Goal: Task Accomplishment & Management: Complete application form

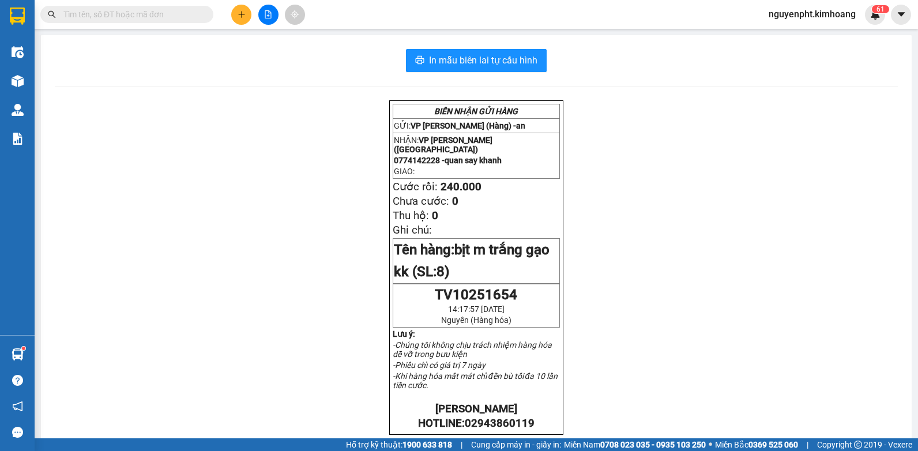
click at [131, 14] on input "text" at bounding box center [131, 14] width 136 height 13
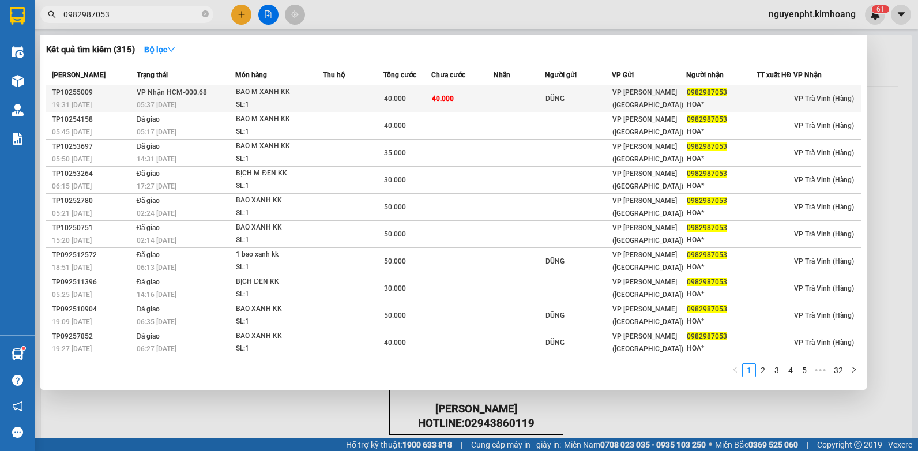
type input "0982987053"
click at [439, 99] on span "40.000" at bounding box center [443, 99] width 22 height 8
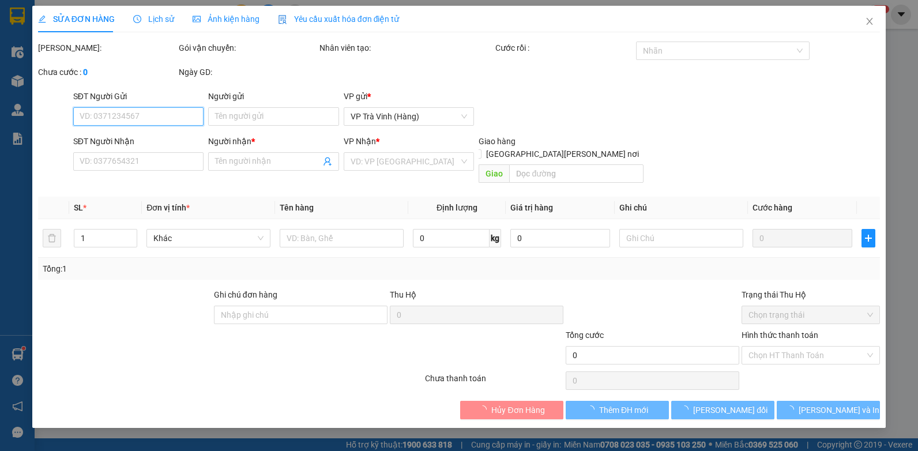
type input "DŨNG"
type input "0982987053"
type input "HOA*"
type input "40.000"
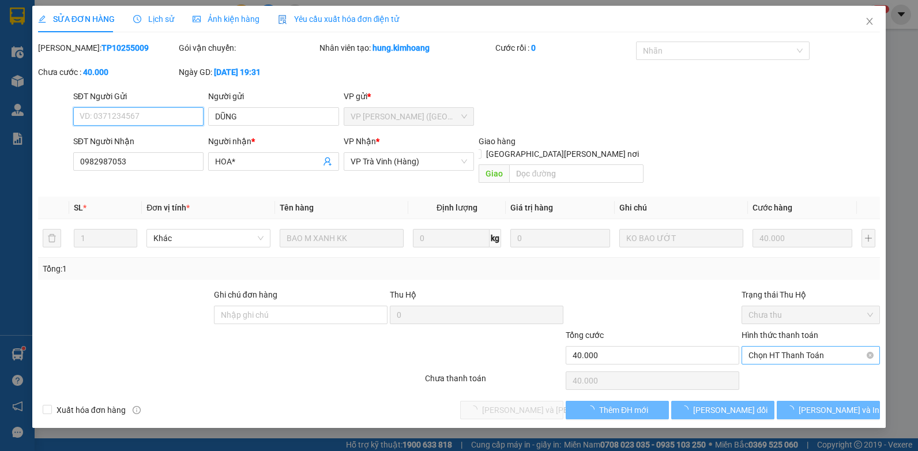
drag, startPoint x: 795, startPoint y: 329, endPoint x: 791, endPoint y: 343, distance: 14.8
click at [791, 346] on span "Chọn HT Thanh Toán" at bounding box center [810, 354] width 124 height 17
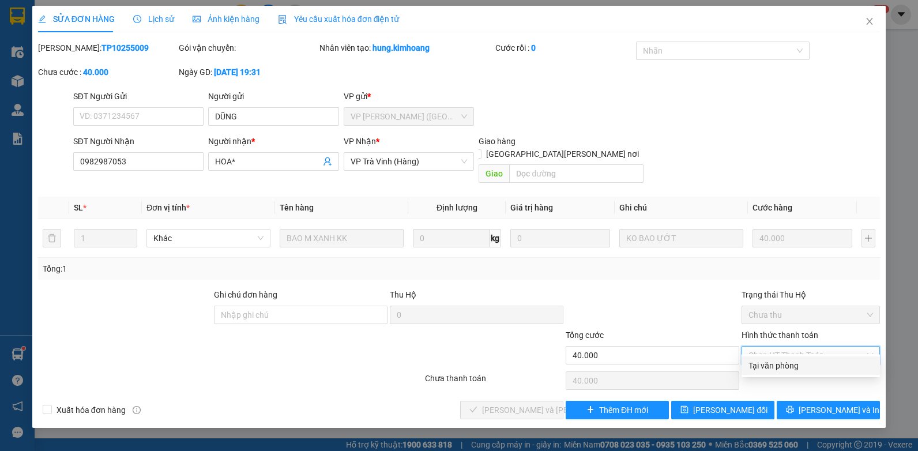
drag, startPoint x: 783, startPoint y: 362, endPoint x: 759, endPoint y: 363, distance: 24.2
click at [781, 362] on div "Tại văn phòng" at bounding box center [810, 365] width 124 height 13
type input "0"
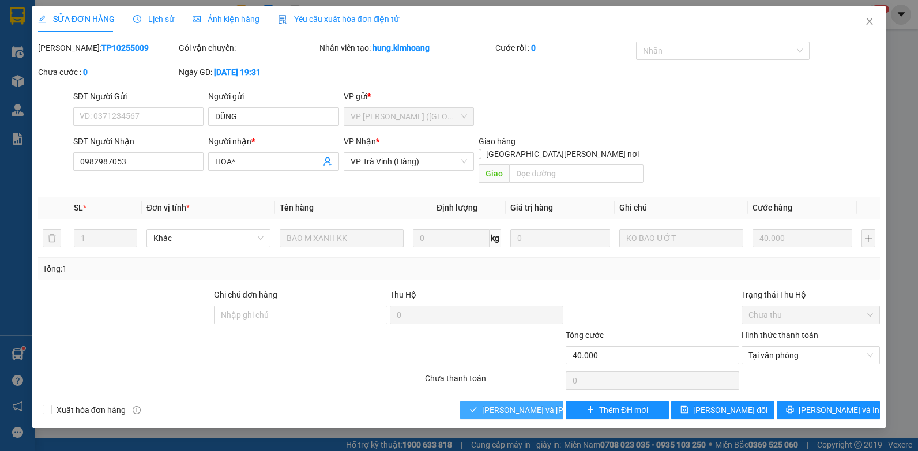
drag, startPoint x: 522, startPoint y: 390, endPoint x: 544, endPoint y: 424, distance: 40.0
click at [522, 403] on span "[PERSON_NAME] và [PERSON_NAME] hàng" at bounding box center [560, 409] width 156 height 13
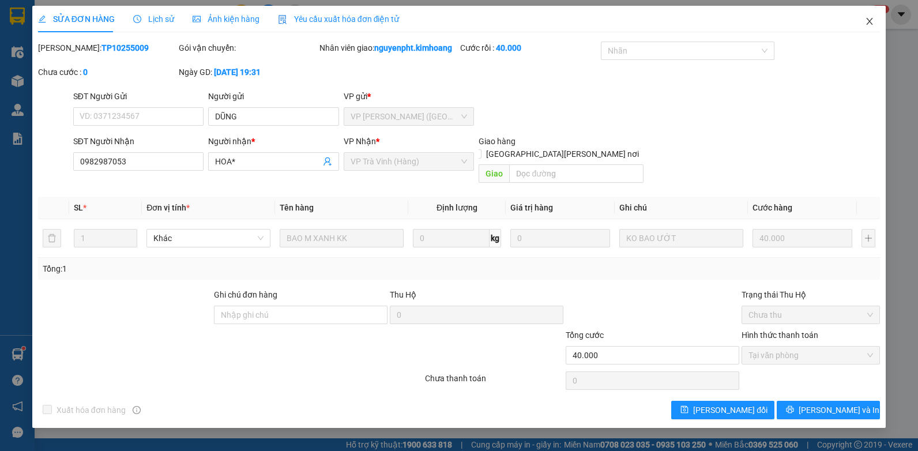
click at [866, 22] on icon "close" at bounding box center [869, 21] width 9 height 9
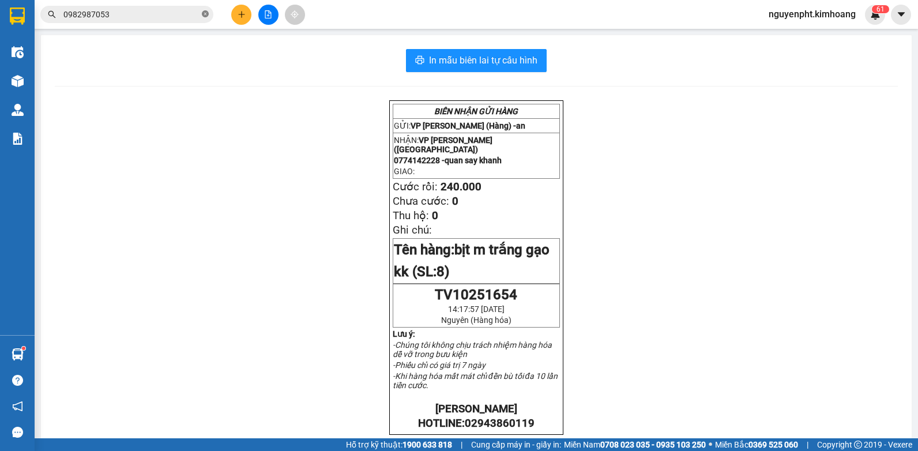
click at [207, 16] on icon "close-circle" at bounding box center [205, 13] width 7 height 7
click at [245, 14] on icon "plus" at bounding box center [241, 14] width 8 height 8
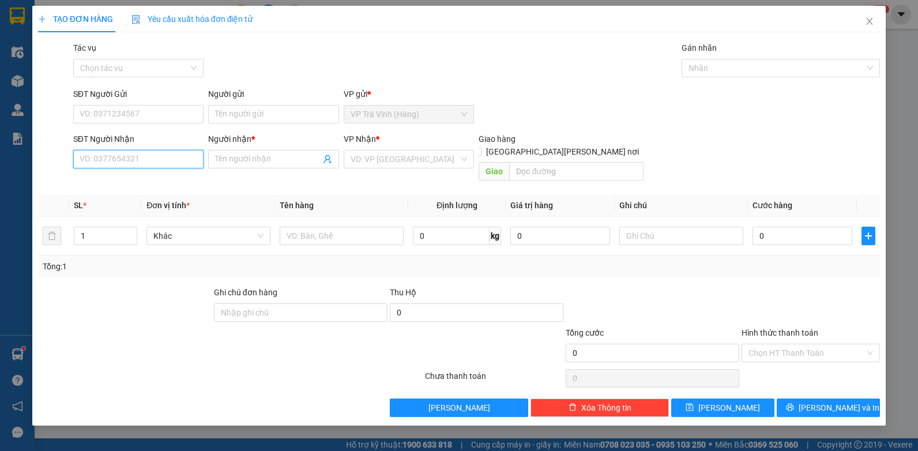
click at [143, 160] on input "SĐT Người Nhận" at bounding box center [138, 159] width 131 height 18
type input "0909577498"
click at [228, 161] on input "Người nhận *" at bounding box center [267, 159] width 105 height 13
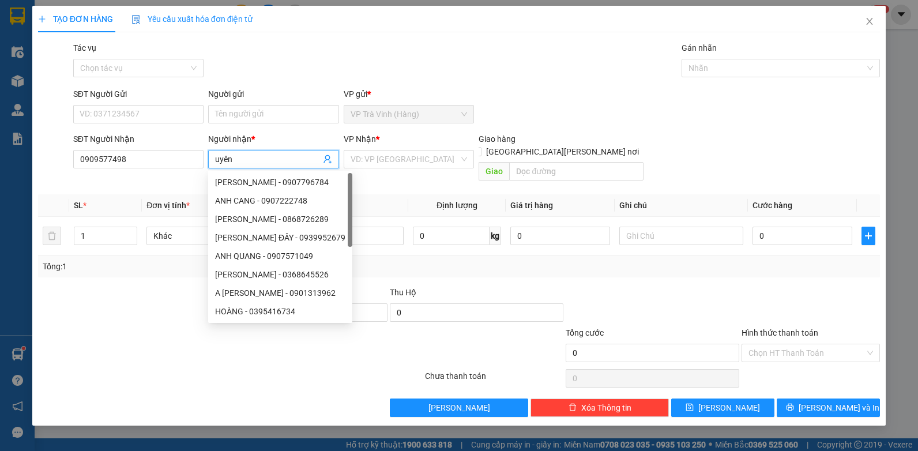
type input "uyên"
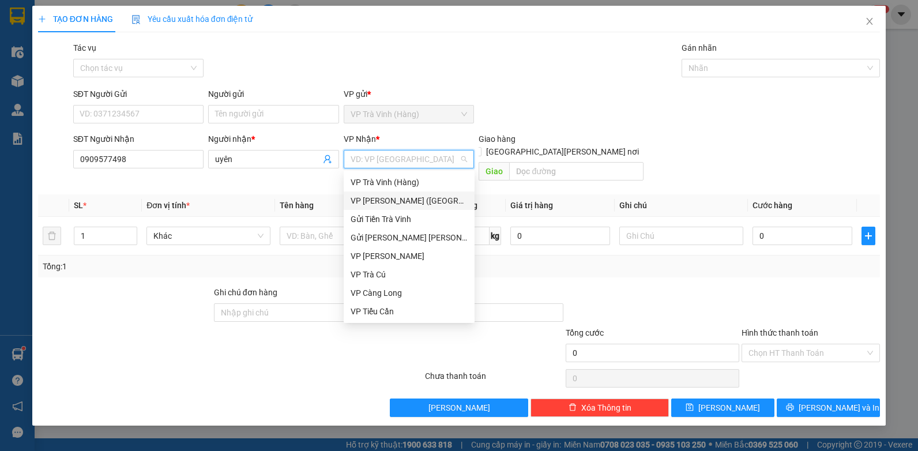
click at [372, 197] on div "VP [PERSON_NAME] ([GEOGRAPHIC_DATA])" at bounding box center [408, 200] width 117 height 13
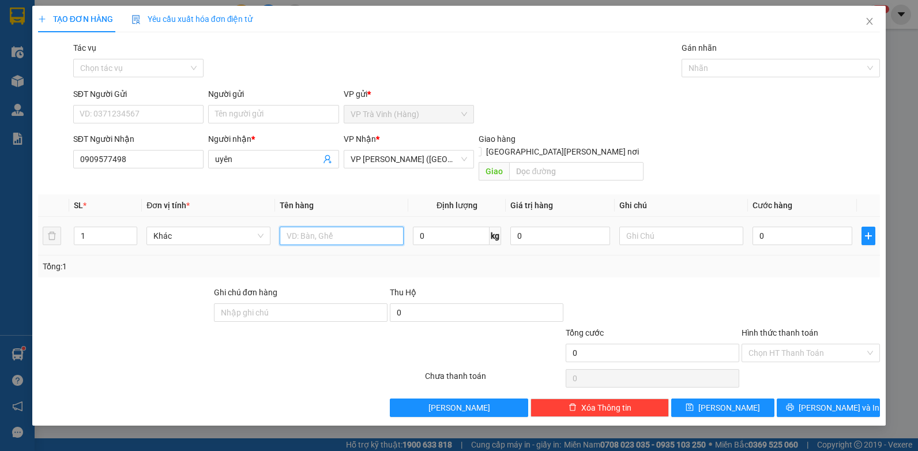
drag, startPoint x: 286, startPoint y: 221, endPoint x: 283, endPoint y: 212, distance: 9.1
click at [284, 227] on input "text" at bounding box center [342, 236] width 124 height 18
type input "bịt m trắng lkkk"
type input "2"
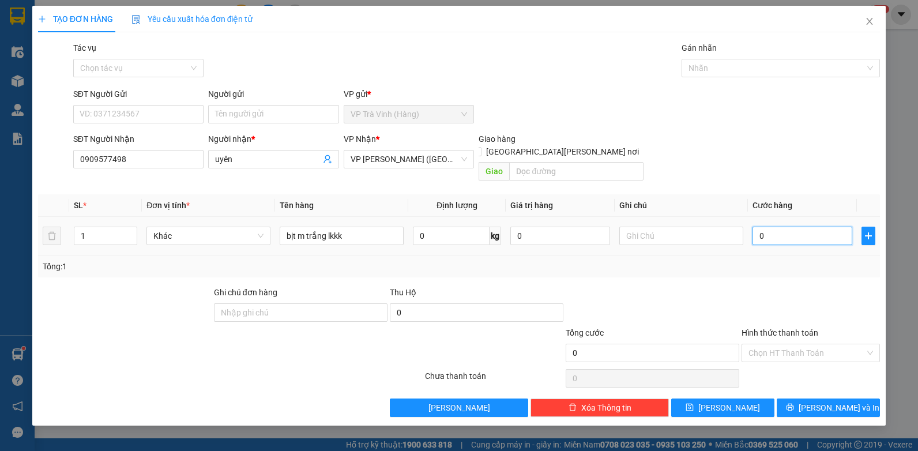
type input "2"
type input "20"
type input "20.000"
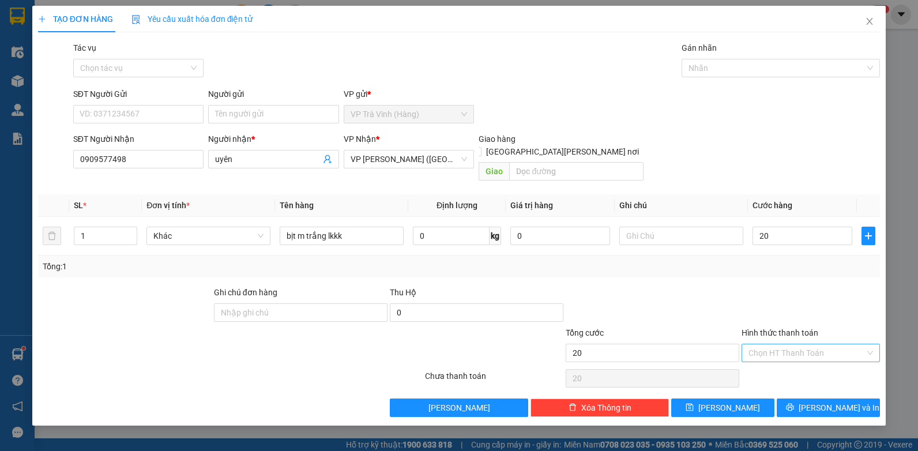
type input "20.000"
drag, startPoint x: 818, startPoint y: 331, endPoint x: 817, endPoint y: 348, distance: 17.3
click at [818, 344] on input "Hình thức thanh toán" at bounding box center [806, 352] width 116 height 17
drag, startPoint x: 803, startPoint y: 362, endPoint x: 788, endPoint y: 394, distance: 35.3
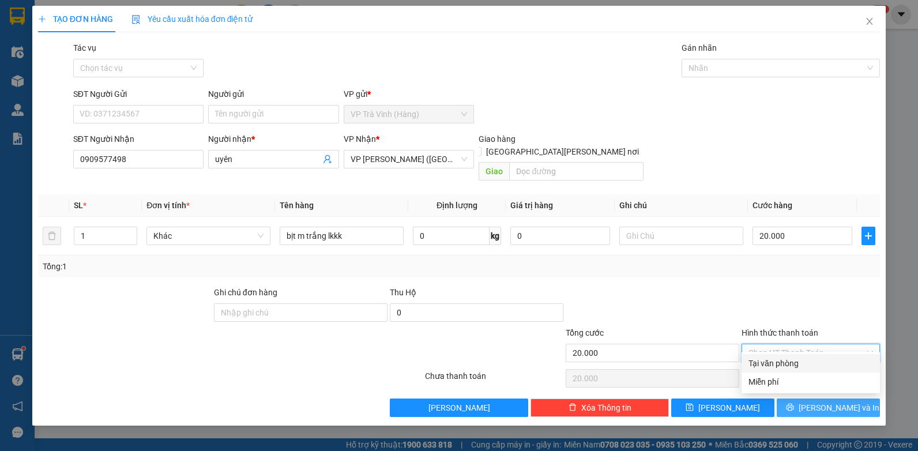
click at [803, 363] on div "Tại văn phòng" at bounding box center [810, 363] width 124 height 13
type input "0"
click at [791, 398] on button "[PERSON_NAME] và In" at bounding box center [827, 407] width 103 height 18
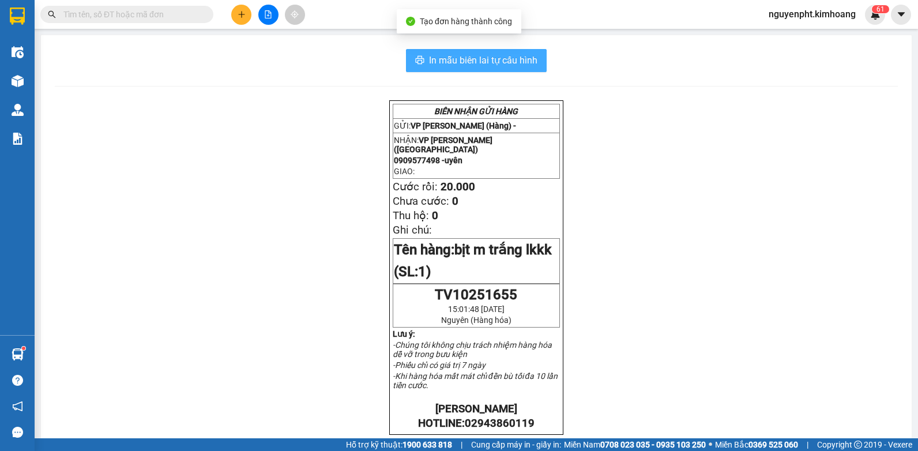
click at [488, 55] on span "In mẫu biên lai tự cấu hình" at bounding box center [483, 60] width 108 height 14
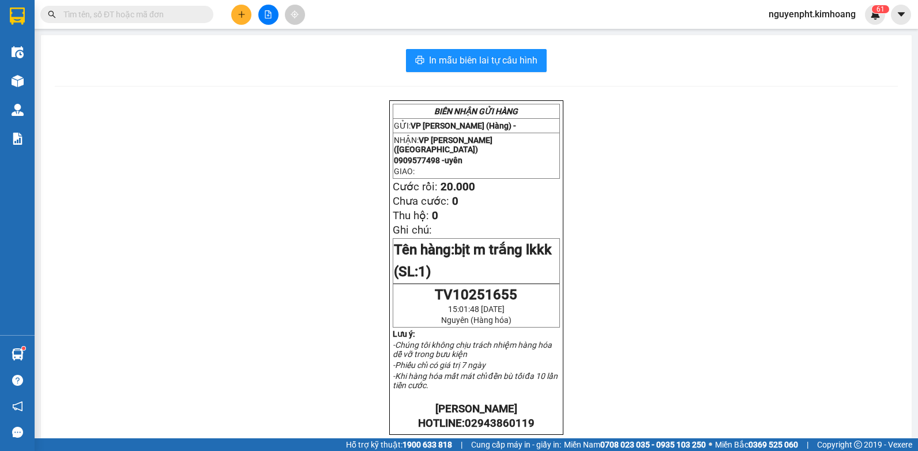
click at [88, 17] on input "text" at bounding box center [131, 14] width 136 height 13
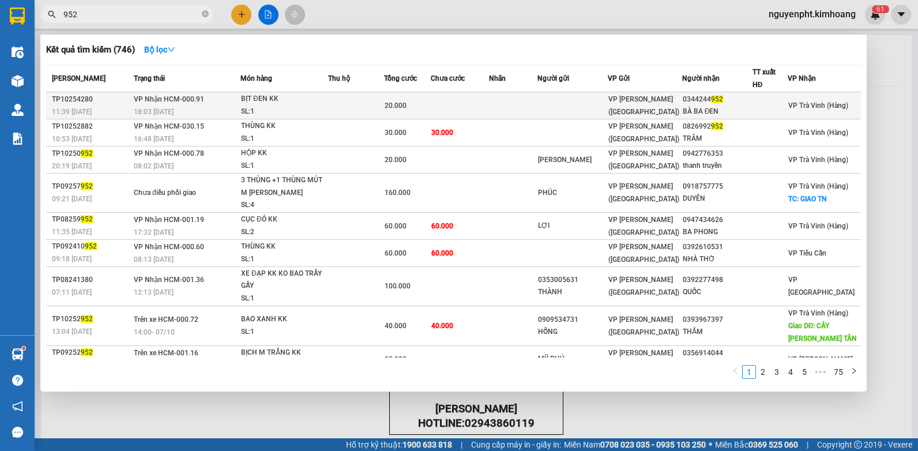
type input "952"
click at [405, 103] on span "20.000" at bounding box center [395, 105] width 22 height 8
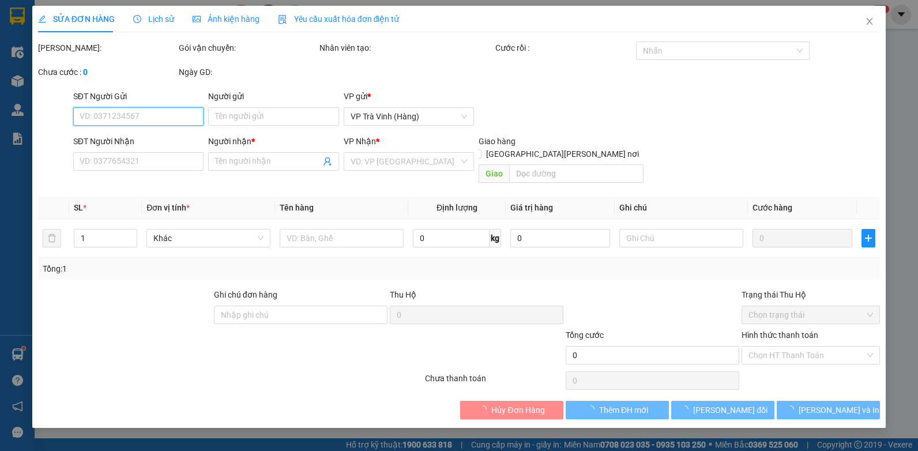
type input "0344244952"
type input "BÀ BA ĐEN"
type input "20.000"
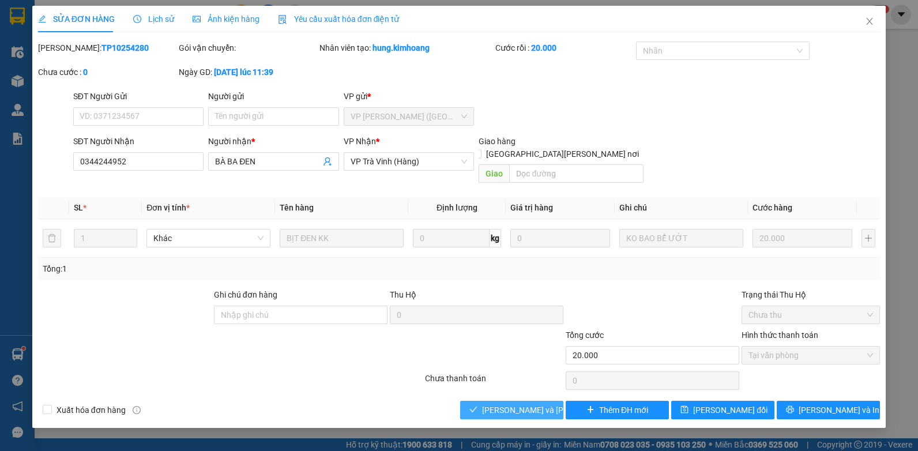
click at [510, 403] on span "[PERSON_NAME] và [PERSON_NAME] hàng" at bounding box center [560, 409] width 156 height 13
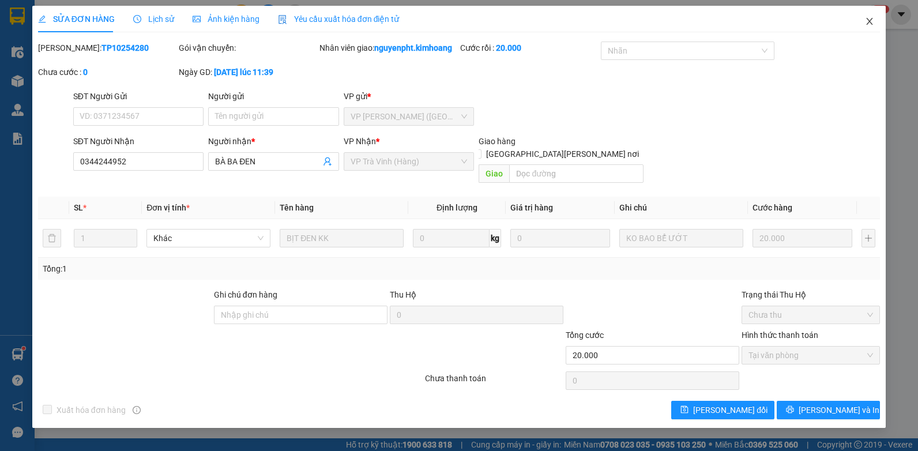
drag, startPoint x: 867, startPoint y: 22, endPoint x: 780, endPoint y: 9, distance: 88.0
click at [867, 22] on icon "close" at bounding box center [869, 21] width 9 height 9
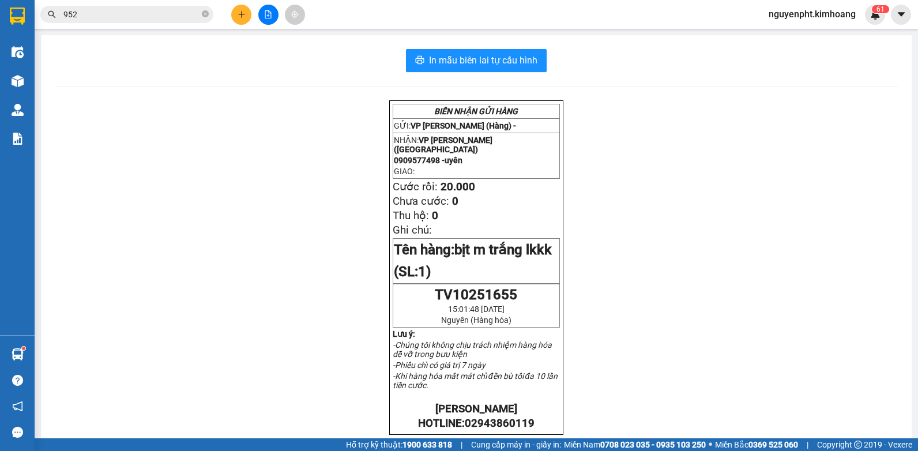
drag, startPoint x: 158, startPoint y: 18, endPoint x: 0, endPoint y: 33, distance: 158.7
click at [0, 33] on html "Kết quả [PERSON_NAME] ( 746 ) Bộ lọc Mã ĐH Trạng thái Món hàng Thu hộ Tổng [PER…" at bounding box center [459, 225] width 918 height 451
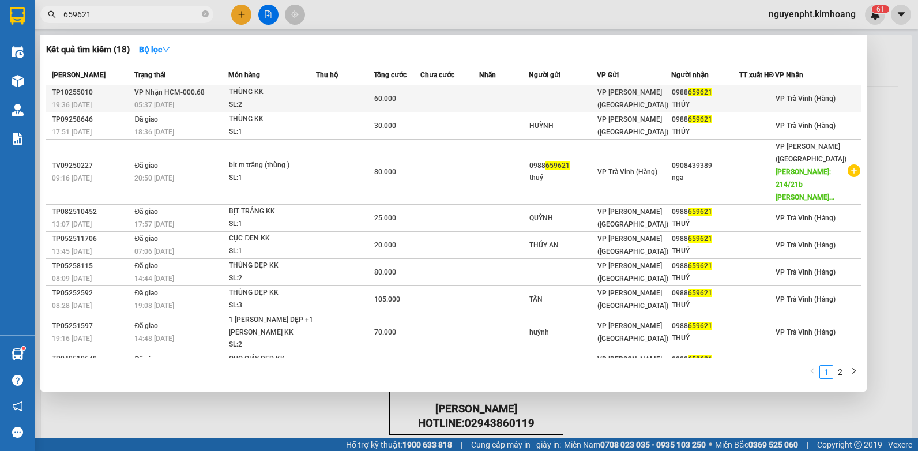
type input "659621"
click at [420, 105] on div "60.000" at bounding box center [397, 98] width 46 height 13
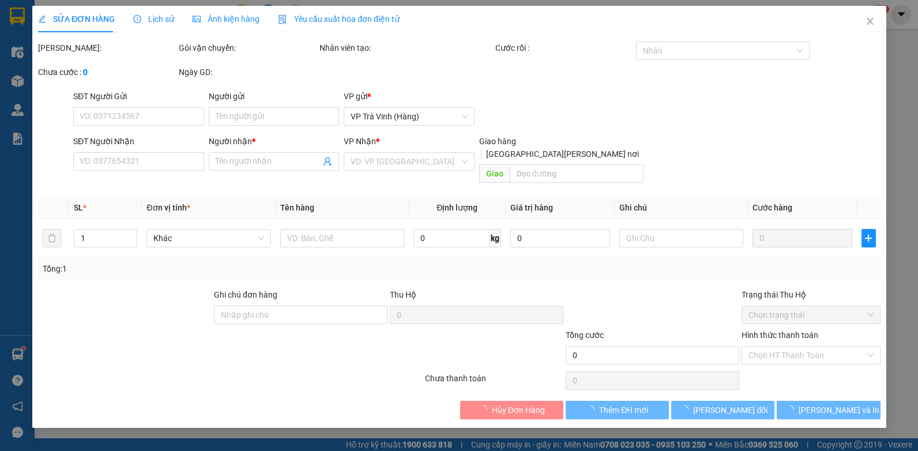
type input "0988659621"
type input "THÚY"
type input "60.000"
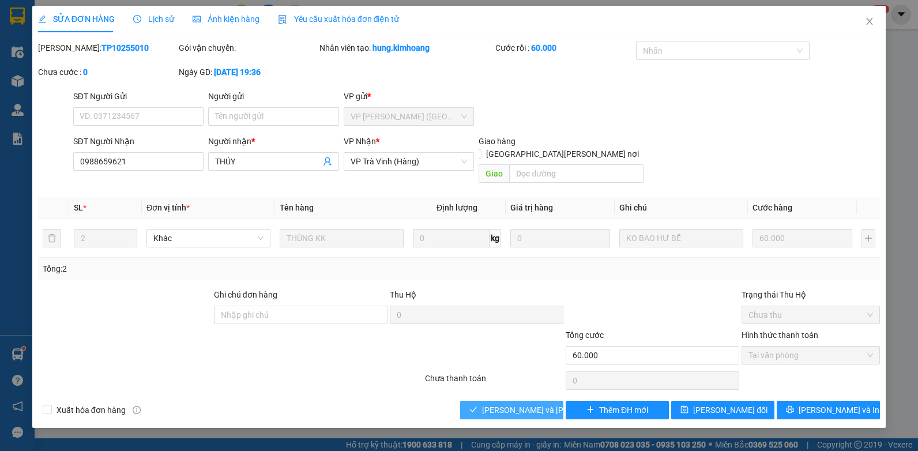
click at [520, 403] on span "[PERSON_NAME] và [PERSON_NAME] hàng" at bounding box center [560, 409] width 156 height 13
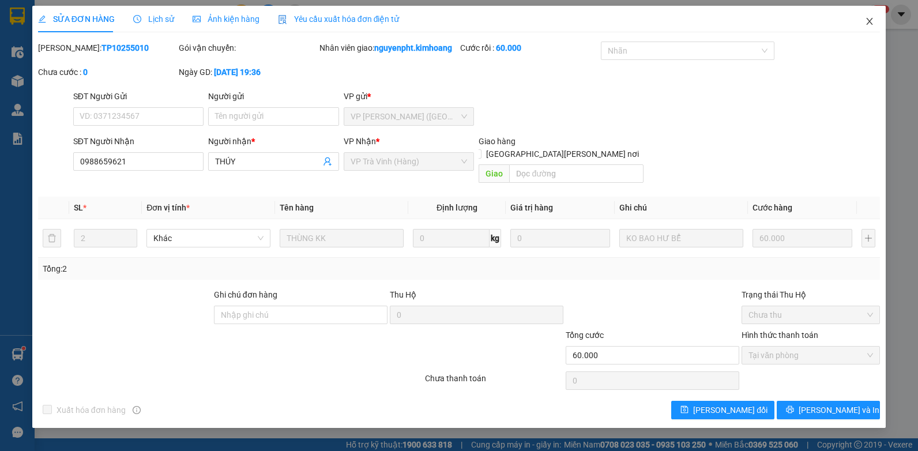
click at [868, 22] on icon "close" at bounding box center [869, 21] width 9 height 9
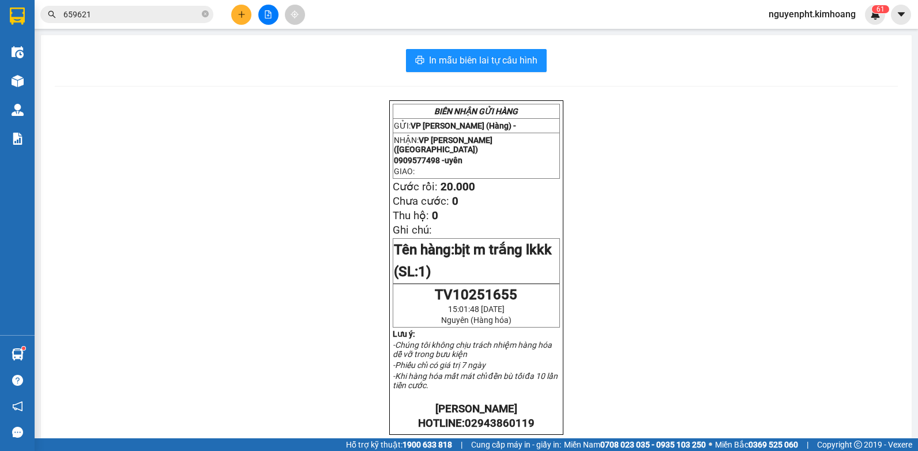
click at [206, 14] on icon "close-circle" at bounding box center [205, 13] width 7 height 7
click at [240, 15] on icon "plus" at bounding box center [241, 14] width 8 height 8
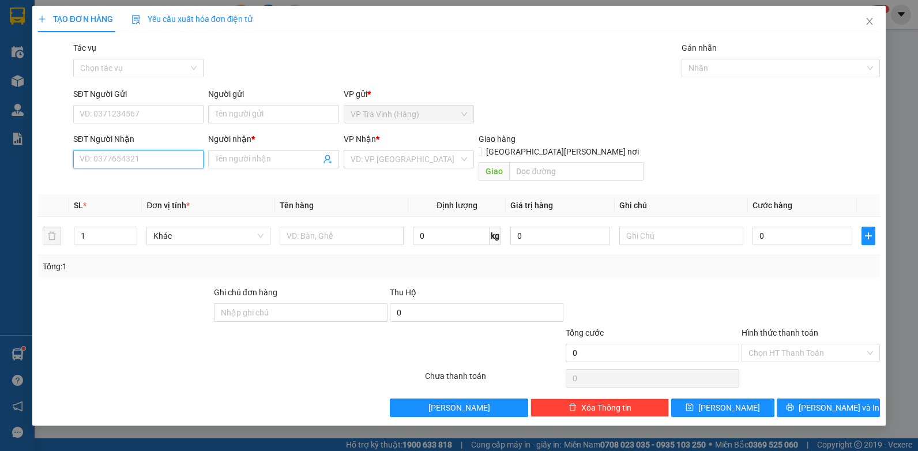
click at [130, 154] on input "SĐT Người Nhận" at bounding box center [138, 159] width 131 height 18
type input "0905595225"
click at [153, 184] on div "0905595225 - [PERSON_NAME]" at bounding box center [138, 182] width 117 height 13
type input "[PERSON_NAME]"
type input "20.000"
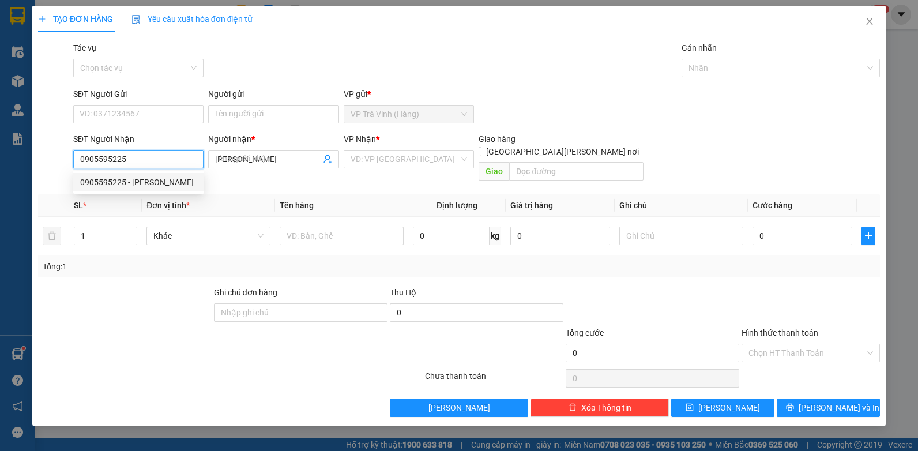
type input "20.000"
type input "0905595225"
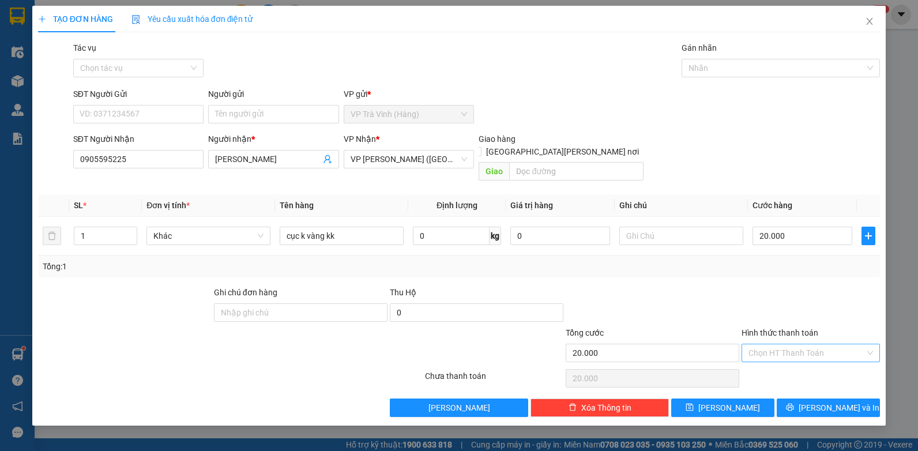
drag, startPoint x: 797, startPoint y: 339, endPoint x: 789, endPoint y: 348, distance: 11.8
click at [795, 344] on input "Hình thức thanh toán" at bounding box center [806, 352] width 116 height 17
click at [784, 365] on div "Tại văn phòng" at bounding box center [810, 363] width 124 height 13
type input "0"
click at [822, 398] on button "[PERSON_NAME] và In" at bounding box center [827, 407] width 103 height 18
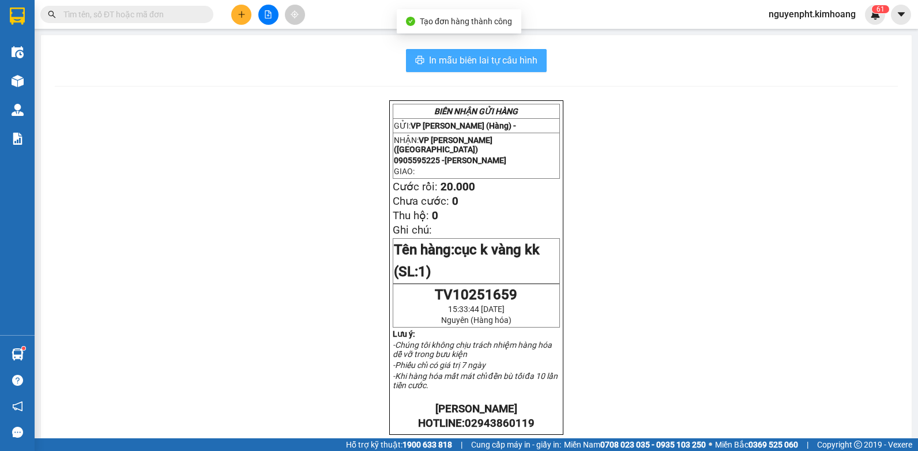
drag, startPoint x: 496, startPoint y: 60, endPoint x: 486, endPoint y: 59, distance: 9.9
click at [495, 60] on span "In mẫu biên lai tự cấu hình" at bounding box center [483, 60] width 108 height 14
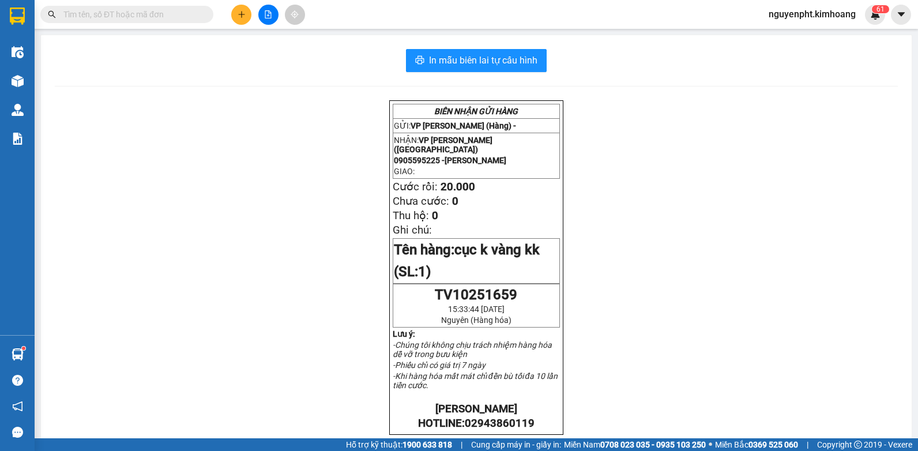
click at [236, 13] on button at bounding box center [241, 15] width 20 height 20
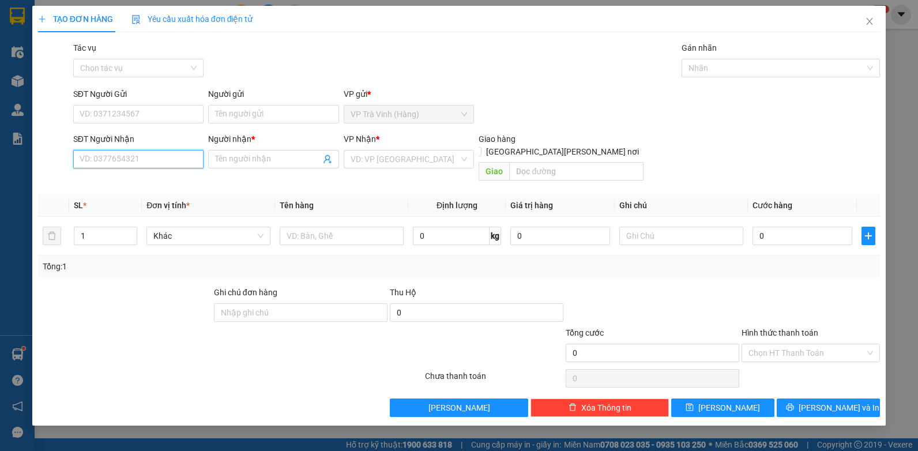
click at [92, 157] on input "SĐT Người Nhận" at bounding box center [138, 159] width 131 height 18
type input "0988237867"
drag, startPoint x: 114, startPoint y: 181, endPoint x: 108, endPoint y: 179, distance: 6.7
click at [114, 182] on div "0988237867 - lụa" at bounding box center [138, 182] width 117 height 13
type input "lụa"
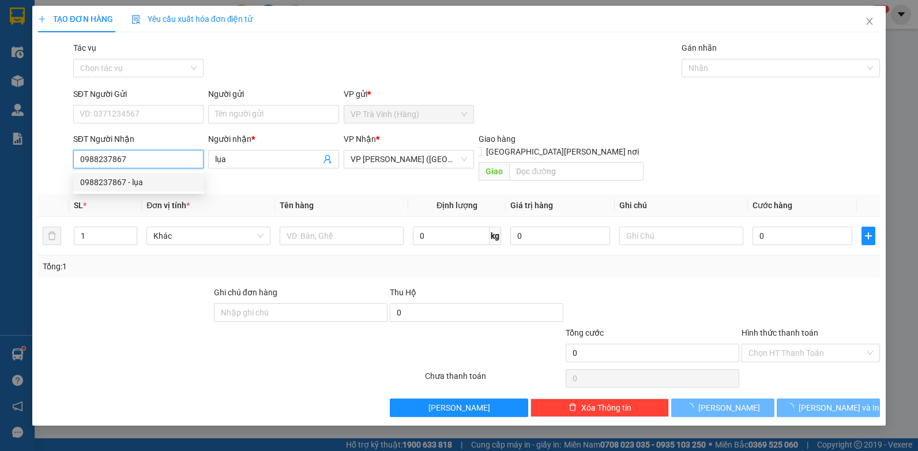
type input "30.000"
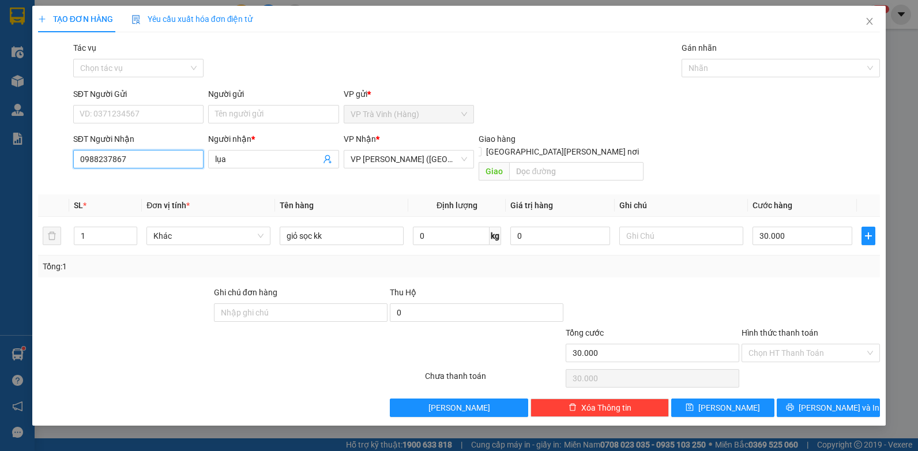
type input "0988237867"
click at [779, 351] on div "Hình thức thanh toán Chọn HT Thanh Toán" at bounding box center [810, 346] width 138 height 40
click at [779, 345] on input "Hình thức thanh toán" at bounding box center [806, 352] width 116 height 17
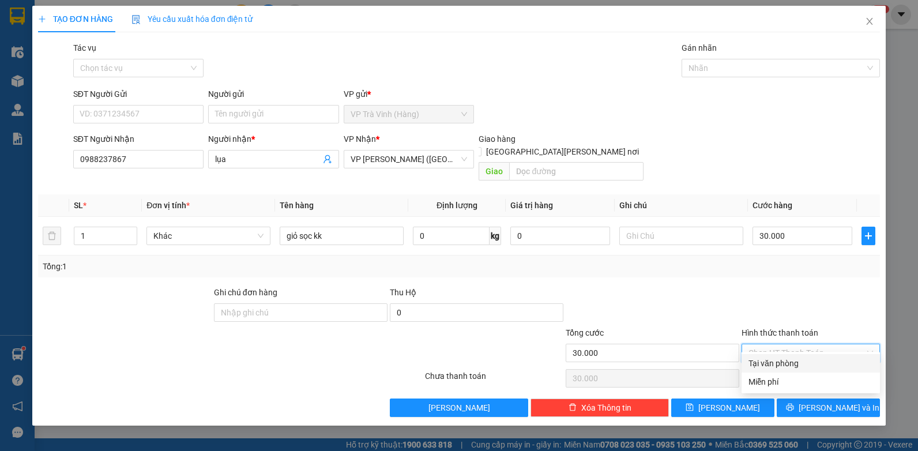
click at [777, 364] on div "Tại văn phòng" at bounding box center [810, 363] width 124 height 13
type input "0"
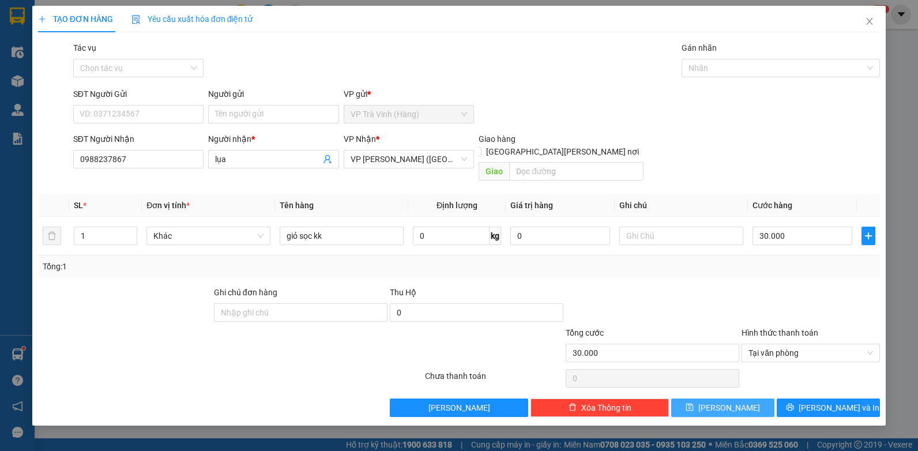
click at [700, 398] on button "[PERSON_NAME]" at bounding box center [722, 407] width 103 height 18
type input "0"
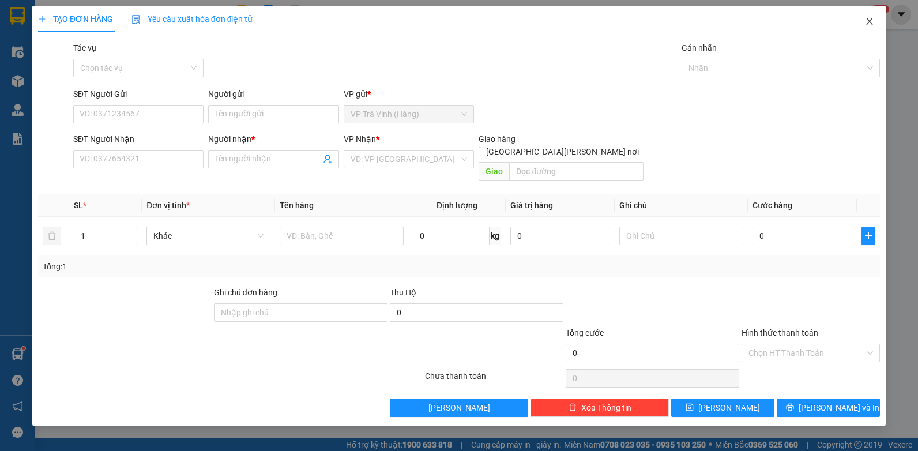
click at [866, 22] on icon "close" at bounding box center [869, 21] width 9 height 9
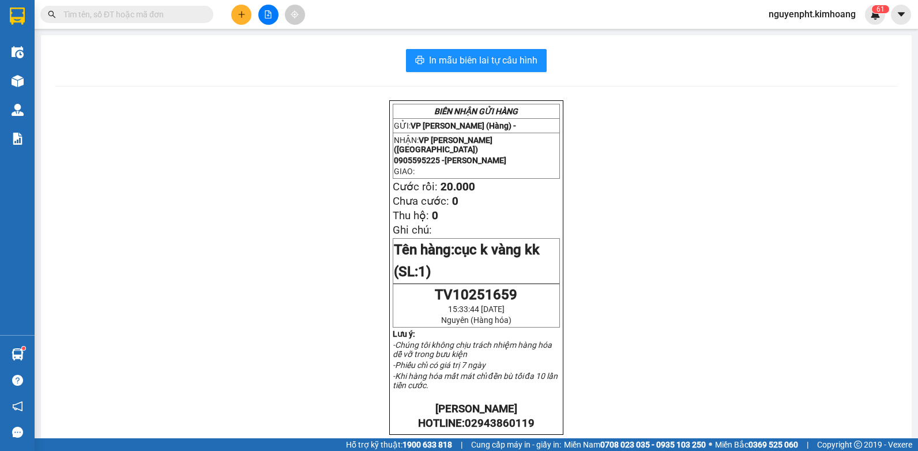
click at [152, 14] on input "text" at bounding box center [131, 14] width 136 height 13
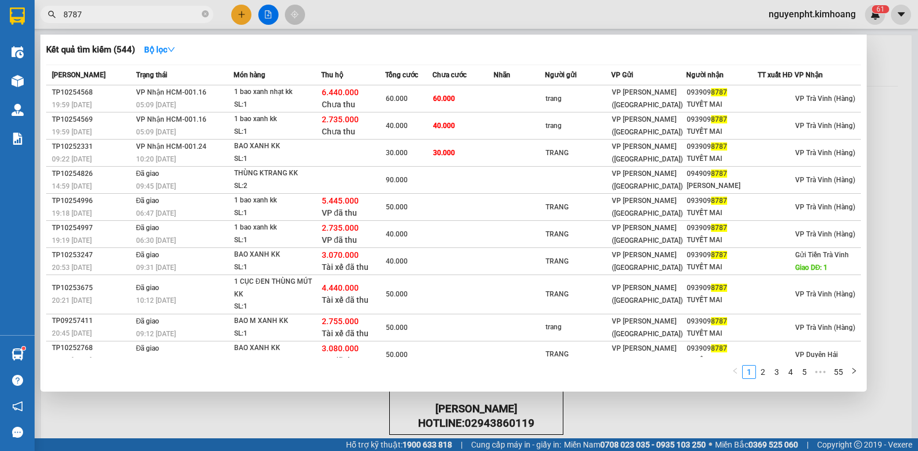
click at [113, 20] on span "8787" at bounding box center [126, 14] width 173 height 17
drag, startPoint x: 119, startPoint y: 15, endPoint x: 0, endPoint y: 16, distance: 118.7
click at [0, 16] on html "Kết quả tìm kiếm ( 544 ) Bộ lọc Mã ĐH Trạng thái Món hàng Thu hộ Tổng cước Chưa…" at bounding box center [459, 225] width 918 height 451
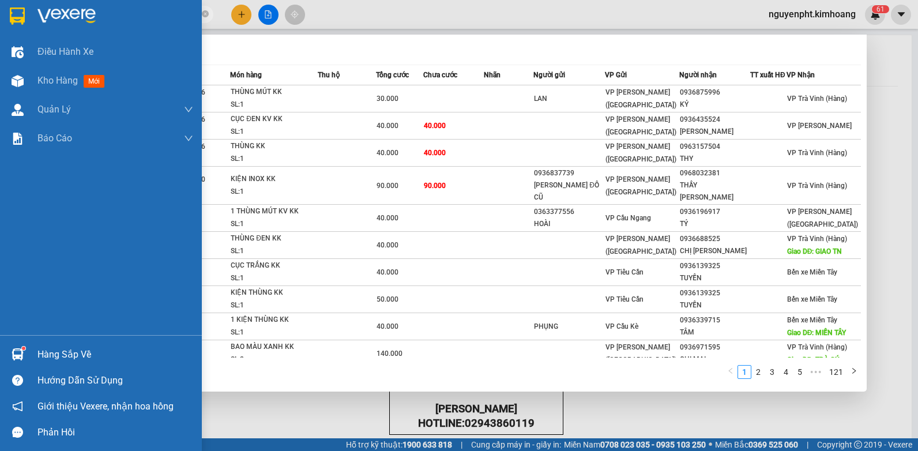
type input "0936815996"
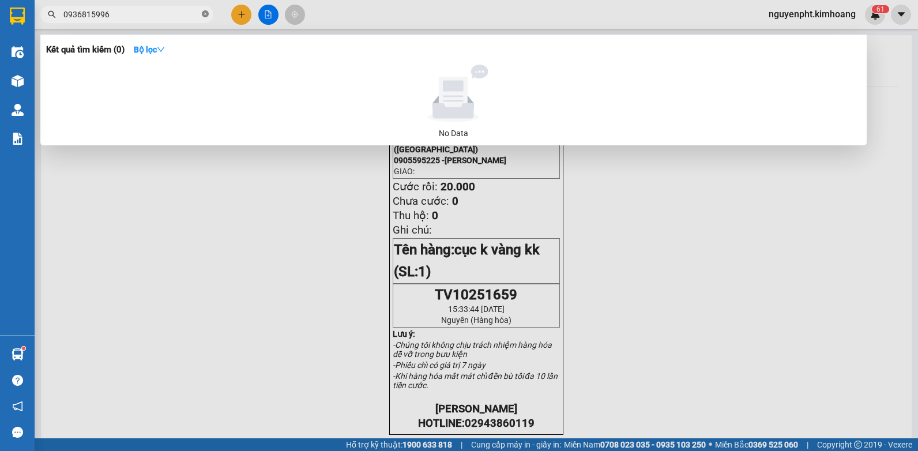
click at [204, 13] on icon "close-circle" at bounding box center [205, 13] width 7 height 7
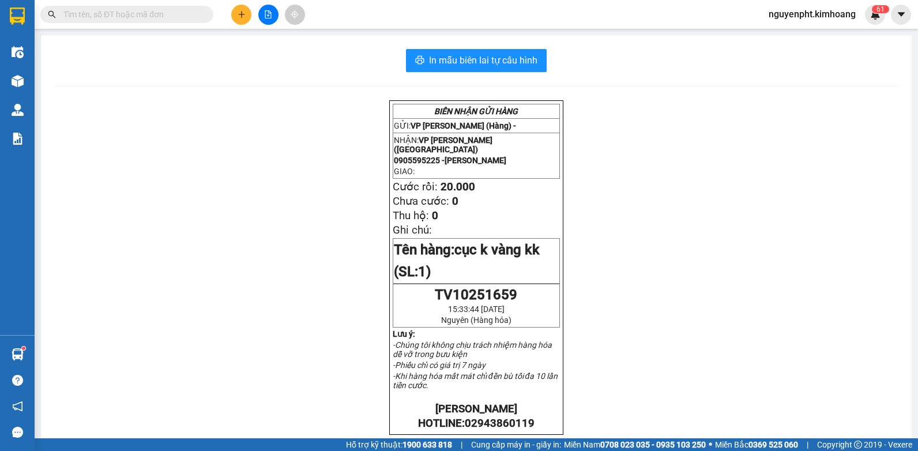
click at [173, 16] on input "text" at bounding box center [131, 14] width 136 height 13
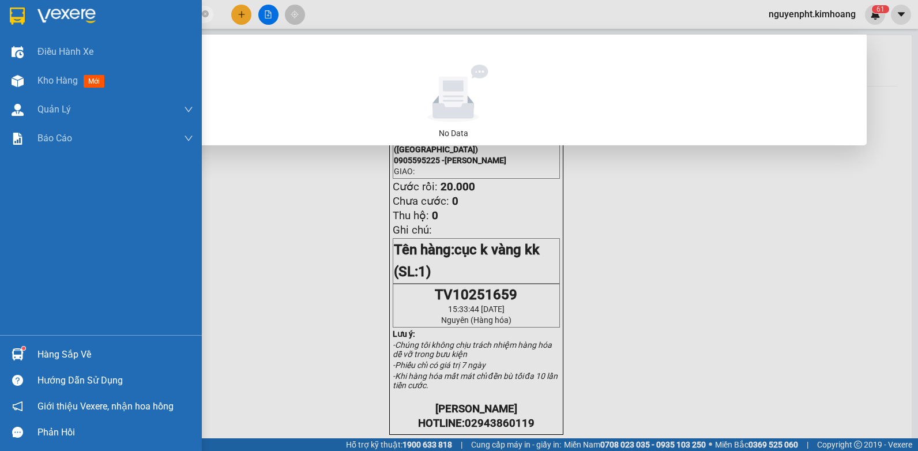
drag, startPoint x: 150, startPoint y: 15, endPoint x: 3, endPoint y: 25, distance: 147.9
click at [3, 24] on section "Kết quả tìm kiếm ( 0 ) Bộ lọc No Data 0936815996 nguyenpht.kimhoang 6 1 Điều hà…" at bounding box center [459, 225] width 918 height 451
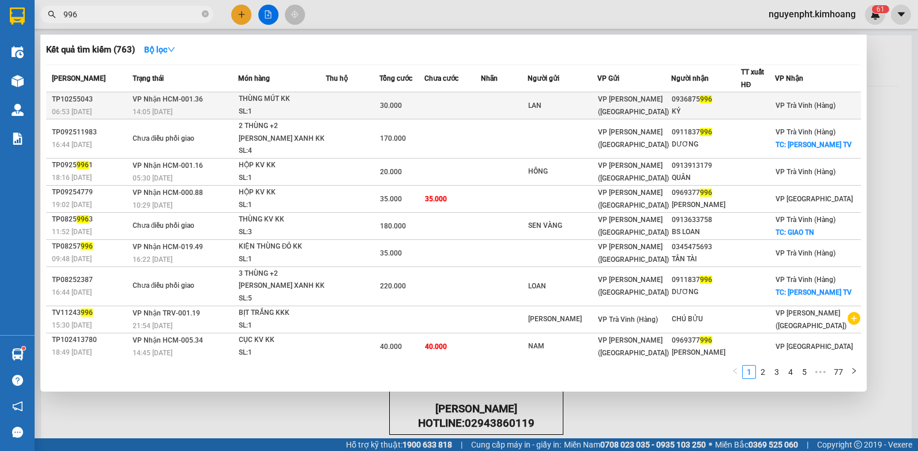
type input "996"
click at [379, 108] on td at bounding box center [353, 105] width 54 height 27
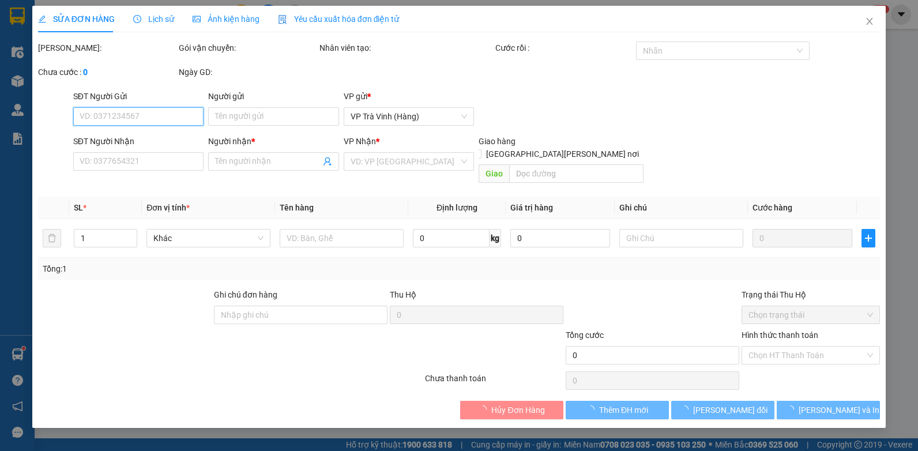
type input "LAN"
type input "0936875996"
type input "KỶ"
type input "30.000"
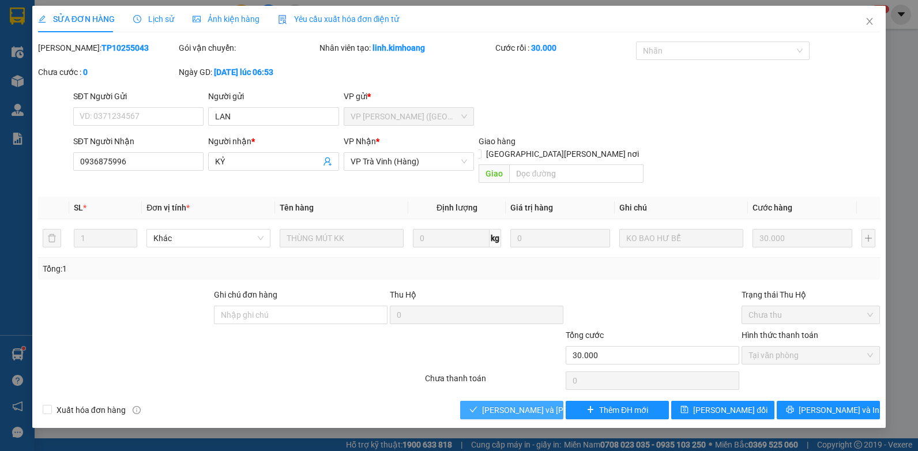
click at [500, 403] on span "[PERSON_NAME] và [PERSON_NAME] hàng" at bounding box center [560, 409] width 156 height 13
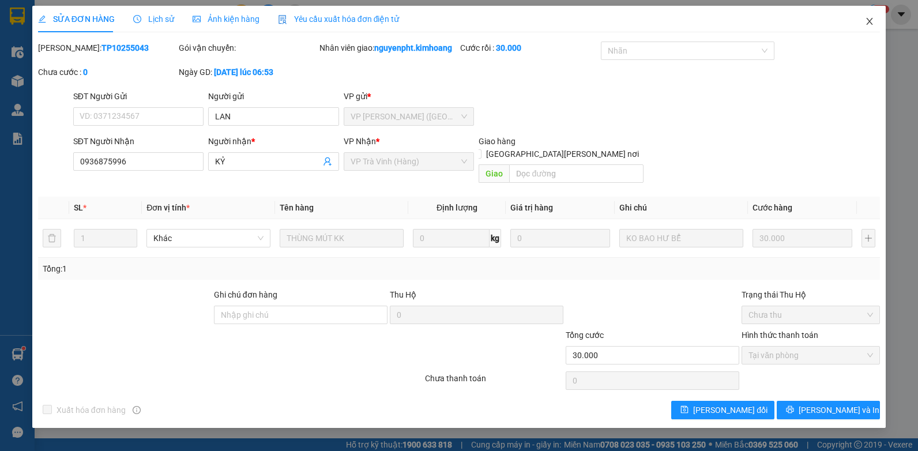
click at [873, 22] on span "Close" at bounding box center [869, 22] width 32 height 32
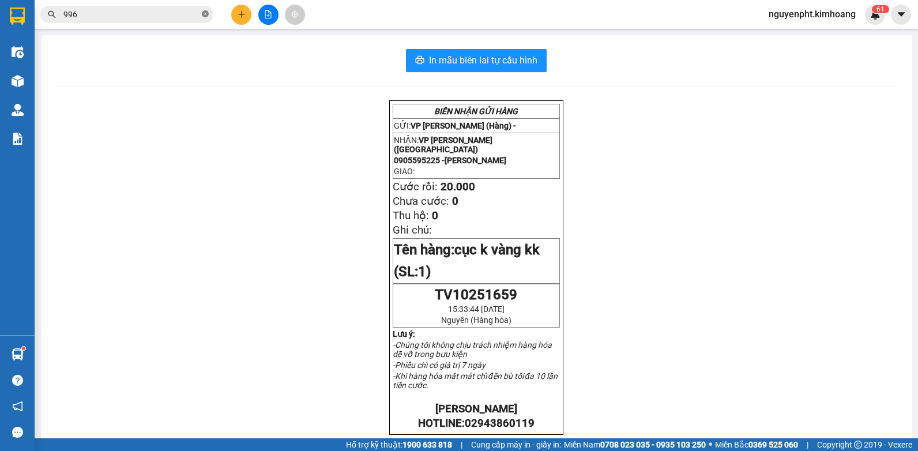
click at [207, 14] on icon "close-circle" at bounding box center [205, 13] width 7 height 7
click at [239, 13] on icon "plus" at bounding box center [241, 14] width 8 height 8
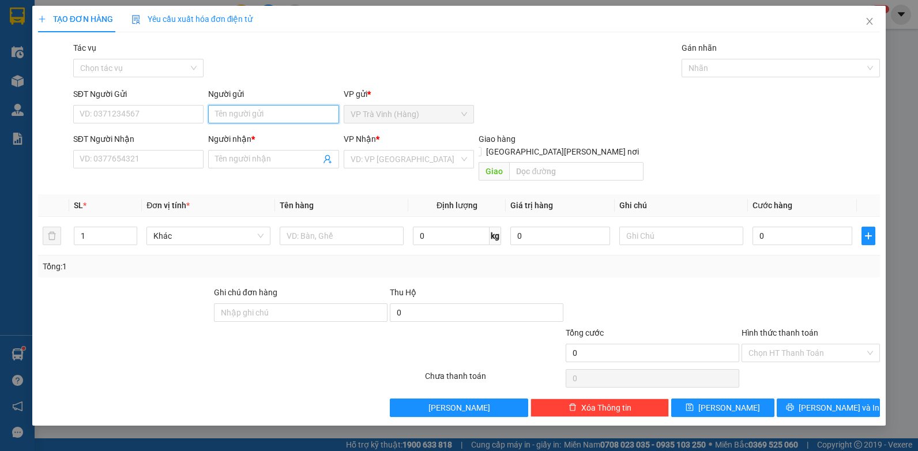
click at [237, 118] on input "Người gửi" at bounding box center [273, 114] width 131 height 18
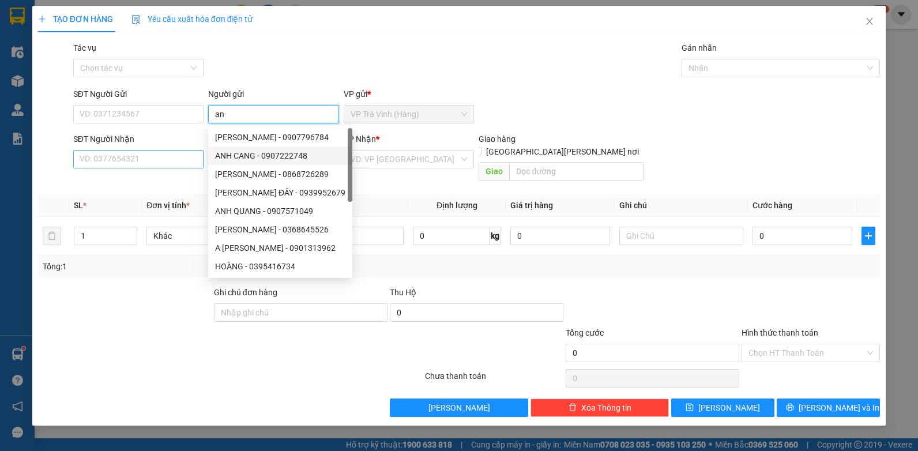
type input "an"
click at [90, 153] on input "SĐT Người Nhận" at bounding box center [138, 159] width 131 height 18
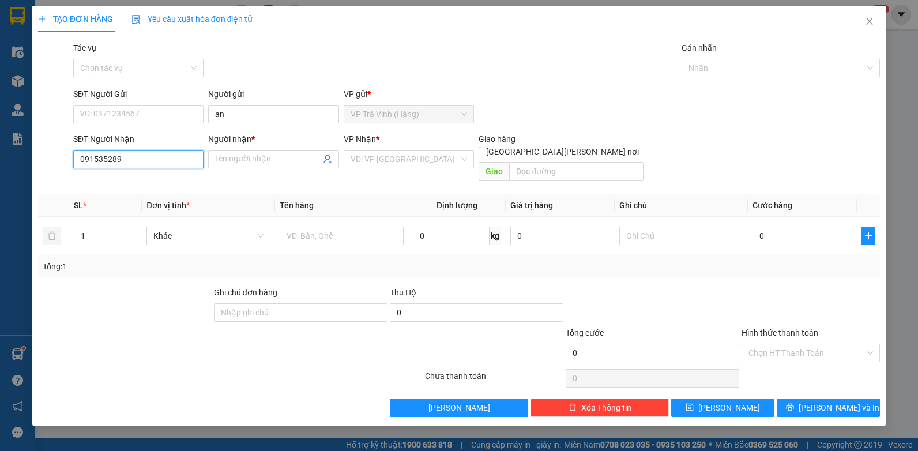
type input "0915352894"
click at [133, 178] on div "0915352894 - [PERSON_NAME]" at bounding box center [138, 182] width 117 height 13
type input "[PERSON_NAME]"
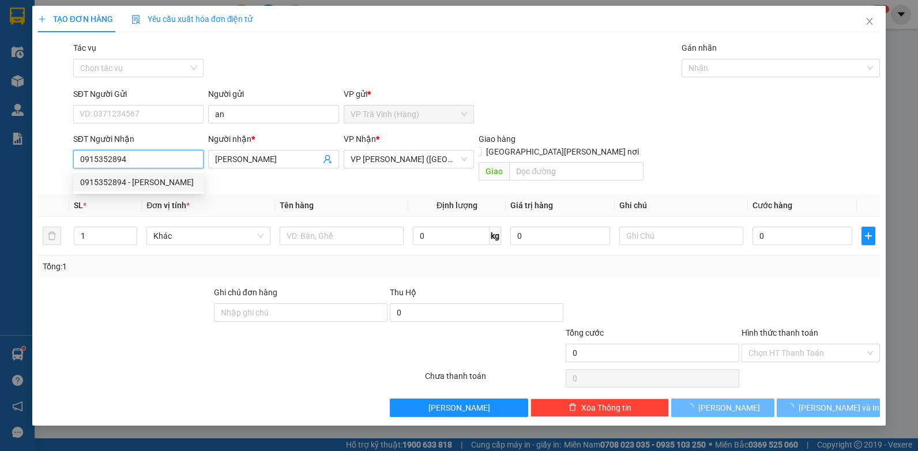
type input "25.000"
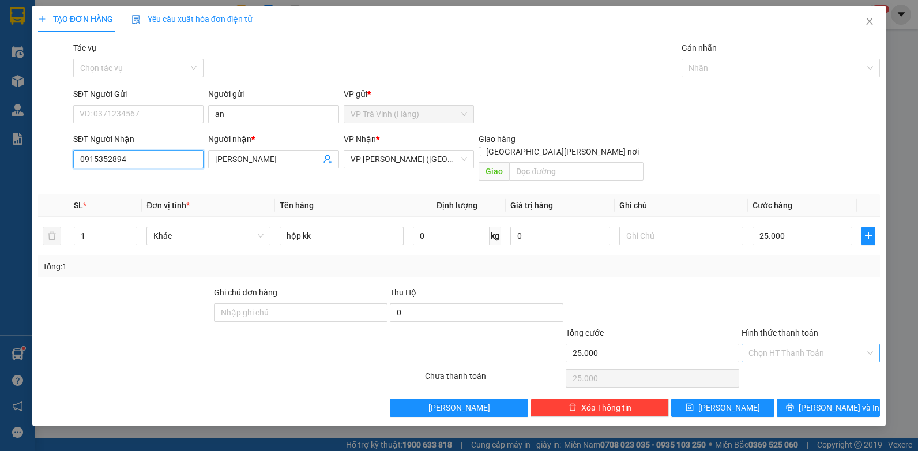
type input "0915352894"
click at [807, 344] on input "Hình thức thanh toán" at bounding box center [806, 352] width 116 height 17
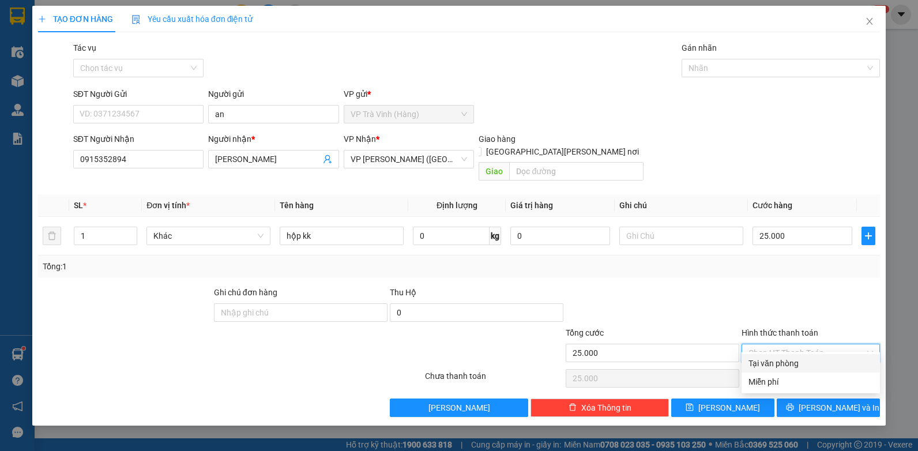
click at [792, 364] on div "Tại văn phòng" at bounding box center [810, 363] width 124 height 13
type input "0"
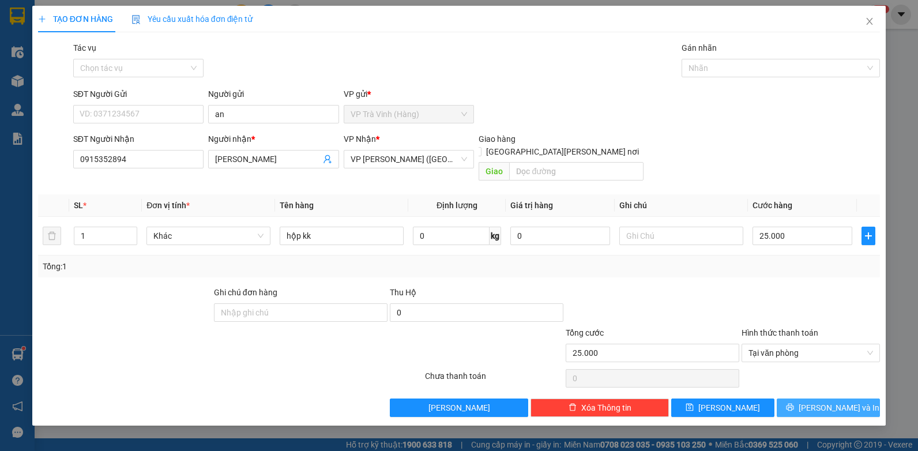
click at [794, 403] on icon "printer" at bounding box center [790, 407] width 8 height 8
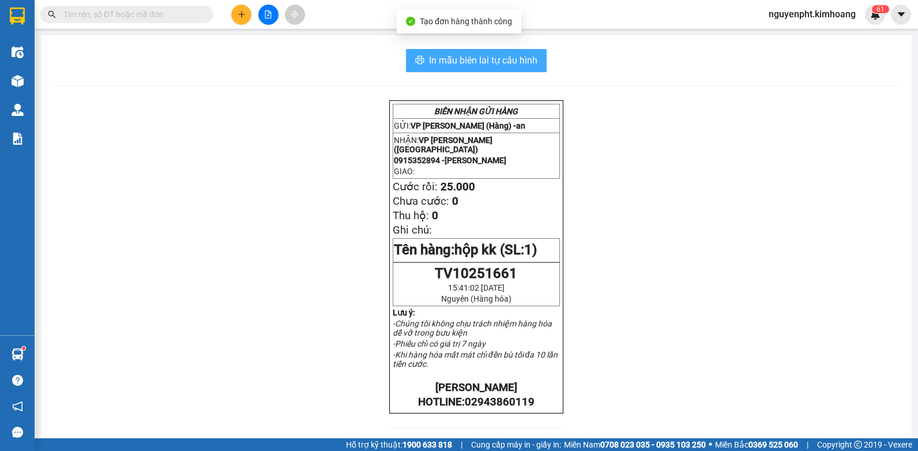
drag, startPoint x: 492, startPoint y: 61, endPoint x: 469, endPoint y: 57, distance: 23.4
click at [490, 61] on span "In mẫu biên lai tự cấu hình" at bounding box center [483, 60] width 108 height 14
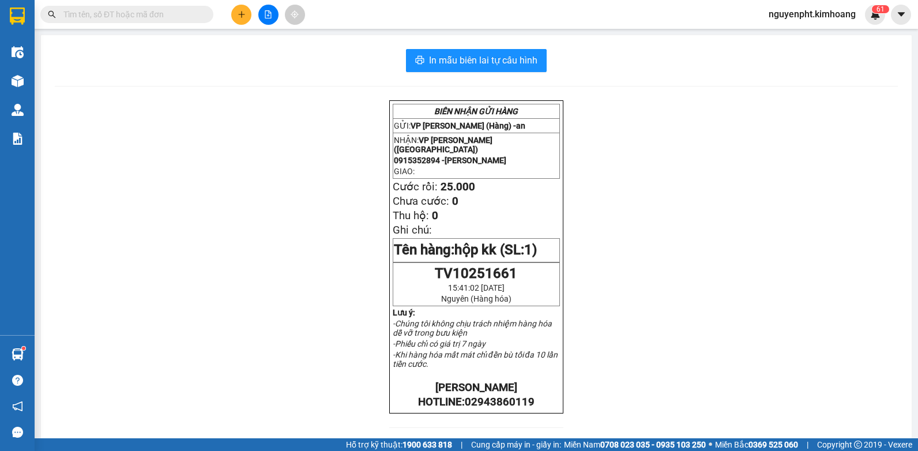
click at [178, 17] on input "text" at bounding box center [131, 14] width 136 height 13
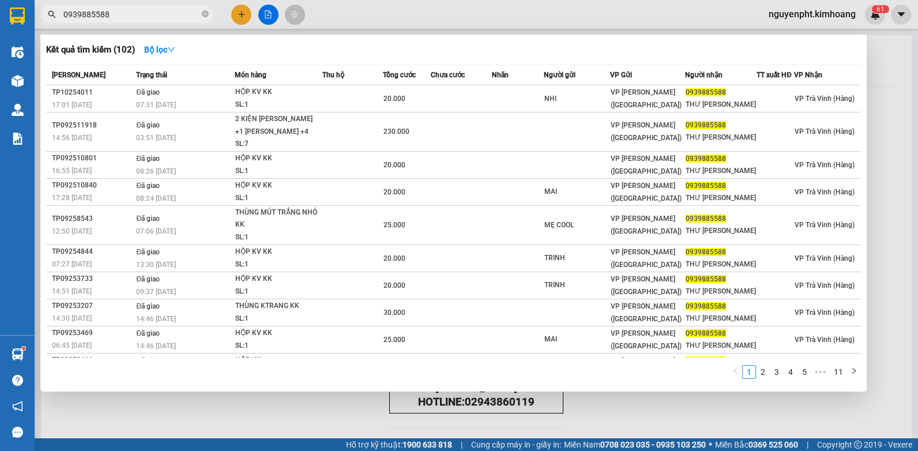
drag, startPoint x: 133, startPoint y: 12, endPoint x: -2, endPoint y: 68, distance: 146.2
click at [0, 68] on html "Kết quả [PERSON_NAME] ( 102 ) Bộ lọc Mã ĐH Trạng thái Món hàng Thu hộ Tổng [PER…" at bounding box center [459, 225] width 918 height 451
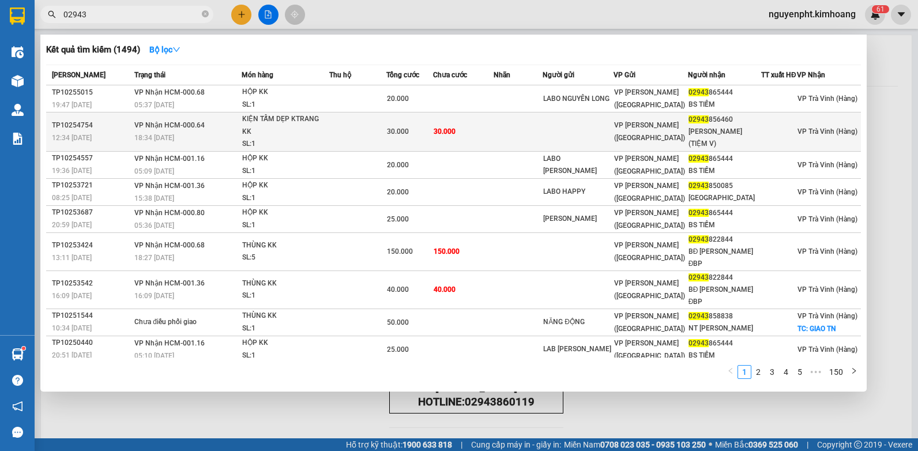
type input "02943"
click at [419, 138] on div "30.000" at bounding box center [410, 131] width 46 height 13
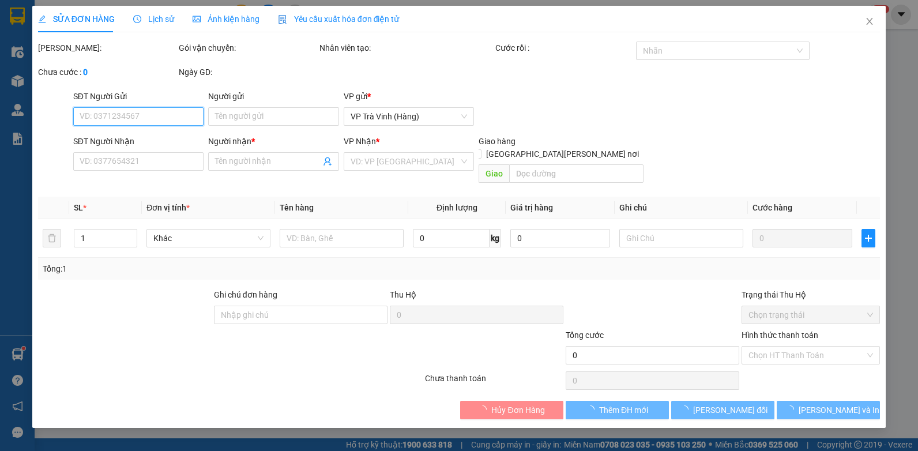
type input "02943856460"
type input "[PERSON_NAME] (TIỆM V)"
type input "30.000"
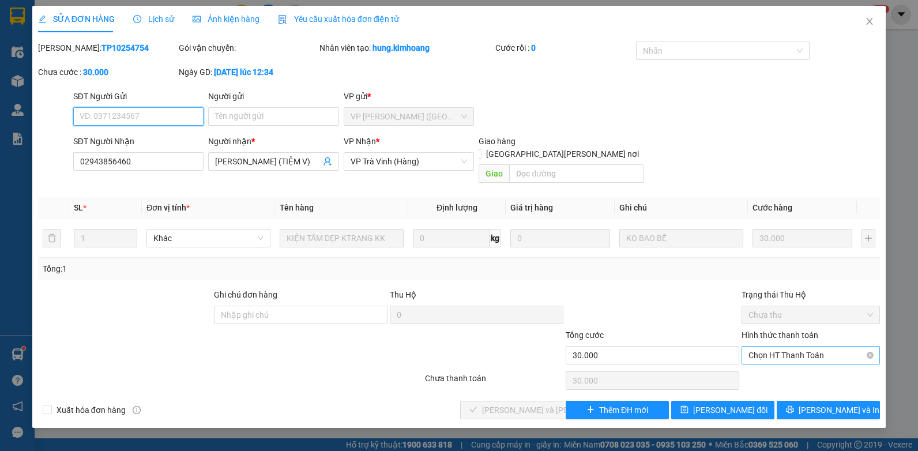
click at [809, 346] on span "Chọn HT Thanh Toán" at bounding box center [810, 354] width 124 height 17
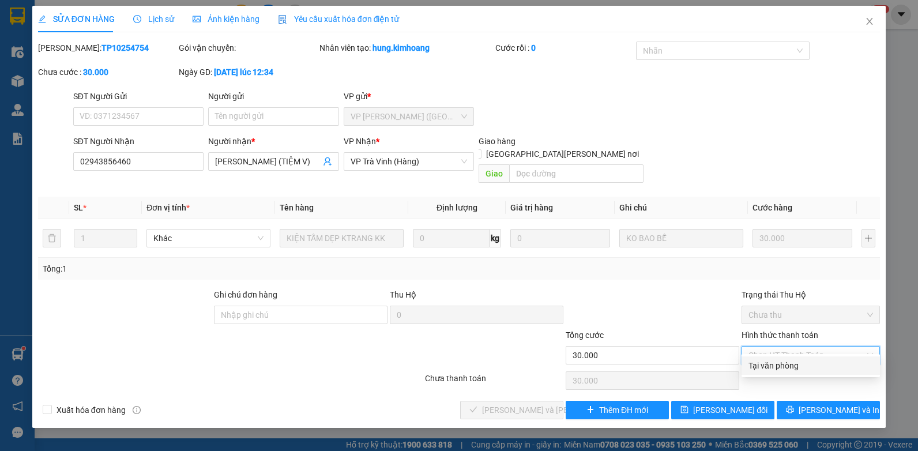
drag, startPoint x: 797, startPoint y: 364, endPoint x: 791, endPoint y: 362, distance: 6.6
click at [795, 363] on div "Tại văn phòng" at bounding box center [810, 365] width 124 height 13
type input "0"
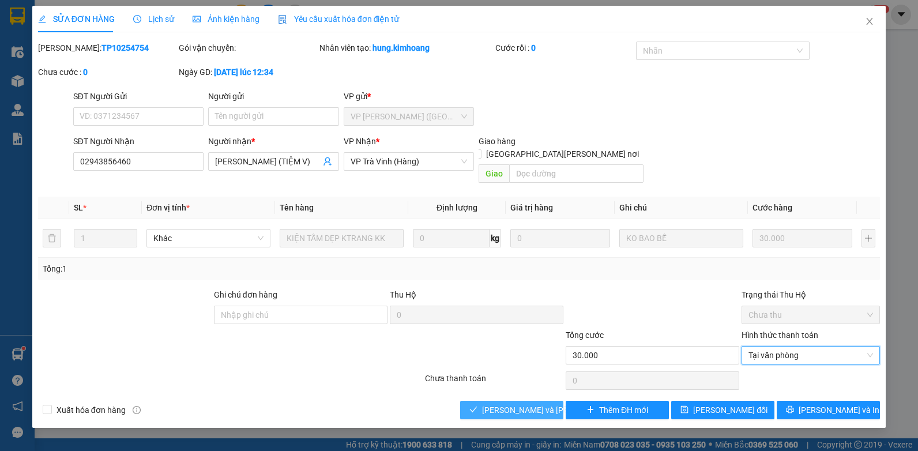
click at [493, 403] on span "[PERSON_NAME] và [PERSON_NAME] hàng" at bounding box center [560, 409] width 156 height 13
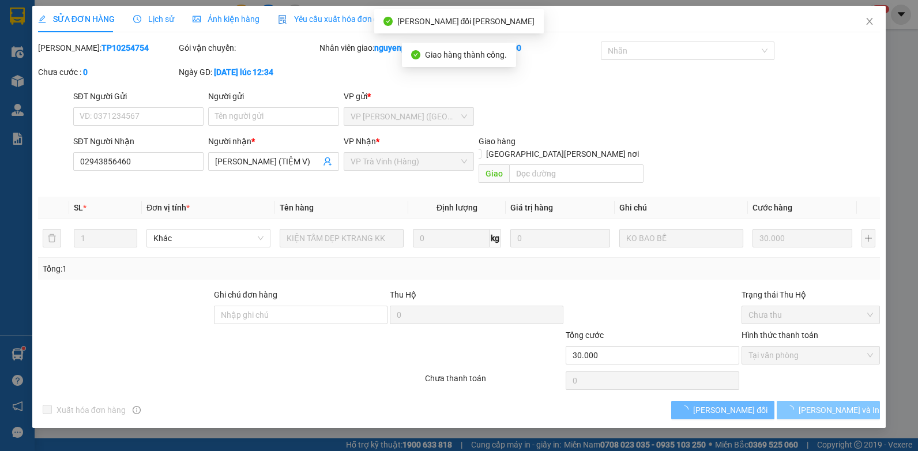
click at [822, 403] on span "[PERSON_NAME] và In" at bounding box center [838, 409] width 81 height 13
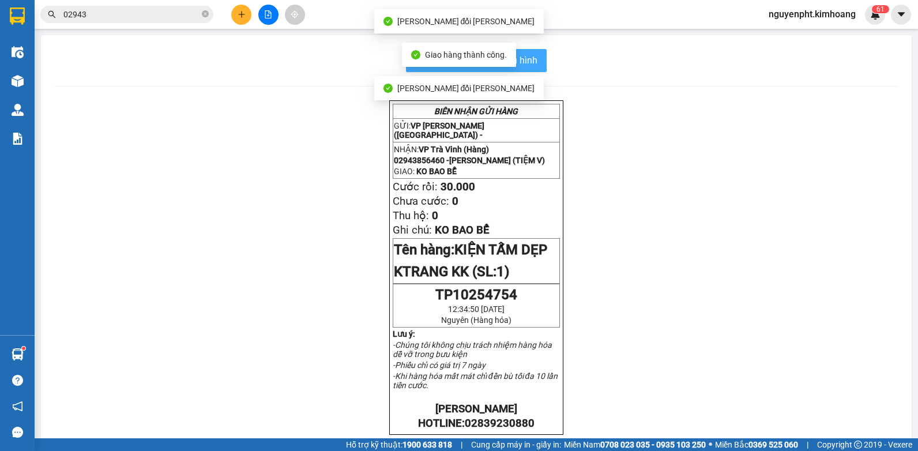
drag, startPoint x: 525, startPoint y: 57, endPoint x: 511, endPoint y: 62, distance: 15.1
click at [525, 59] on span "In mẫu biên lai tự cấu hình" at bounding box center [483, 60] width 108 height 14
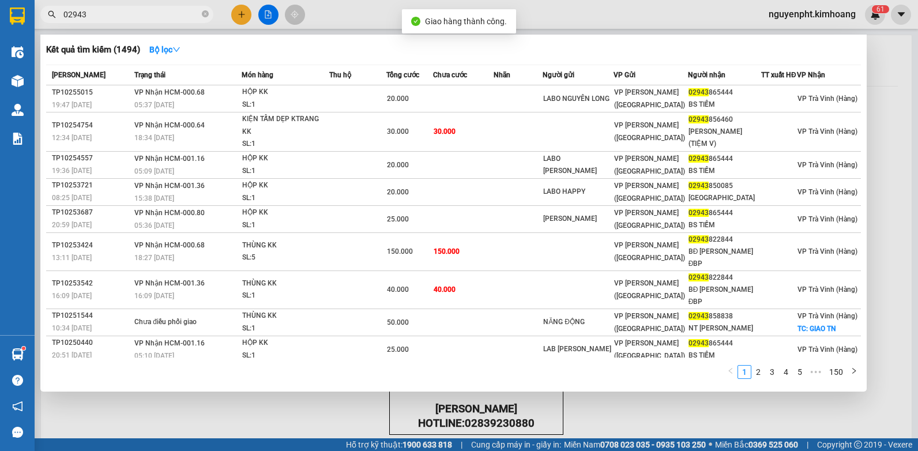
click at [101, 10] on input "02943" at bounding box center [131, 14] width 136 height 13
drag, startPoint x: 140, startPoint y: 14, endPoint x: 0, endPoint y: 2, distance: 140.5
click at [0, 26] on html "Kết quả tìm kiếm ( 1494 ) Bộ lọc Mã ĐH Trạng thái Món hàng Thu hộ Tổng cước Chư…" at bounding box center [459, 225] width 918 height 451
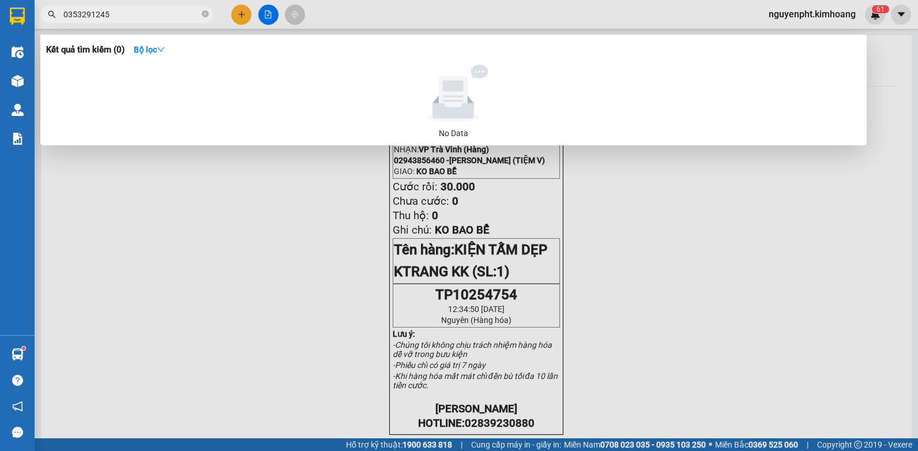
click at [172, 12] on input "0353291245" at bounding box center [131, 14] width 136 height 13
drag, startPoint x: 167, startPoint y: 17, endPoint x: -2, endPoint y: 15, distance: 169.5
click at [0, 15] on html "Kết quả tìm kiếm ( 0 ) Bộ lọc No Data 0353291245 nguyenpht.kimhoang 6 1 Điều hà…" at bounding box center [459, 225] width 918 height 451
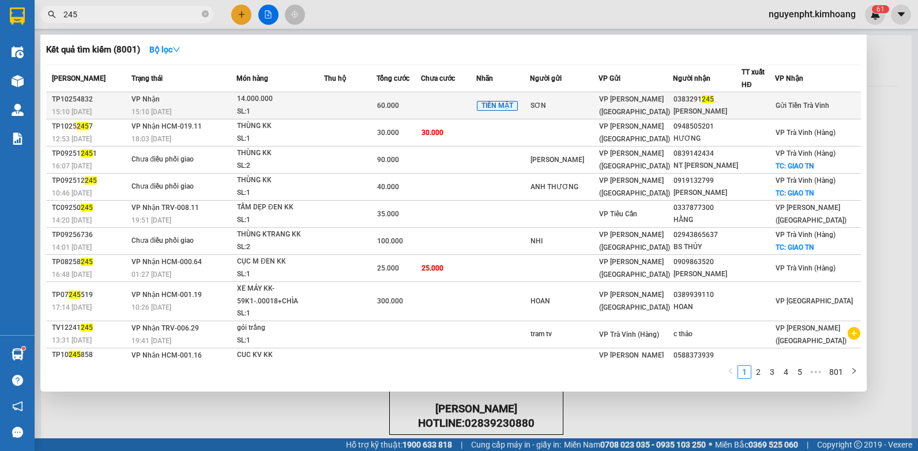
type input "245"
click at [421, 96] on td "60.000" at bounding box center [398, 105] width 44 height 27
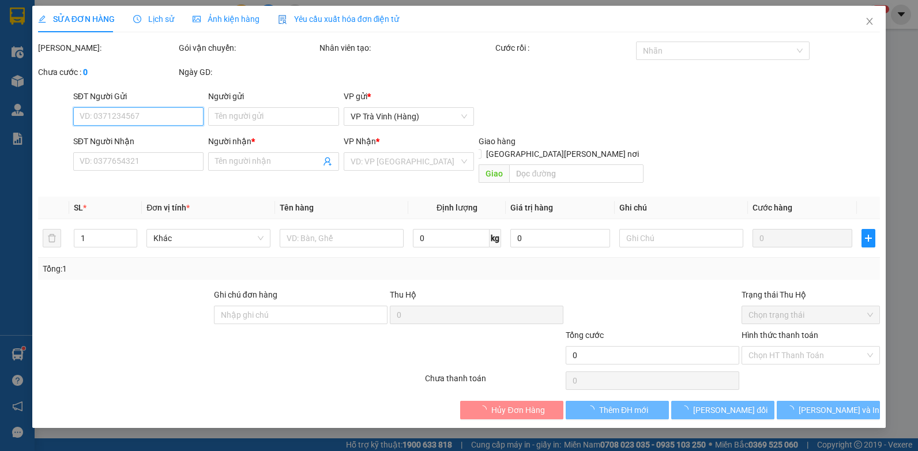
type input "SƠN"
type input "0383291245"
type input "[PERSON_NAME]"
type input "60.000"
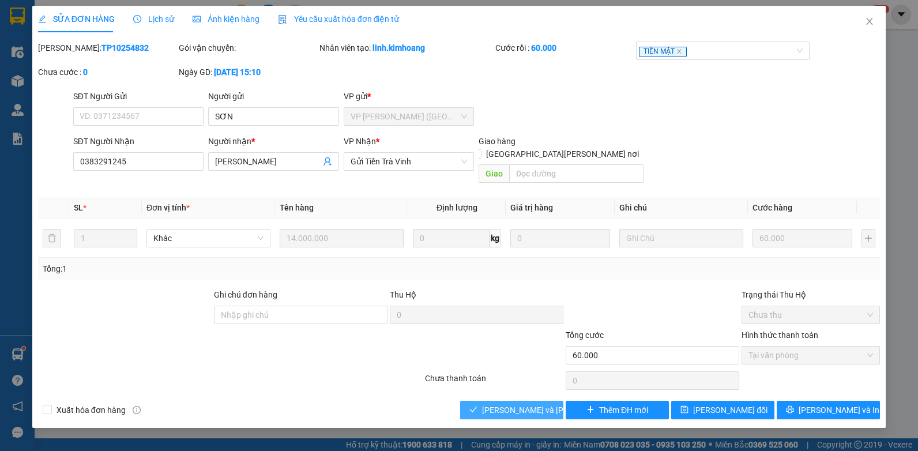
click at [534, 403] on span "[PERSON_NAME] và [PERSON_NAME] hàng" at bounding box center [560, 409] width 156 height 13
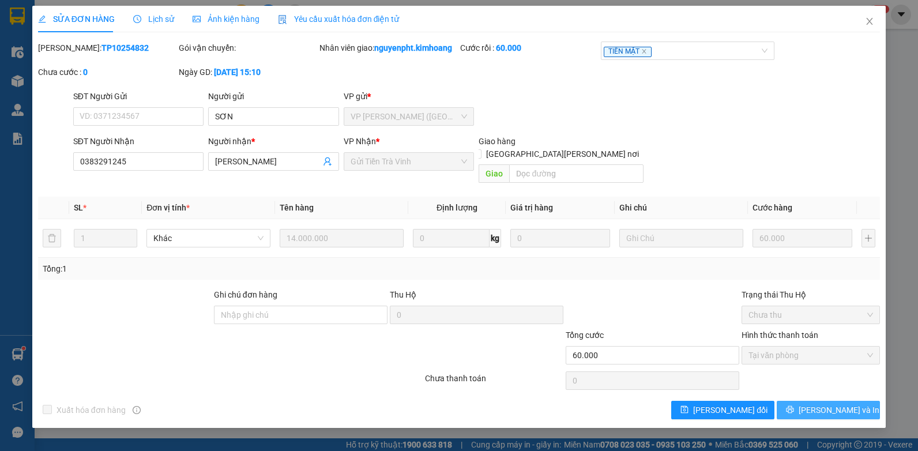
click at [832, 403] on span "[PERSON_NAME] và In" at bounding box center [838, 409] width 81 height 13
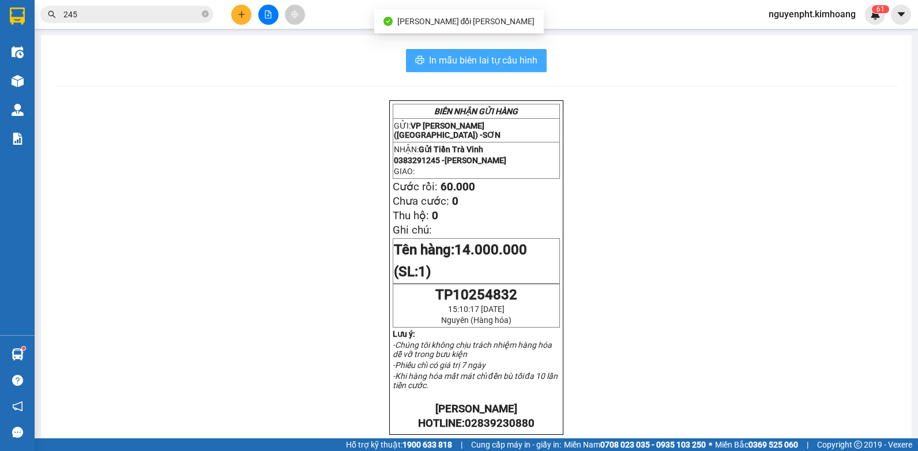
click at [446, 61] on span "In mẫu biên lai tự cấu hình" at bounding box center [483, 60] width 108 height 14
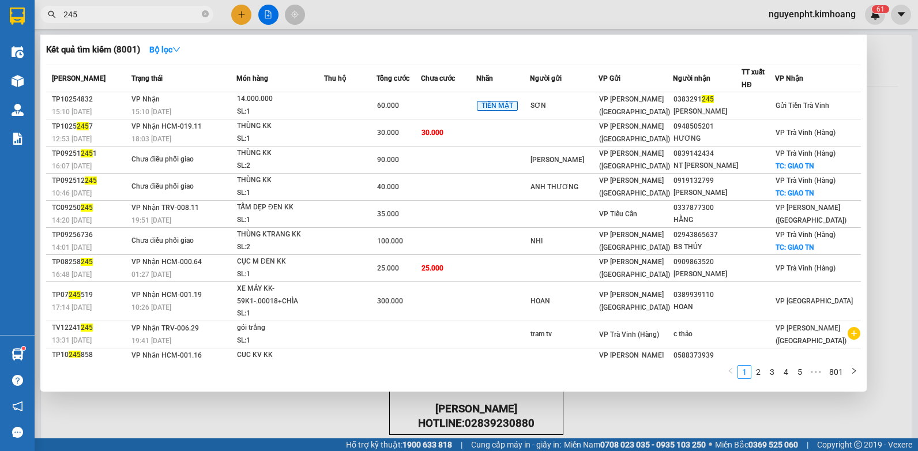
drag, startPoint x: 173, startPoint y: 14, endPoint x: -2, endPoint y: 29, distance: 175.9
click at [0, 29] on html "Kết quả tìm kiếm ( 8001 ) Bộ lọc Mã ĐH Trạng thái Món hàng Thu hộ Tổng cước Chư…" at bounding box center [459, 225] width 918 height 451
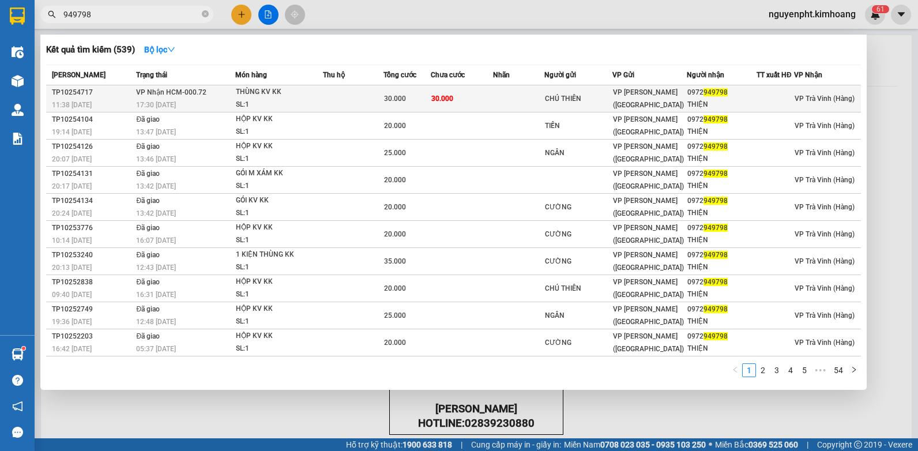
type input "949798"
click at [389, 103] on div "30.000" at bounding box center [407, 98] width 46 height 13
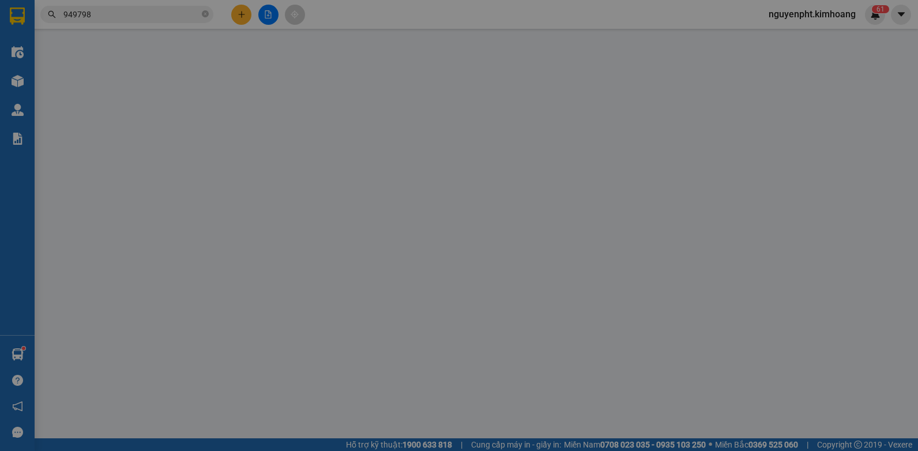
type input "CHÚ THIÊN"
type input "0972949798"
type input "THIỆN"
type input "30.000"
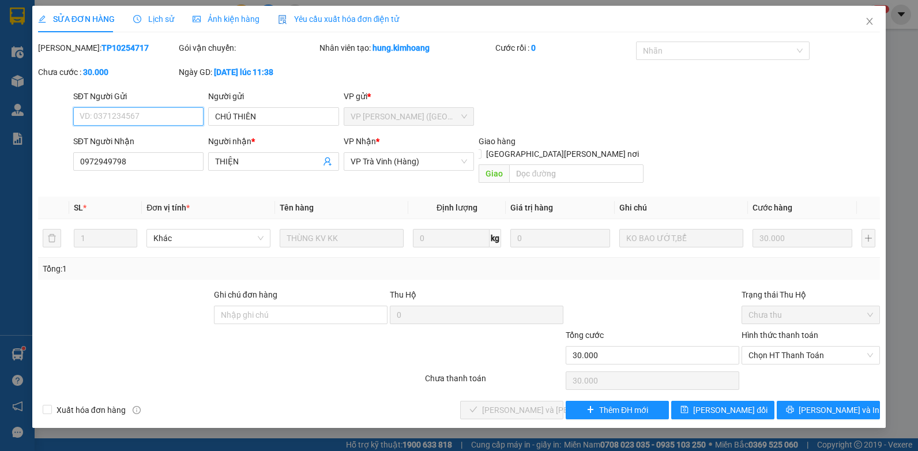
drag, startPoint x: 839, startPoint y: 344, endPoint x: 826, endPoint y: 360, distance: 19.7
click at [833, 354] on div "Hình thức thanh toán Chọn HT Thanh Toán" at bounding box center [810, 349] width 138 height 40
click at [799, 373] on div "Chọn HT Thanh Toán" at bounding box center [810, 380] width 141 height 23
click at [806, 346] on span "Chọn HT Thanh Toán" at bounding box center [810, 354] width 124 height 17
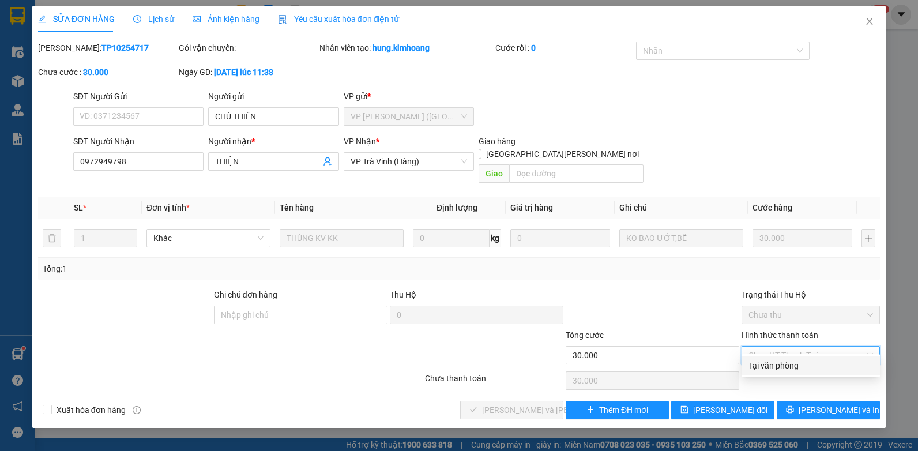
drag, startPoint x: 790, startPoint y: 360, endPoint x: 752, endPoint y: 369, distance: 39.6
click at [787, 362] on div "Tại văn phòng" at bounding box center [810, 365] width 124 height 13
type input "0"
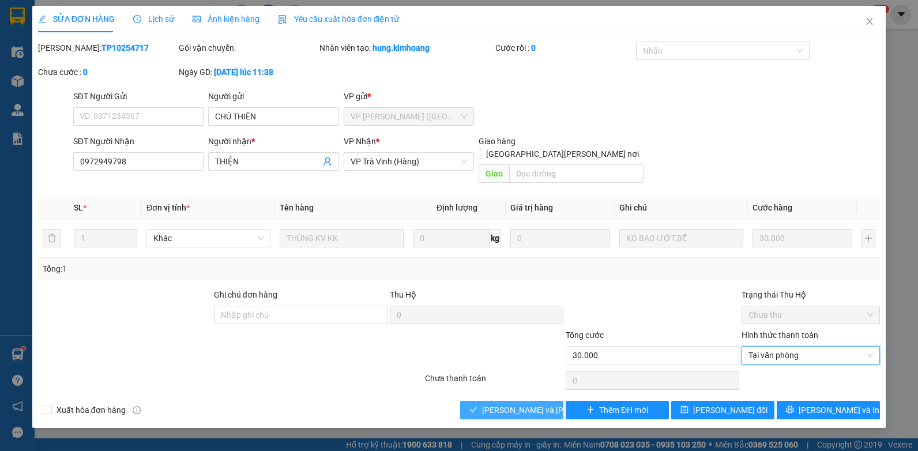
drag, startPoint x: 521, startPoint y: 392, endPoint x: 509, endPoint y: 394, distance: 12.2
click at [518, 403] on span "[PERSON_NAME] và [PERSON_NAME] hàng" at bounding box center [560, 409] width 156 height 13
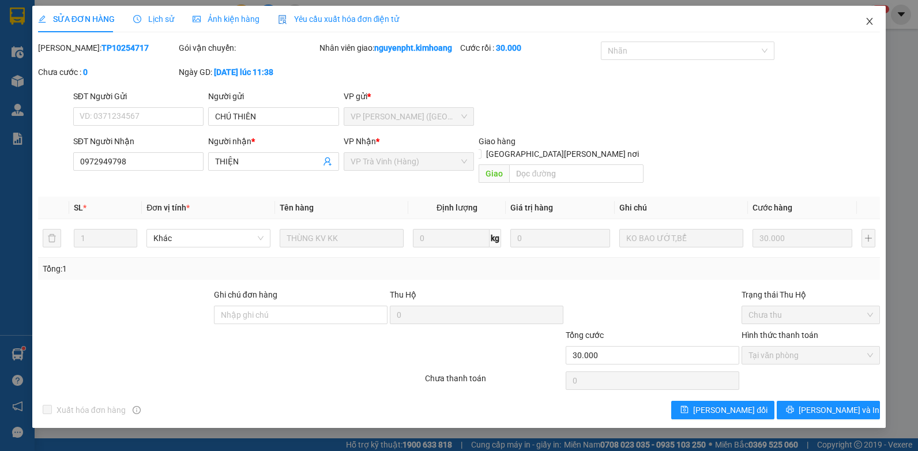
click at [868, 21] on icon "close" at bounding box center [869, 21] width 9 height 9
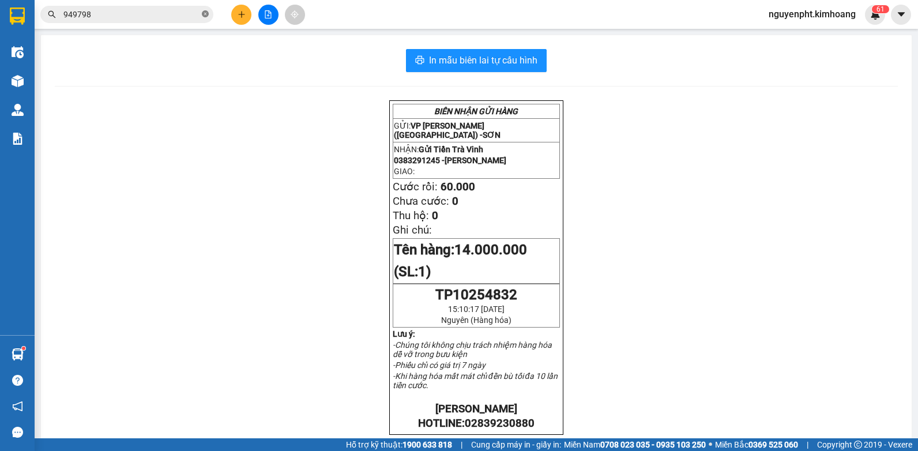
click at [206, 16] on icon "close-circle" at bounding box center [205, 13] width 7 height 7
drag, startPoint x: 252, startPoint y: 14, endPoint x: 241, endPoint y: 15, distance: 10.4
click at [250, 14] on div at bounding box center [268, 15] width 86 height 20
click at [241, 16] on icon "plus" at bounding box center [241, 14] width 8 height 8
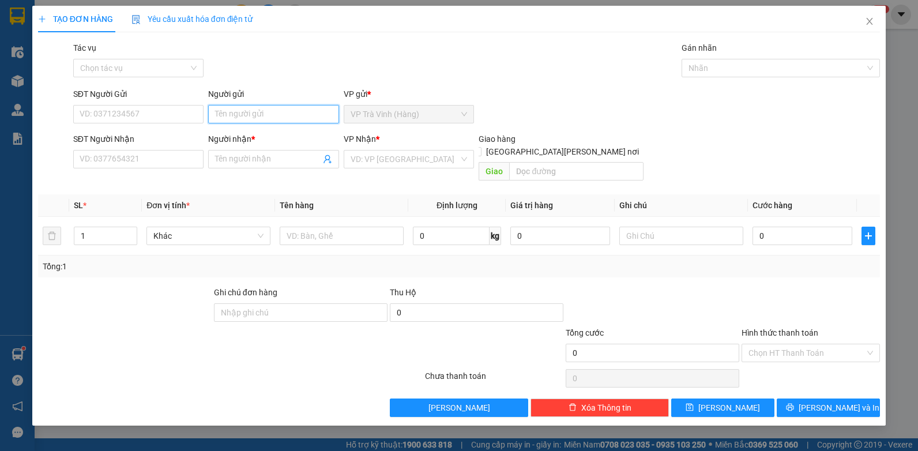
click at [254, 111] on input "Người gửi" at bounding box center [273, 114] width 131 height 18
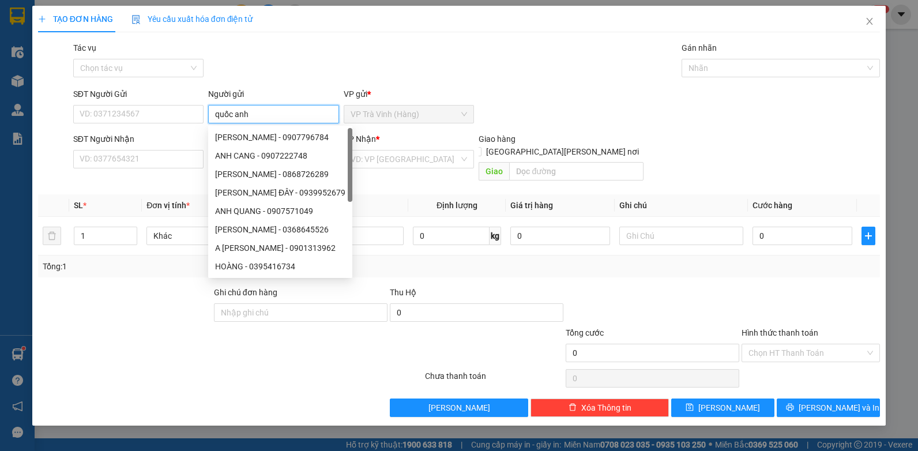
type input "quốc anh"
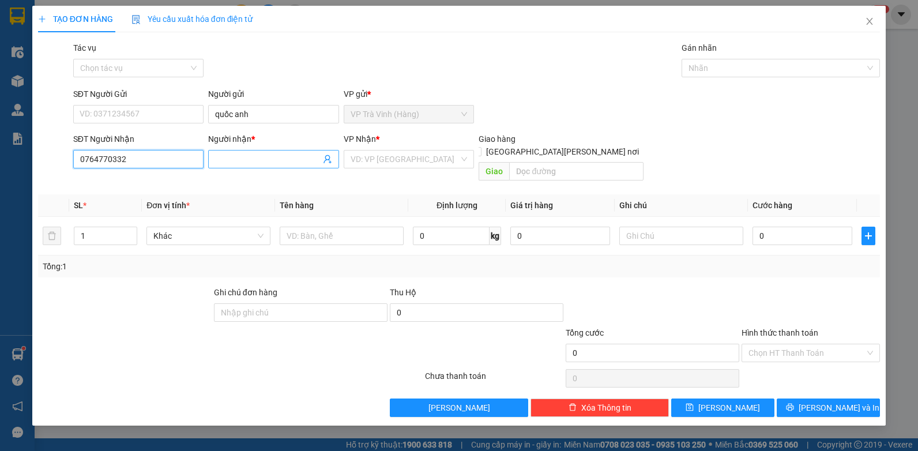
type input "0764770332"
click at [232, 157] on input "Người nhận *" at bounding box center [267, 159] width 105 height 13
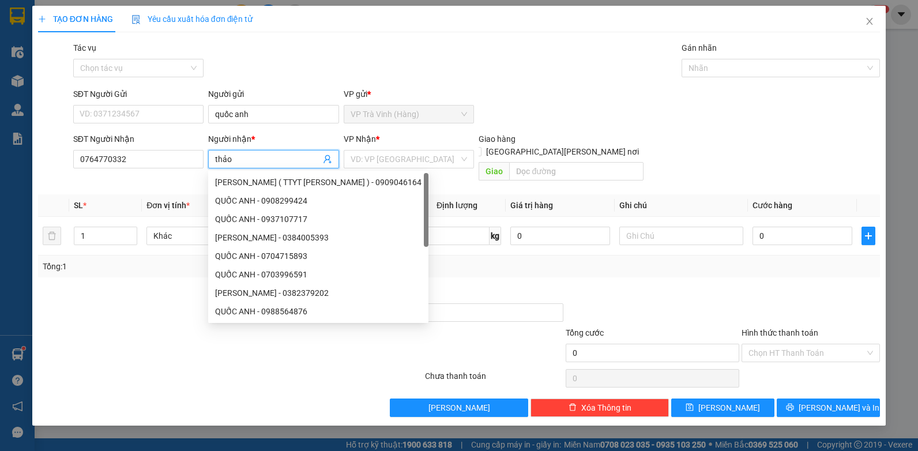
type input "thảo"
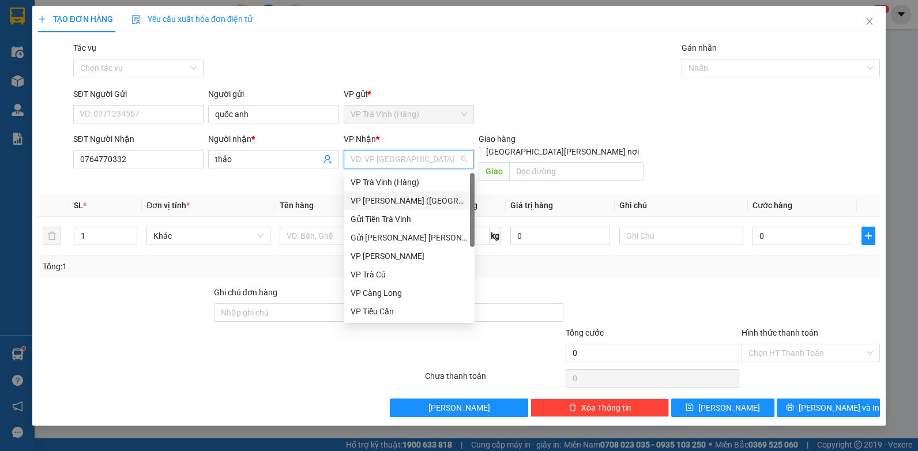
click at [379, 198] on div "VP [PERSON_NAME] ([GEOGRAPHIC_DATA])" at bounding box center [408, 200] width 117 height 13
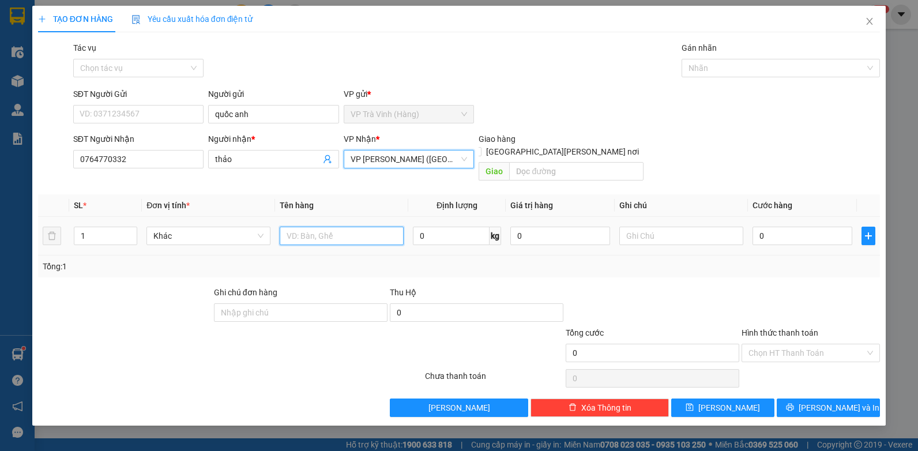
click at [308, 227] on input "text" at bounding box center [342, 236] width 124 height 18
type input "c"
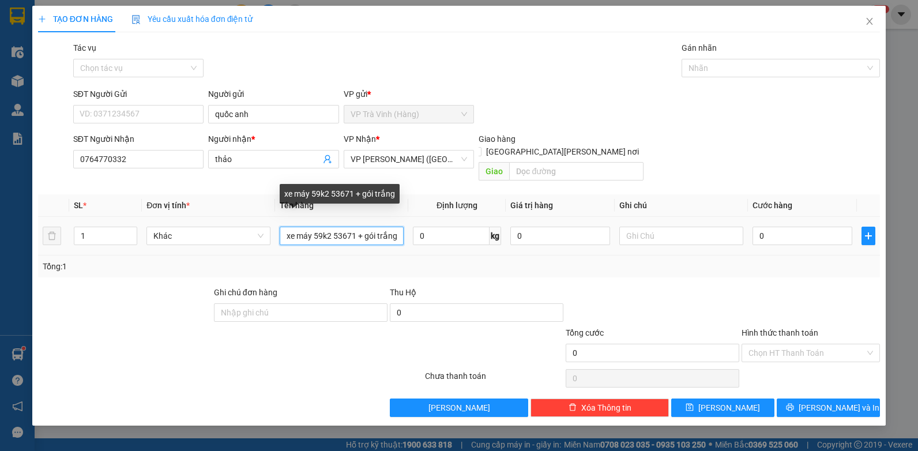
scroll to position [0, 1]
type input "xe máy 59k2 53671 + gói trắng"
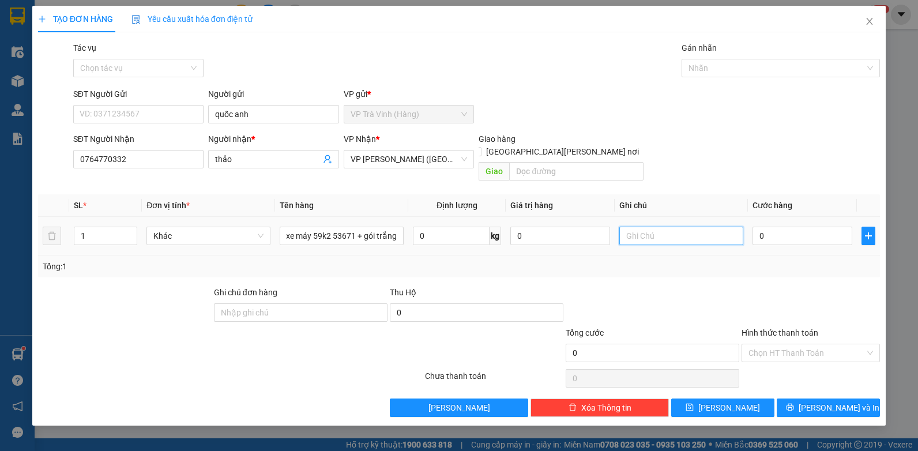
click at [633, 227] on input "text" at bounding box center [681, 236] width 124 height 18
type input "ko b trầy bể"
click at [776, 227] on input "0" at bounding box center [802, 236] width 100 height 18
type input "2"
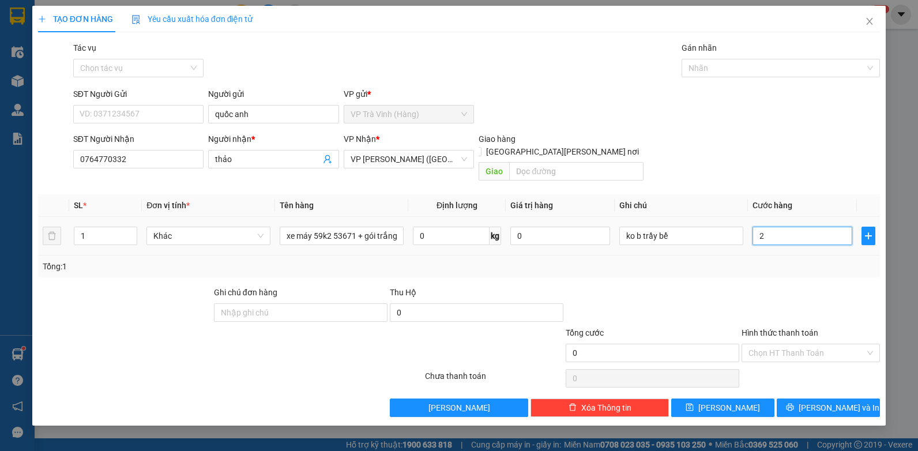
type input "2"
type input "25"
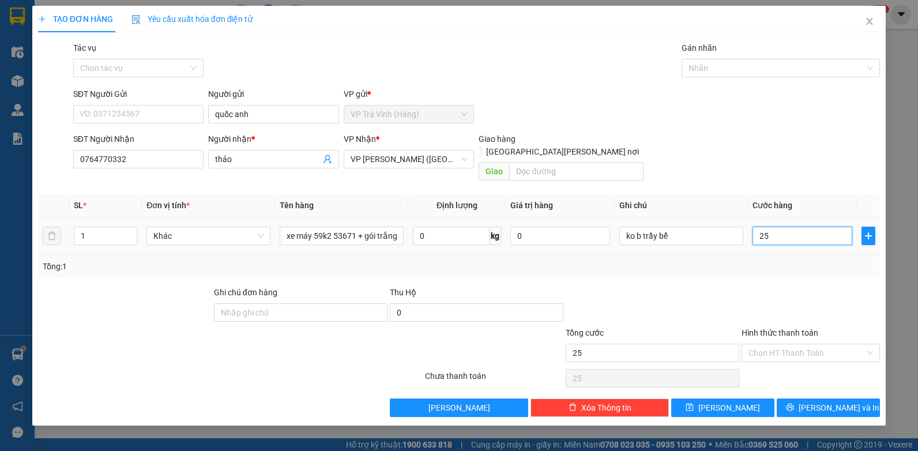
type input "250"
type input "250.000"
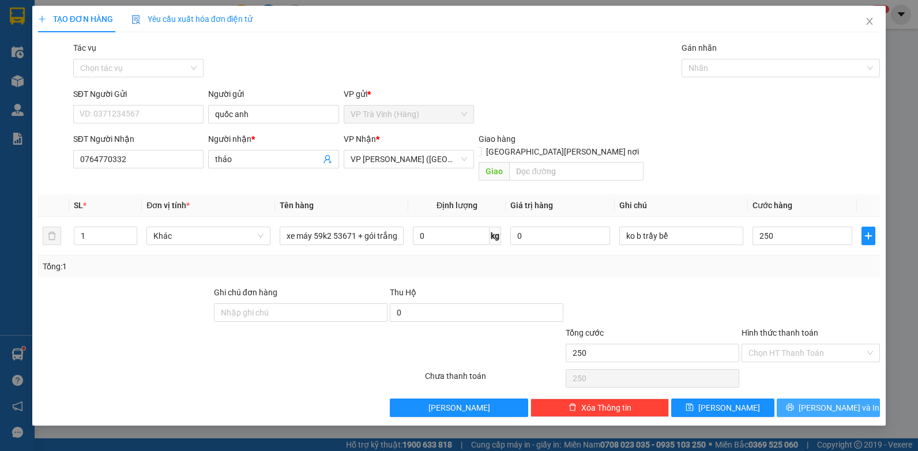
type input "250.000"
click at [821, 401] on span "[PERSON_NAME] và In" at bounding box center [838, 407] width 81 height 13
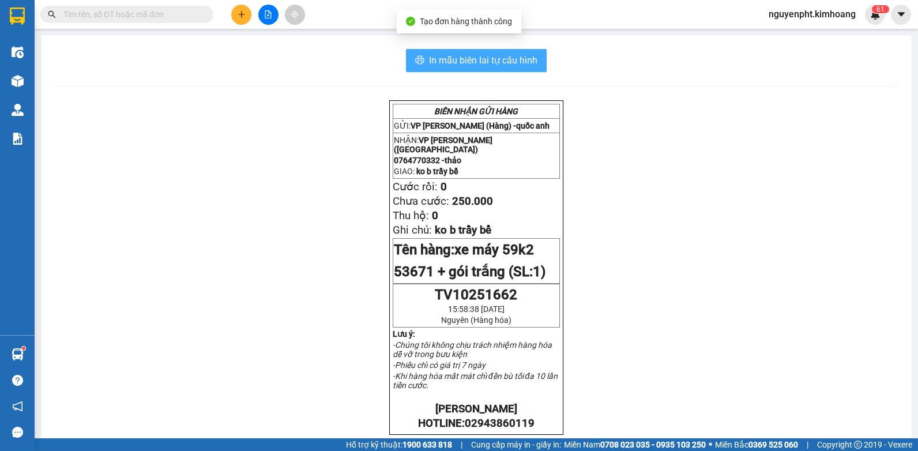
click at [506, 62] on span "In mẫu biên lai tự cấu hình" at bounding box center [483, 60] width 108 height 14
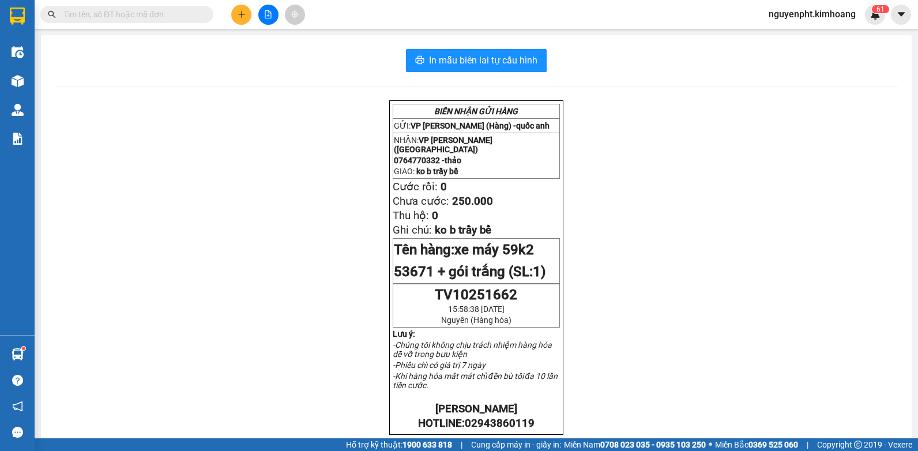
click at [106, 16] on input "text" at bounding box center [131, 14] width 136 height 13
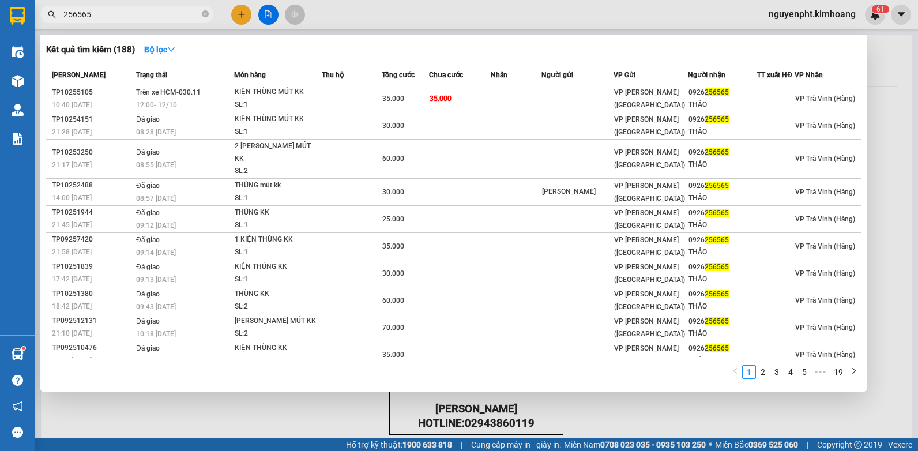
drag, startPoint x: 122, startPoint y: 16, endPoint x: 0, endPoint y: 78, distance: 136.9
click at [0, 76] on html "Kết quả [PERSON_NAME] ( 188 ) Bộ lọc Mã ĐH Trạng thái Món hàng Thu hộ Tổng [PER…" at bounding box center [459, 225] width 918 height 451
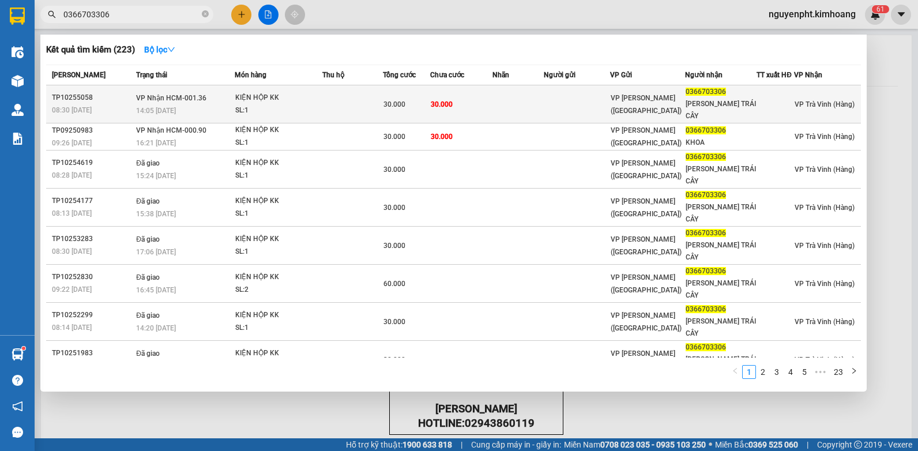
type input "0366703306"
click at [361, 100] on td at bounding box center [352, 104] width 61 height 38
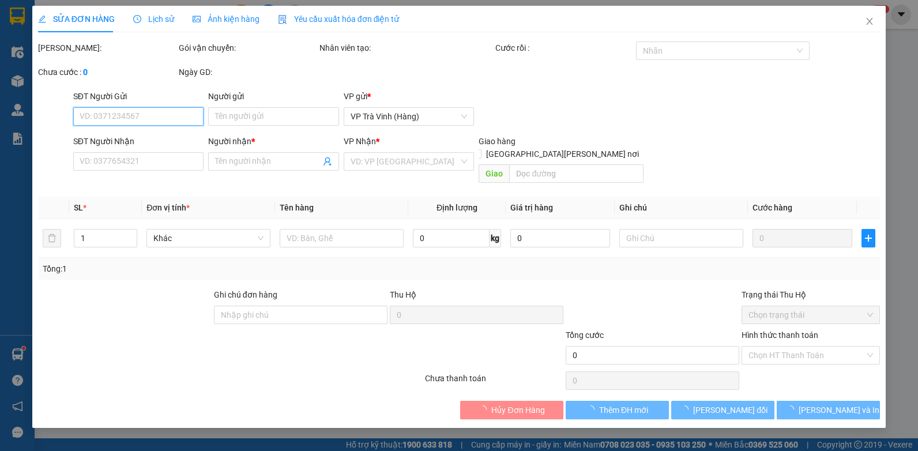
type input "0366703306"
type input "[PERSON_NAME] TRÁI CÂY"
type input "30.000"
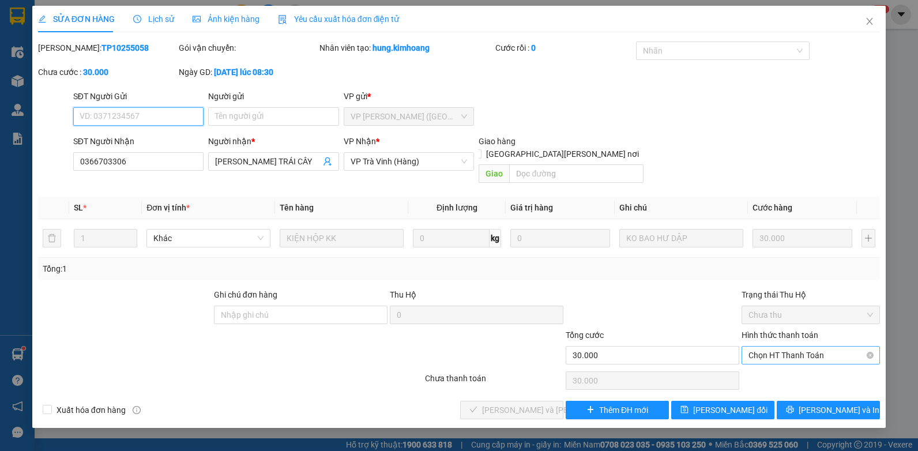
click at [809, 346] on span "Chọn HT Thanh Toán" at bounding box center [810, 354] width 124 height 17
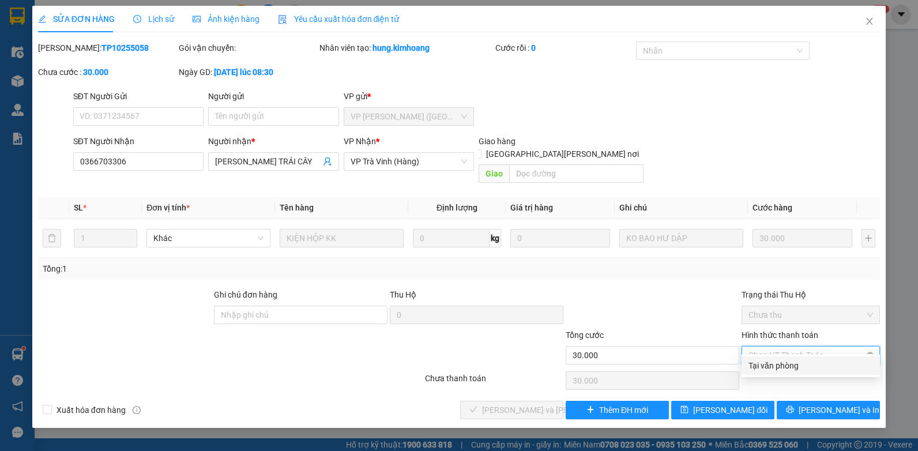
click at [809, 360] on div "Tại văn phòng" at bounding box center [810, 365] width 124 height 13
type input "0"
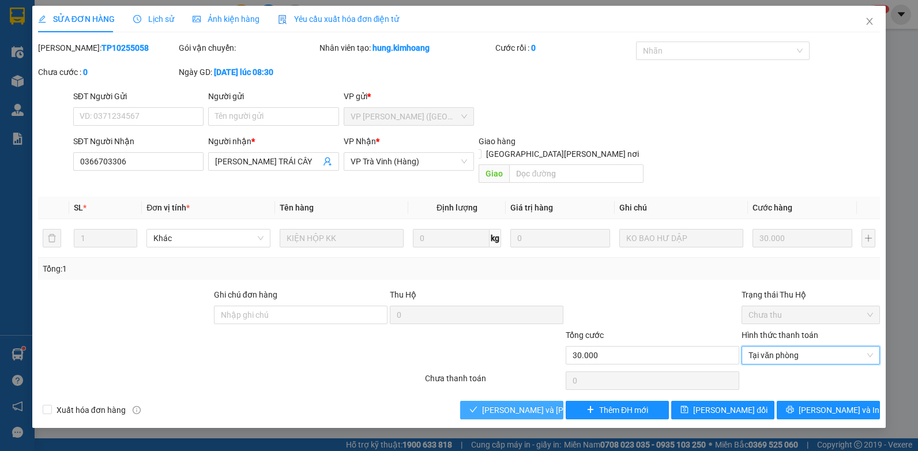
click at [532, 403] on span "[PERSON_NAME] và [PERSON_NAME] hàng" at bounding box center [560, 409] width 156 height 13
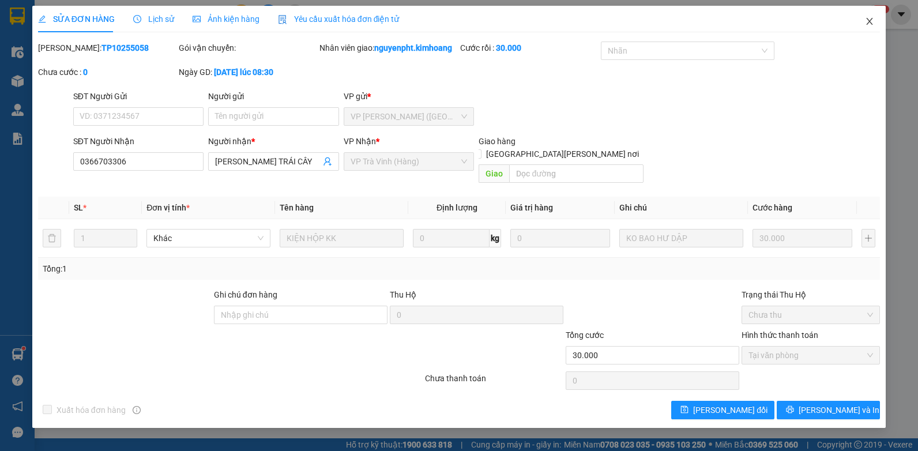
click at [867, 17] on span "Close" at bounding box center [869, 22] width 32 height 32
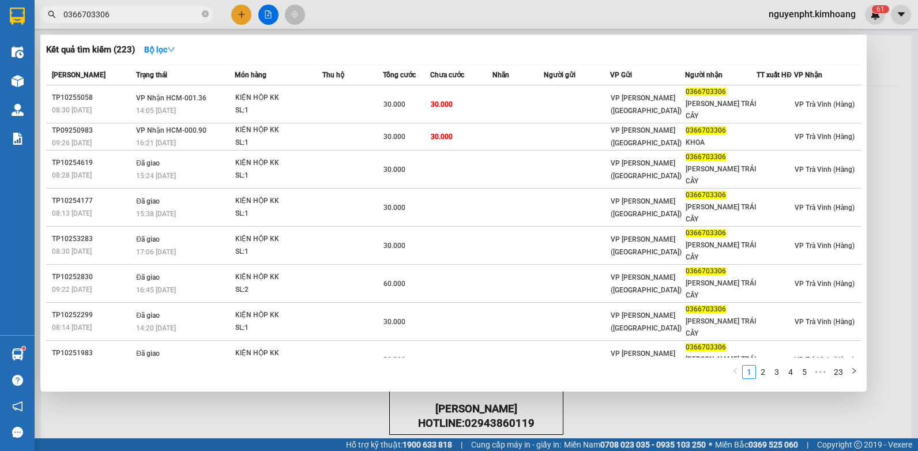
drag, startPoint x: 175, startPoint y: 13, endPoint x: 0, endPoint y: 58, distance: 180.7
click at [0, 41] on html "Kết quả tìm kiếm ( 223 ) Bộ lọc Mã ĐH Trạng thái Món hàng Thu hộ Tổng cước Chưa…" at bounding box center [459, 225] width 918 height 451
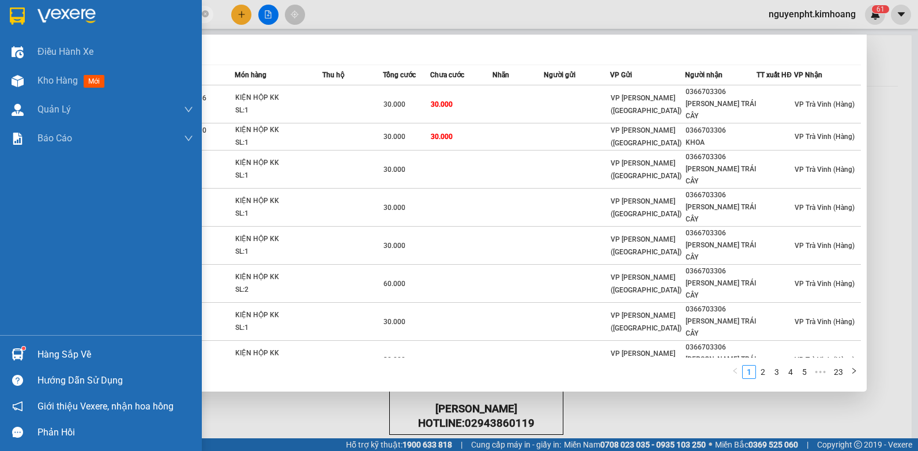
type input "0965345478"
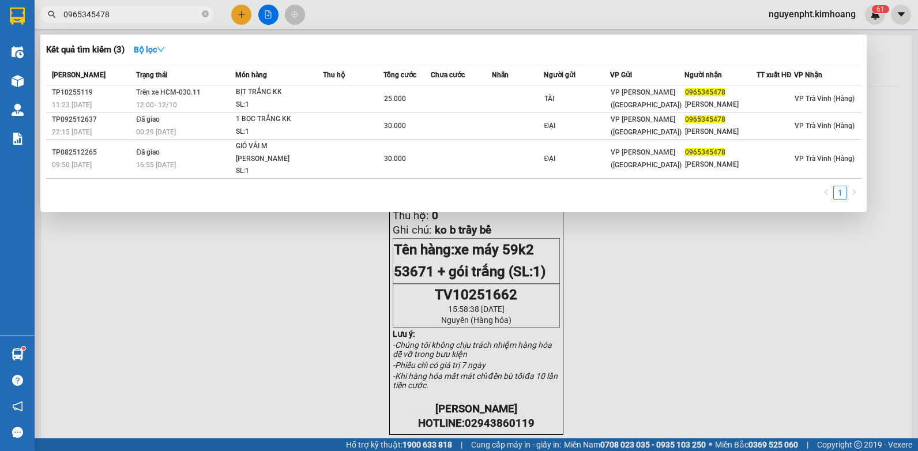
drag, startPoint x: 206, startPoint y: 15, endPoint x: 182, endPoint y: 15, distance: 24.2
click at [205, 15] on icon "close-circle" at bounding box center [205, 13] width 7 height 7
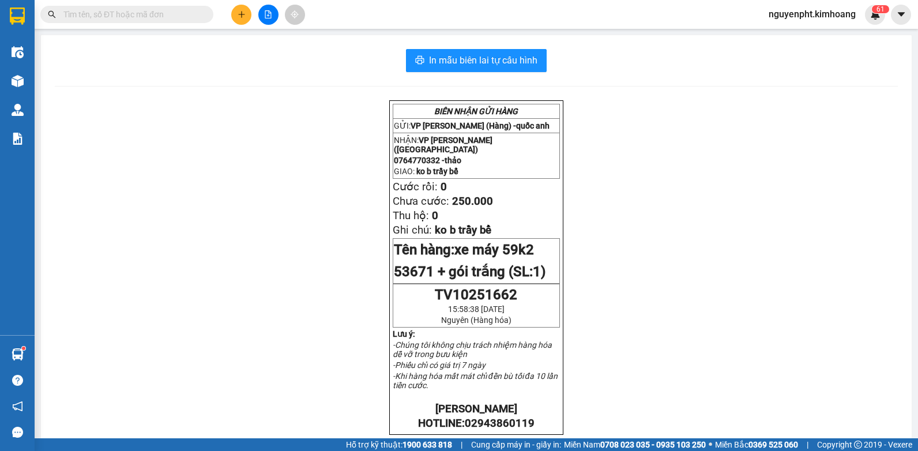
click at [116, 15] on input "text" at bounding box center [131, 14] width 136 height 13
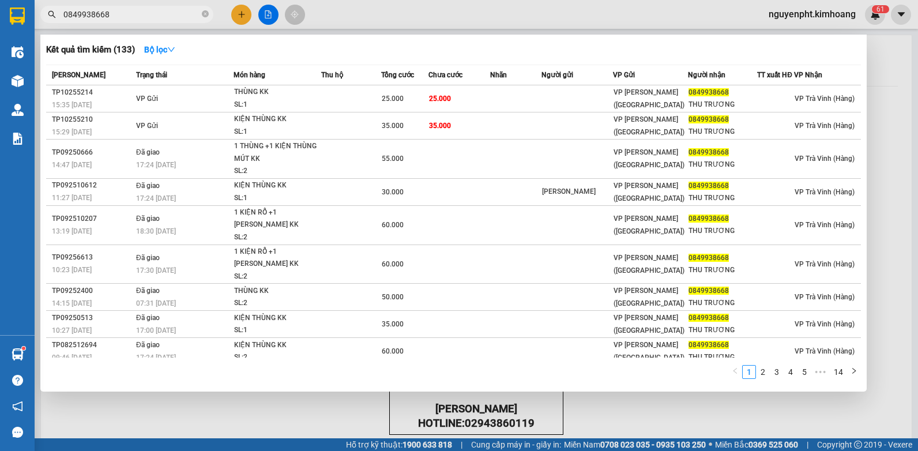
type input "0849938668"
click at [203, 14] on icon "close-circle" at bounding box center [205, 13] width 7 height 7
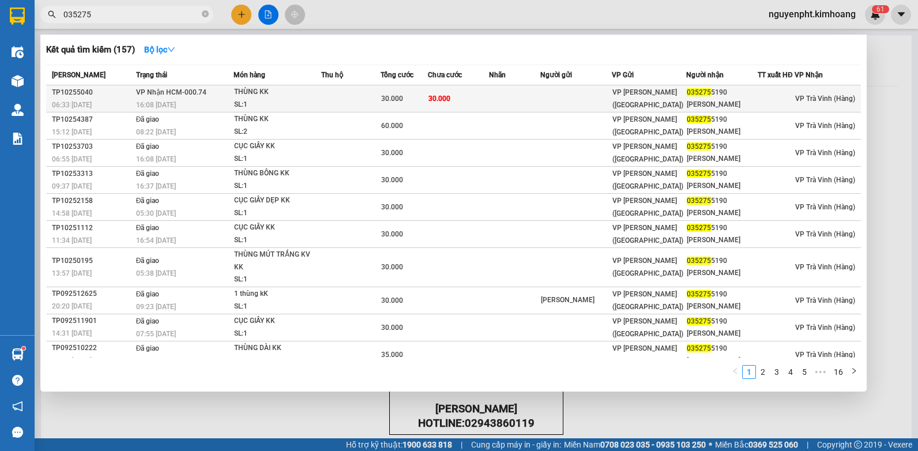
type input "035275"
click at [428, 96] on tr "TP10255040 06:33 [DATE] [PERSON_NAME] HCM-000.74 16:08 [DATE] [PERSON_NAME] SL:…" at bounding box center [453, 98] width 814 height 27
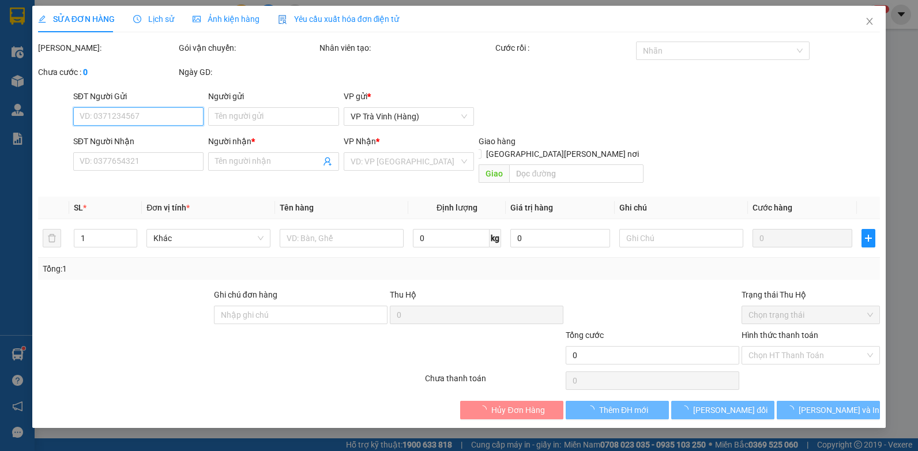
type input "0352755190"
type input "[PERSON_NAME]"
type input "30.000"
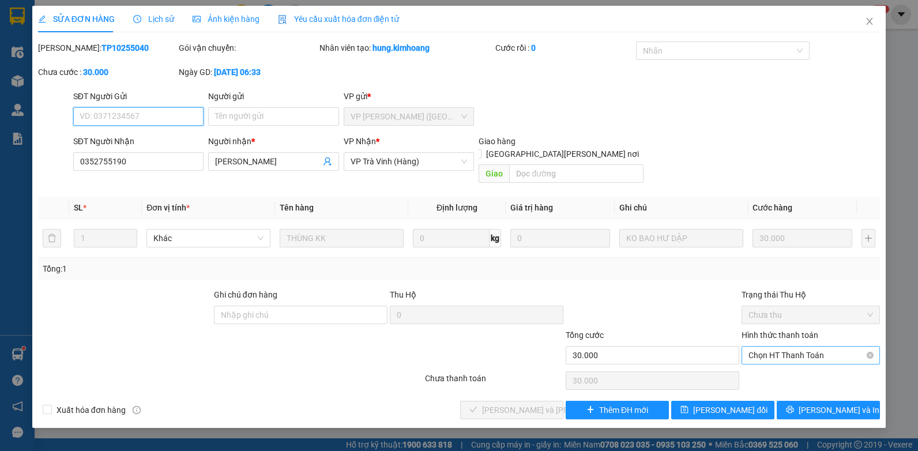
click at [790, 346] on span "Chọn HT Thanh Toán" at bounding box center [810, 354] width 124 height 17
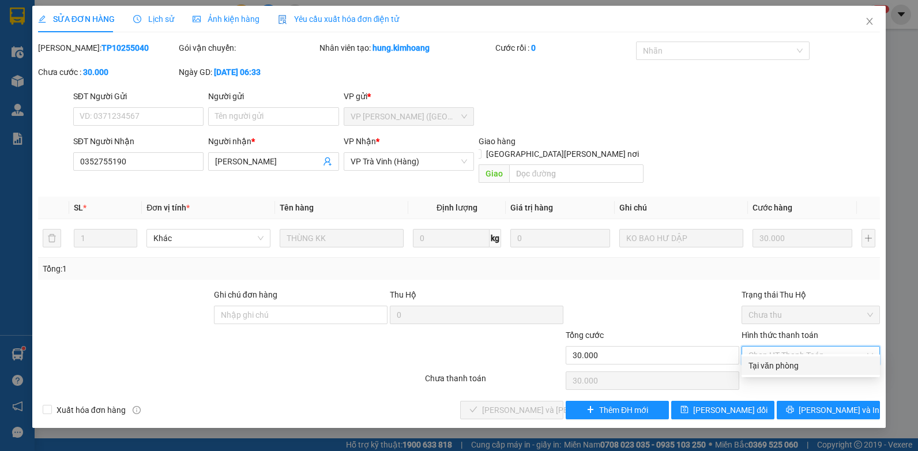
click at [790, 367] on div "Tại văn phòng" at bounding box center [810, 365] width 124 height 13
type input "0"
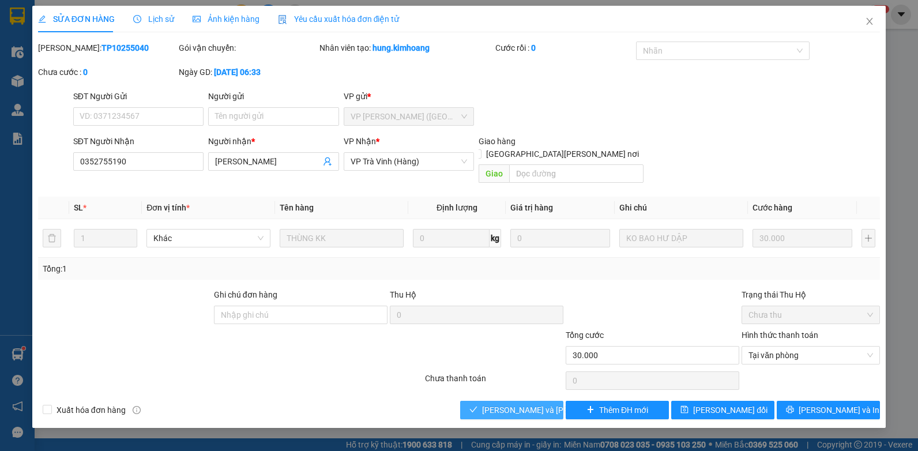
click at [525, 403] on span "[PERSON_NAME] và [PERSON_NAME] hàng" at bounding box center [560, 409] width 156 height 13
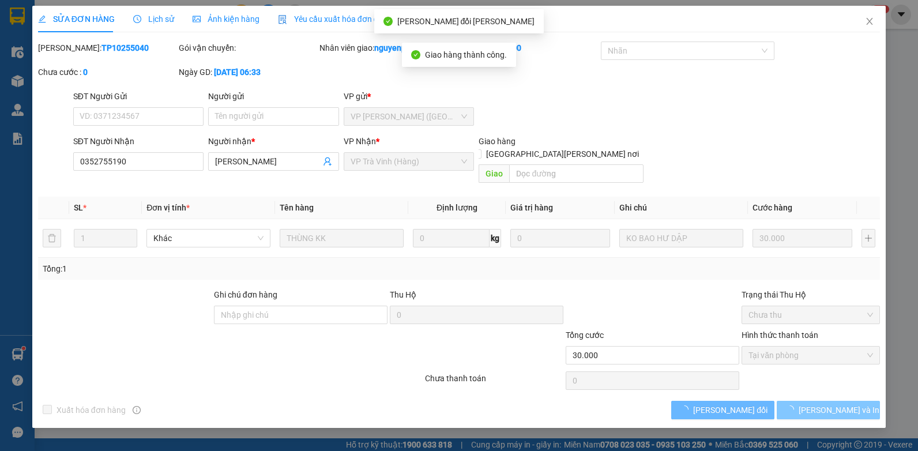
drag, startPoint x: 809, startPoint y: 386, endPoint x: 809, endPoint y: 393, distance: 7.5
click at [809, 387] on div "Total Paid Fee 30.000 Total UnPaid Fee 0 Cash Collection Total Fee Mã ĐH: TP102…" at bounding box center [459, 230] width 842 height 378
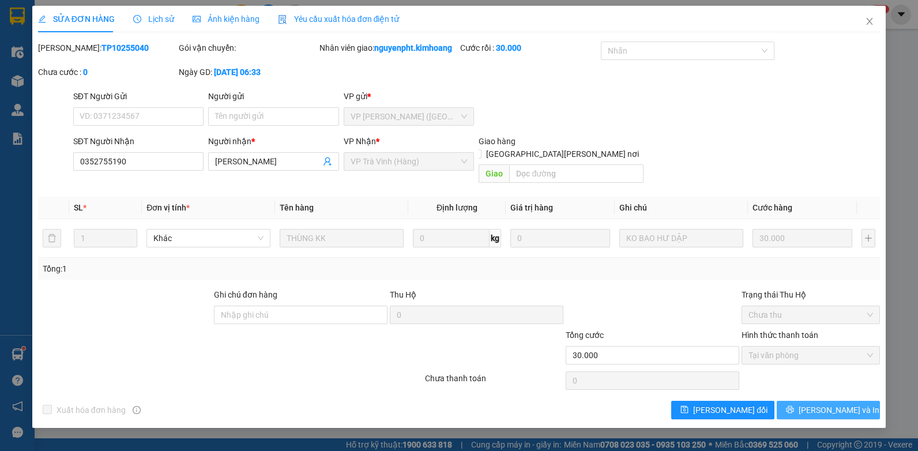
click at [817, 401] on button "[PERSON_NAME] và In" at bounding box center [827, 410] width 103 height 18
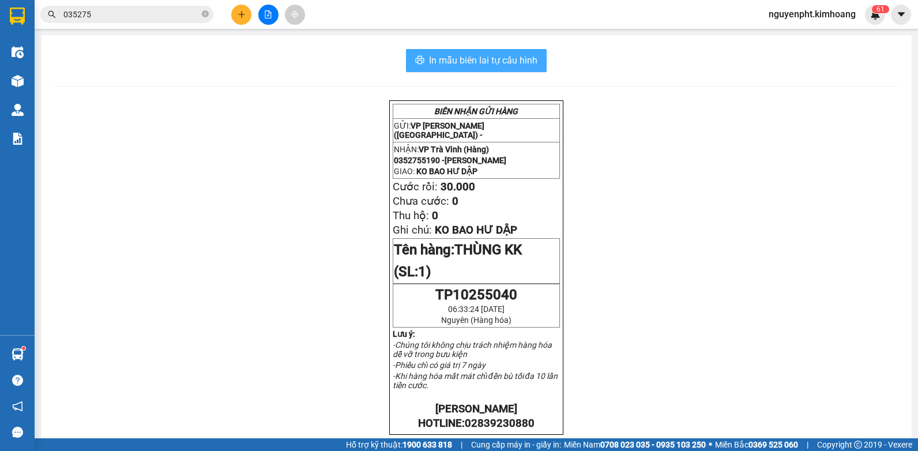
drag, startPoint x: 504, startPoint y: 63, endPoint x: 493, endPoint y: 65, distance: 11.2
click at [504, 64] on span "In mẫu biên lai tự cấu hình" at bounding box center [483, 60] width 108 height 14
drag, startPoint x: 203, startPoint y: 14, endPoint x: 187, endPoint y: 16, distance: 15.7
click at [203, 14] on icon "close-circle" at bounding box center [205, 13] width 7 height 7
click at [159, 20] on input "text" at bounding box center [131, 14] width 136 height 13
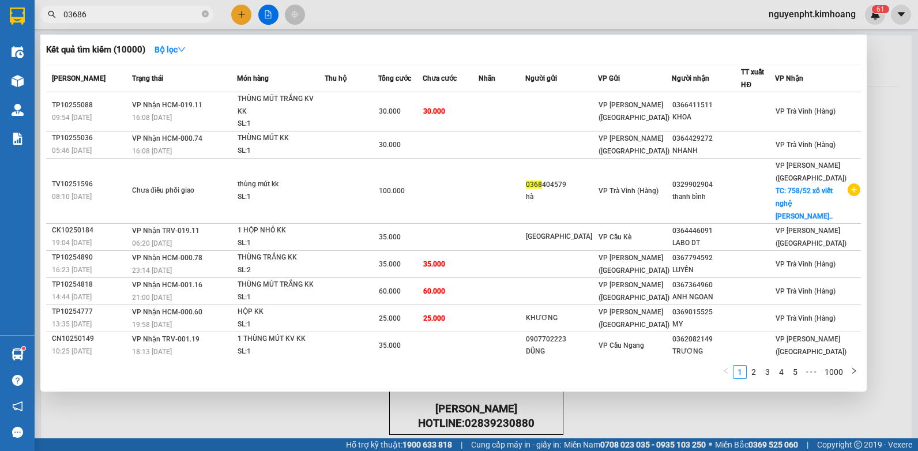
type input "036864"
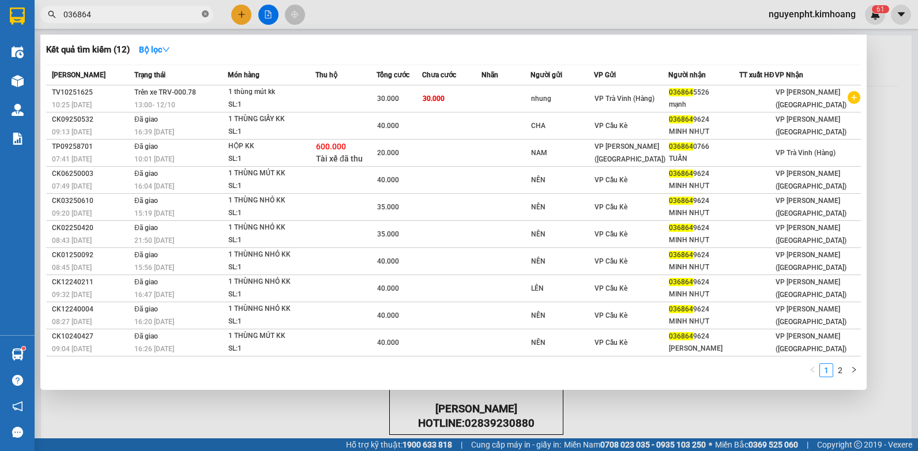
click at [206, 14] on icon "close-circle" at bounding box center [205, 13] width 7 height 7
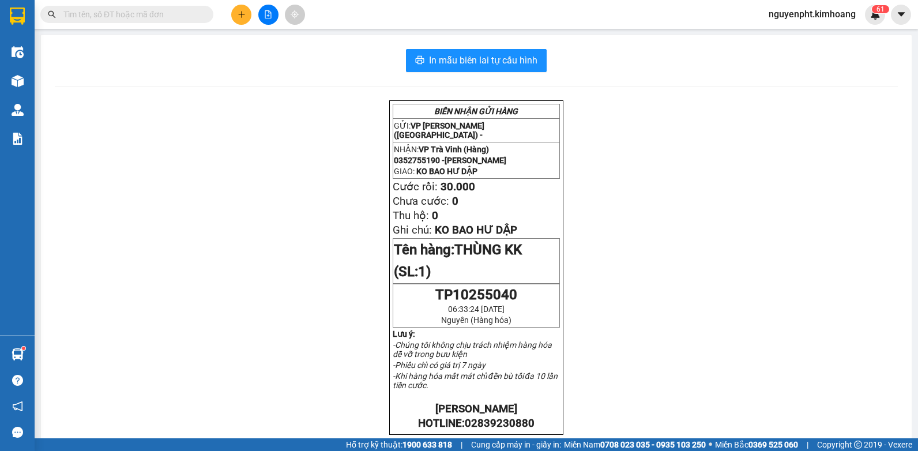
click at [173, 20] on input "text" at bounding box center [131, 14] width 136 height 13
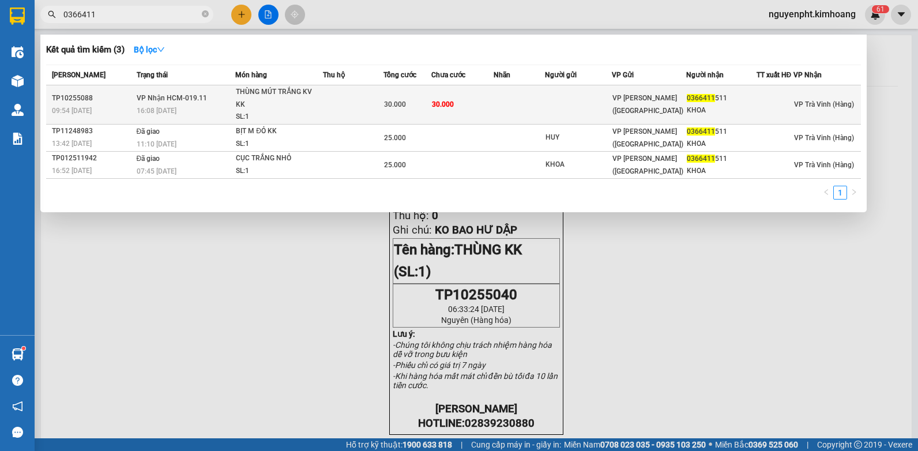
type input "0366411"
click at [345, 100] on td at bounding box center [353, 104] width 61 height 39
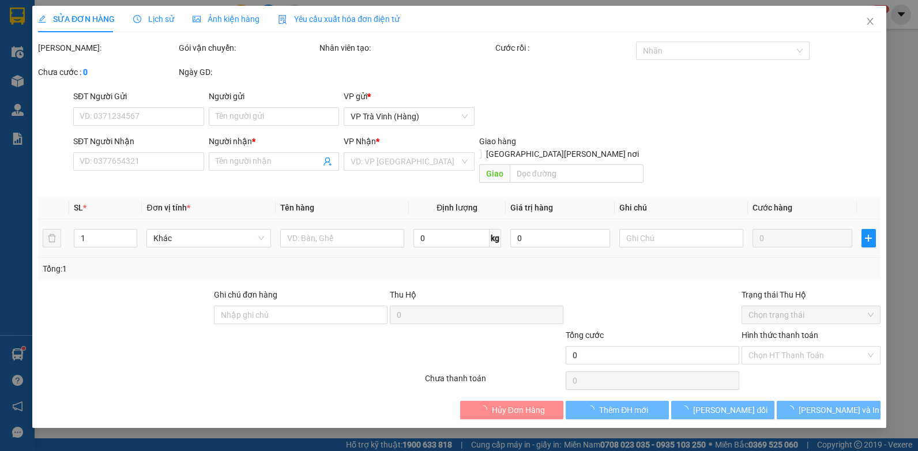
type input "0366411511"
type input "KHOA"
type input "30.000"
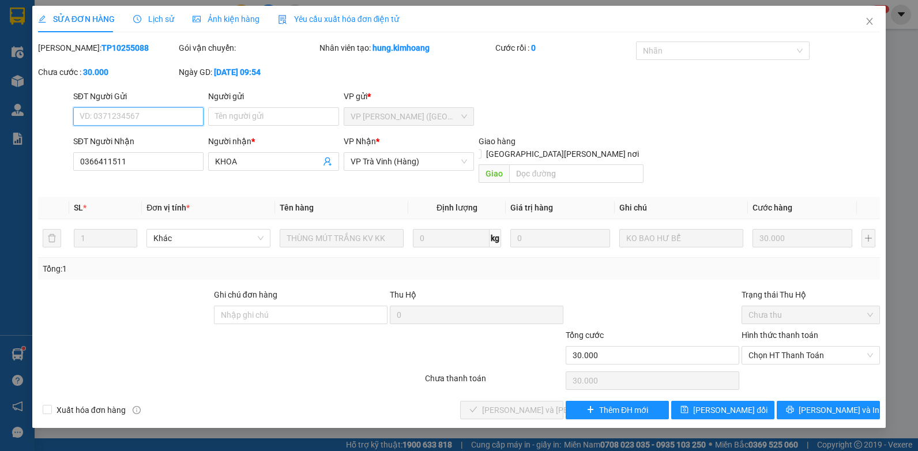
drag, startPoint x: 801, startPoint y: 343, endPoint x: 798, endPoint y: 356, distance: 12.9
click at [801, 346] on span "Chọn HT Thanh Toán" at bounding box center [810, 354] width 124 height 17
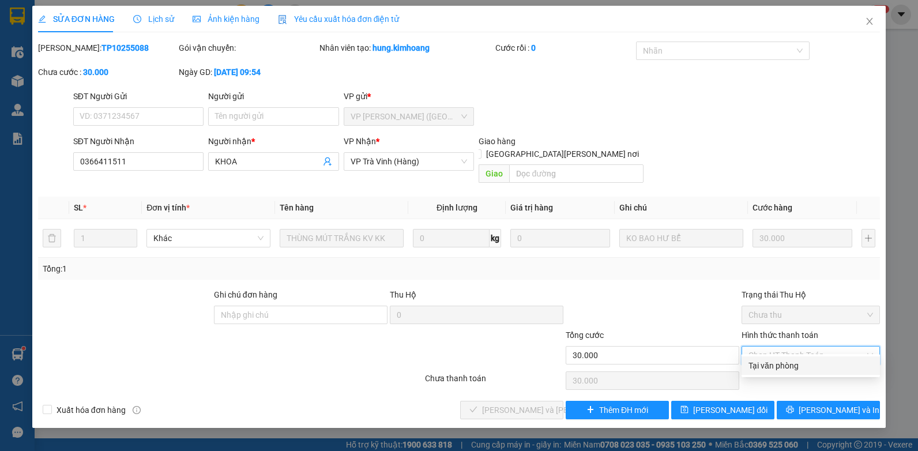
click at [793, 365] on div "Tại văn phòng" at bounding box center [810, 365] width 124 height 13
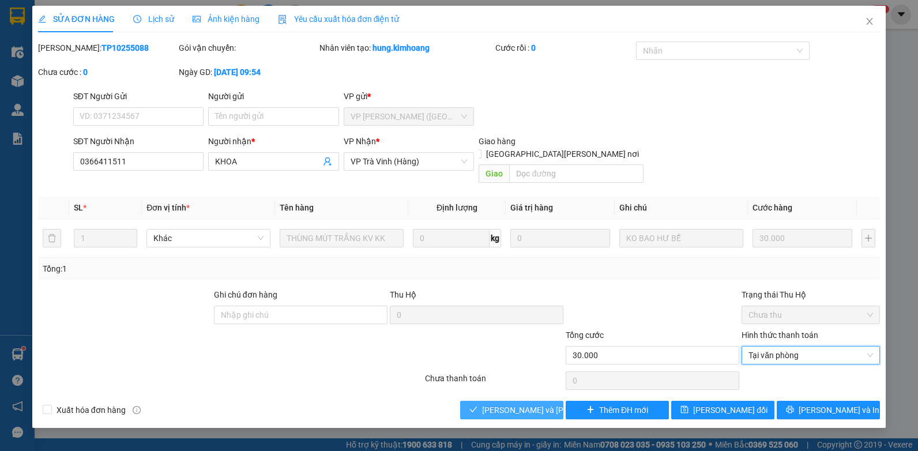
click at [529, 403] on span "[PERSON_NAME] và [PERSON_NAME] hàng" at bounding box center [560, 409] width 156 height 13
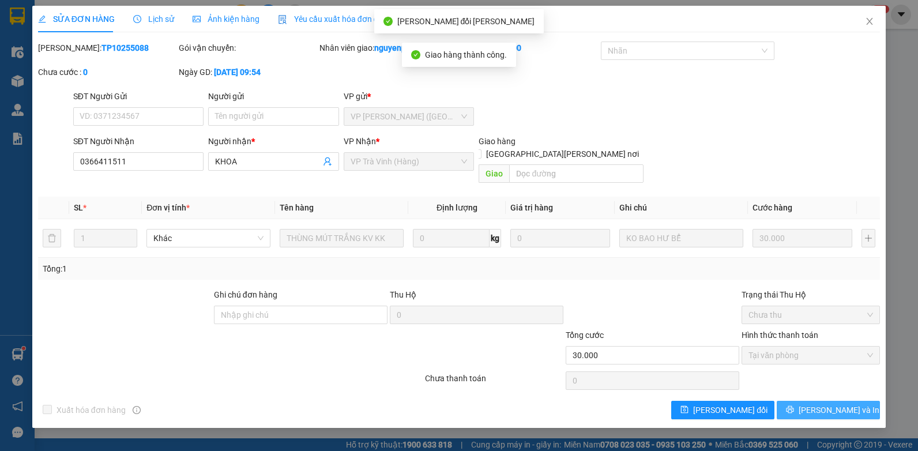
click at [810, 402] on button "[PERSON_NAME] và In" at bounding box center [827, 410] width 103 height 18
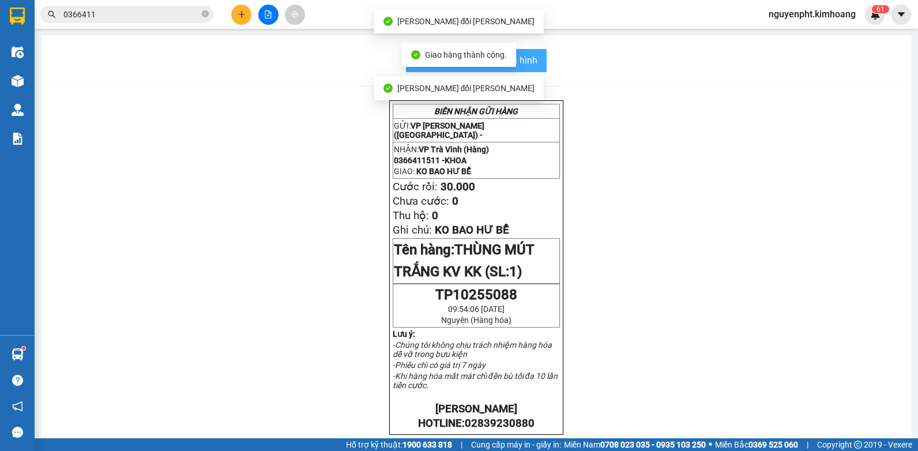
click at [530, 55] on span "In mẫu biên lai tự cấu hình" at bounding box center [483, 60] width 108 height 14
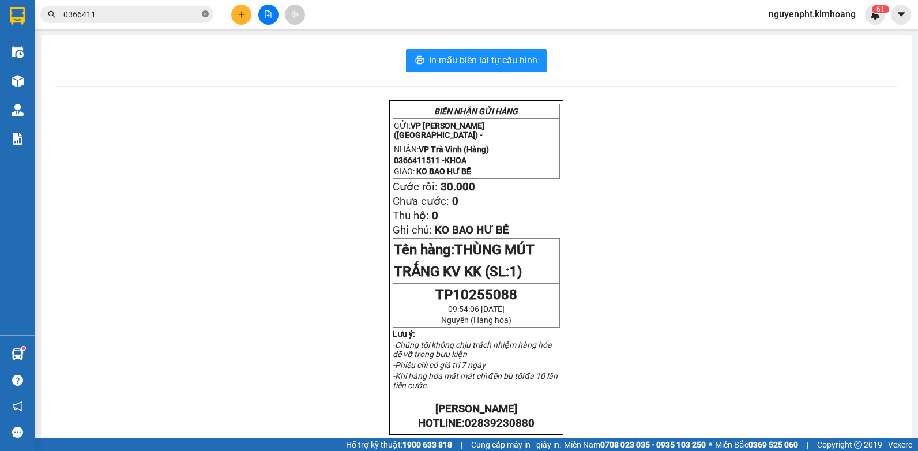
click at [206, 13] on icon "close-circle" at bounding box center [205, 13] width 7 height 7
click at [189, 16] on input "text" at bounding box center [131, 14] width 136 height 13
click at [153, 20] on input "text" at bounding box center [131, 14] width 136 height 13
click at [236, 17] on button at bounding box center [241, 15] width 20 height 20
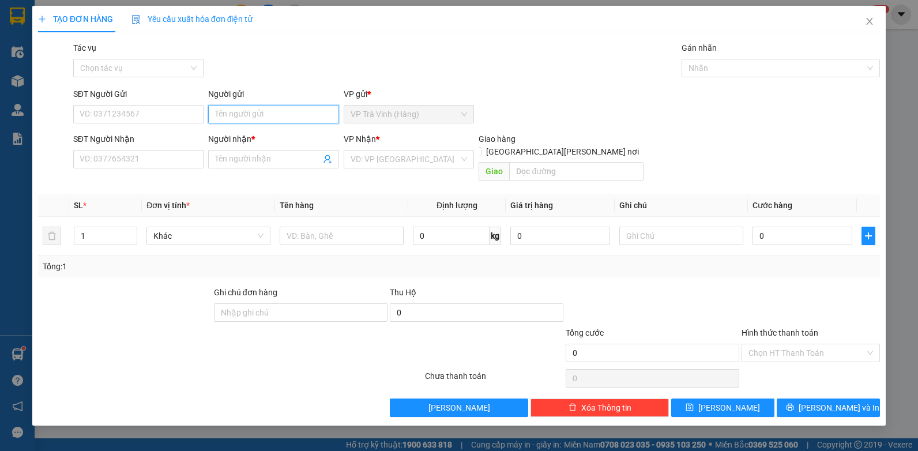
click at [237, 112] on input "Người gửi" at bounding box center [273, 114] width 131 height 18
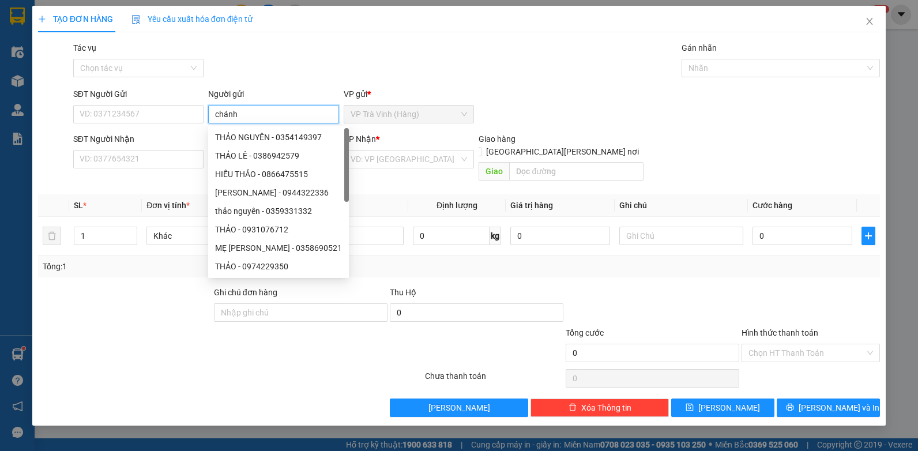
type input "chánh"
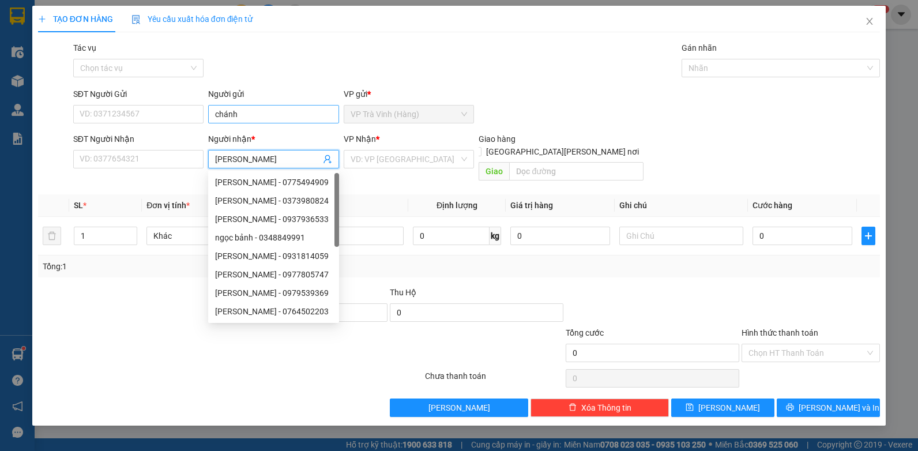
type input "[PERSON_NAME]"
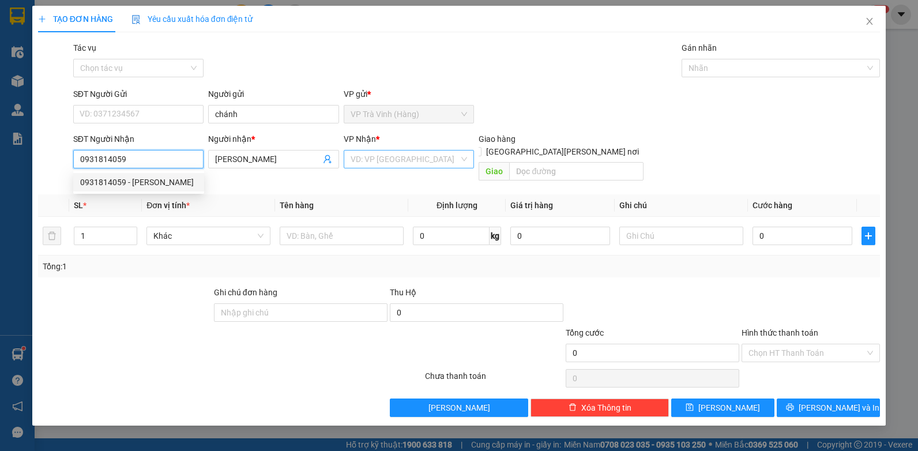
type input "0931814059"
click at [410, 156] on input "search" at bounding box center [404, 158] width 109 height 17
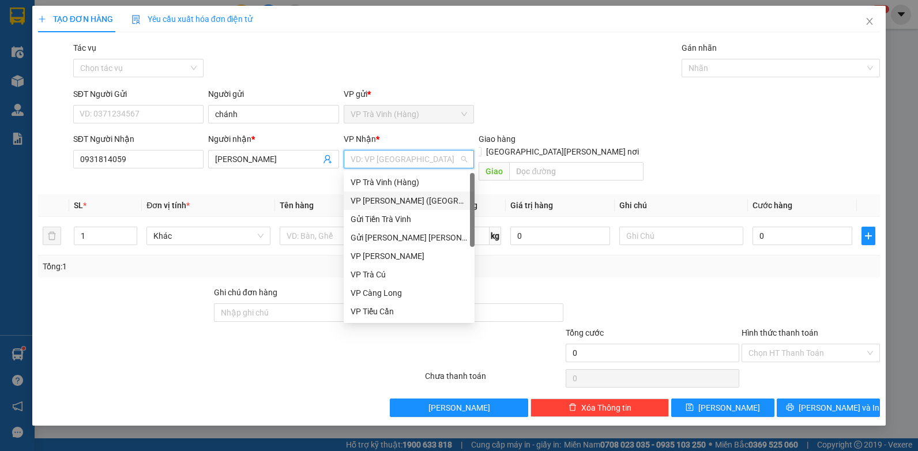
click at [376, 195] on div "VP [PERSON_NAME] ([GEOGRAPHIC_DATA])" at bounding box center [408, 200] width 117 height 13
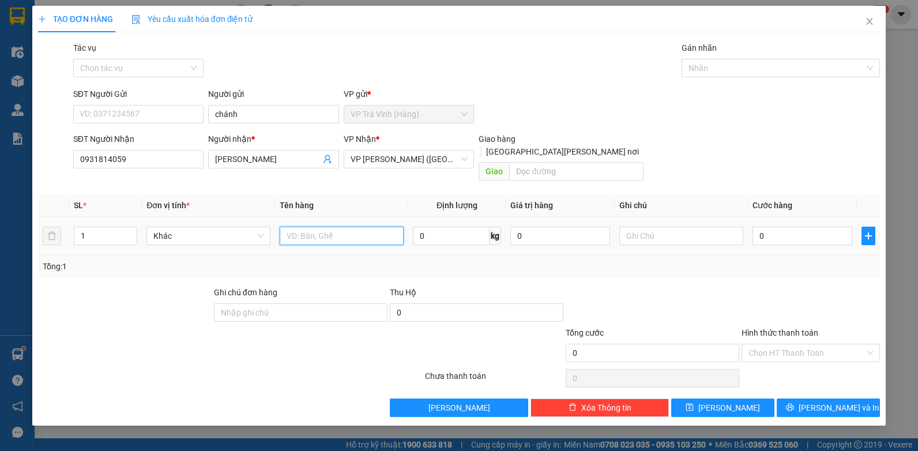
click at [305, 227] on input "text" at bounding box center [342, 236] width 124 height 18
type input "cục đen k vàng kk"
type input "4"
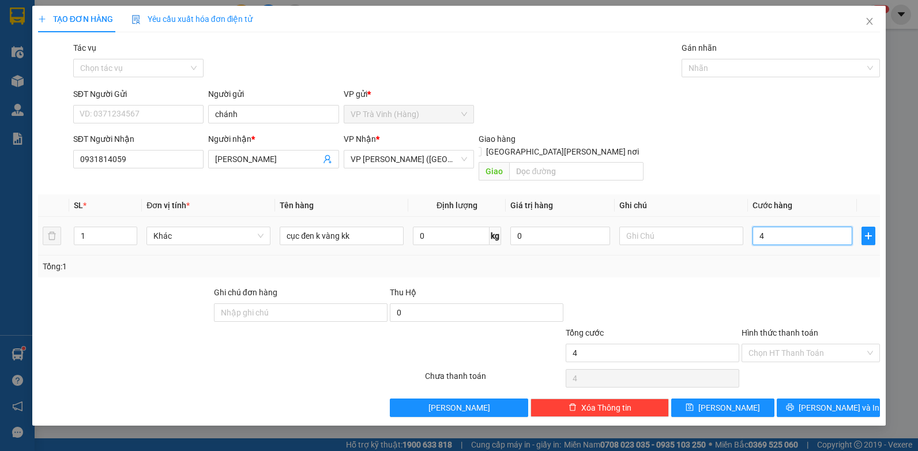
type input "40"
type input "40.000"
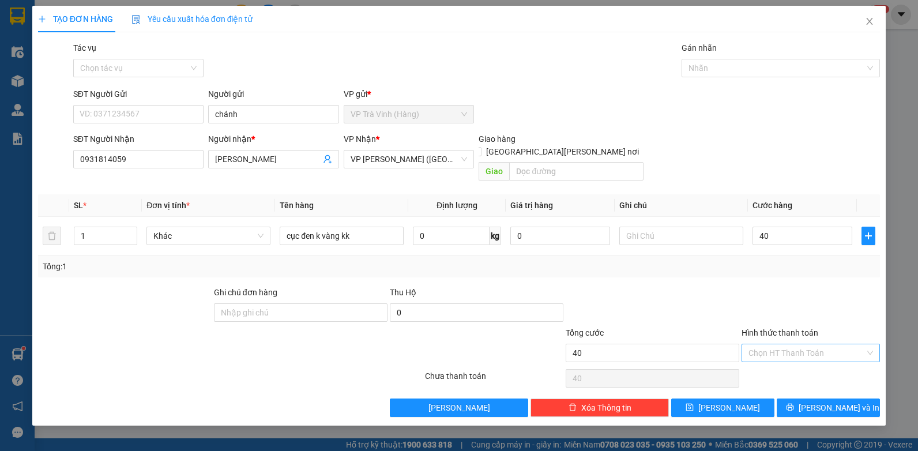
type input "40.000"
click at [804, 344] on input "Hình thức thanh toán" at bounding box center [806, 352] width 116 height 17
click at [799, 364] on div "Tại văn phòng" at bounding box center [810, 363] width 124 height 13
click at [814, 398] on button "[PERSON_NAME] và In" at bounding box center [827, 407] width 103 height 18
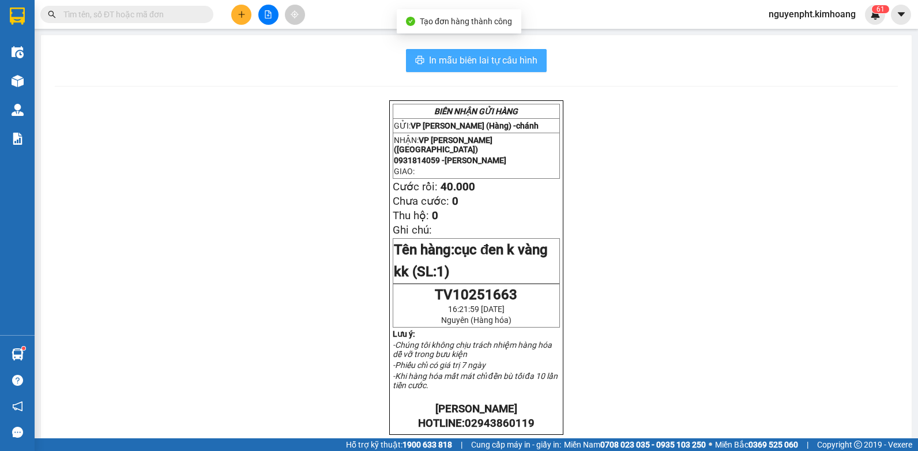
click at [519, 62] on span "In mẫu biên lai tự cấu hình" at bounding box center [483, 60] width 108 height 14
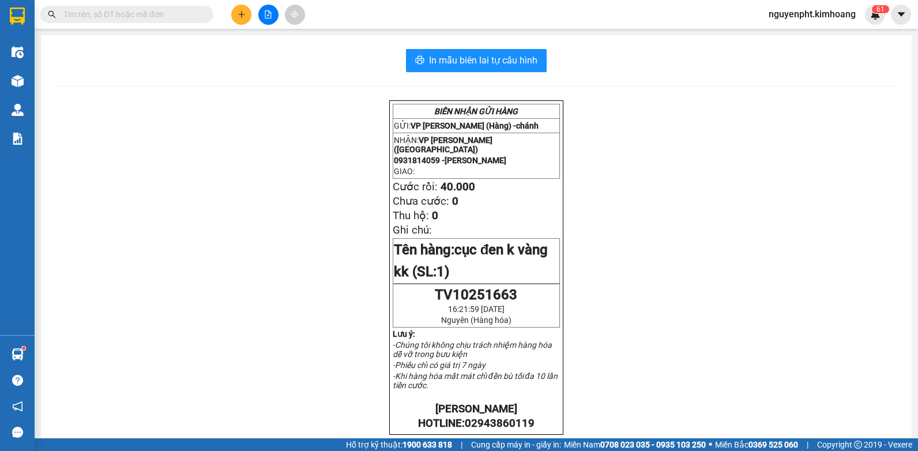
click at [122, 11] on input "text" at bounding box center [131, 14] width 136 height 13
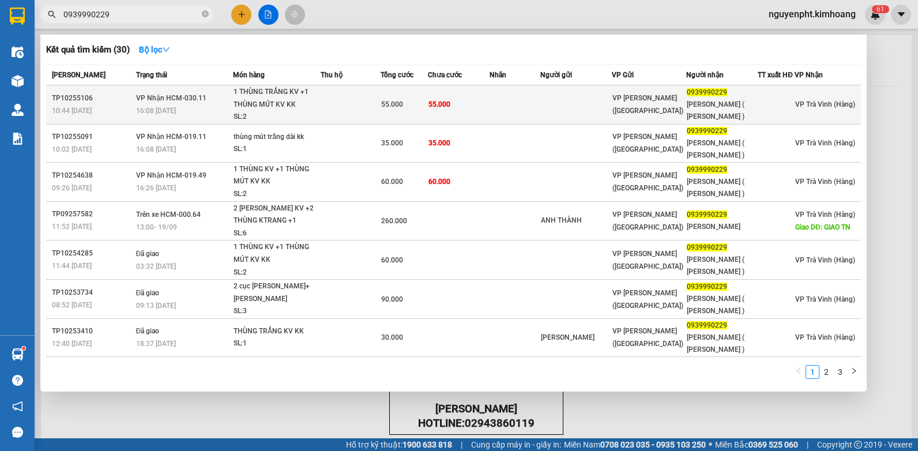
type input "0939990229"
click at [433, 108] on span "55.000" at bounding box center [439, 104] width 22 height 8
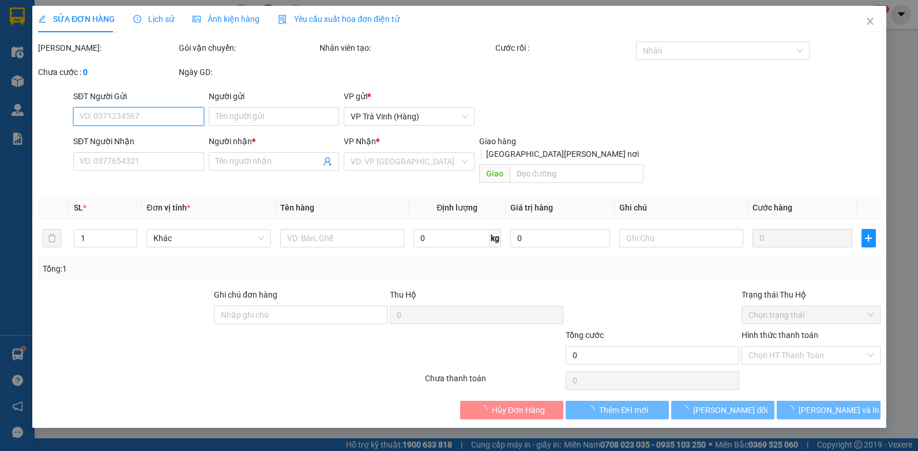
type input "0939990229"
type input "[PERSON_NAME] ( [PERSON_NAME] )"
type input "55.000"
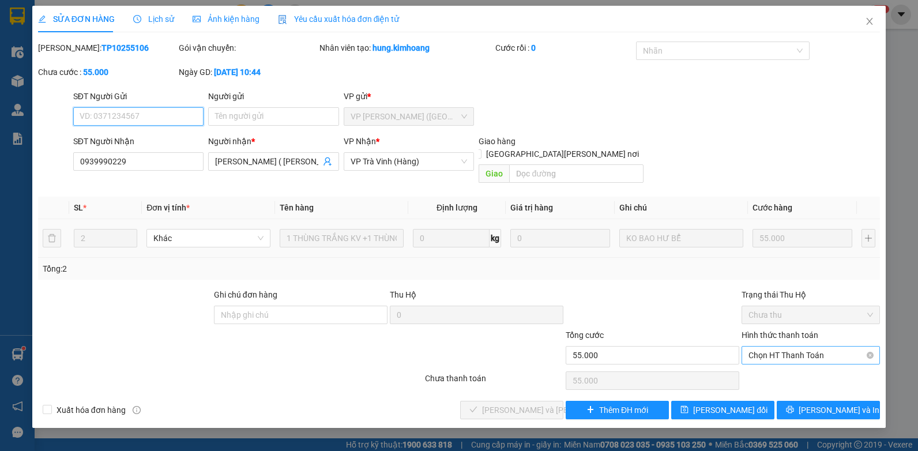
click at [790, 346] on span "Chọn HT Thanh Toán" at bounding box center [810, 354] width 124 height 17
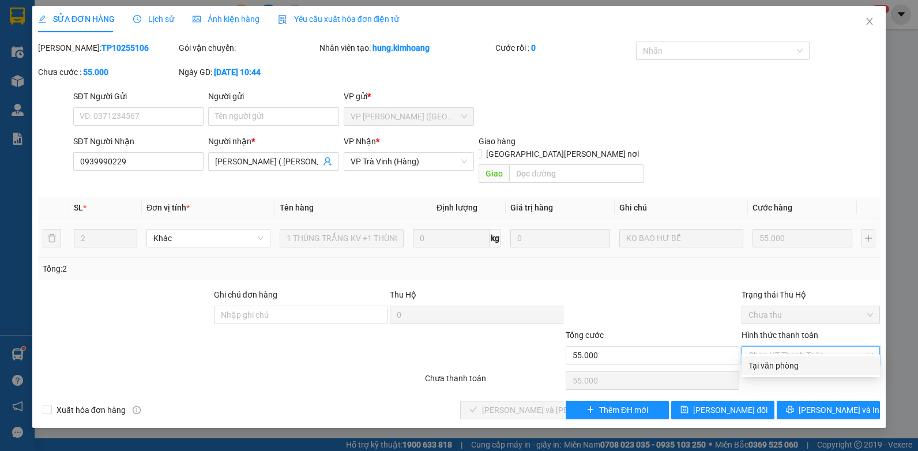
click at [769, 357] on div "Tại văn phòng" at bounding box center [810, 365] width 138 height 18
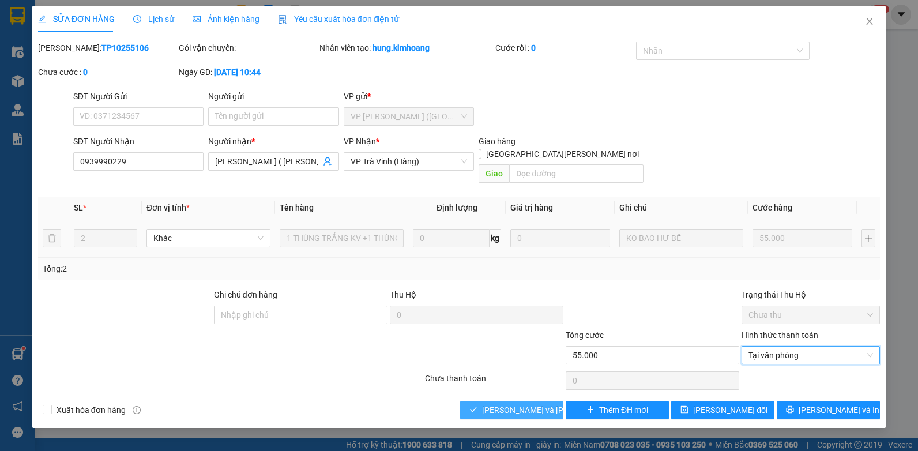
click at [483, 401] on button "[PERSON_NAME] và [PERSON_NAME] hàng" at bounding box center [511, 410] width 103 height 18
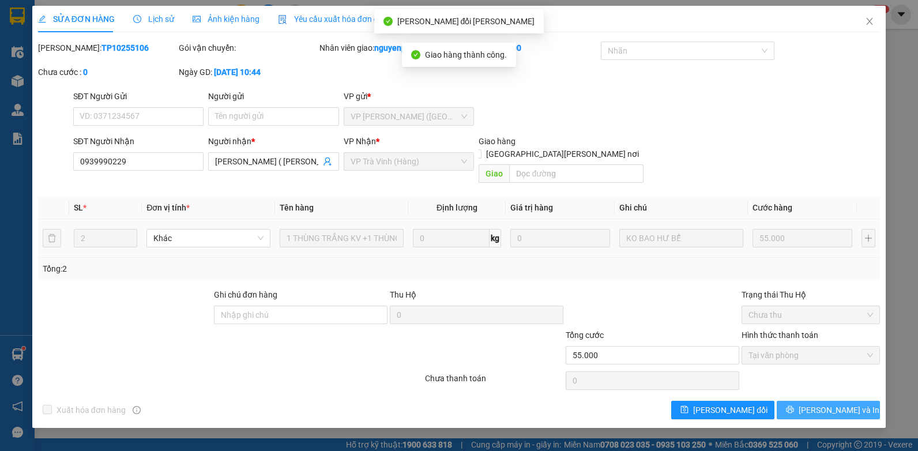
drag, startPoint x: 791, startPoint y: 396, endPoint x: 775, endPoint y: 360, distance: 40.0
click at [791, 401] on button "[PERSON_NAME] và In" at bounding box center [827, 410] width 103 height 18
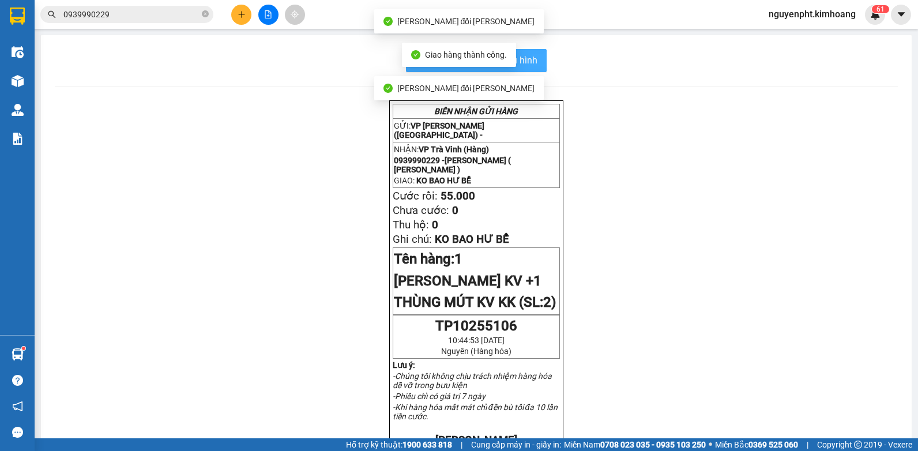
click at [535, 62] on button "In mẫu biên lai tự cấu hình" at bounding box center [476, 60] width 141 height 23
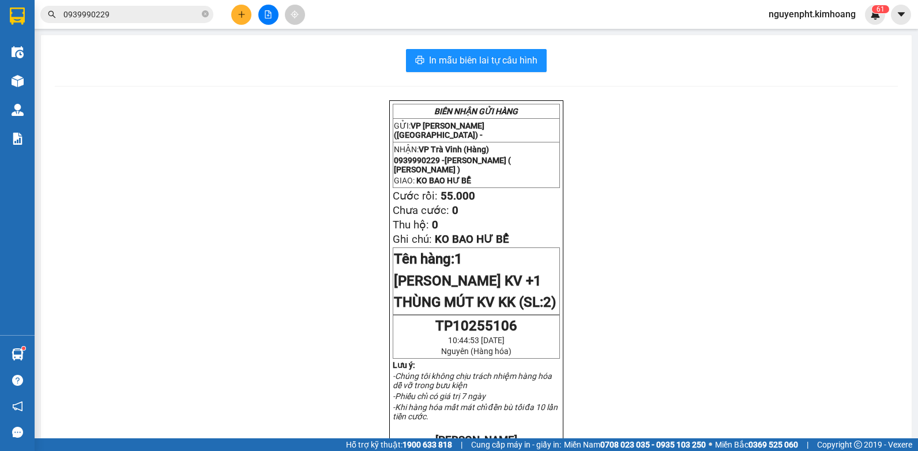
click at [174, 16] on input "0939990229" at bounding box center [131, 14] width 136 height 13
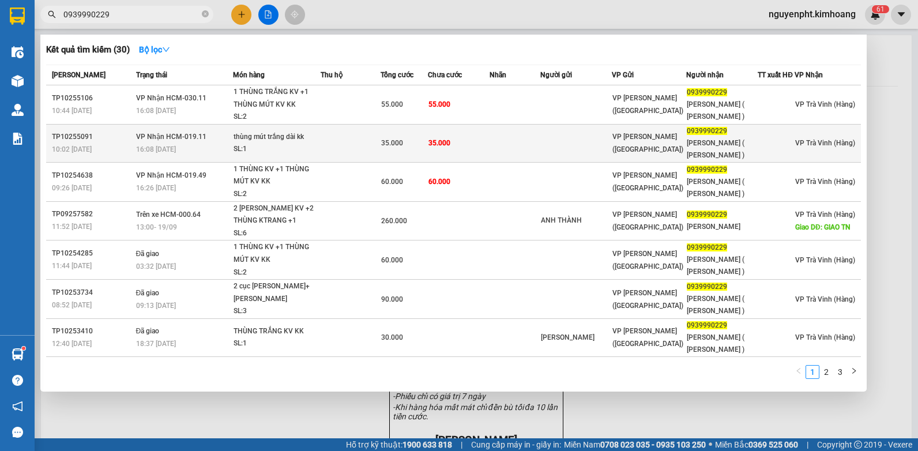
click at [413, 139] on div "35.000" at bounding box center [404, 143] width 47 height 13
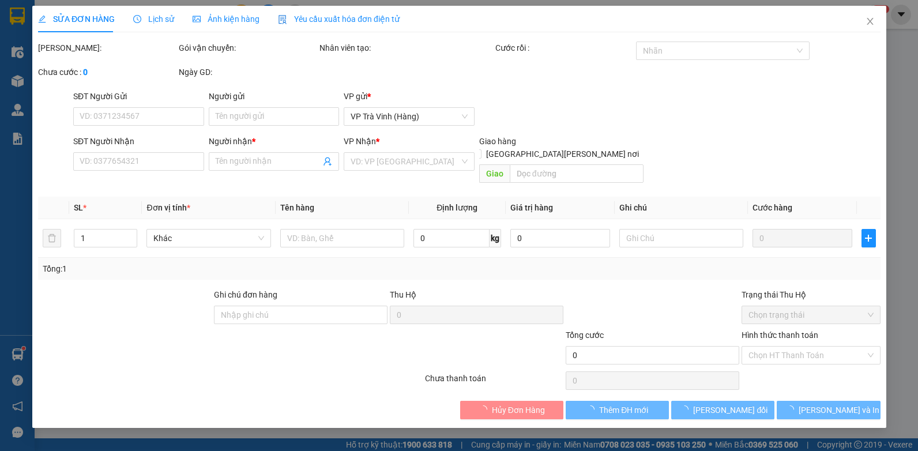
type input "0939990229"
type input "[PERSON_NAME] ( [PERSON_NAME] )"
type input "35.000"
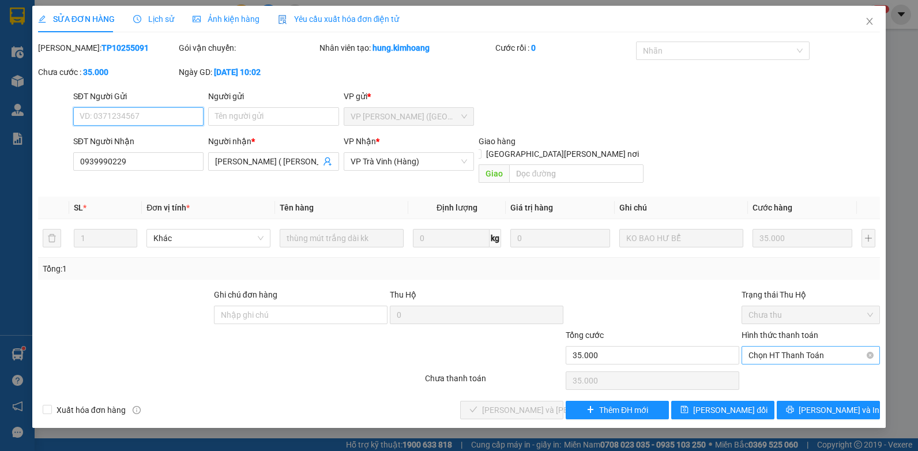
click at [807, 346] on span "Chọn HT Thanh Toán" at bounding box center [810, 354] width 124 height 17
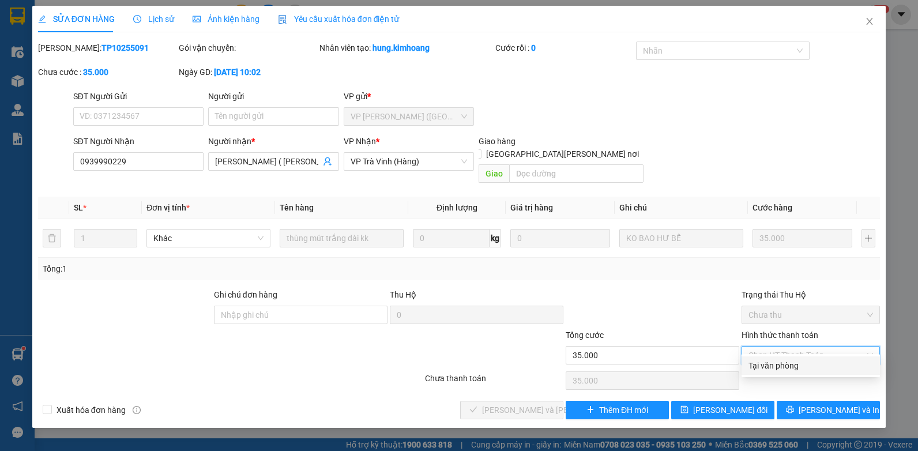
drag, startPoint x: 786, startPoint y: 363, endPoint x: 730, endPoint y: 369, distance: 56.2
click at [784, 364] on div "Tại văn phòng" at bounding box center [810, 365] width 124 height 13
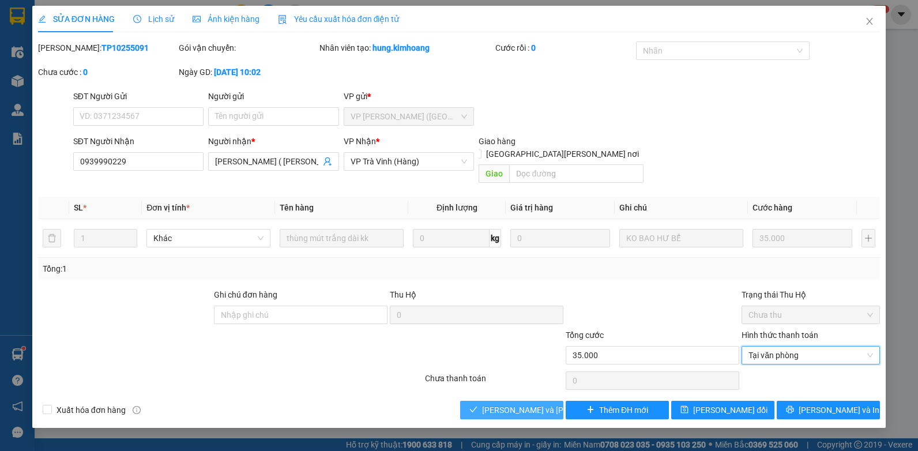
click at [497, 403] on span "[PERSON_NAME] và [PERSON_NAME] hàng" at bounding box center [560, 409] width 156 height 13
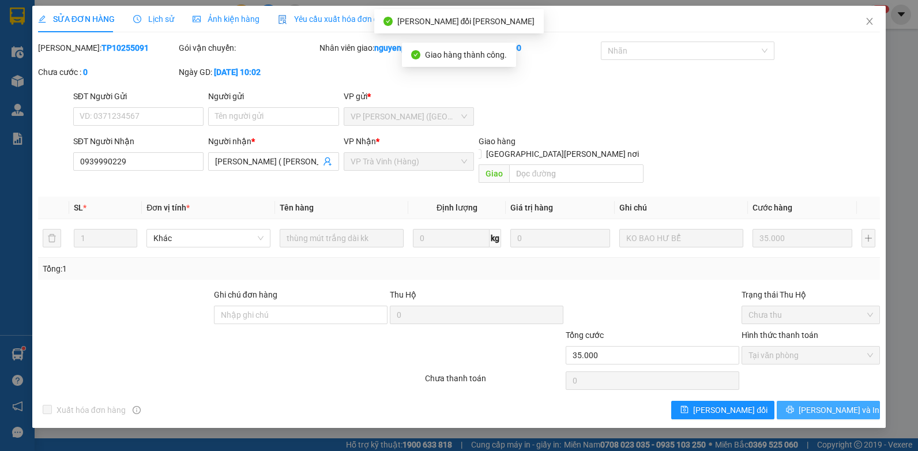
click at [798, 401] on button "[PERSON_NAME] và In" at bounding box center [827, 410] width 103 height 18
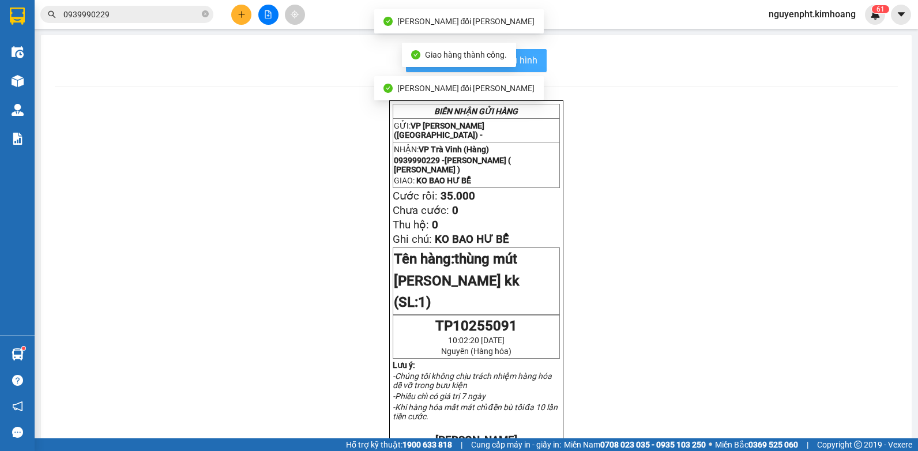
click at [533, 65] on button "In mẫu biên lai tự cấu hình" at bounding box center [476, 60] width 141 height 23
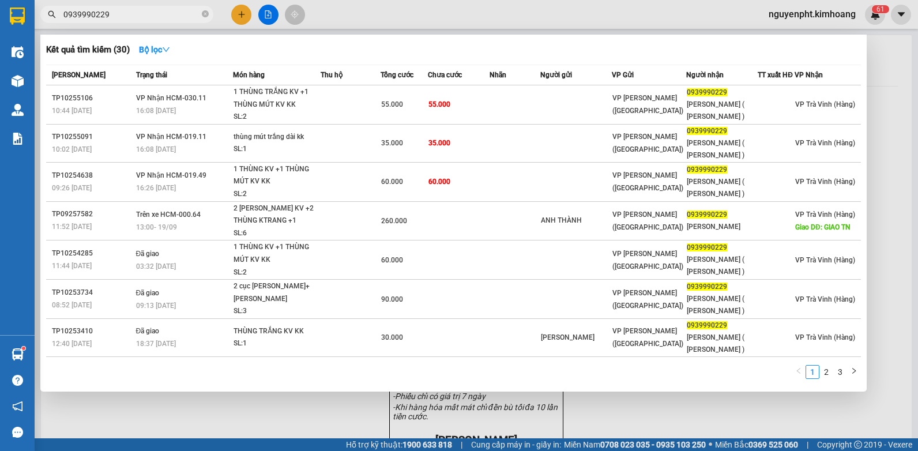
drag, startPoint x: 118, startPoint y: 9, endPoint x: 0, endPoint y: 61, distance: 129.0
click at [0, 46] on html "Kết quả tìm kiếm ( 30 ) Bộ lọc Mã ĐH Trạng thái Món hàng Thu hộ Tổng cước Chưa …" at bounding box center [459, 225] width 918 height 451
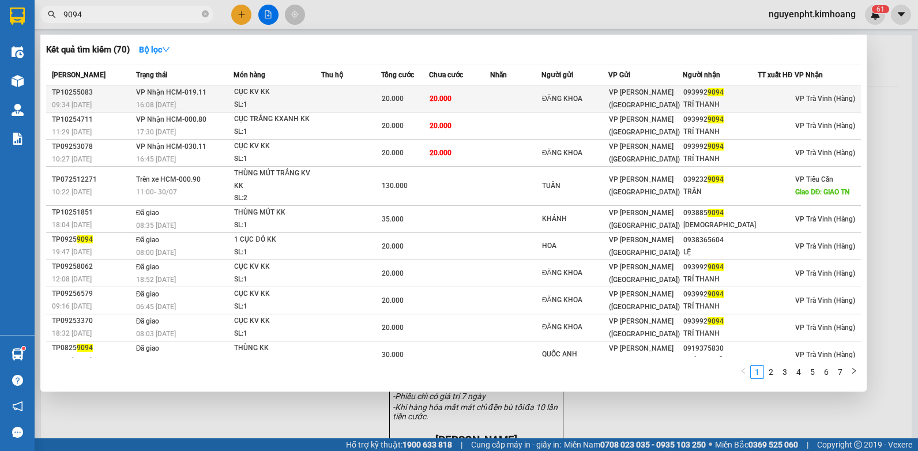
type input "9094"
click at [516, 100] on td at bounding box center [515, 98] width 51 height 27
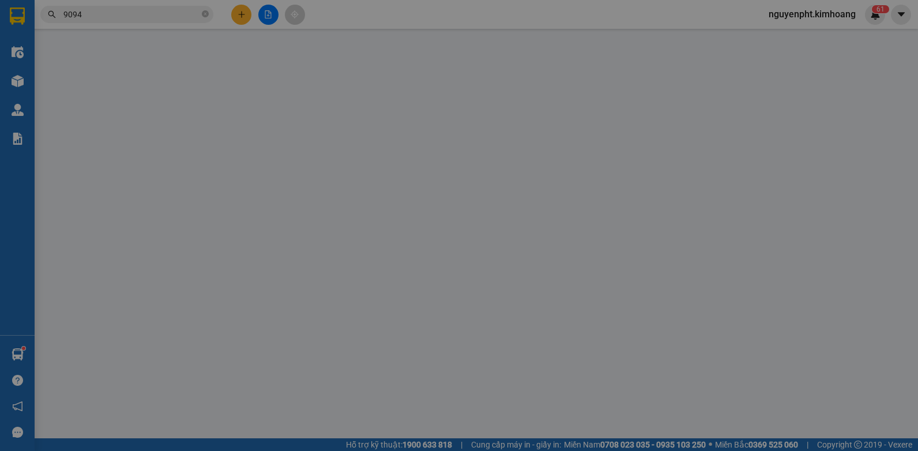
type input "ĐĂNG KHOA"
type input "0939929094"
type input "TRÍ THANH"
type input "20.000"
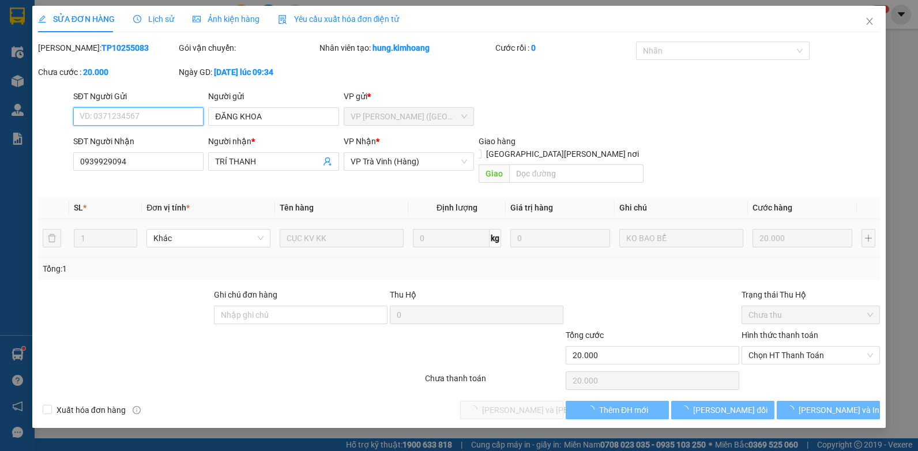
click at [820, 346] on span "Chọn HT Thanh Toán" at bounding box center [810, 354] width 124 height 17
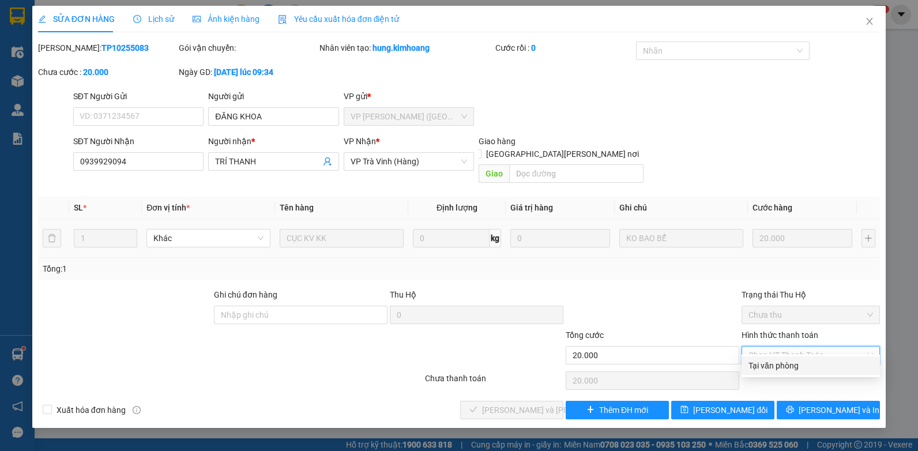
click at [802, 364] on div "Tại văn phòng" at bounding box center [810, 365] width 124 height 13
type input "0"
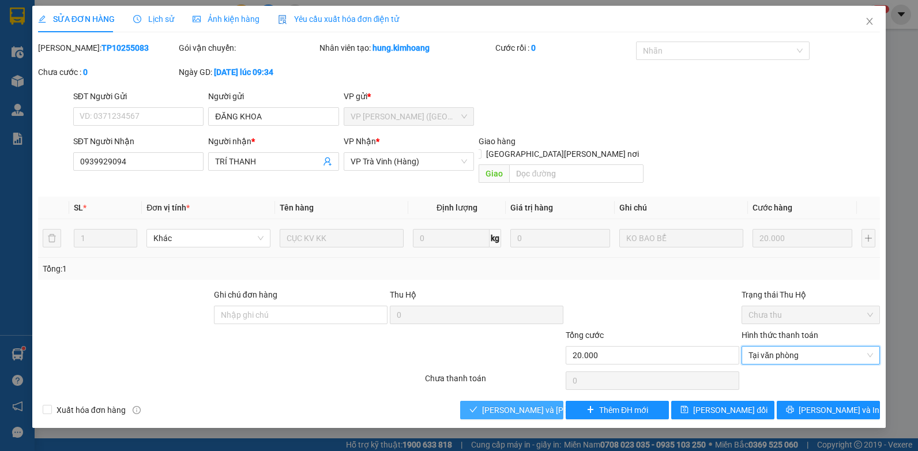
click at [507, 403] on span "[PERSON_NAME] và [PERSON_NAME] hàng" at bounding box center [560, 409] width 156 height 13
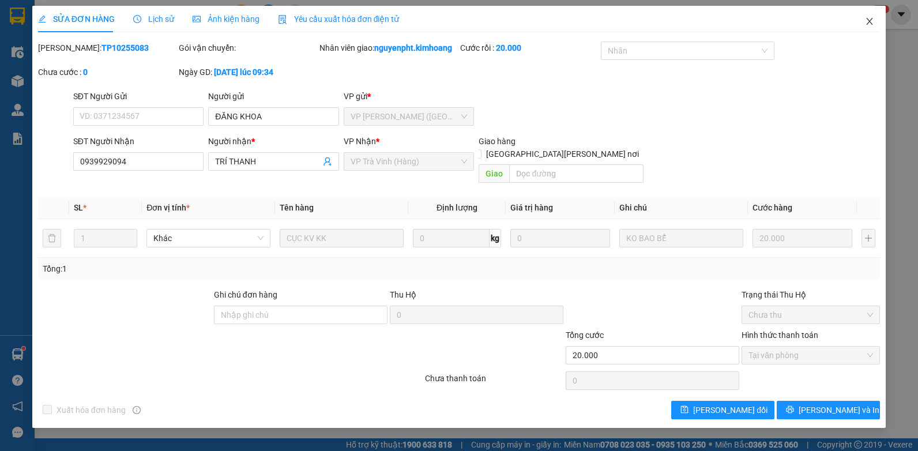
click at [871, 24] on icon "close" at bounding box center [869, 21] width 9 height 9
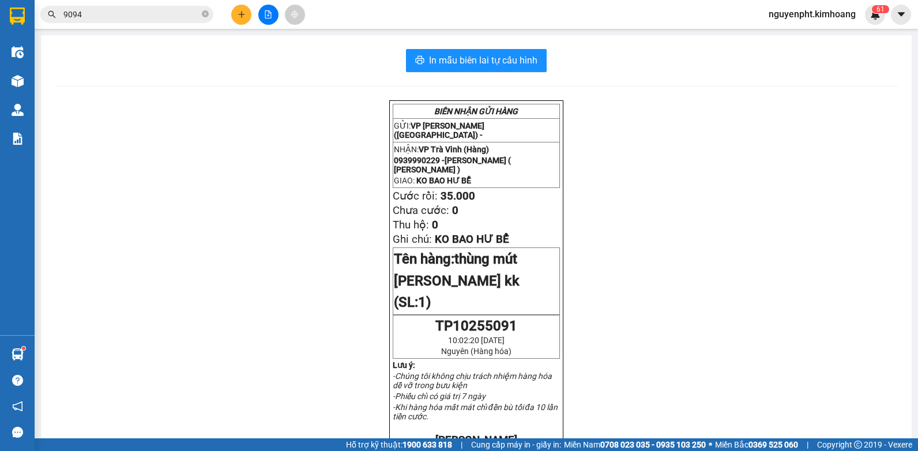
drag, startPoint x: 175, startPoint y: 12, endPoint x: 0, endPoint y: 14, distance: 175.2
click at [0, 10] on html "Kết quả tìm kiếm ( 70 ) Bộ lọc Mã ĐH Trạng thái Món hàng Thu hộ Tổng cước Chưa …" at bounding box center [459, 225] width 918 height 451
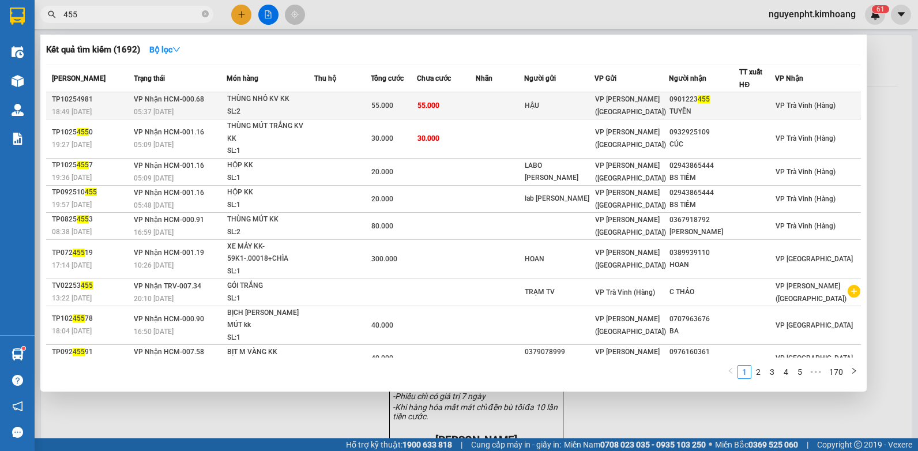
click at [558, 107] on div "HẬU" at bounding box center [558, 106] width 69 height 12
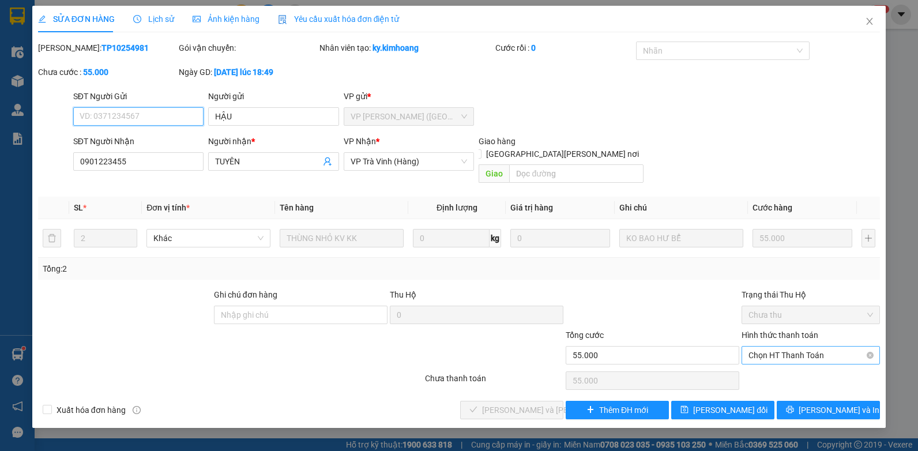
click at [791, 346] on span "Chọn HT Thanh Toán" at bounding box center [810, 354] width 124 height 17
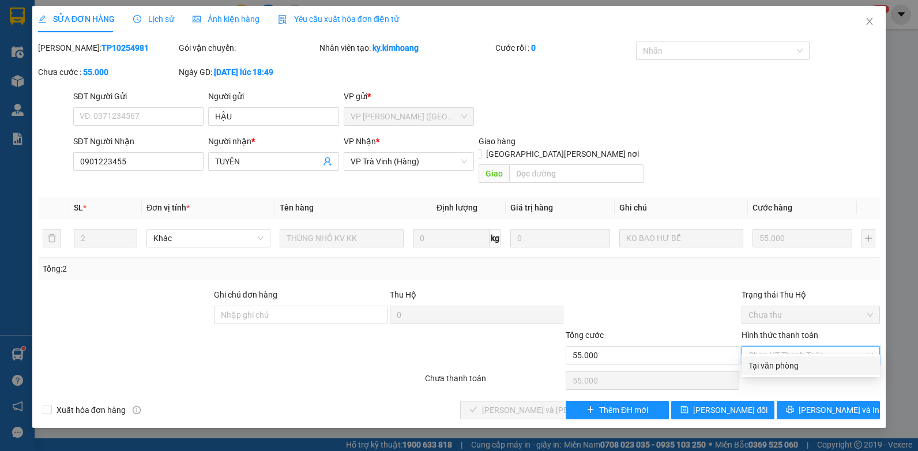
drag, startPoint x: 785, startPoint y: 365, endPoint x: 760, endPoint y: 368, distance: 25.5
click at [784, 365] on div "Tại văn phòng" at bounding box center [810, 365] width 124 height 13
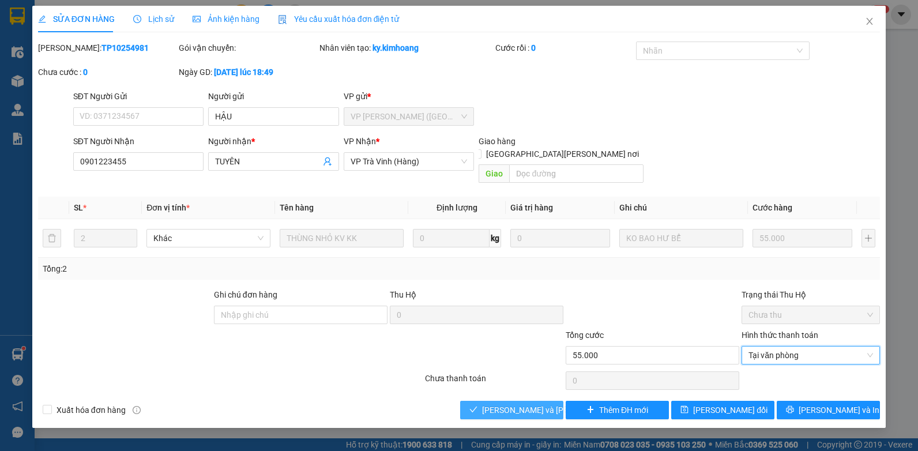
drag, startPoint x: 532, startPoint y: 394, endPoint x: 519, endPoint y: 384, distance: 16.5
click at [531, 403] on span "[PERSON_NAME] và [PERSON_NAME] hàng" at bounding box center [560, 409] width 156 height 13
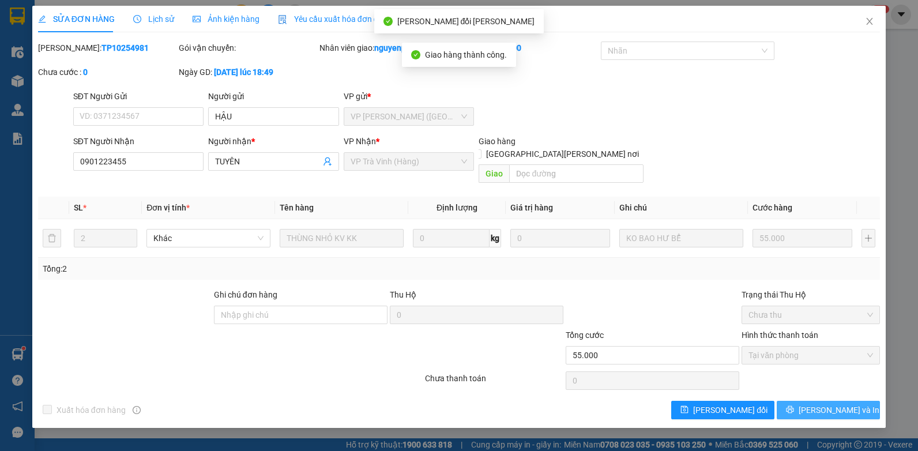
drag, startPoint x: 820, startPoint y: 399, endPoint x: 800, endPoint y: 398, distance: 20.2
click at [818, 403] on span "[PERSON_NAME] và In" at bounding box center [838, 409] width 81 height 13
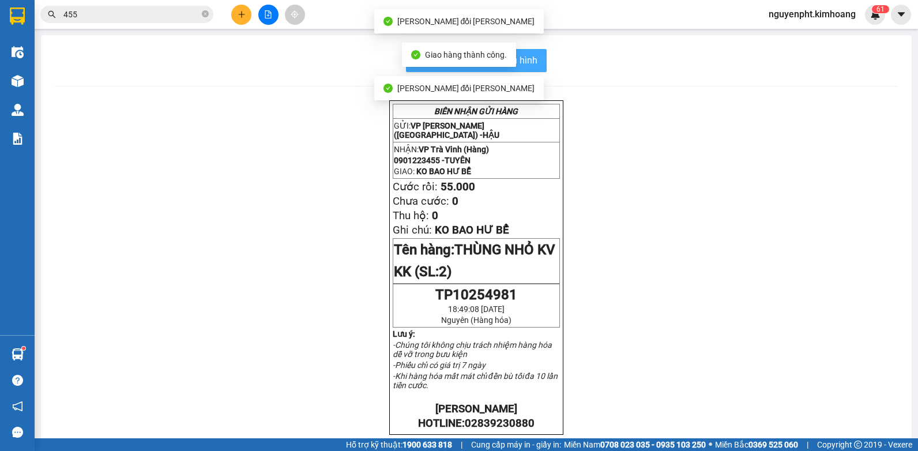
click at [534, 57] on button "In mẫu biên lai tự cấu hình" at bounding box center [476, 60] width 141 height 23
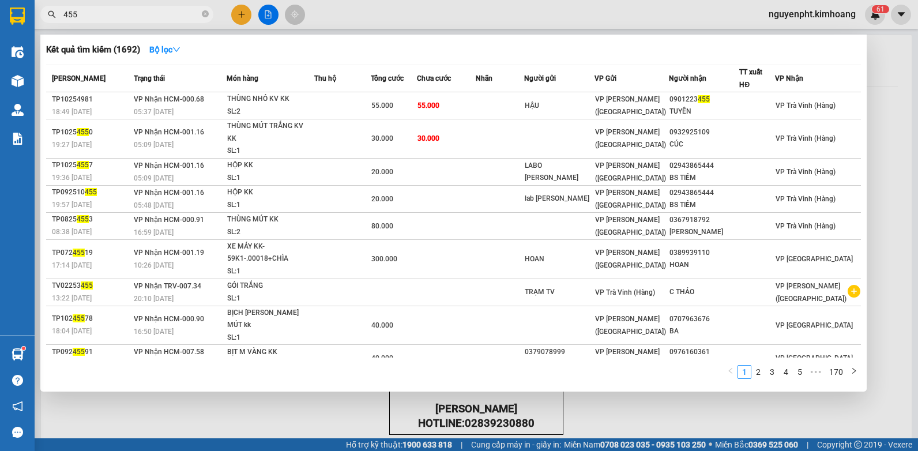
drag, startPoint x: 146, startPoint y: 21, endPoint x: 26, endPoint y: 20, distance: 119.9
click at [26, 20] on section "Kết quả [PERSON_NAME] ( 1692 ) Bộ lọc Mã ĐH Trạng thái Món hàng Thu hộ Tổng [PE…" at bounding box center [459, 225] width 918 height 451
drag, startPoint x: 202, startPoint y: 13, endPoint x: 156, endPoint y: 16, distance: 45.6
click at [201, 14] on span "455" at bounding box center [126, 14] width 173 height 17
click at [154, 16] on input "455" at bounding box center [131, 14] width 136 height 13
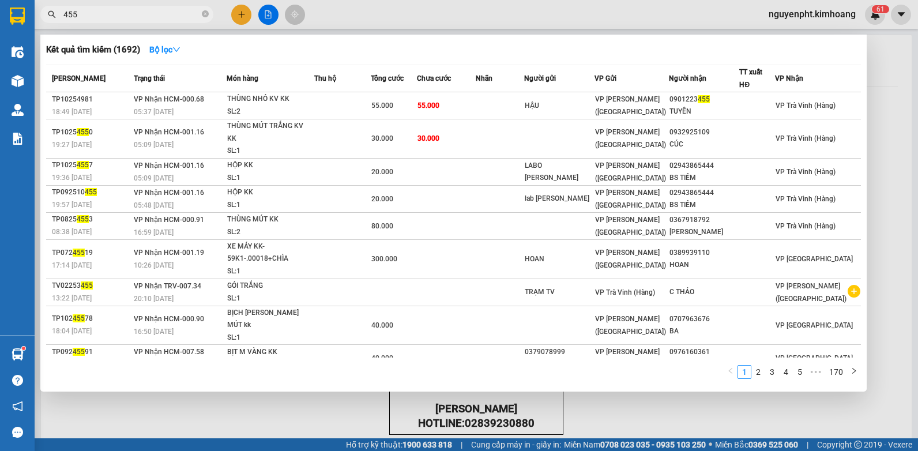
drag, startPoint x: 115, startPoint y: 14, endPoint x: 44, endPoint y: 16, distance: 71.5
click at [44, 16] on span "455" at bounding box center [126, 14] width 173 height 17
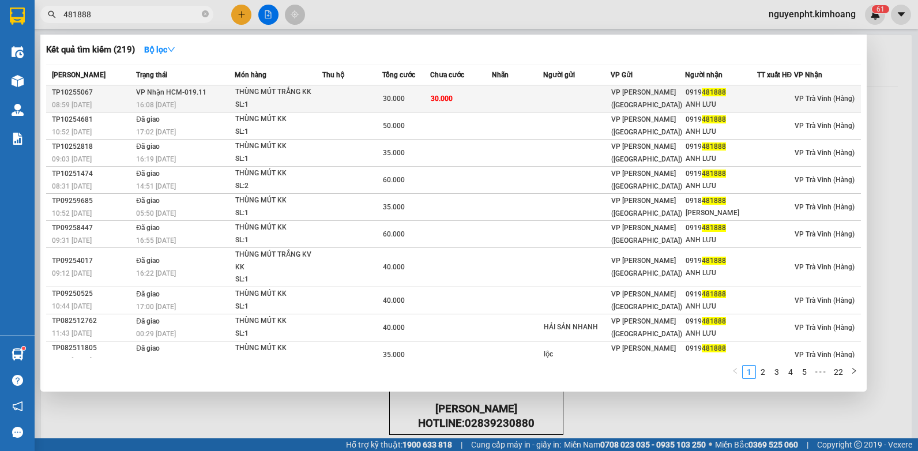
type input "481888"
click at [398, 102] on span "30.000" at bounding box center [394, 99] width 22 height 8
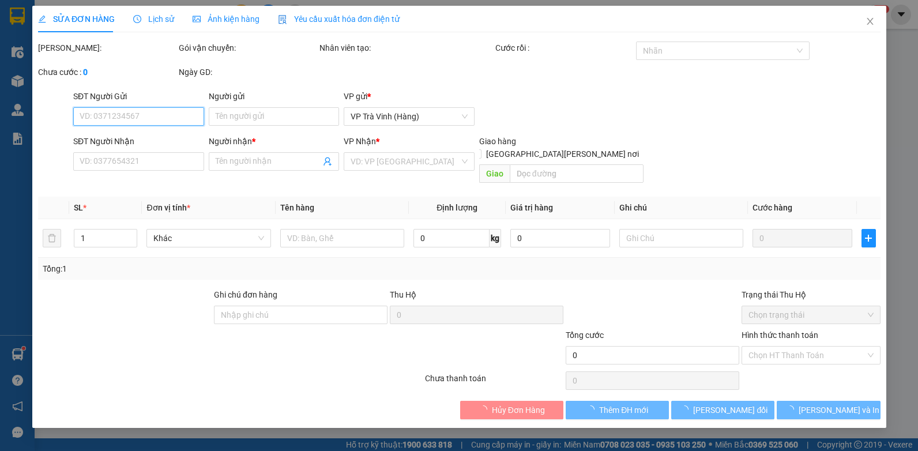
type input "0919481888"
type input "ANH LƯU"
type input "30.000"
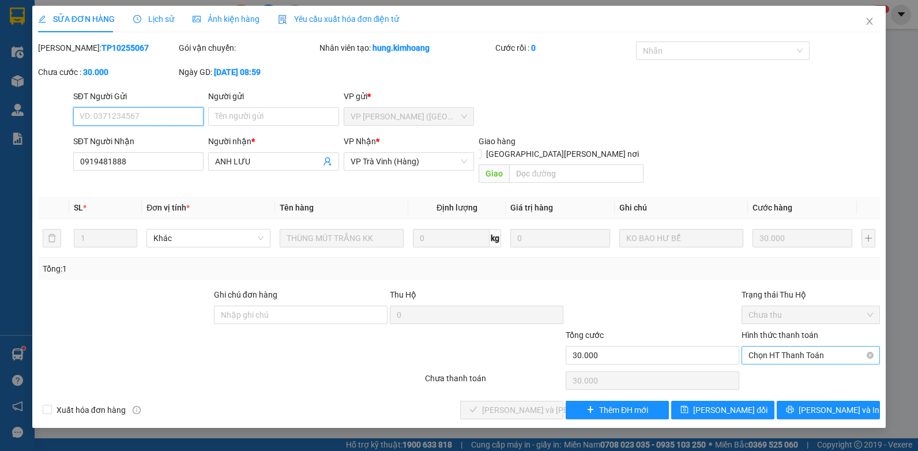
click at [814, 346] on span "Chọn HT Thanh Toán" at bounding box center [810, 354] width 124 height 17
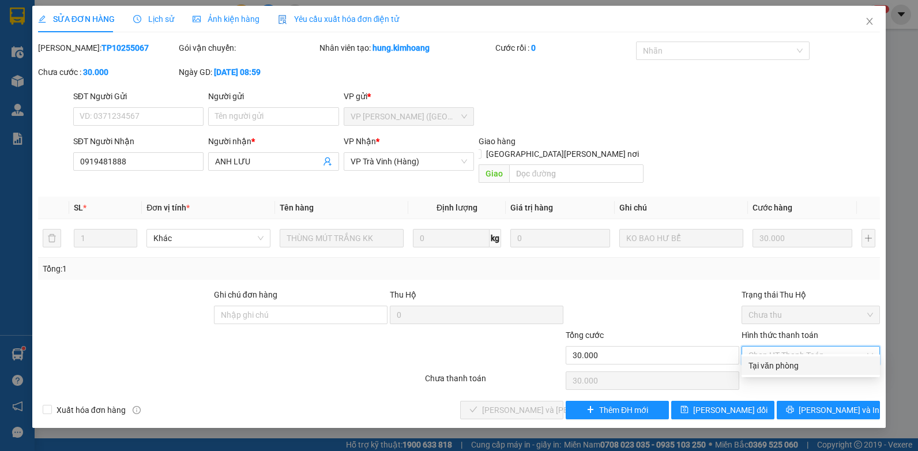
click at [801, 360] on div "Tại văn phòng" at bounding box center [810, 365] width 138 height 18
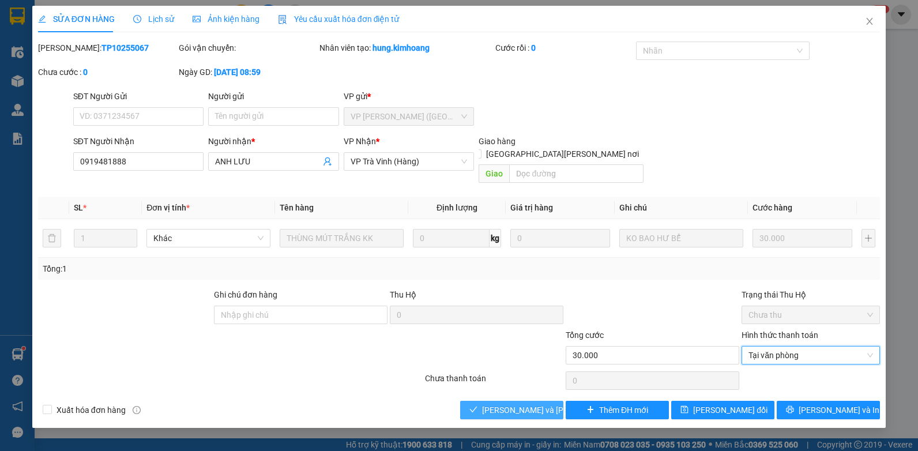
click at [522, 403] on span "[PERSON_NAME] và [PERSON_NAME] hàng" at bounding box center [560, 409] width 156 height 13
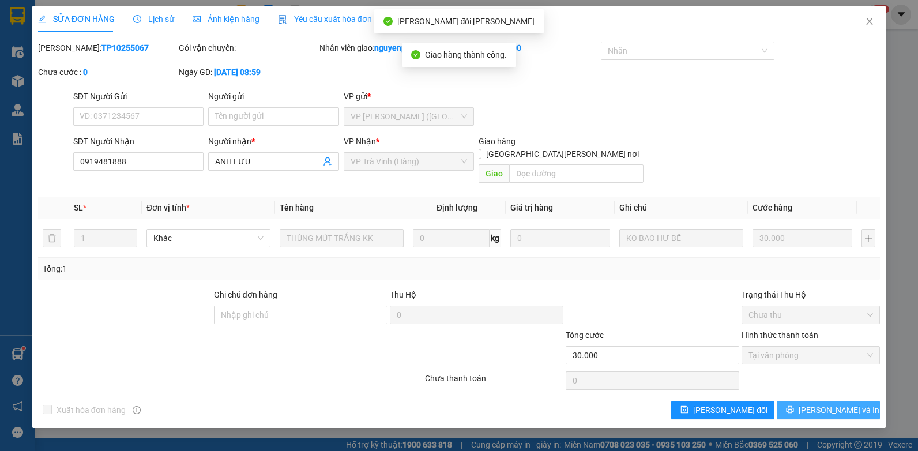
click at [828, 403] on span "[PERSON_NAME] và In" at bounding box center [838, 409] width 81 height 13
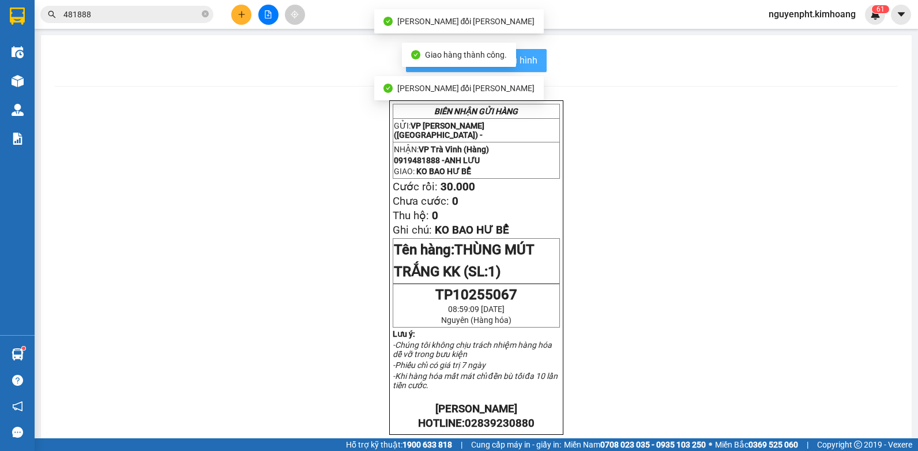
click at [522, 62] on span "In mẫu biên lai tự cấu hình" at bounding box center [483, 60] width 108 height 14
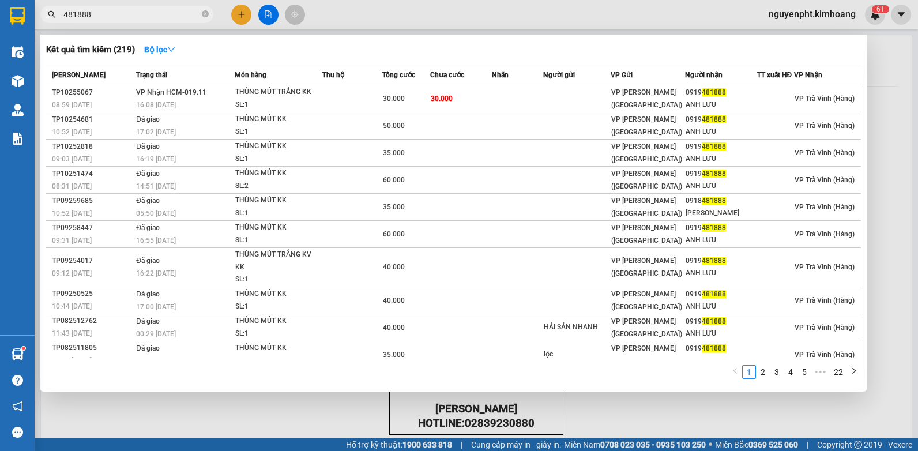
drag, startPoint x: 122, startPoint y: 19, endPoint x: 0, endPoint y: 211, distance: 227.5
click at [0, 183] on html "Kết quả [PERSON_NAME] ( 219 ) Bộ lọc Mã ĐH Trạng thái Món hàng Thu hộ Tổng [PER…" at bounding box center [459, 225] width 918 height 451
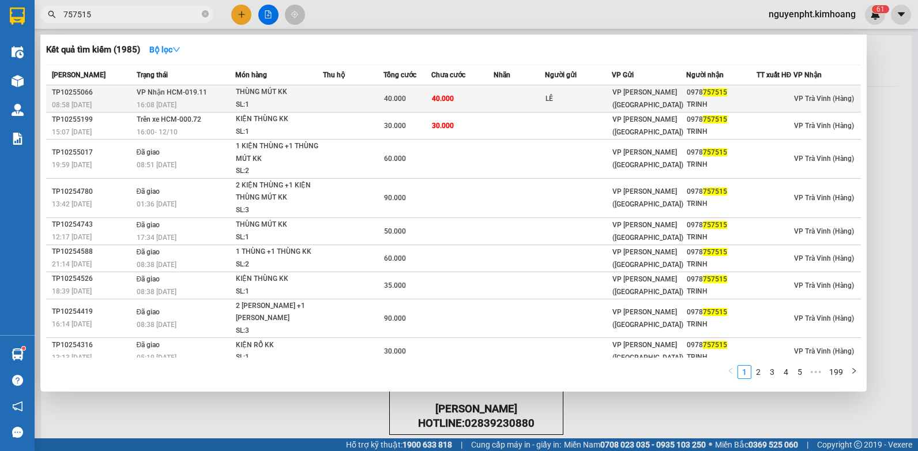
type input "757515"
click at [505, 99] on td at bounding box center [518, 98] width 51 height 27
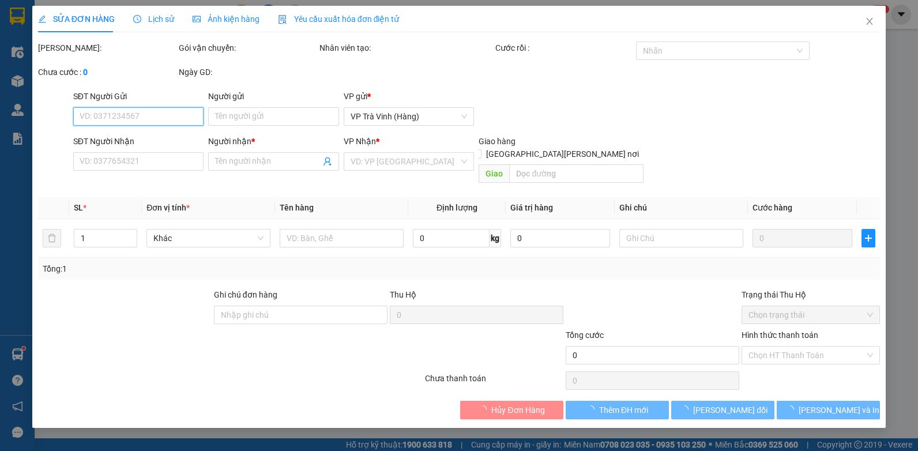
type input "LÊ"
type input "0978757515"
type input "TRINH"
type input "40.000"
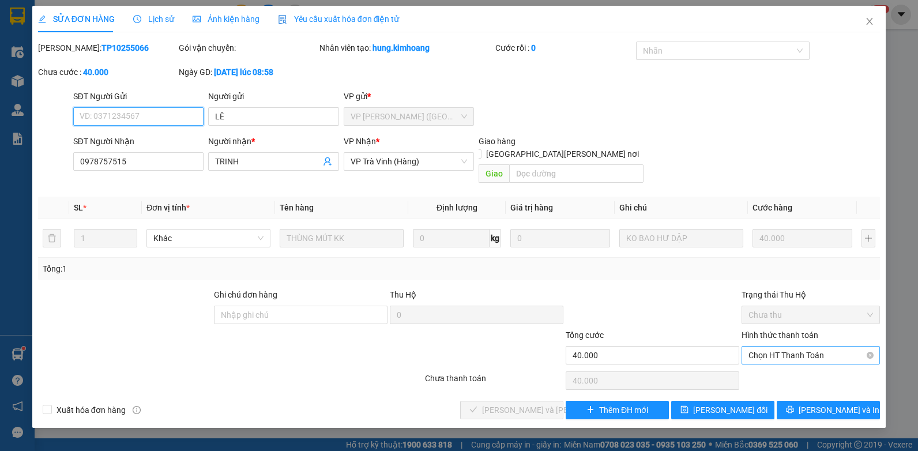
click at [778, 346] on span "Chọn HT Thanh Toán" at bounding box center [810, 354] width 124 height 17
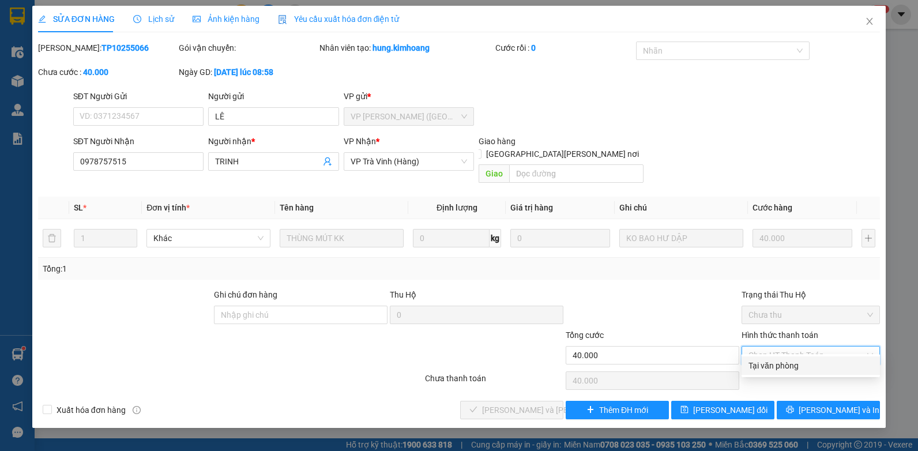
drag, startPoint x: 763, startPoint y: 363, endPoint x: 734, endPoint y: 368, distance: 29.3
click at [761, 364] on div "Tại văn phòng" at bounding box center [810, 365] width 124 height 13
type input "0"
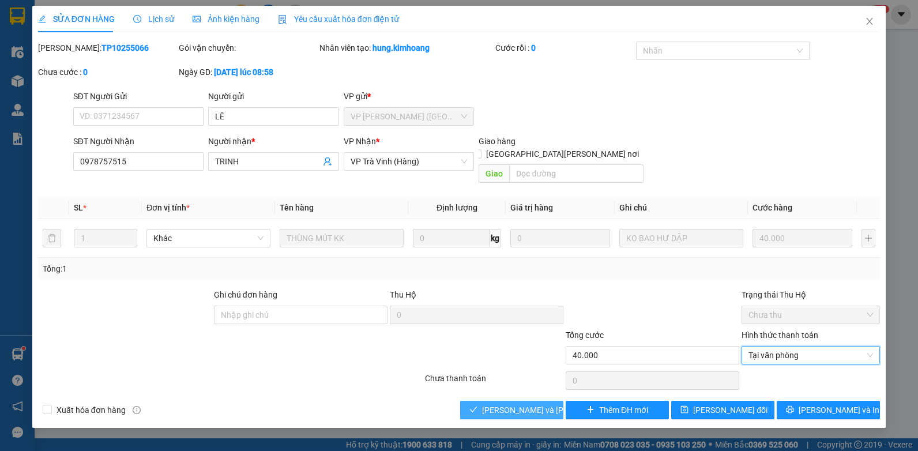
click at [515, 403] on span "[PERSON_NAME] và [PERSON_NAME] hàng" at bounding box center [560, 409] width 156 height 13
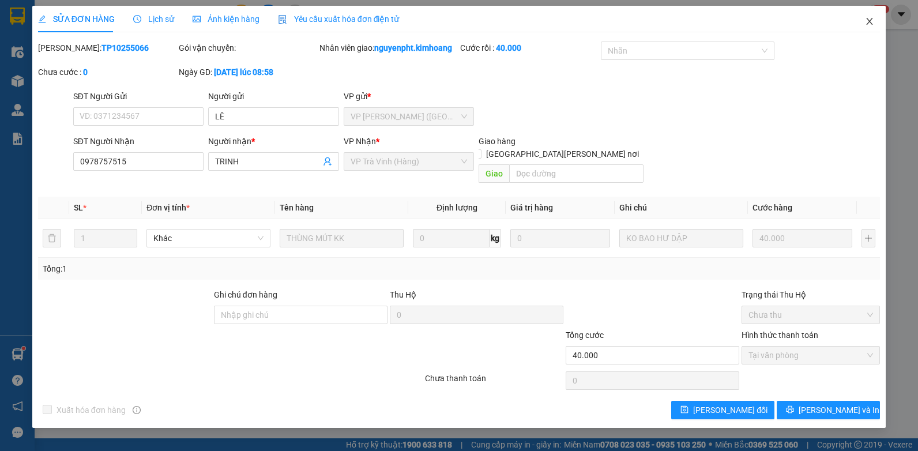
drag, startPoint x: 865, startPoint y: 24, endPoint x: 775, endPoint y: 29, distance: 90.6
click at [866, 24] on icon "close" at bounding box center [869, 21] width 9 height 9
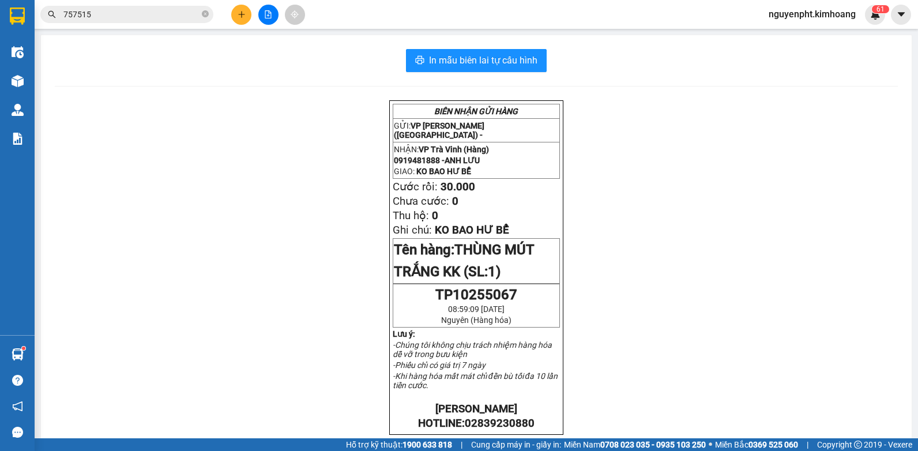
drag, startPoint x: 193, startPoint y: 13, endPoint x: 0, endPoint y: 126, distance: 223.4
click at [0, 112] on html "Kết quả [PERSON_NAME] ( 1985 ) Bộ lọc Mã ĐH Trạng thái Món hàng Thu hộ Tổng [PE…" at bounding box center [459, 225] width 918 height 451
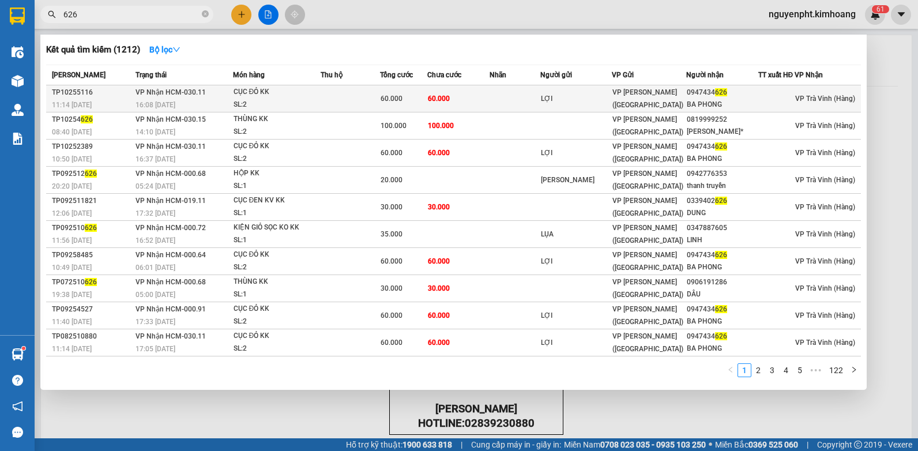
type input "626"
click at [505, 100] on td at bounding box center [514, 98] width 51 height 27
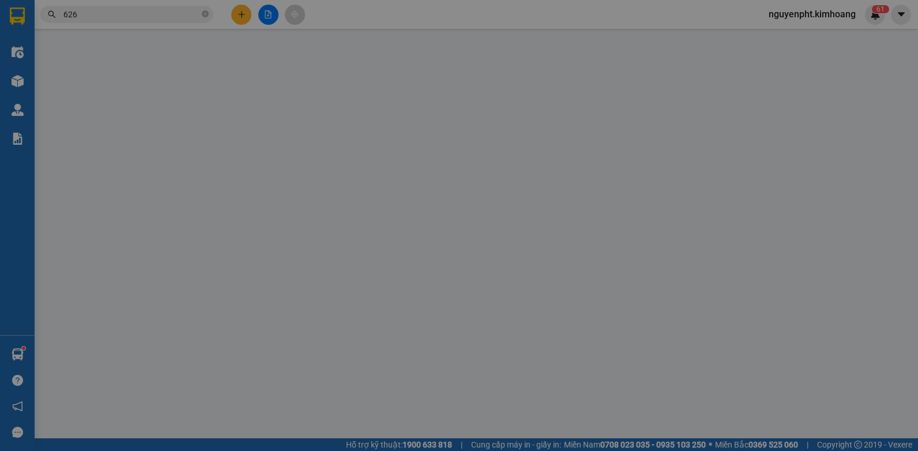
type input "LỢI"
type input "0947434626"
type input "BA PHONG"
type input "60.000"
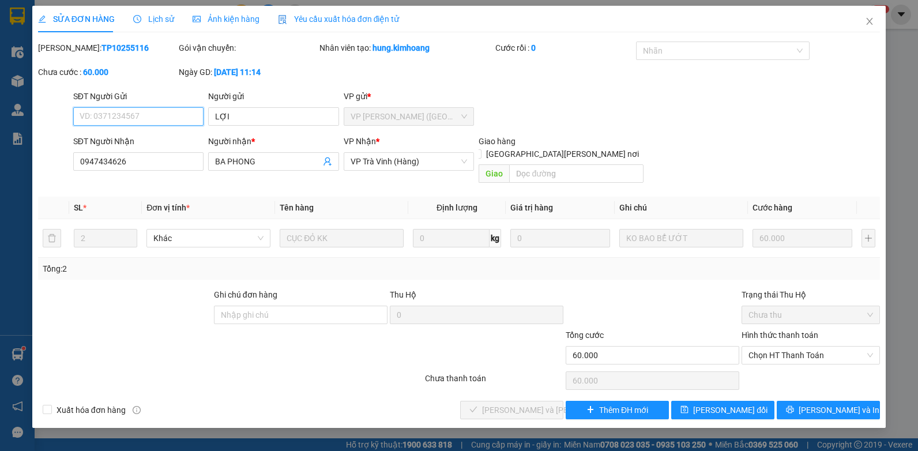
drag, startPoint x: 773, startPoint y: 339, endPoint x: 767, endPoint y: 354, distance: 16.3
click at [773, 346] on span "Chọn HT Thanh Toán" at bounding box center [810, 354] width 124 height 17
click at [767, 355] on div "Total Paid Fee 0 Total UnPaid Fee 60.000 Cash Collection Total Fee Mã ĐH: TP102…" at bounding box center [459, 230] width 842 height 378
click at [776, 346] on span "Chọn HT Thanh Toán" at bounding box center [810, 354] width 124 height 17
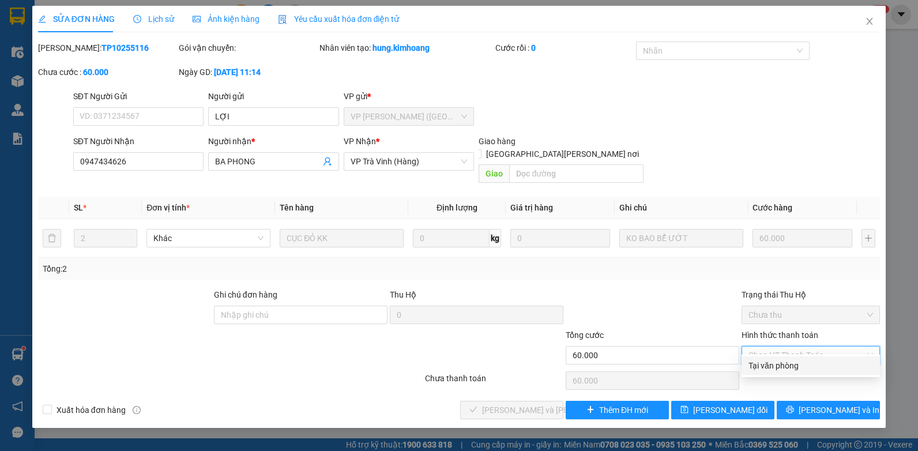
drag, startPoint x: 771, startPoint y: 365, endPoint x: 537, endPoint y: 372, distance: 234.1
click at [769, 365] on div "Tại văn phòng" at bounding box center [810, 365] width 124 height 13
type input "0"
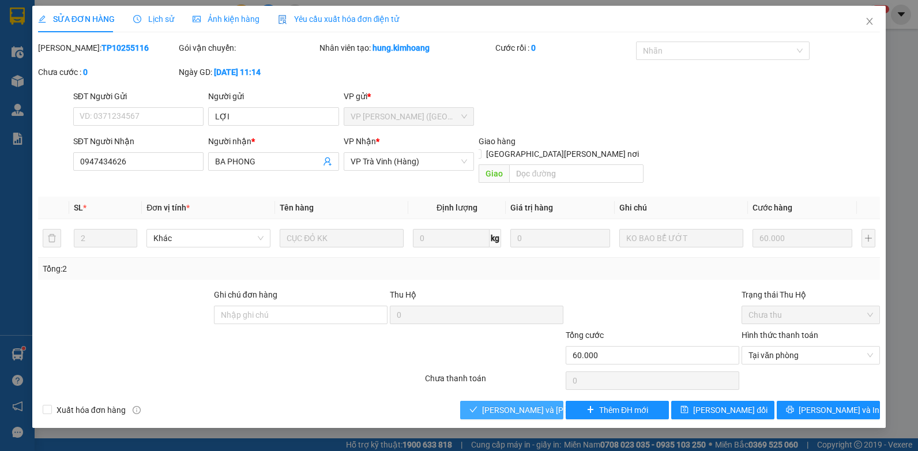
click at [506, 403] on span "[PERSON_NAME] và [PERSON_NAME] hàng" at bounding box center [560, 409] width 156 height 13
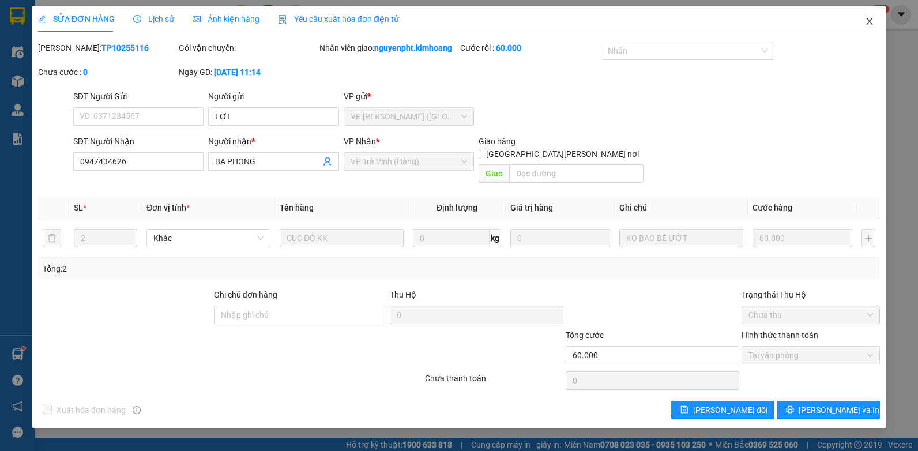
drag, startPoint x: 869, startPoint y: 18, endPoint x: 365, endPoint y: 18, distance: 504.3
click at [867, 20] on icon "close" at bounding box center [869, 21] width 9 height 9
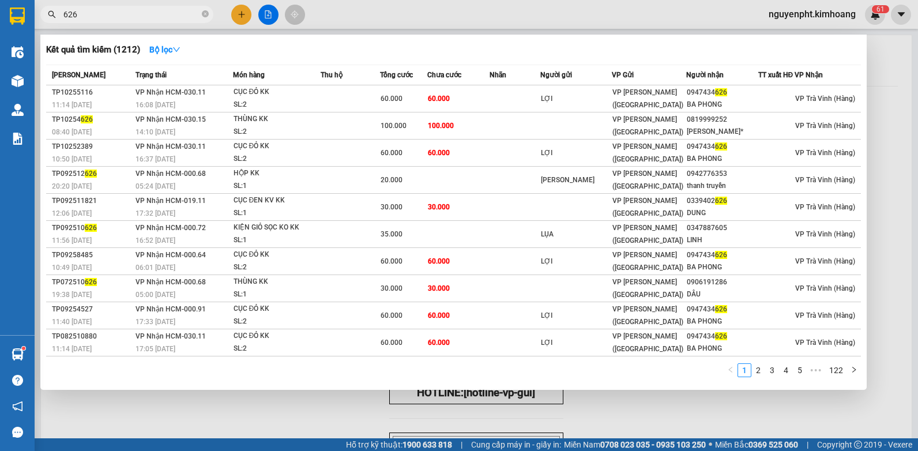
drag, startPoint x: 185, startPoint y: 13, endPoint x: -2, endPoint y: 86, distance: 200.9
click at [0, 86] on html "Kết quả [PERSON_NAME] ( 1212 ) Bộ lọc Mã ĐH Trạng thái Món hàng Thu hộ Tổng [PE…" at bounding box center [459, 225] width 918 height 451
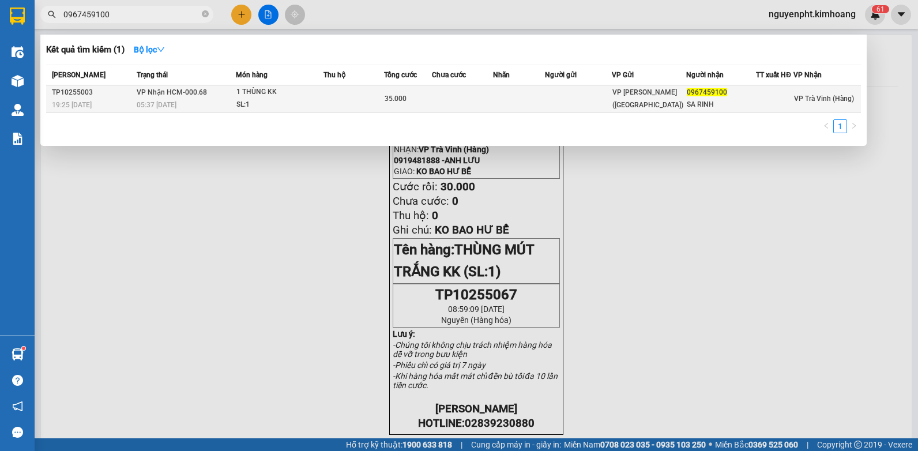
type input "0967459100"
click at [357, 98] on td at bounding box center [353, 98] width 61 height 27
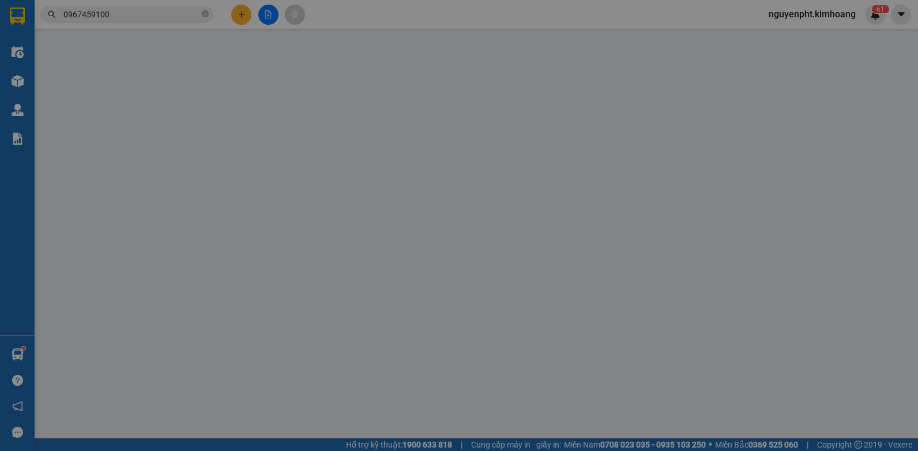
type input "0967459100"
type input "SA RINH"
type input "35.000"
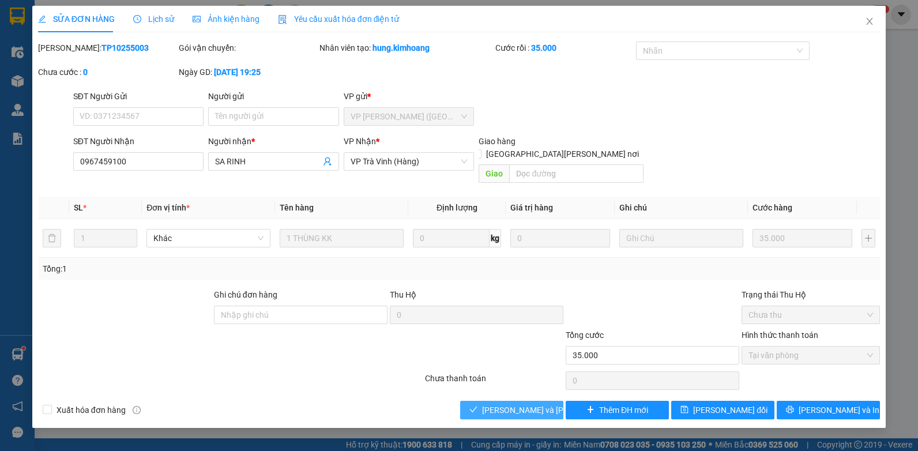
click at [518, 403] on span "[PERSON_NAME] và [PERSON_NAME] hàng" at bounding box center [560, 409] width 156 height 13
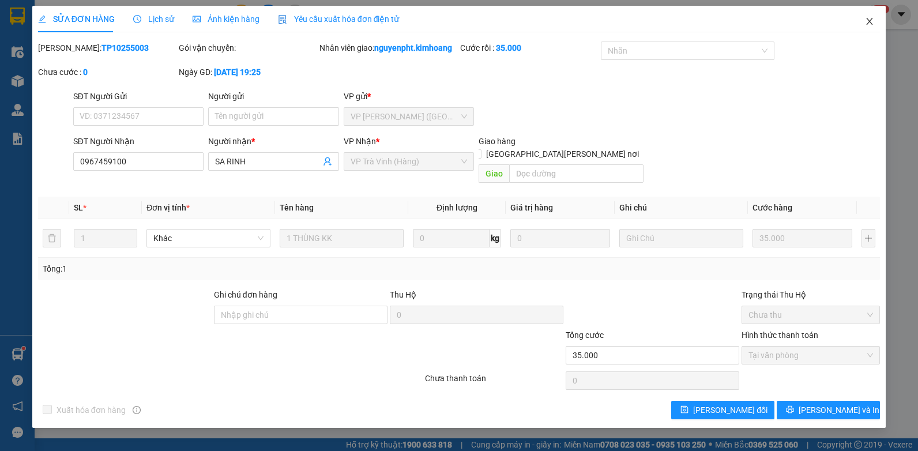
drag, startPoint x: 870, startPoint y: 20, endPoint x: 806, endPoint y: 26, distance: 64.8
click at [870, 21] on icon "close" at bounding box center [869, 21] width 6 height 7
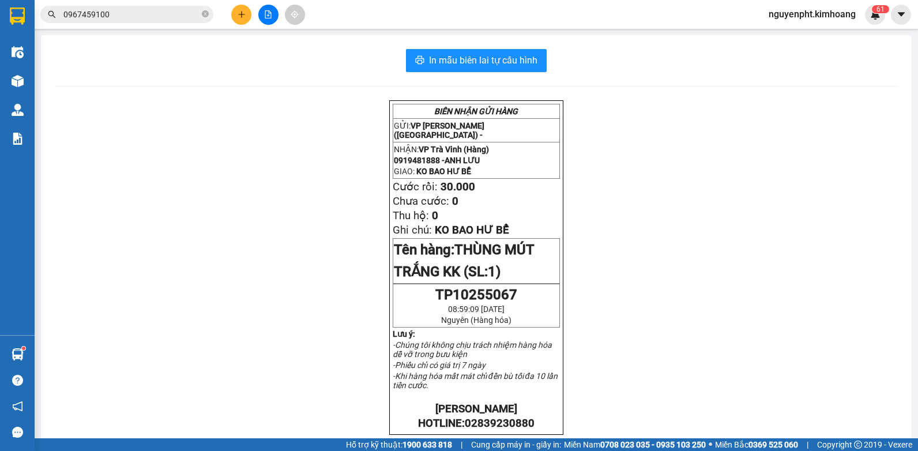
click at [242, 15] on icon "plus" at bounding box center [241, 14] width 8 height 8
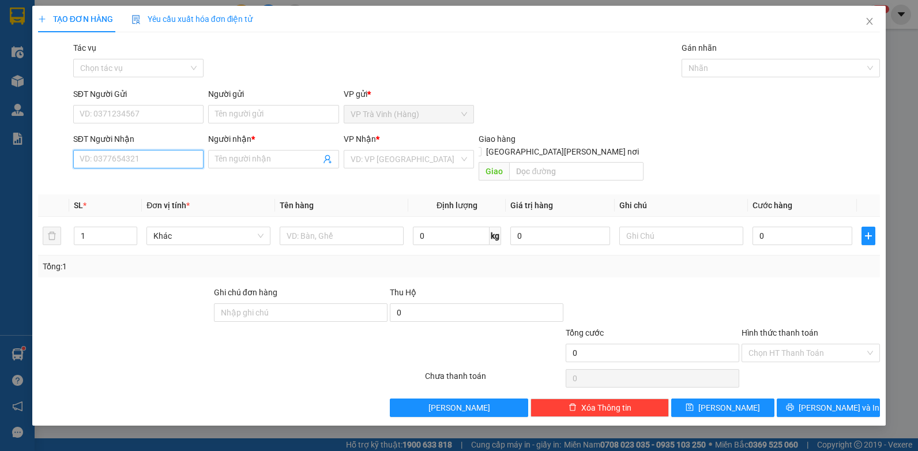
click at [129, 158] on input "SĐT Người Nhận" at bounding box center [138, 159] width 131 height 18
type input "0938727186"
click at [220, 162] on input "Người nhận *" at bounding box center [267, 159] width 105 height 13
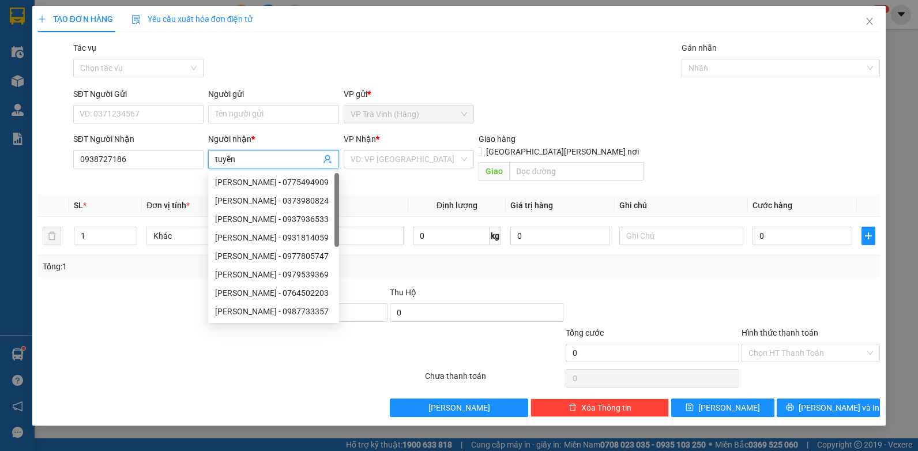
type input "tuyền"
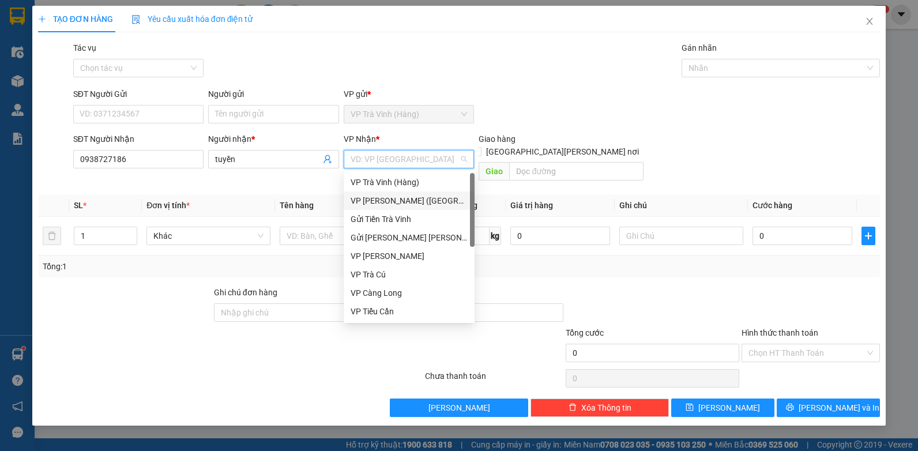
drag, startPoint x: 380, startPoint y: 195, endPoint x: 369, endPoint y: 200, distance: 11.4
click at [380, 196] on div "VP [PERSON_NAME] ([GEOGRAPHIC_DATA])" at bounding box center [408, 200] width 117 height 13
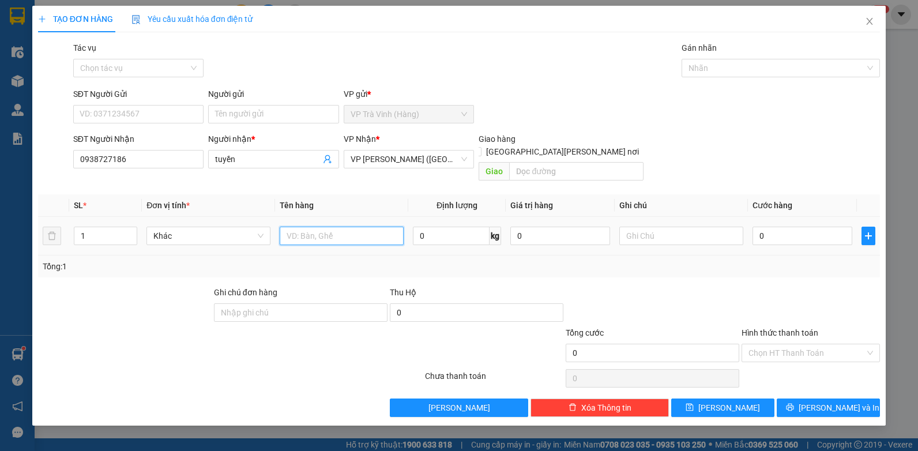
click at [323, 227] on input "text" at bounding box center [342, 236] width 124 height 18
type input "bịt m đen kk"
drag, startPoint x: 757, startPoint y: 221, endPoint x: 761, endPoint y: 212, distance: 10.1
click at [757, 227] on input "0" at bounding box center [802, 236] width 100 height 18
type input "2"
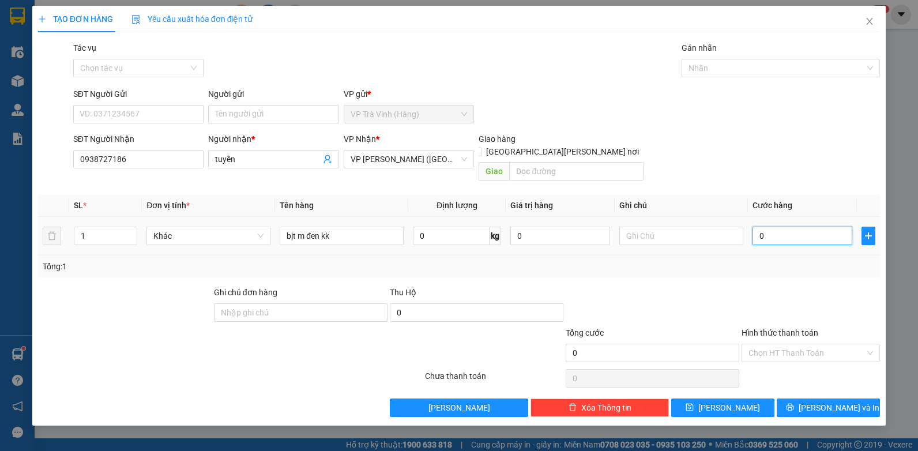
type input "2"
click at [795, 330] on div "Hình thức thanh toán" at bounding box center [810, 334] width 138 height 17
click at [797, 349] on div "Chọn HT Thanh Toán" at bounding box center [810, 353] width 138 height 18
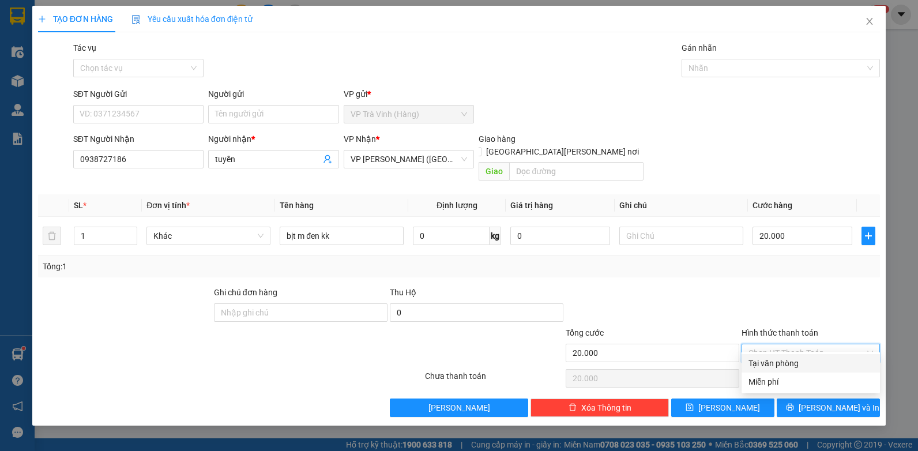
drag, startPoint x: 790, startPoint y: 362, endPoint x: 792, endPoint y: 368, distance: 6.7
click at [790, 364] on div "Tại văn phòng" at bounding box center [810, 363] width 124 height 13
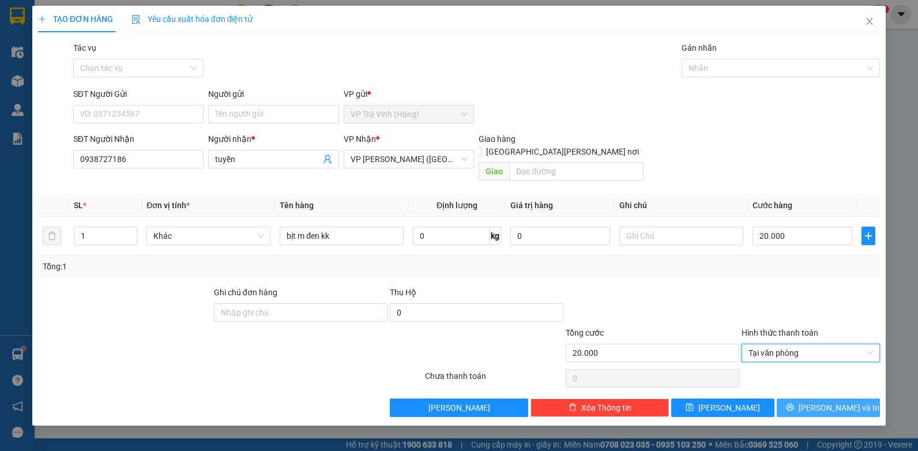
click at [855, 398] on button "[PERSON_NAME] và In" at bounding box center [827, 407] width 103 height 18
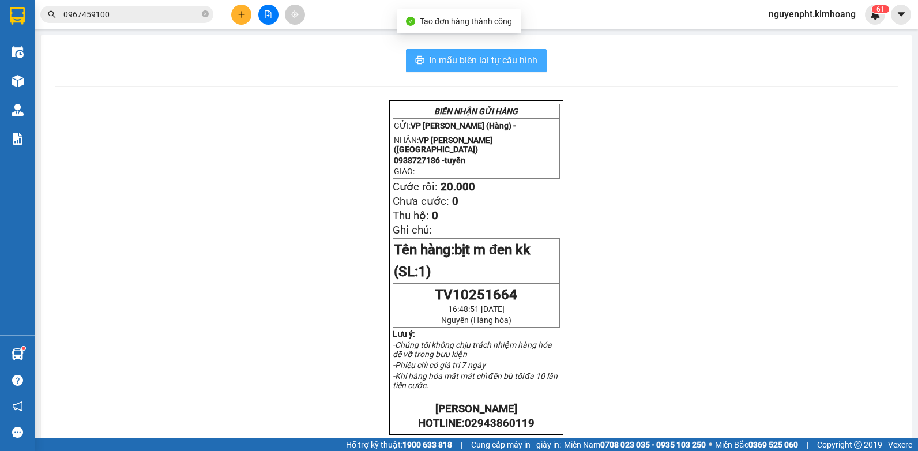
click at [488, 68] on button "In mẫu biên lai tự cấu hình" at bounding box center [476, 60] width 141 height 23
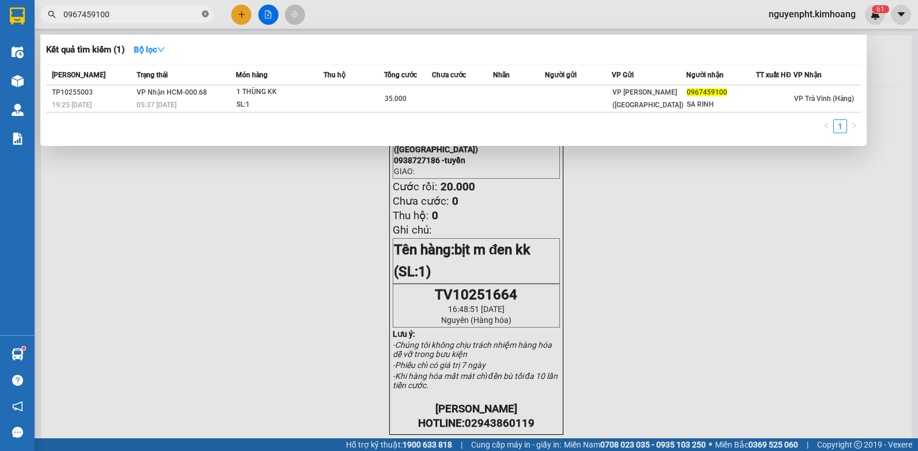
click at [204, 14] on icon "close-circle" at bounding box center [205, 13] width 7 height 7
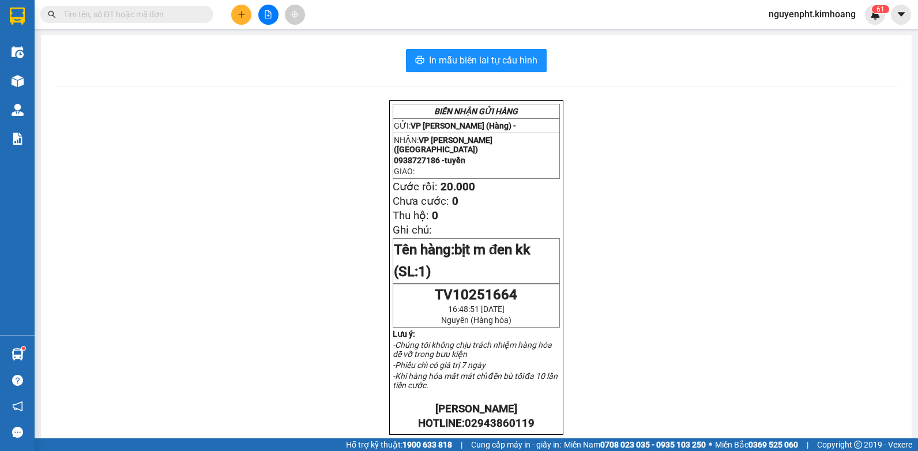
click at [233, 18] on button at bounding box center [241, 15] width 20 height 20
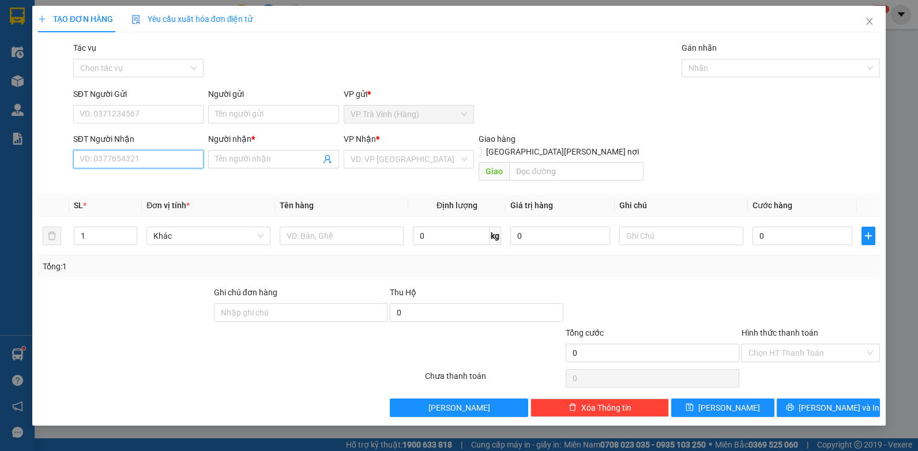
click at [165, 166] on input "SĐT Người Nhận" at bounding box center [138, 159] width 131 height 18
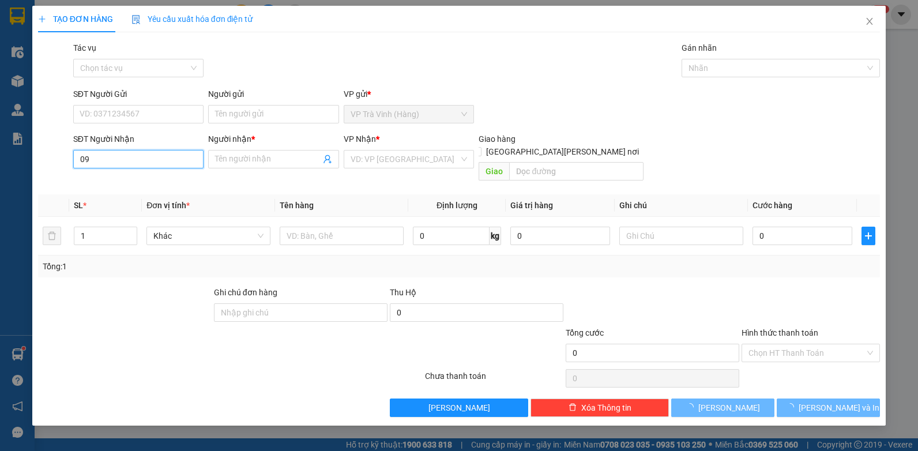
type input "0"
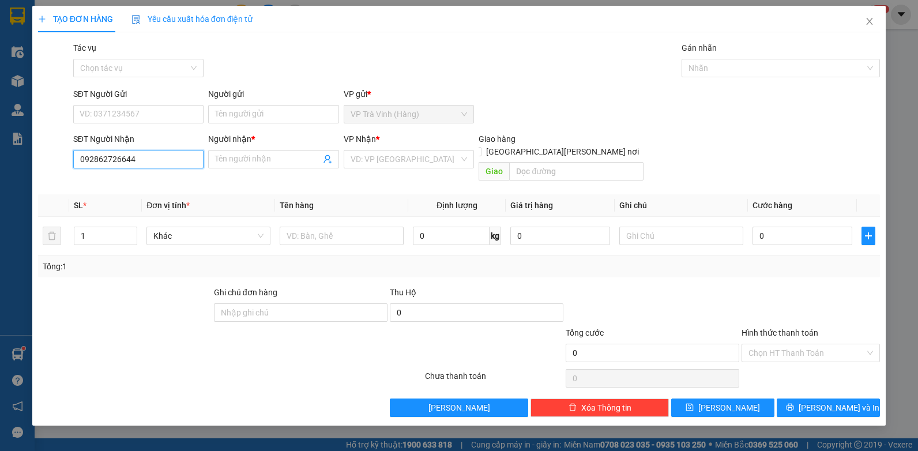
drag, startPoint x: 88, startPoint y: 158, endPoint x: 100, endPoint y: 157, distance: 12.1
click at [88, 158] on input "092862726644" at bounding box center [138, 159] width 131 height 18
type input "02862726644"
click at [141, 187] on div "02862726644 - 3s" at bounding box center [138, 182] width 117 height 13
type input "3s"
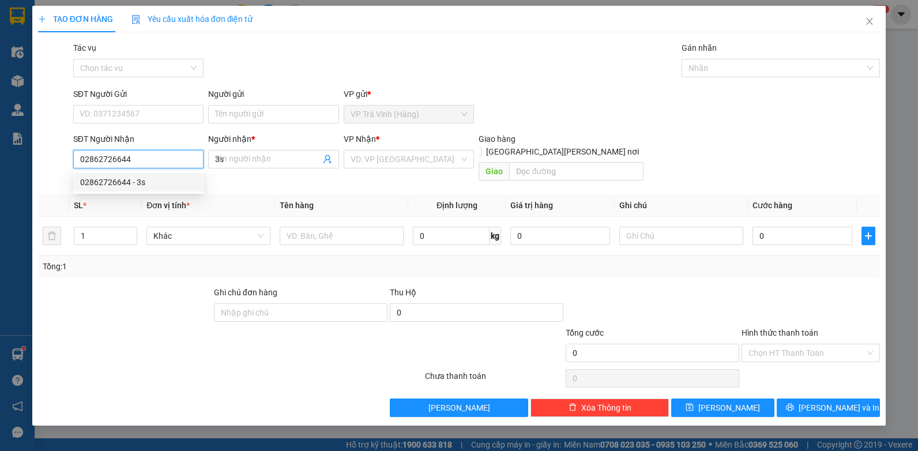
type input "20.000"
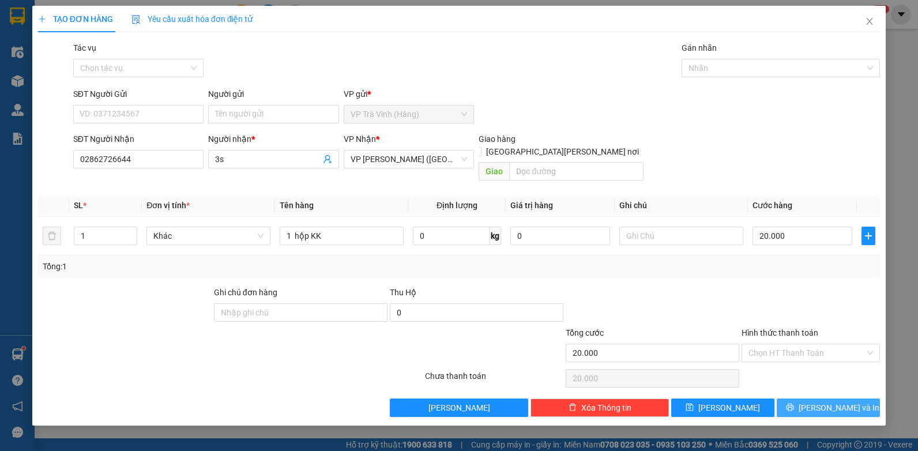
click at [839, 401] on span "[PERSON_NAME] và In" at bounding box center [838, 407] width 81 height 13
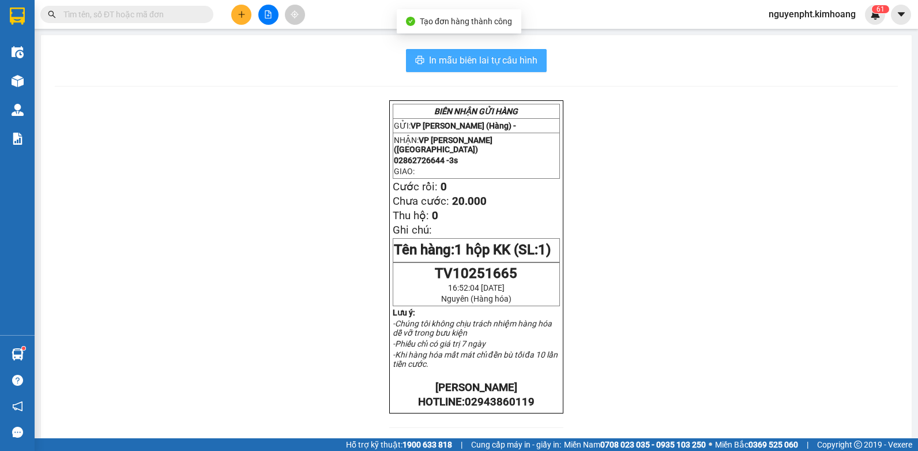
click at [509, 65] on span "In mẫu biên lai tự cấu hình" at bounding box center [483, 60] width 108 height 14
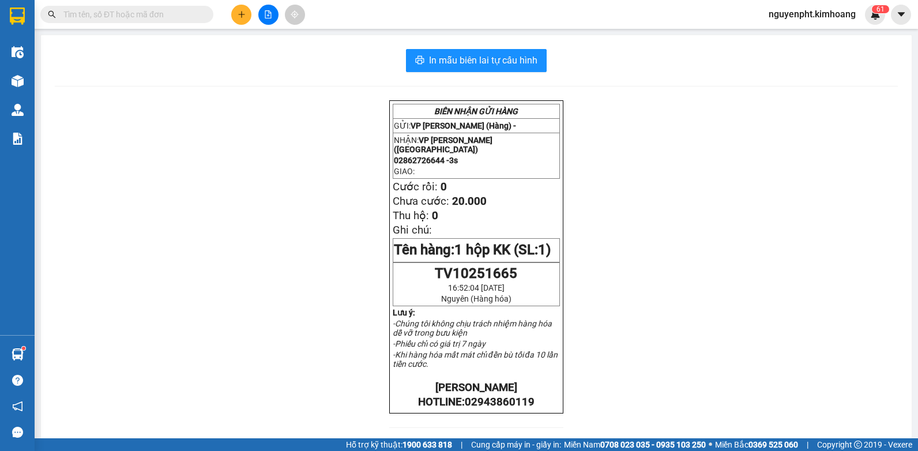
click at [160, 17] on input "text" at bounding box center [131, 14] width 136 height 13
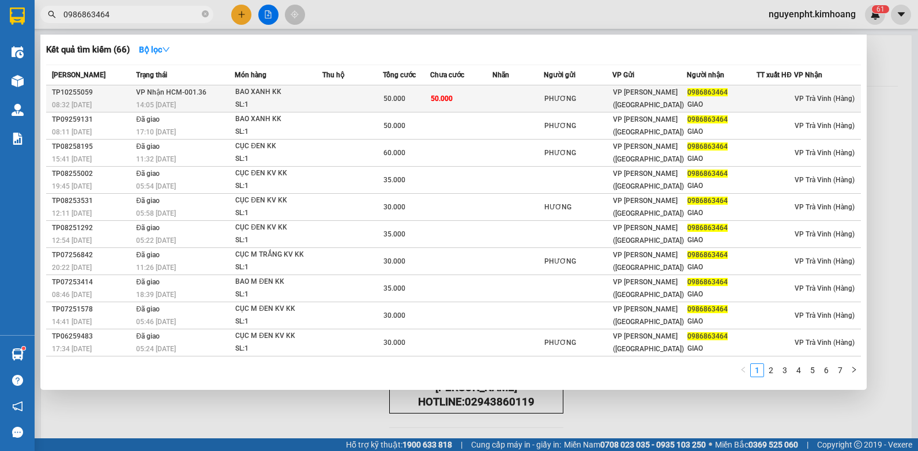
type input "0986863464"
click at [305, 96] on div "BAO XANH KK" at bounding box center [278, 92] width 86 height 13
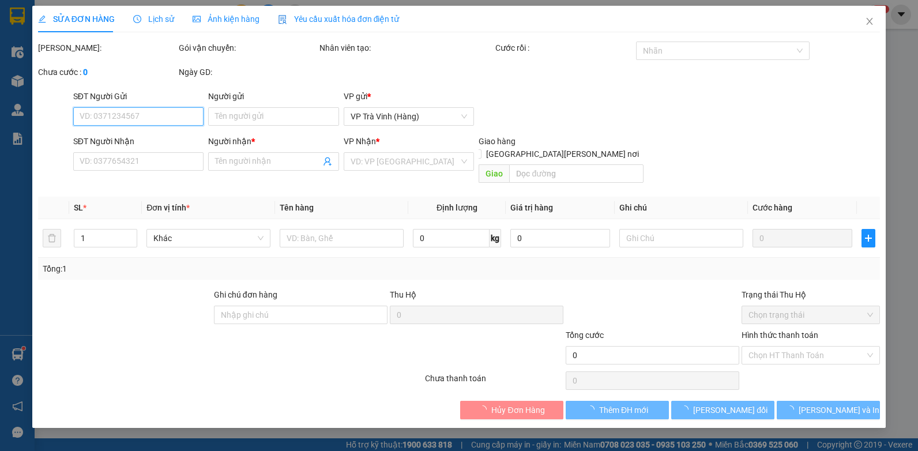
type input "PHƯƠNG"
type input "0986863464"
type input "GIAO"
type input "50.000"
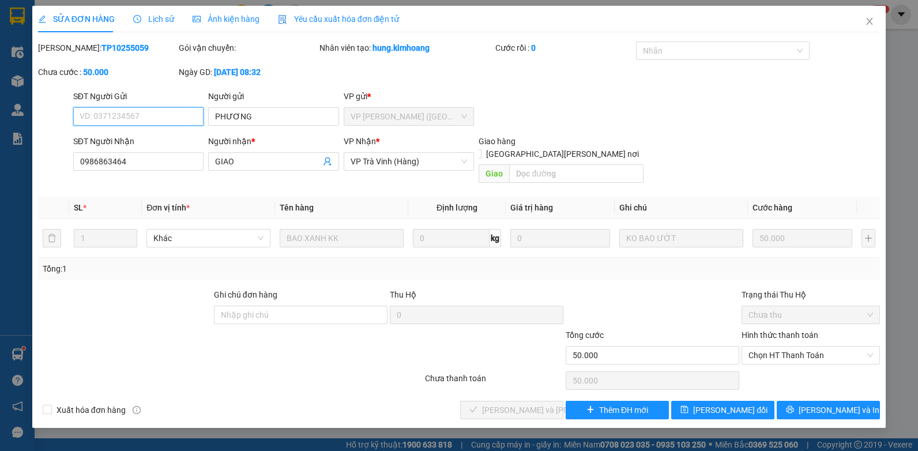
drag, startPoint x: 776, startPoint y: 339, endPoint x: 799, endPoint y: 329, distance: 25.3
click at [775, 346] on span "Chọn HT Thanh Toán" at bounding box center [810, 354] width 124 height 17
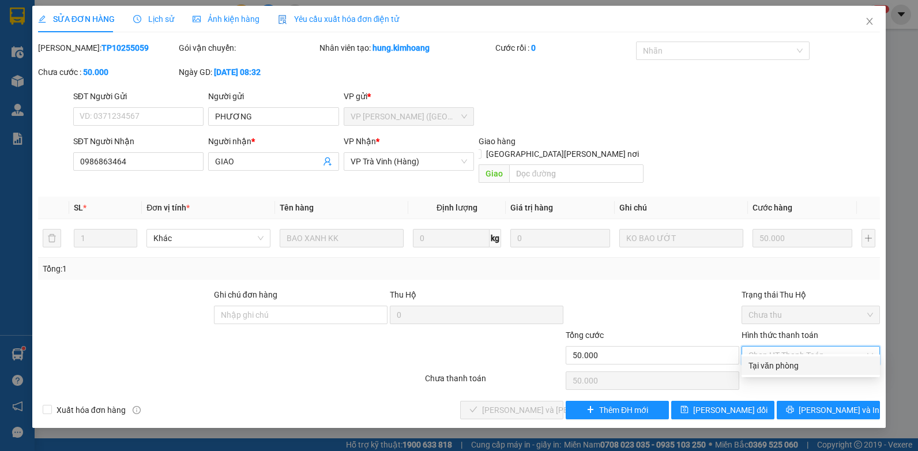
drag, startPoint x: 788, startPoint y: 361, endPoint x: 523, endPoint y: 363, distance: 265.7
click at [787, 361] on div "Tại văn phòng" at bounding box center [810, 365] width 124 height 13
type input "0"
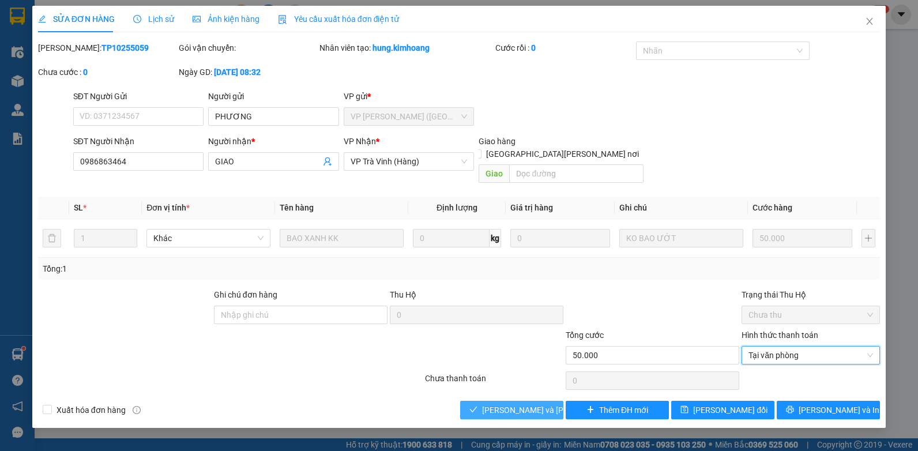
click at [499, 401] on button "[PERSON_NAME] và [PERSON_NAME] hàng" at bounding box center [511, 410] width 103 height 18
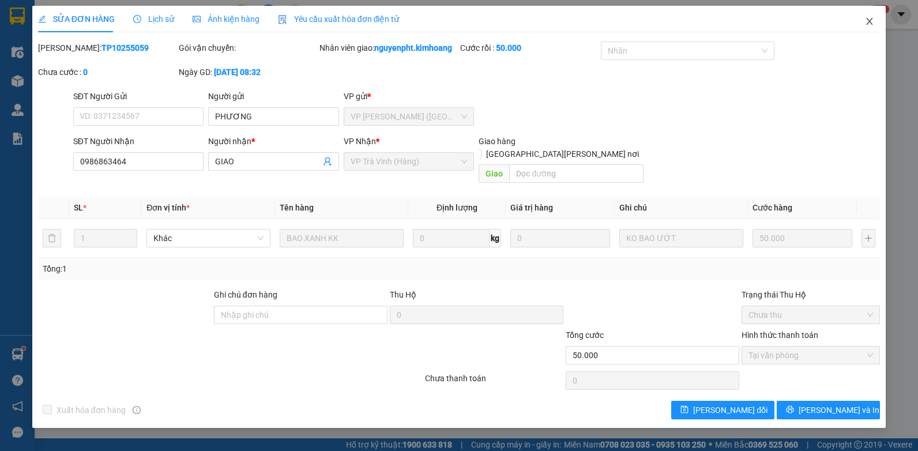
click at [871, 17] on span "Close" at bounding box center [869, 22] width 32 height 32
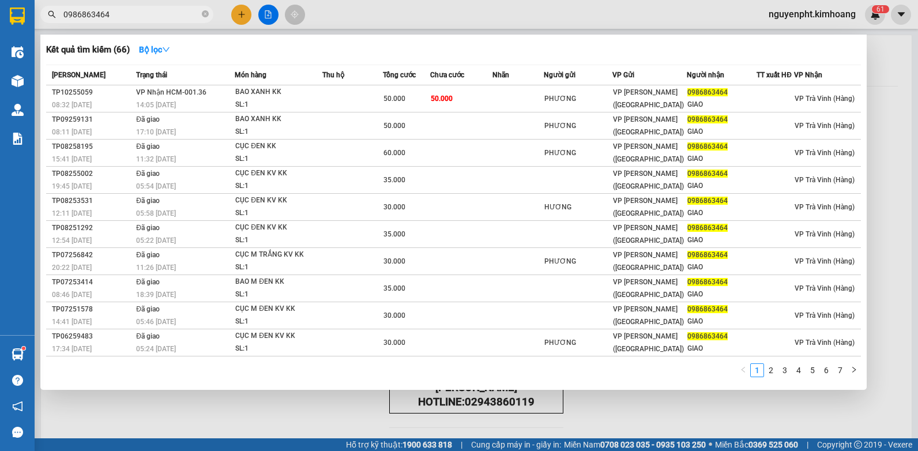
drag, startPoint x: 149, startPoint y: 18, endPoint x: 36, endPoint y: 56, distance: 119.7
click at [0, 46] on html "Kết quả [PERSON_NAME] ( 66 ) Bộ lọc Mã ĐH Trạng thái Món hàng Thu hộ Tổng [PERS…" at bounding box center [459, 225] width 918 height 451
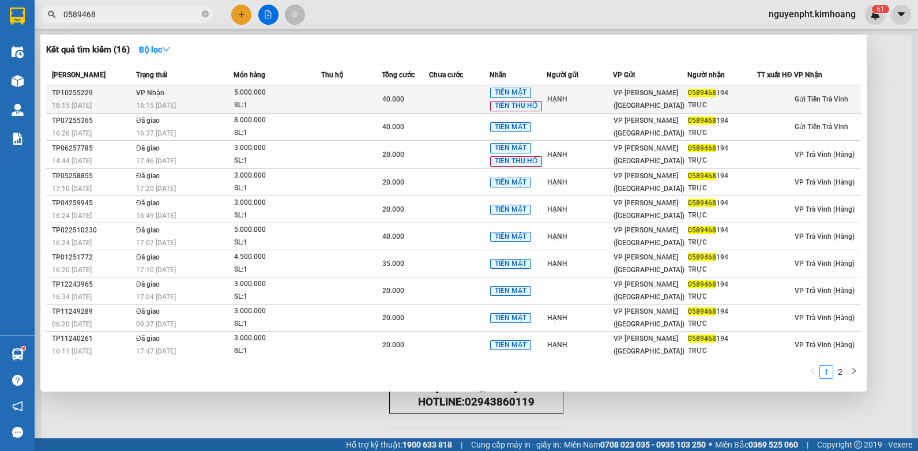
click at [394, 97] on td "40.000" at bounding box center [405, 99] width 47 height 28
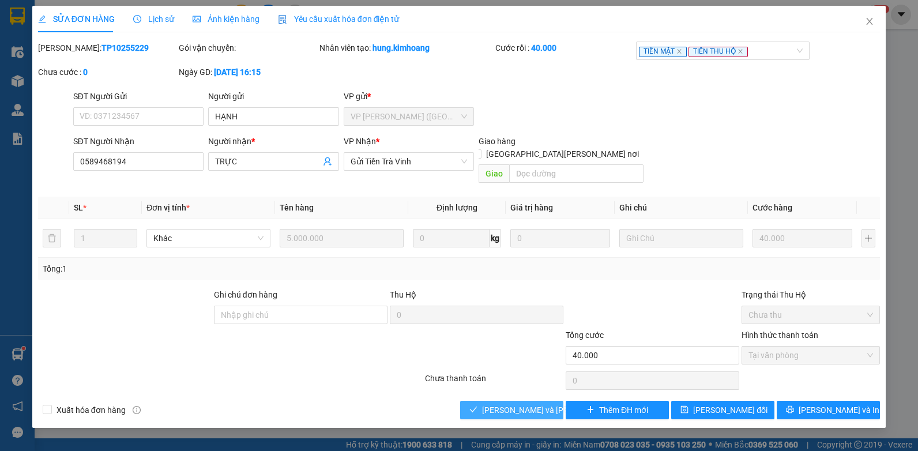
click at [496, 403] on span "[PERSON_NAME] và [PERSON_NAME] hàng" at bounding box center [560, 409] width 156 height 13
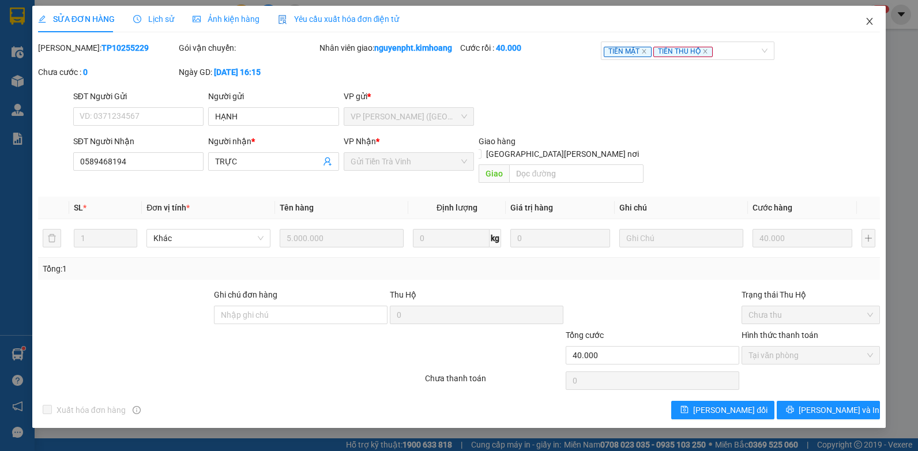
click at [863, 25] on span "Close" at bounding box center [869, 22] width 32 height 32
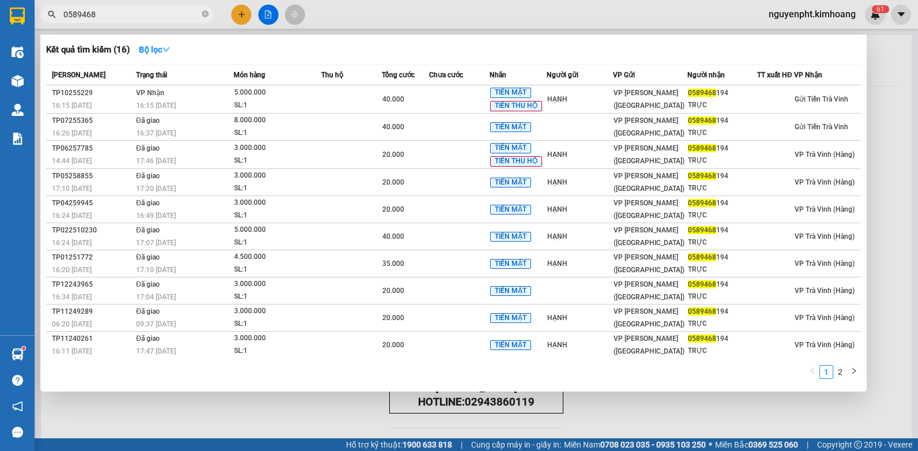
drag, startPoint x: 187, startPoint y: 14, endPoint x: -2, endPoint y: 101, distance: 208.6
click at [0, 101] on html "Kết quả tìm kiếm ( 16 ) Bộ lọc Mã ĐH Trạng thái Món hàng Thu hộ Tổng cước Chưa …" at bounding box center [459, 225] width 918 height 451
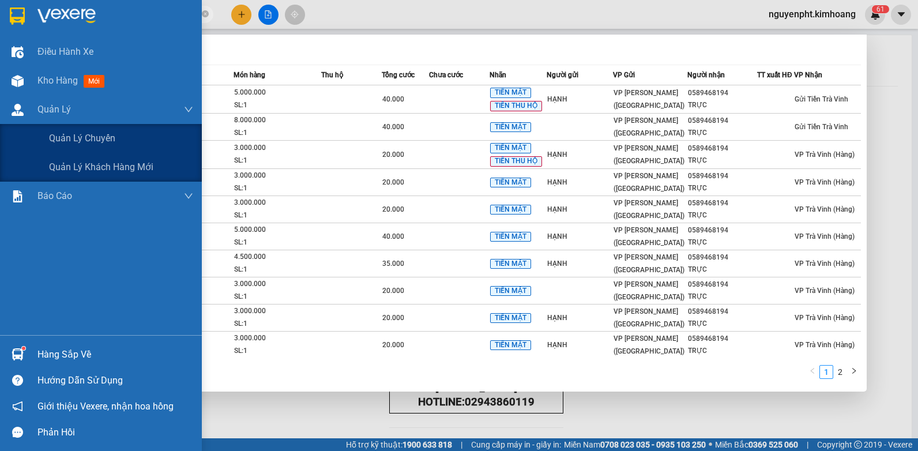
type input "6333"
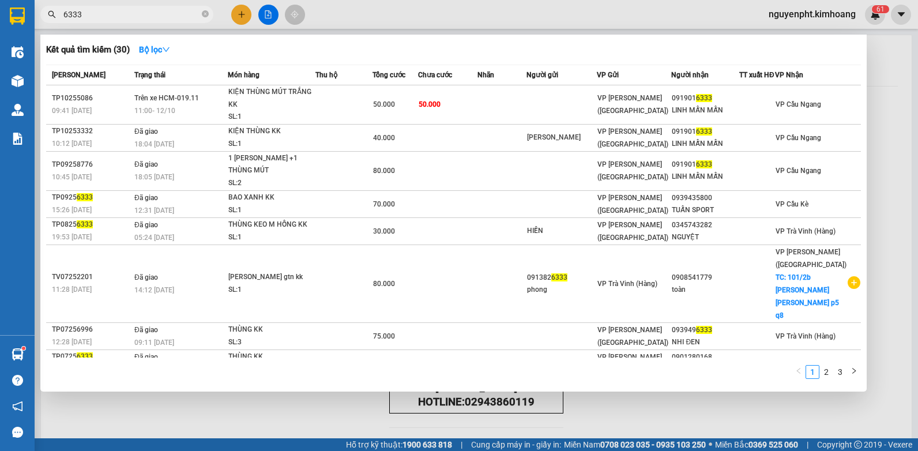
drag, startPoint x: 96, startPoint y: 18, endPoint x: 0, endPoint y: 22, distance: 96.3
click at [0, 18] on html "Kết quả [PERSON_NAME] ( 30 ) Bộ lọc Mã ĐH Trạng thái Món hàng Thu hộ Tổng [PERS…" at bounding box center [459, 225] width 918 height 451
click at [203, 14] on icon "close-circle" at bounding box center [205, 13] width 7 height 7
type input "0913659595"
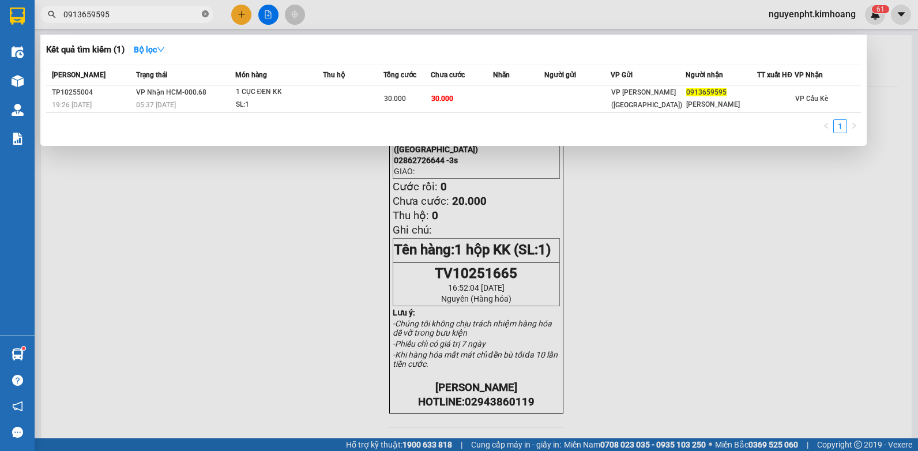
click at [203, 14] on icon "close-circle" at bounding box center [205, 13] width 7 height 7
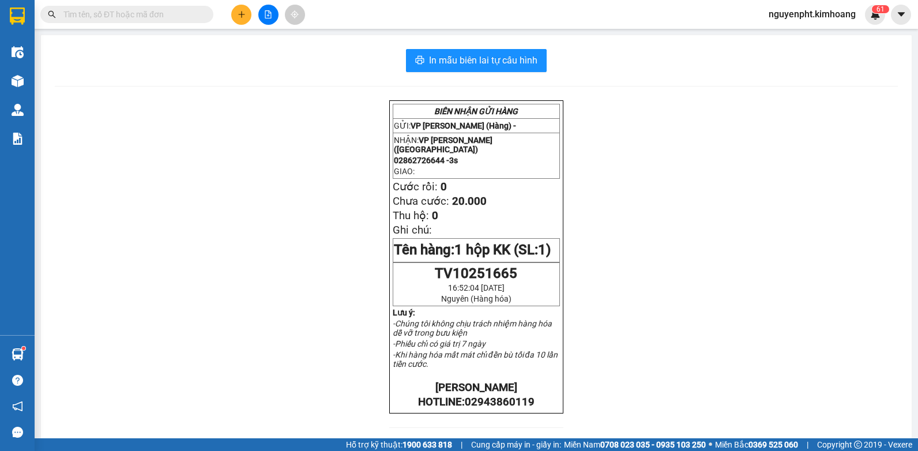
click at [240, 15] on icon "plus" at bounding box center [241, 14] width 8 height 8
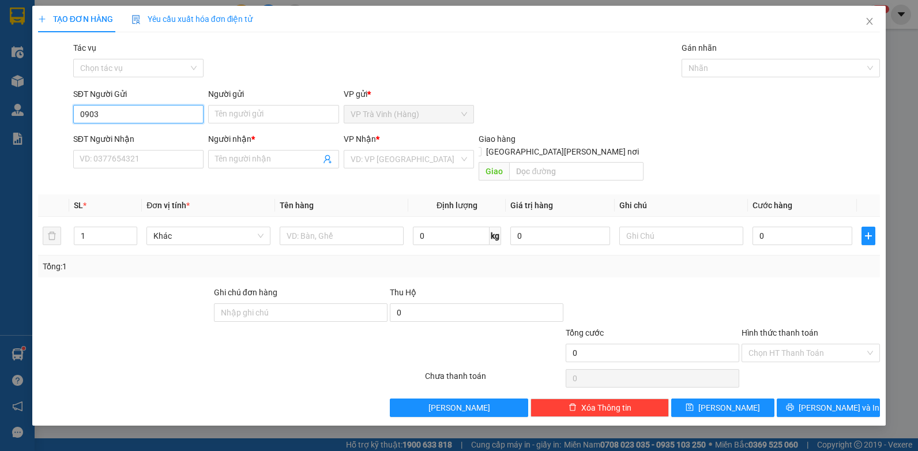
type input "09037"
drag, startPoint x: 116, startPoint y: 114, endPoint x: 0, endPoint y: 141, distance: 119.7
click at [0, 120] on html "Kết quả tìm kiếm ( 1 ) Bộ lọc Mã ĐH Trạng thái Món hàng Thu hộ Tổng cước Chưa c…" at bounding box center [459, 225] width 918 height 451
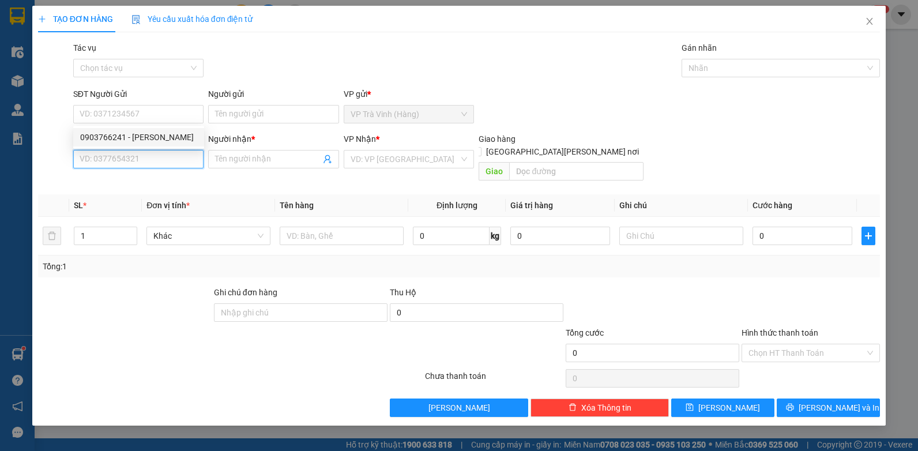
click at [104, 154] on input "SĐT Người Nhận" at bounding box center [138, 159] width 131 height 18
type input "0903752827"
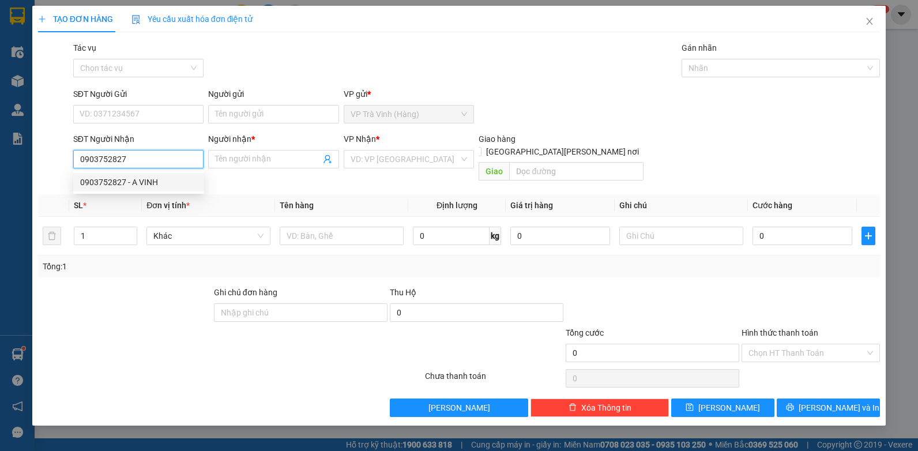
click at [127, 182] on div "0903752827 - A VINH" at bounding box center [138, 182] width 117 height 13
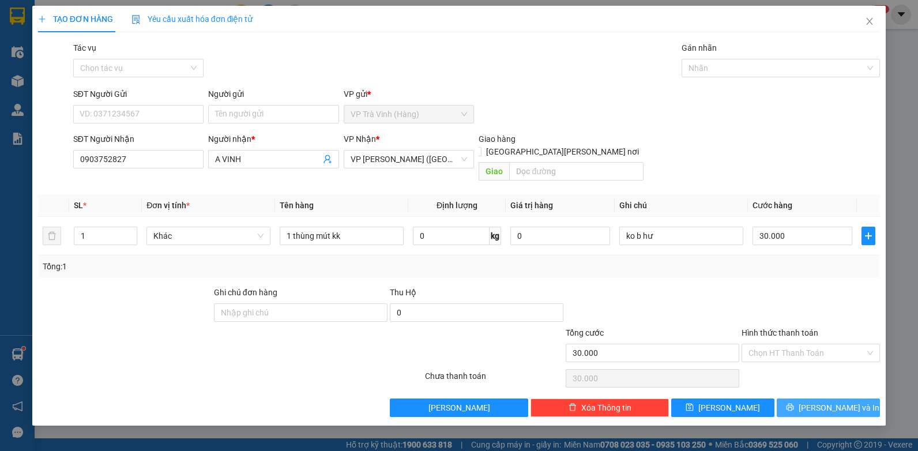
click at [840, 401] on span "[PERSON_NAME] và In" at bounding box center [838, 407] width 81 height 13
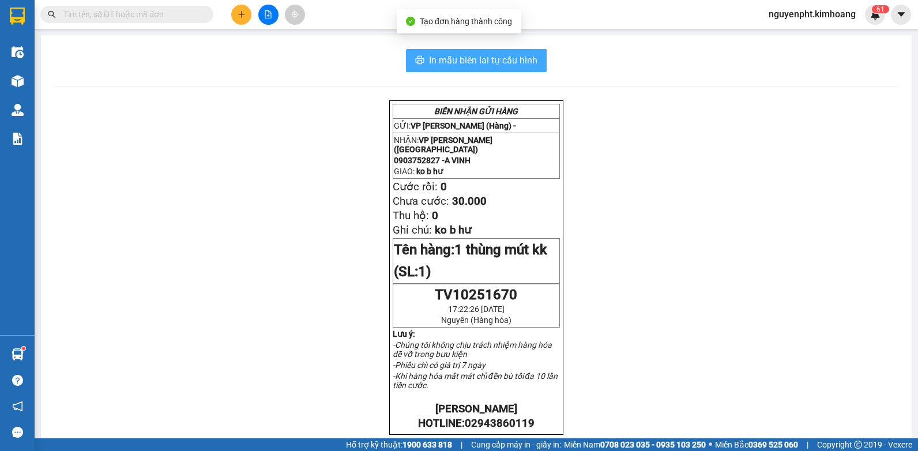
click at [481, 61] on span "In mẫu biên lai tự cấu hình" at bounding box center [483, 60] width 108 height 14
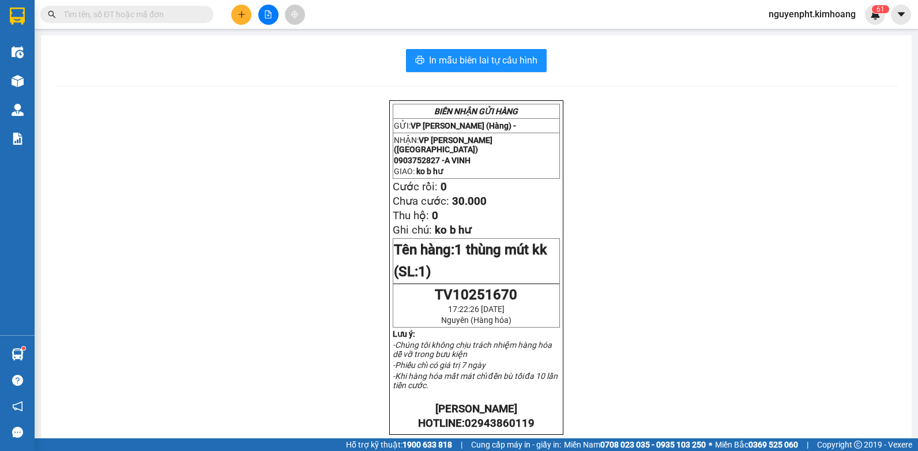
click at [231, 10] on div at bounding box center [268, 15] width 86 height 20
click at [238, 14] on button at bounding box center [241, 15] width 20 height 20
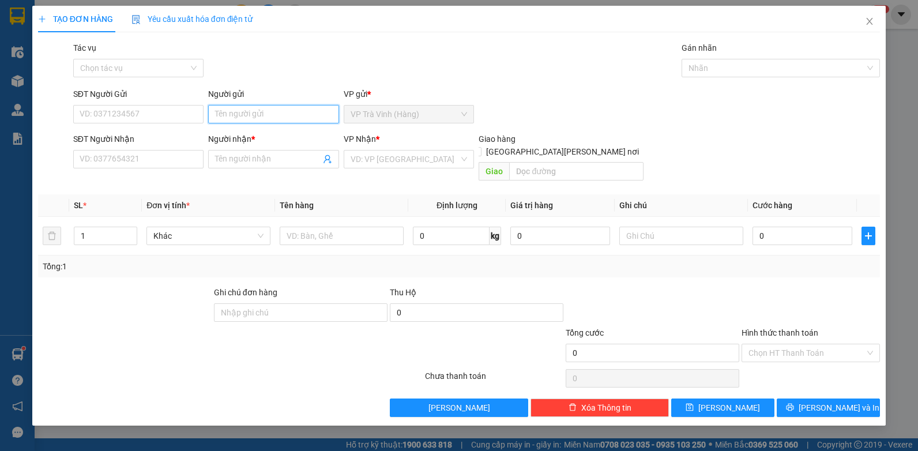
drag, startPoint x: 255, startPoint y: 116, endPoint x: 248, endPoint y: 116, distance: 7.5
click at [255, 116] on input "Người gửi" at bounding box center [273, 114] width 131 height 18
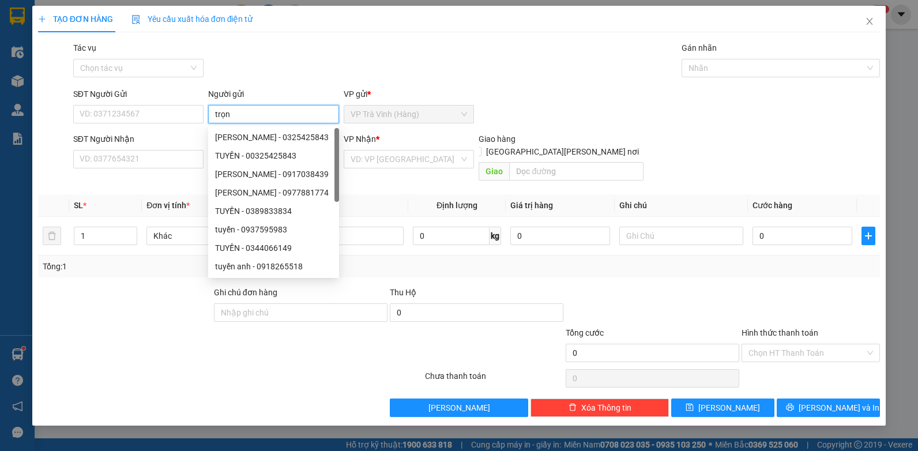
type input "trọn"
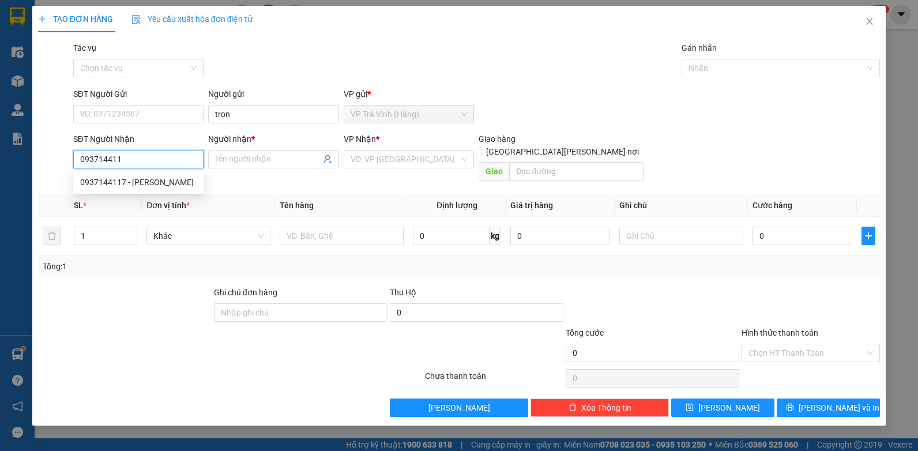
type input "0937144117"
click at [108, 174] on div "0937144117 - [PERSON_NAME]" at bounding box center [138, 182] width 131 height 18
type input "thanh tú"
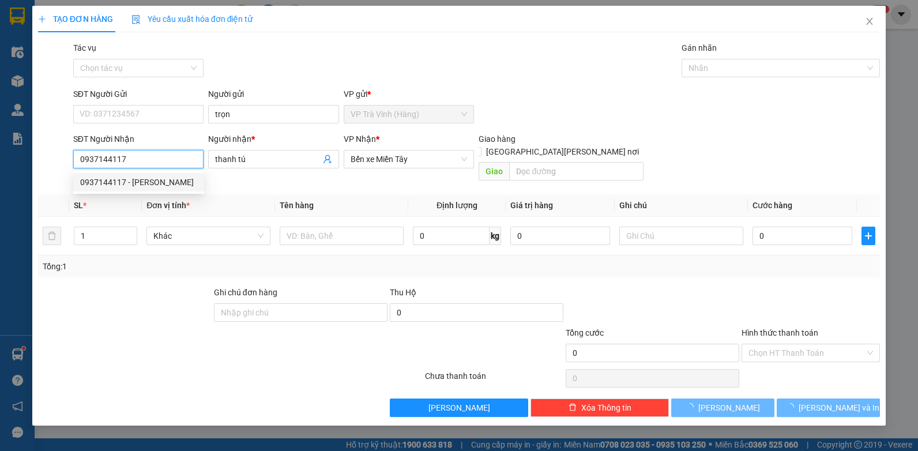
type input "40.000"
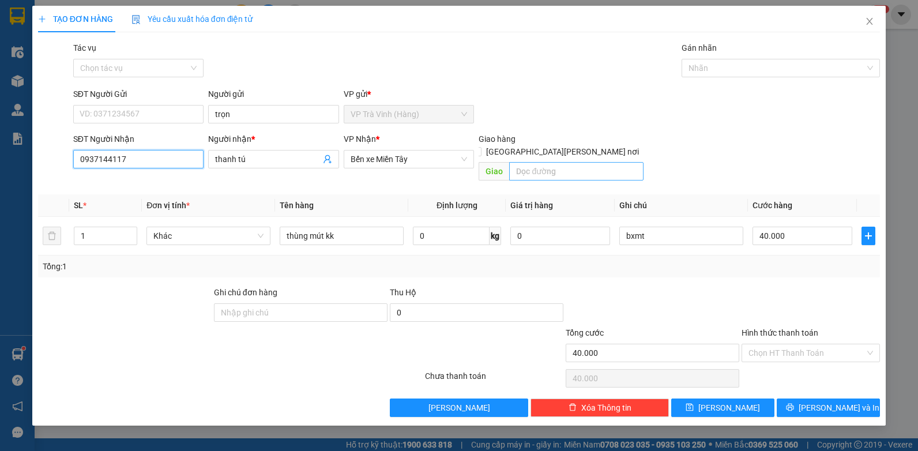
type input "0937144117"
click at [576, 162] on input "text" at bounding box center [576, 171] width 134 height 18
click at [587, 162] on input "973 luỹ bán bích" at bounding box center [576, 171] width 134 height 18
type input "973 luỹ bán bích q tân phú"
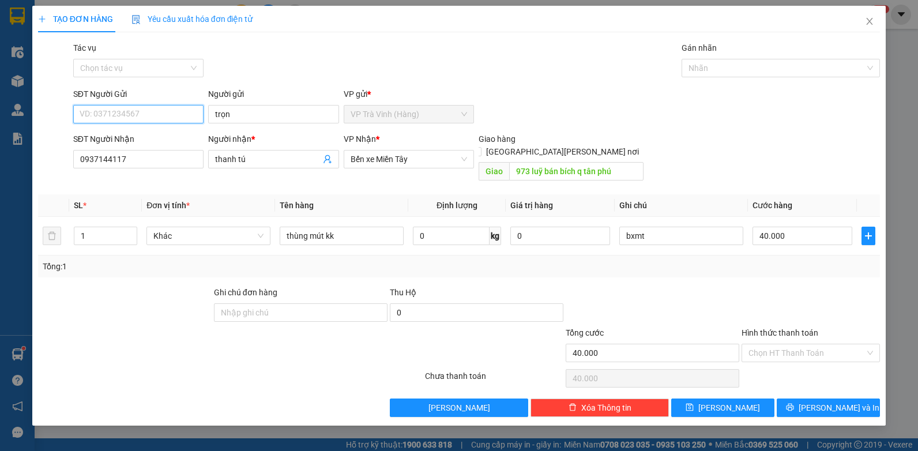
click at [146, 116] on input "SĐT Người Gửi" at bounding box center [138, 114] width 131 height 18
click at [122, 135] on div "0924499667 - trọn" at bounding box center [138, 137] width 117 height 13
type input "0924499667"
click at [576, 162] on input "973 luỹ bán bích q tân phú" at bounding box center [576, 171] width 134 height 18
click at [578, 162] on input "973 luỹ bán bích q tân phú" at bounding box center [576, 171] width 134 height 18
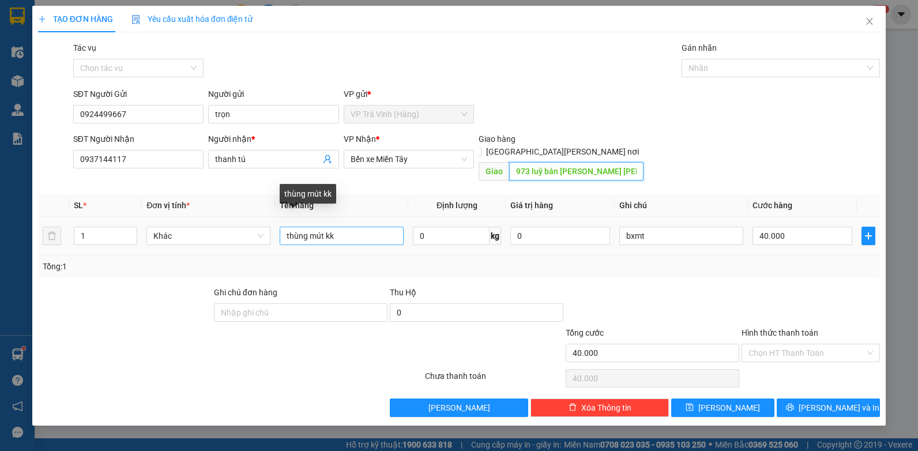
type input "973 luỹ bán [PERSON_NAME] [PERSON_NAME][GEOGRAPHIC_DATA][PERSON_NAME]"
click at [352, 228] on input "thùng mút kk" at bounding box center [342, 236] width 124 height 18
click at [817, 227] on input "40.000" at bounding box center [802, 236] width 100 height 18
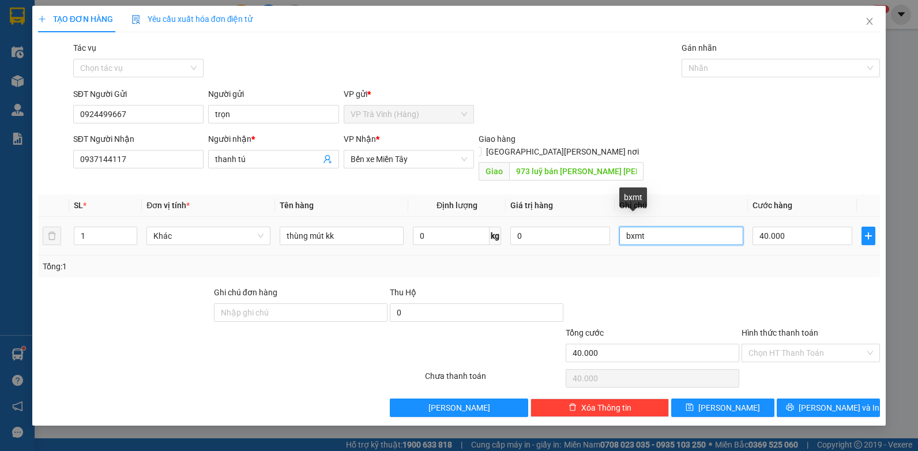
drag, startPoint x: 648, startPoint y: 225, endPoint x: 631, endPoint y: 227, distance: 17.4
click at [632, 227] on input "bxmt" at bounding box center [681, 236] width 124 height 18
type input "b"
drag, startPoint x: 411, startPoint y: 160, endPoint x: 341, endPoint y: 158, distance: 69.8
click at [338, 158] on div "SĐT Người Nhận 0937144117 Người nhận * thanh tú VP Nhận * Bến xe Miền Tây Giao …" at bounding box center [477, 159] width 812 height 53
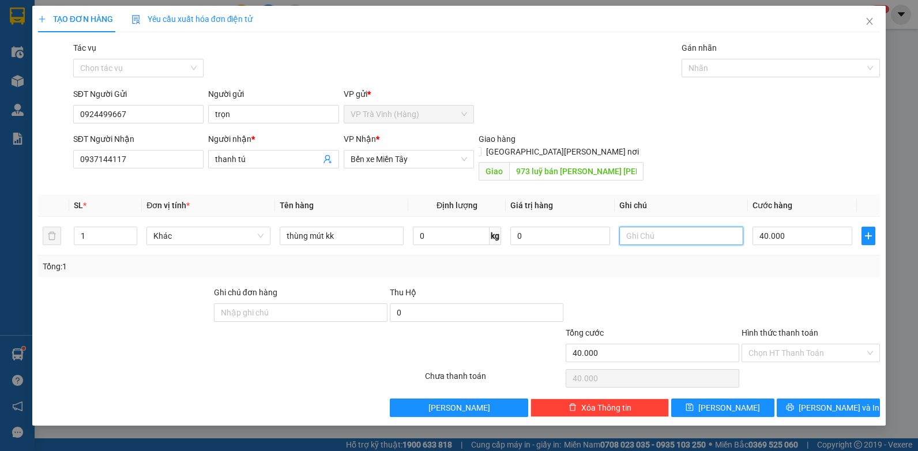
drag, startPoint x: 416, startPoint y: 156, endPoint x: 219, endPoint y: 193, distance: 200.1
click at [219, 193] on div "Transit Pickup Surcharge Ids Transit Deliver Surcharge Ids Transit Deliver Surc…" at bounding box center [459, 228] width 842 height 375
click at [786, 227] on input "40.000" at bounding box center [802, 236] width 100 height 18
type input "1"
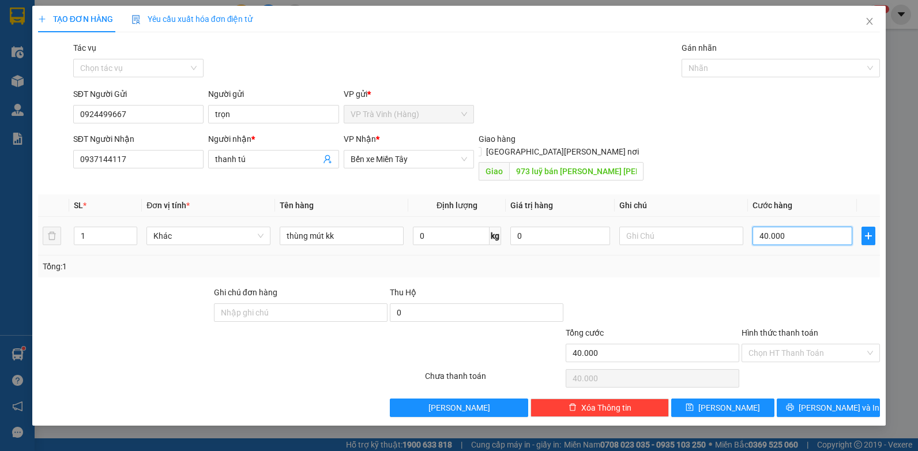
type input "1"
type input "10"
drag, startPoint x: 801, startPoint y: 342, endPoint x: 792, endPoint y: 345, distance: 8.9
click at [797, 344] on input "Hình thức thanh toán" at bounding box center [806, 352] width 116 height 17
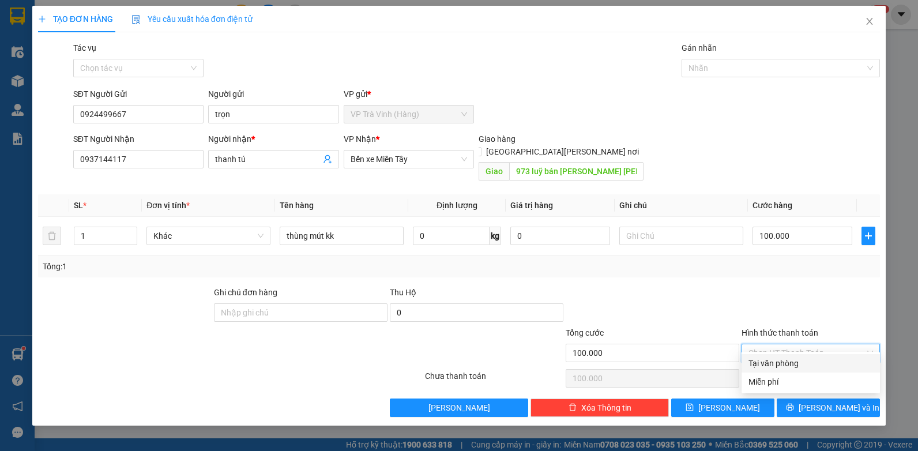
click at [792, 367] on div "Tại văn phòng" at bounding box center [810, 363] width 124 height 13
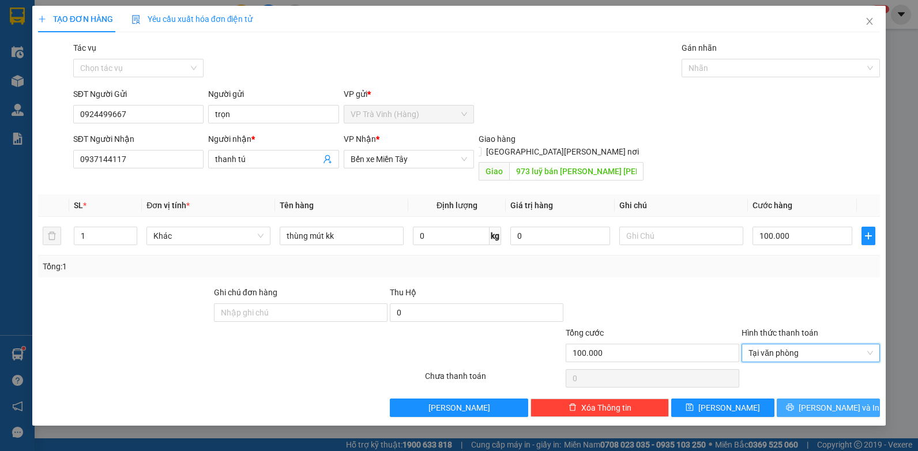
click at [826, 401] on span "[PERSON_NAME] và In" at bounding box center [838, 407] width 81 height 13
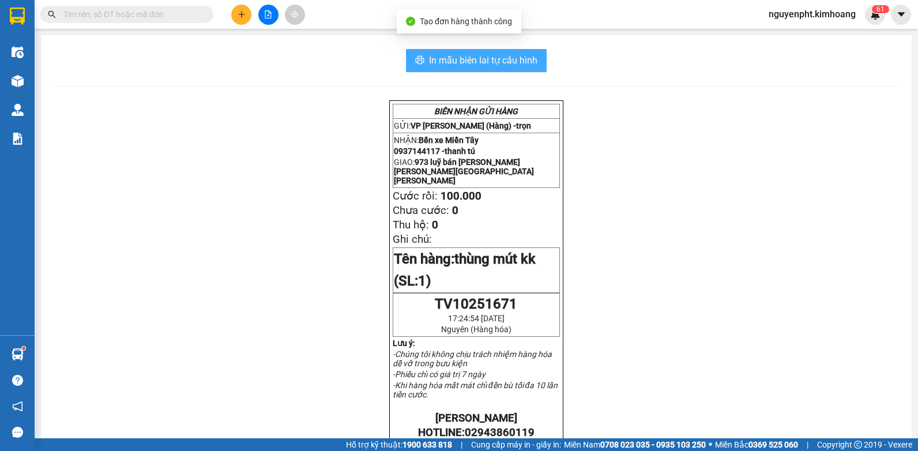
click at [523, 54] on span "In mẫu biên lai tự cấu hình" at bounding box center [483, 60] width 108 height 14
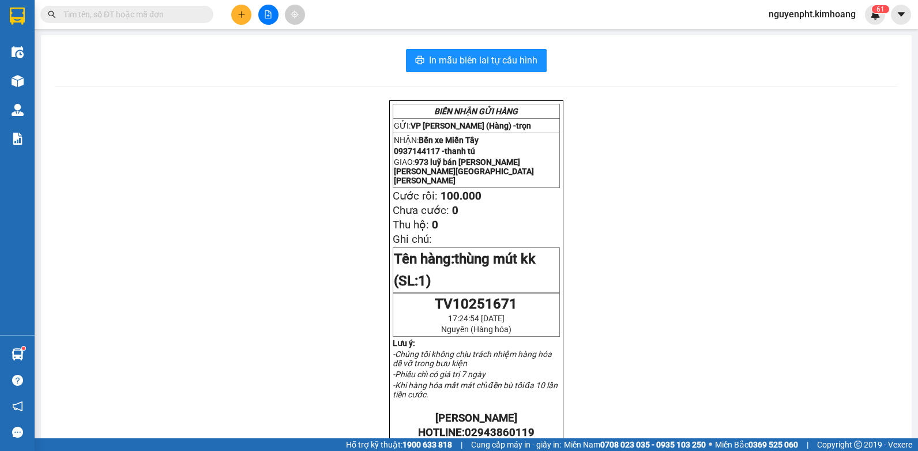
click at [100, 15] on input "text" at bounding box center [131, 14] width 136 height 13
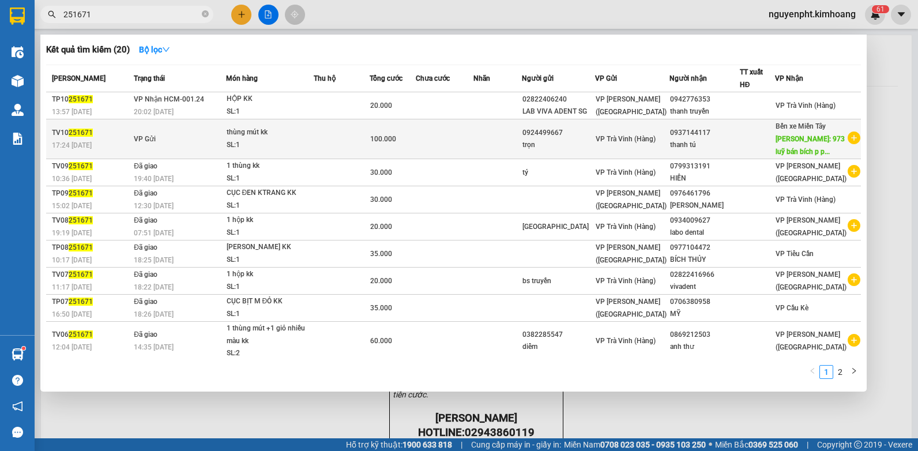
click at [390, 145] on td "100.000" at bounding box center [392, 139] width 46 height 40
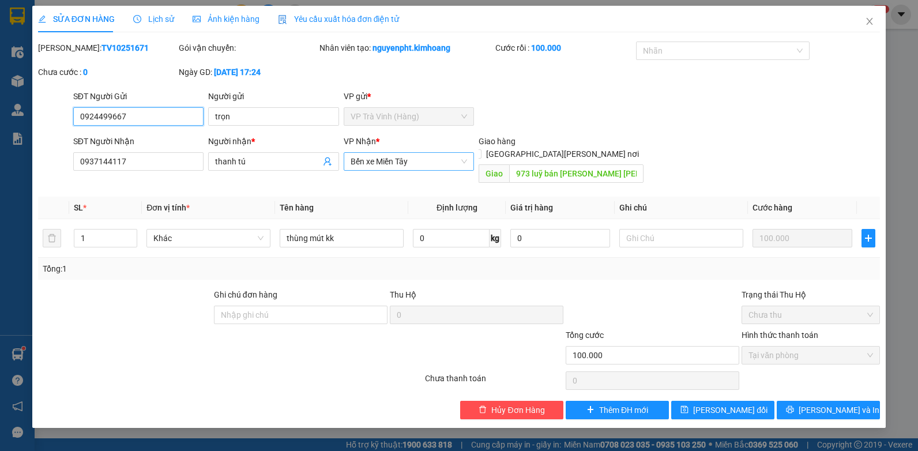
click at [467, 161] on div "Bến xe Miền Tây" at bounding box center [409, 161] width 131 height 18
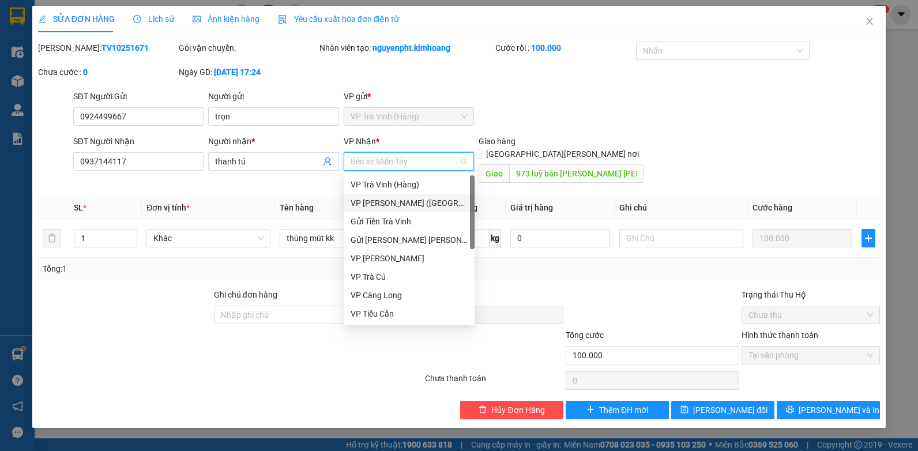
click at [395, 199] on div "VP [PERSON_NAME] ([GEOGRAPHIC_DATA])" at bounding box center [408, 203] width 117 height 13
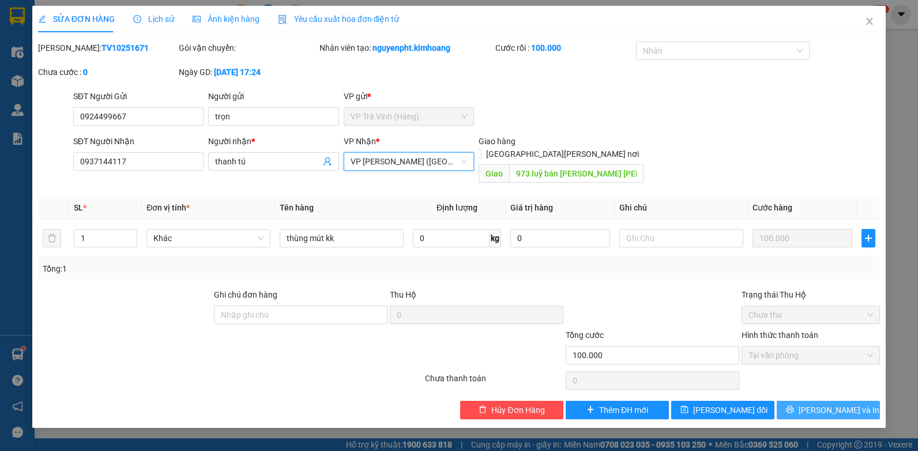
drag, startPoint x: 856, startPoint y: 390, endPoint x: 850, endPoint y: 386, distance: 7.5
click at [855, 401] on button "[PERSON_NAME] và In" at bounding box center [827, 410] width 103 height 18
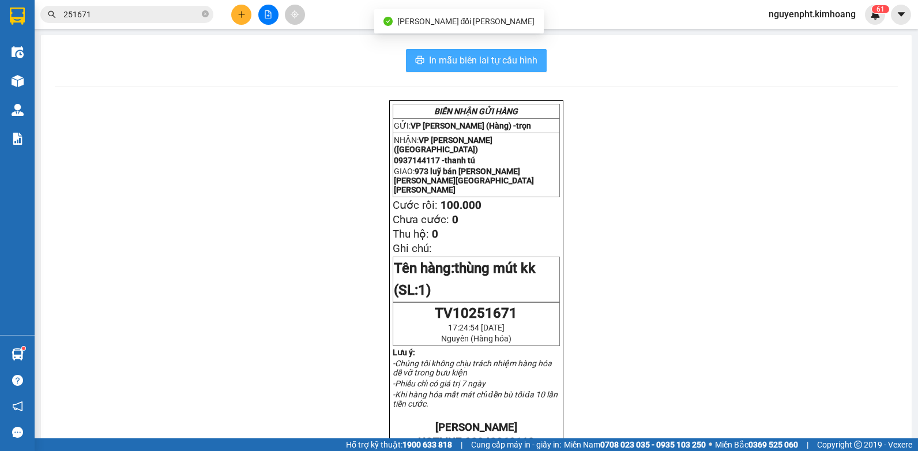
click at [468, 51] on button "In mẫu biên lai tự cấu hình" at bounding box center [476, 60] width 141 height 23
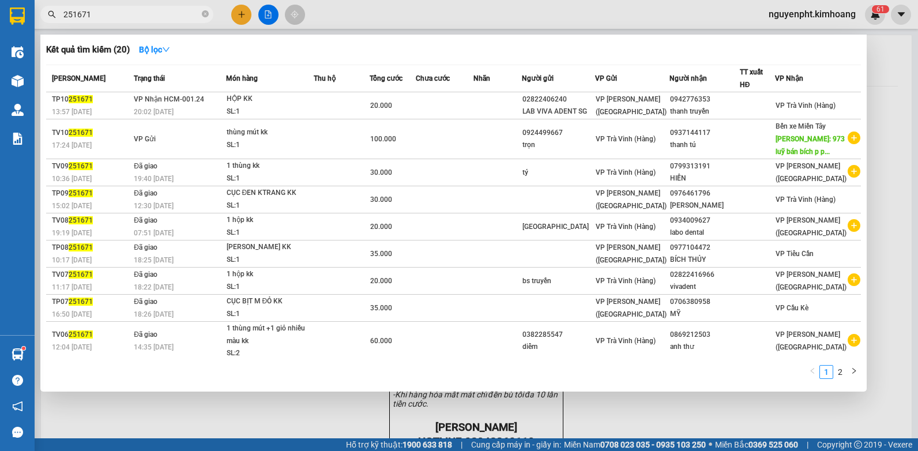
drag, startPoint x: 205, startPoint y: 13, endPoint x: 211, endPoint y: 20, distance: 9.8
click at [205, 13] on icon "close-circle" at bounding box center [205, 13] width 7 height 7
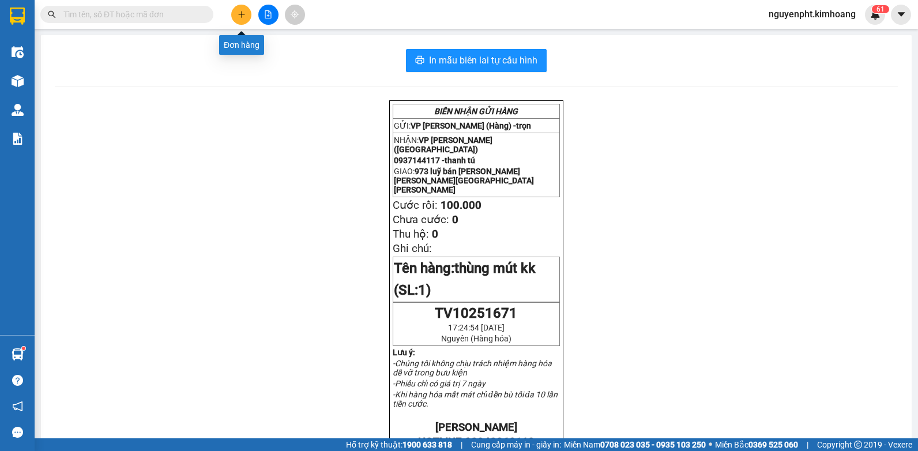
click at [242, 16] on icon "plus" at bounding box center [241, 14] width 8 height 8
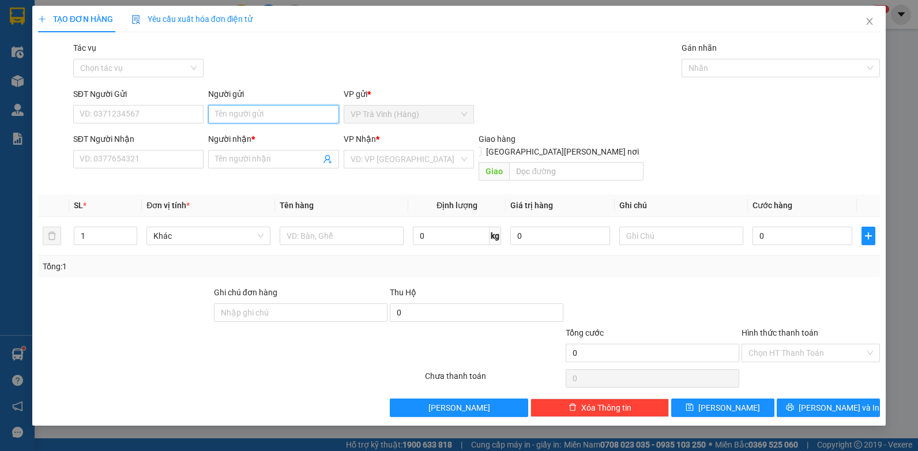
click at [240, 115] on input "Người gửi" at bounding box center [273, 114] width 131 height 18
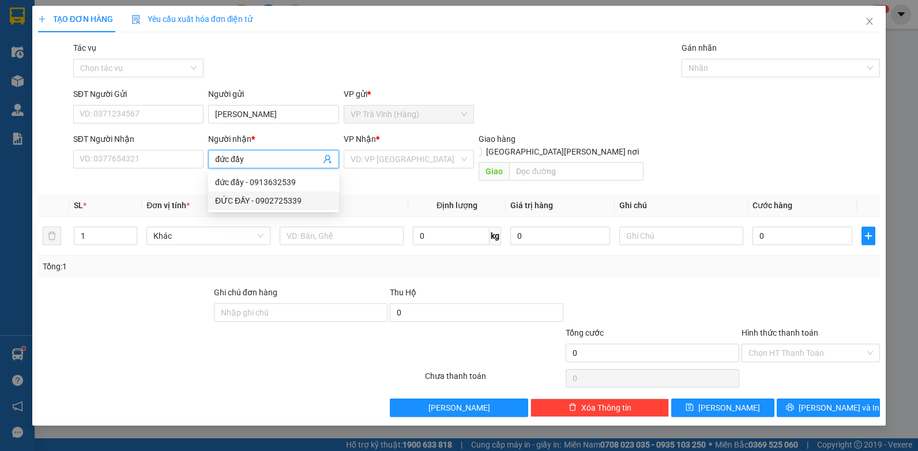
click at [270, 200] on div "ĐỨC ĐẦY - 0902725339" at bounding box center [273, 200] width 117 height 13
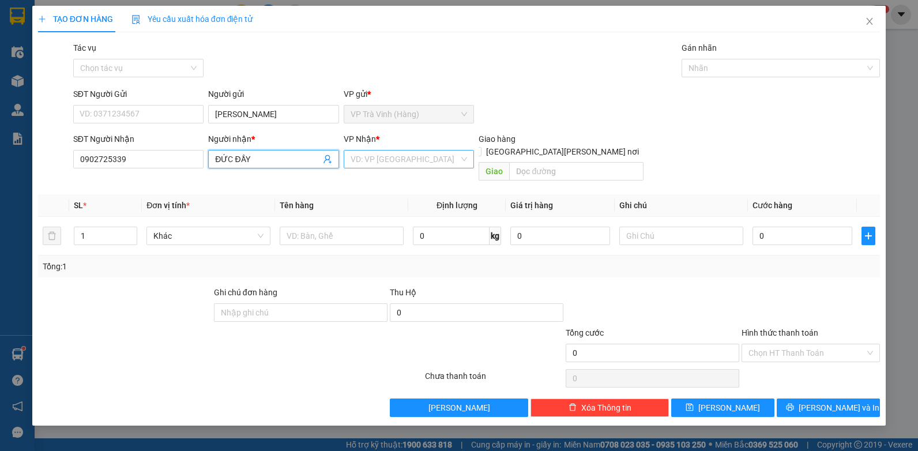
click at [398, 160] on input "search" at bounding box center [404, 158] width 109 height 17
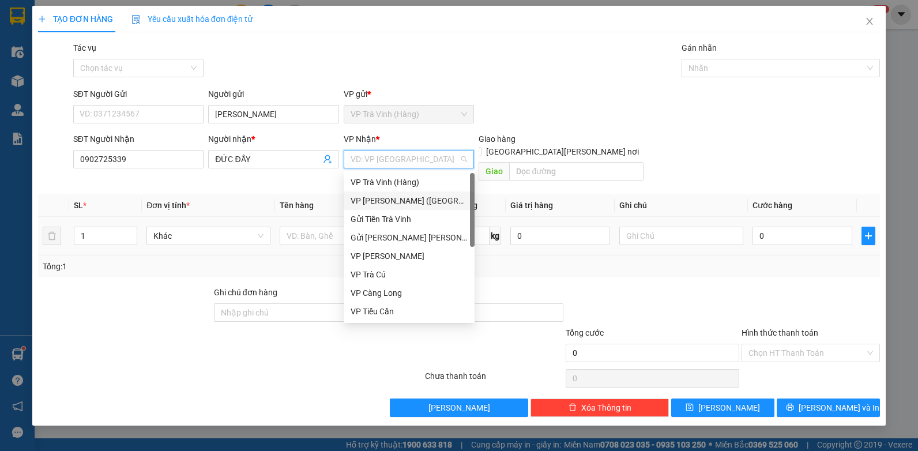
drag, startPoint x: 384, startPoint y: 199, endPoint x: 369, endPoint y: 209, distance: 18.4
click at [383, 203] on div "VP [PERSON_NAME] ([GEOGRAPHIC_DATA])" at bounding box center [408, 200] width 117 height 13
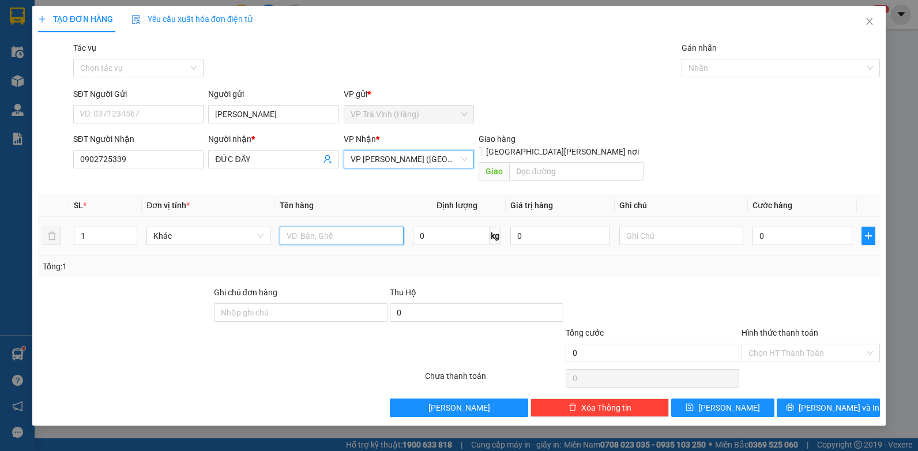
click at [333, 227] on input "text" at bounding box center [342, 236] width 124 height 18
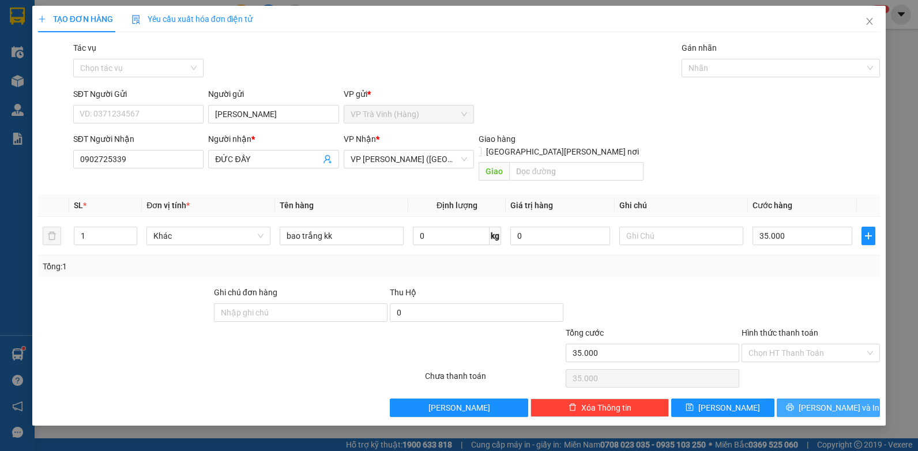
click at [860, 398] on button "[PERSON_NAME] và In" at bounding box center [827, 407] width 103 height 18
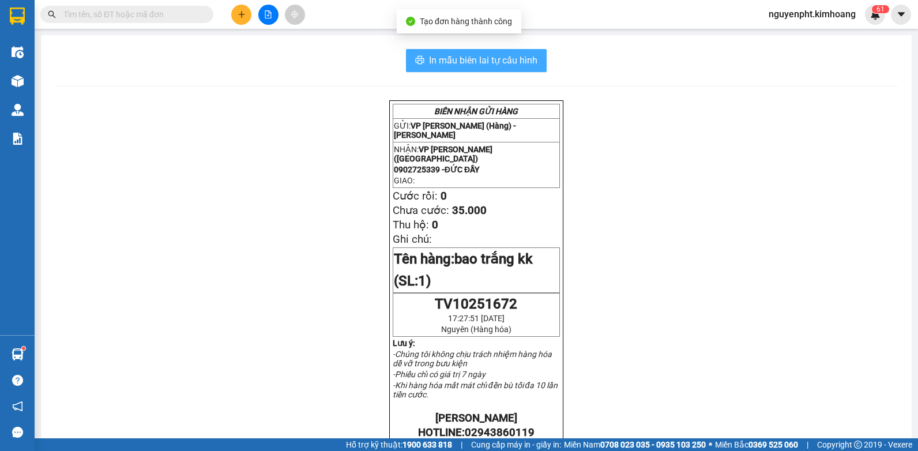
click at [448, 70] on button "In mẫu biên lai tự cấu hình" at bounding box center [476, 60] width 141 height 23
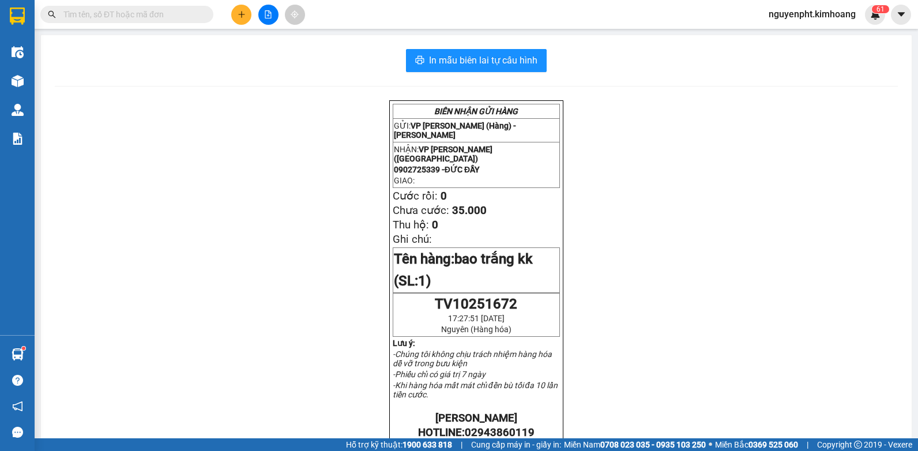
click at [99, 14] on input "text" at bounding box center [131, 14] width 136 height 13
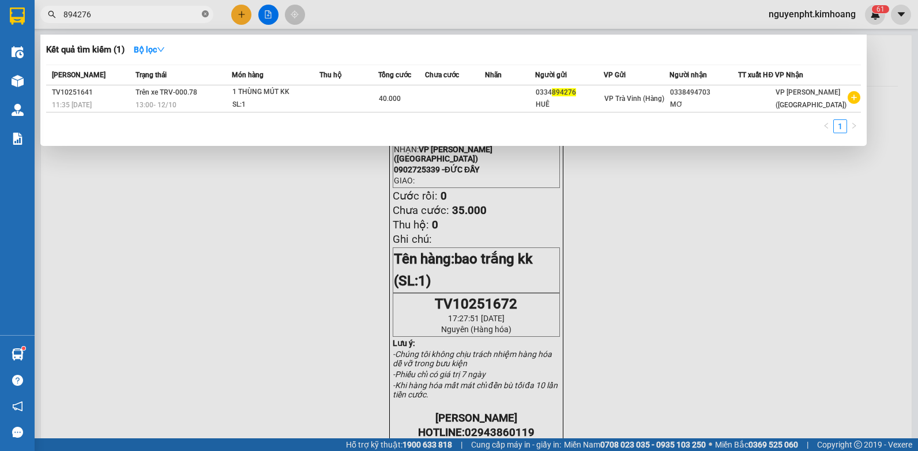
click at [205, 17] on icon "close-circle" at bounding box center [205, 13] width 7 height 7
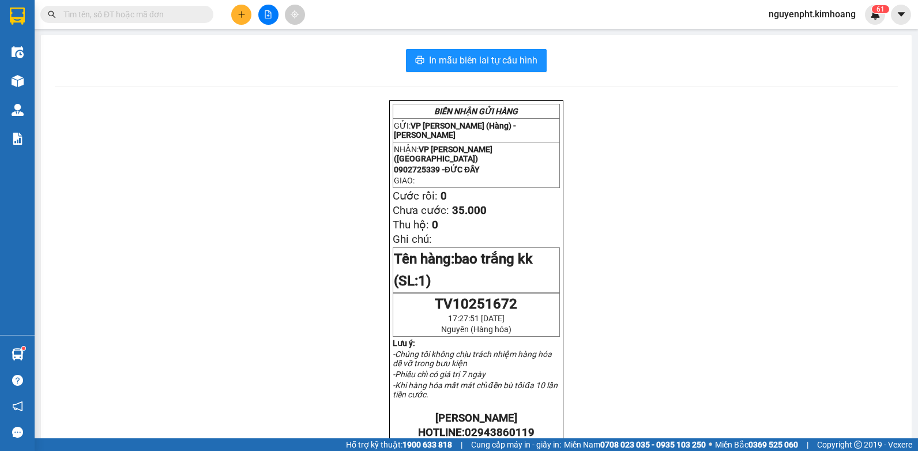
click at [171, 16] on input "text" at bounding box center [131, 14] width 136 height 13
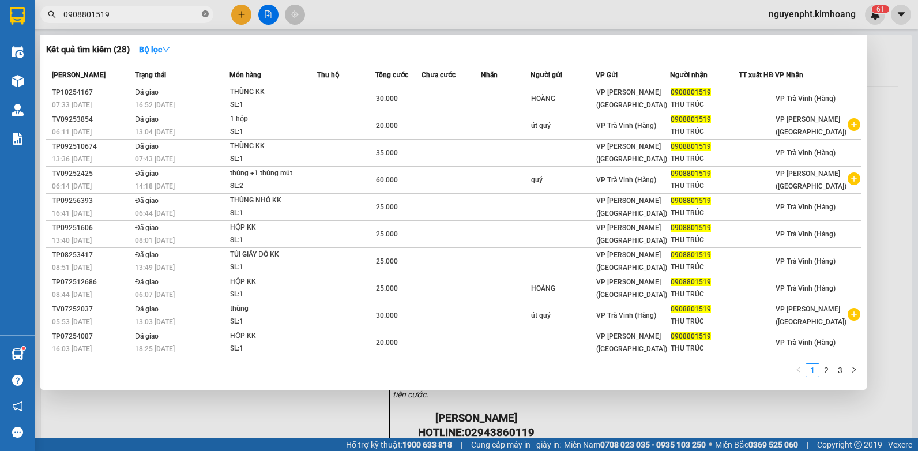
click at [206, 14] on icon "close-circle" at bounding box center [205, 13] width 7 height 7
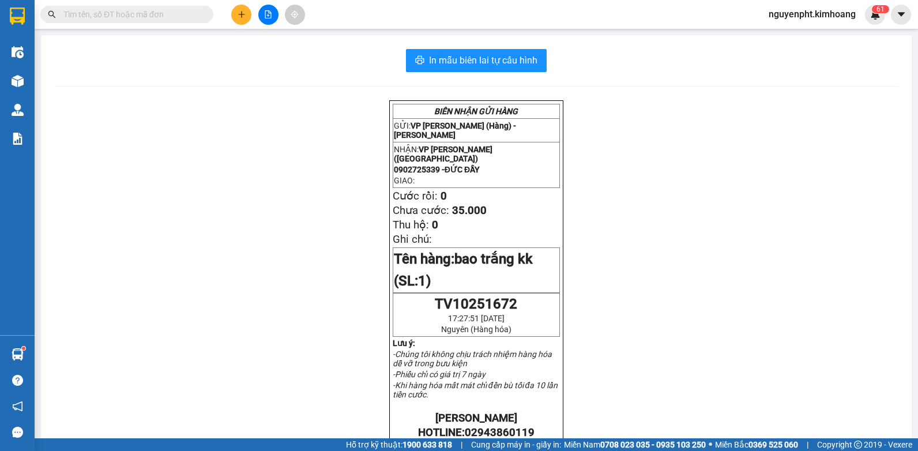
click at [183, 12] on input "text" at bounding box center [131, 14] width 136 height 13
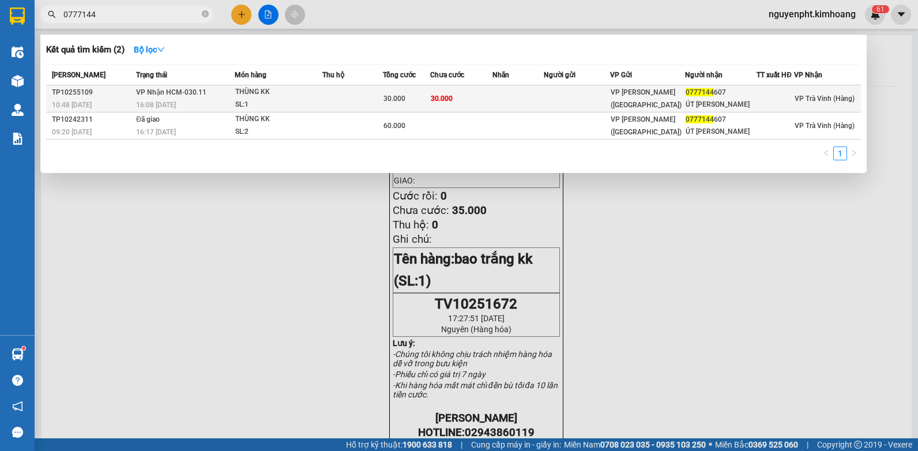
click at [363, 97] on td at bounding box center [352, 98] width 61 height 27
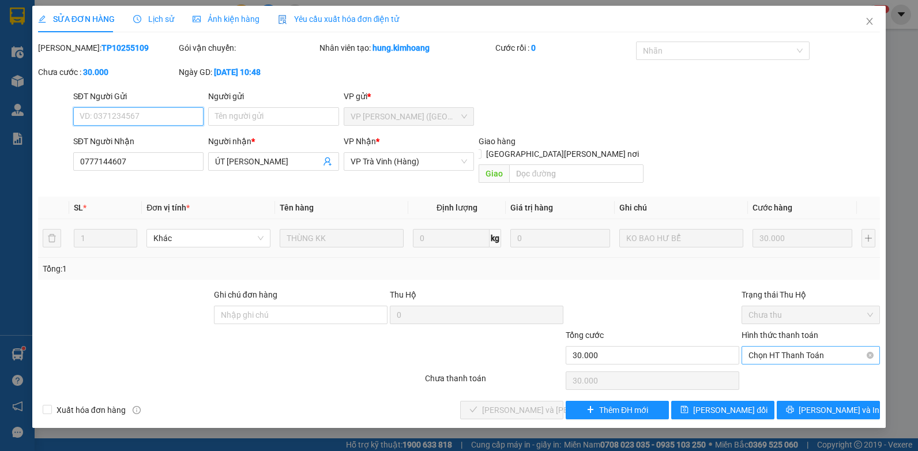
click at [803, 349] on span "Chọn HT Thanh Toán" at bounding box center [810, 354] width 124 height 17
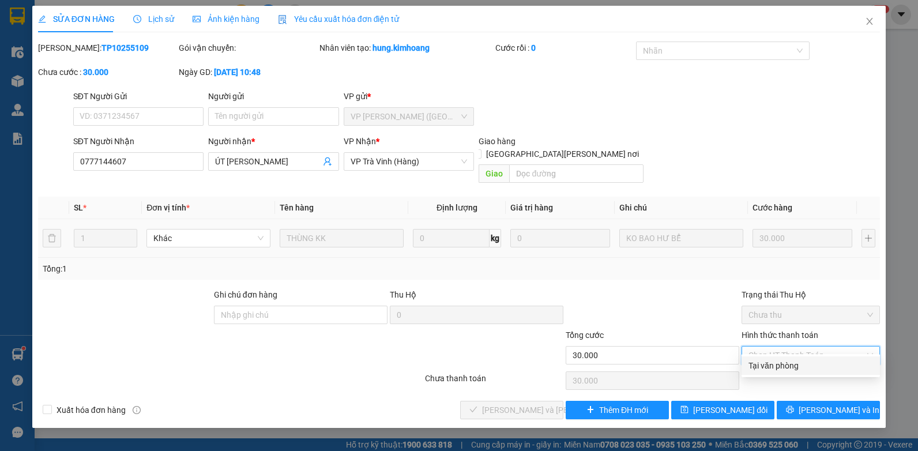
click at [799, 364] on div "Tại văn phòng" at bounding box center [810, 365] width 124 height 13
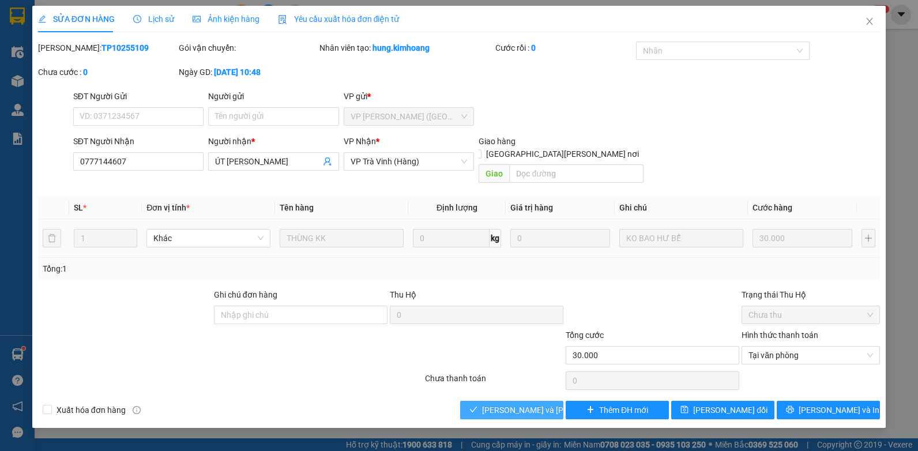
click at [531, 403] on span "[PERSON_NAME] và [PERSON_NAME] hàng" at bounding box center [560, 409] width 156 height 13
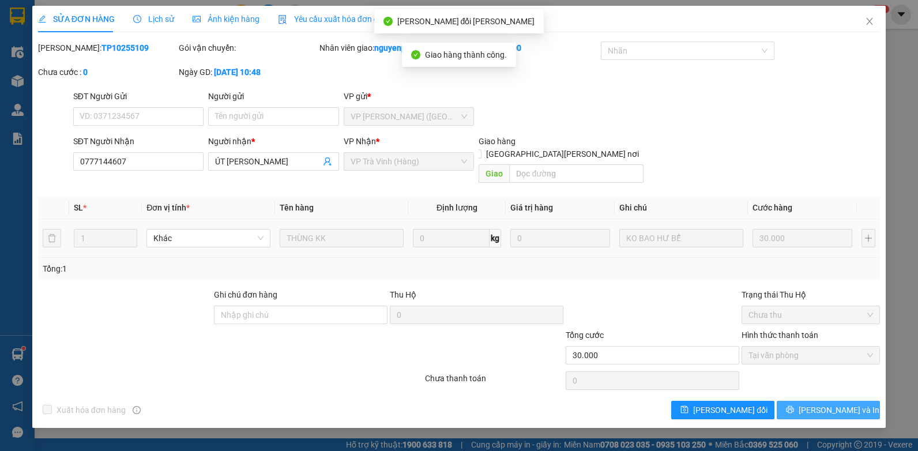
click at [813, 403] on button "[PERSON_NAME] và In" at bounding box center [827, 410] width 103 height 18
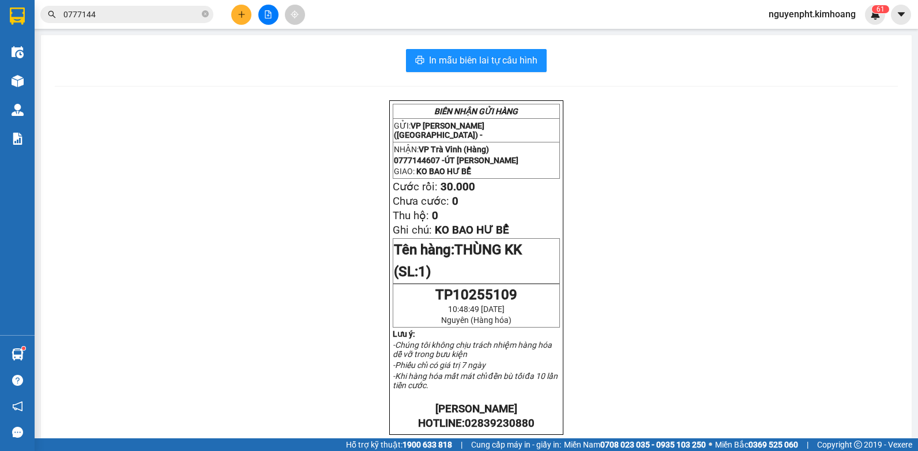
drag, startPoint x: 98, startPoint y: 11, endPoint x: 0, endPoint y: 127, distance: 151.7
click at [0, 120] on html "Kết quả tìm kiếm ( 2 ) Bộ lọc Mã ĐH Trạng thái Món hàng Thu hộ Tổng cước Chưa c…" at bounding box center [459, 225] width 918 height 451
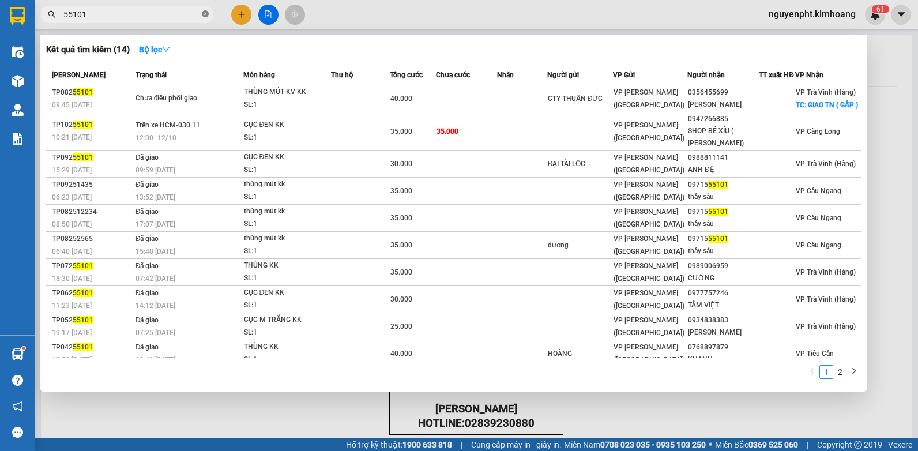
click at [207, 14] on icon "close-circle" at bounding box center [205, 13] width 7 height 7
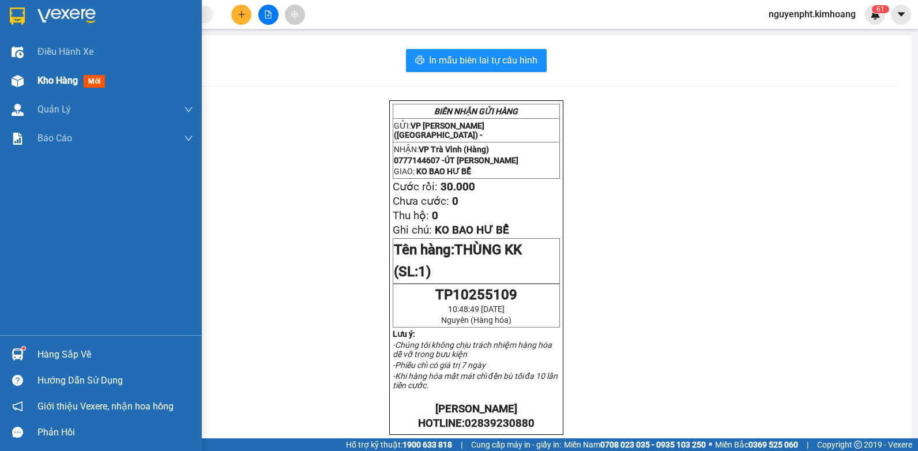
click at [49, 78] on span "Kho hàng" at bounding box center [57, 80] width 40 height 11
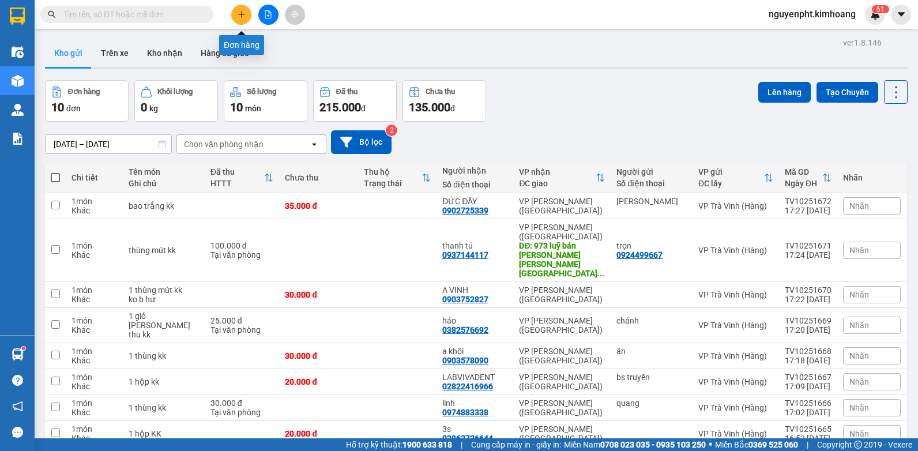
click at [236, 12] on button at bounding box center [241, 15] width 20 height 20
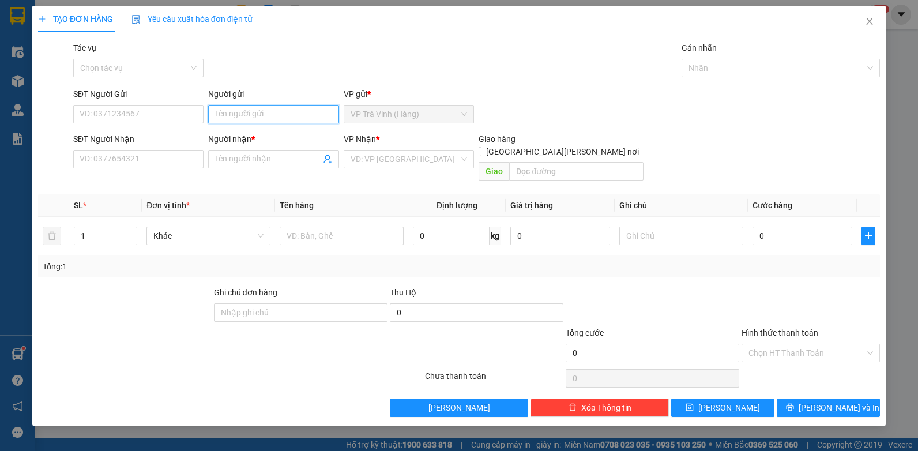
click at [277, 108] on input "Người gửi" at bounding box center [273, 114] width 131 height 18
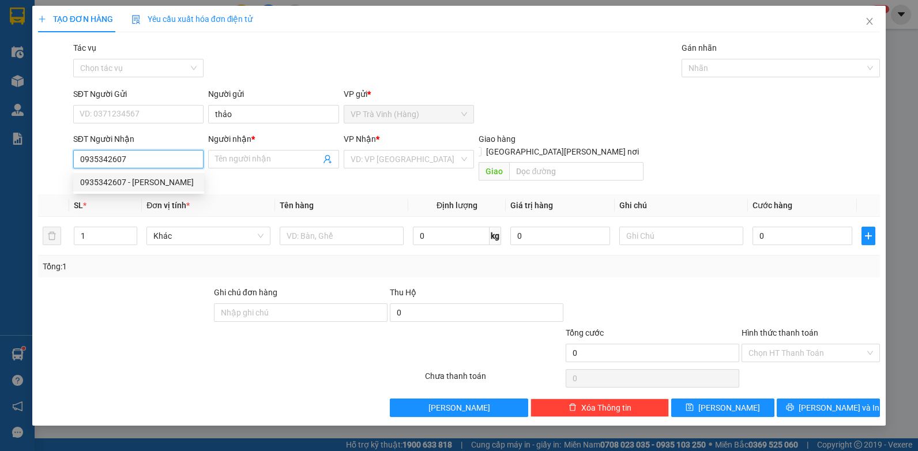
drag, startPoint x: 165, startPoint y: 175, endPoint x: 133, endPoint y: 186, distance: 34.6
click at [164, 175] on div "0935342607 - [PERSON_NAME]" at bounding box center [138, 182] width 131 height 18
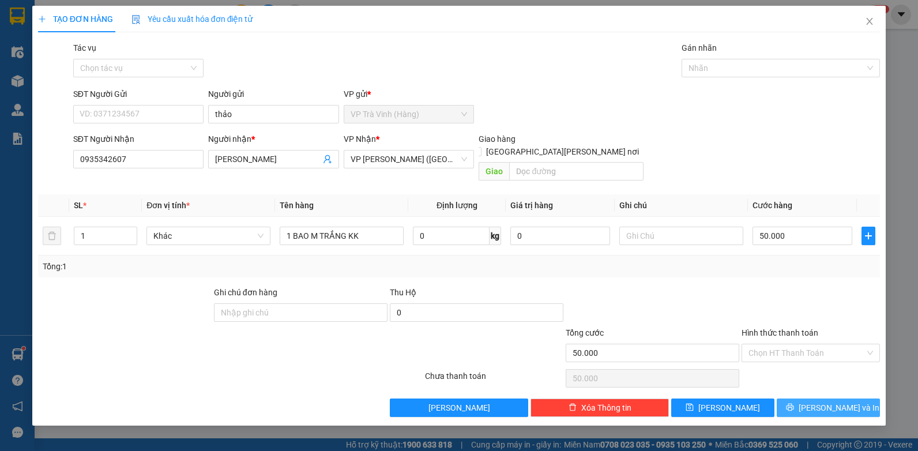
click at [814, 398] on button "[PERSON_NAME] và In" at bounding box center [827, 407] width 103 height 18
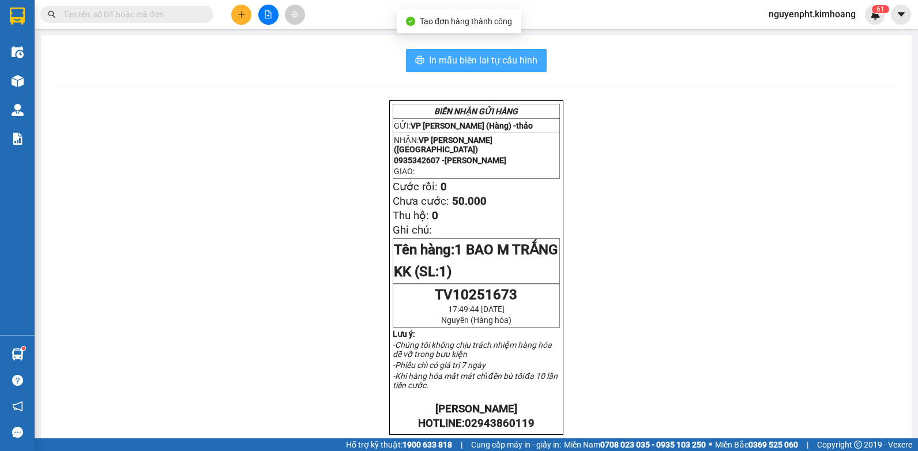
click at [471, 55] on span "In mẫu biên lai tự cấu hình" at bounding box center [483, 60] width 108 height 14
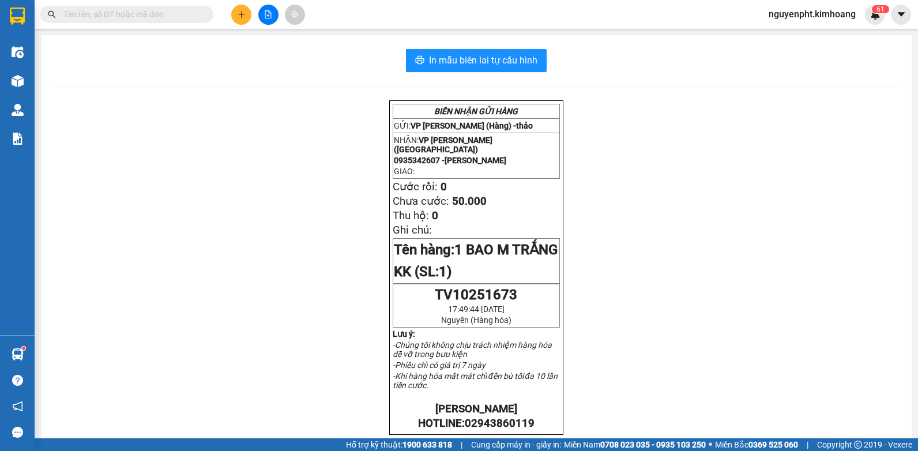
click at [240, 14] on icon "plus" at bounding box center [241, 14] width 8 height 8
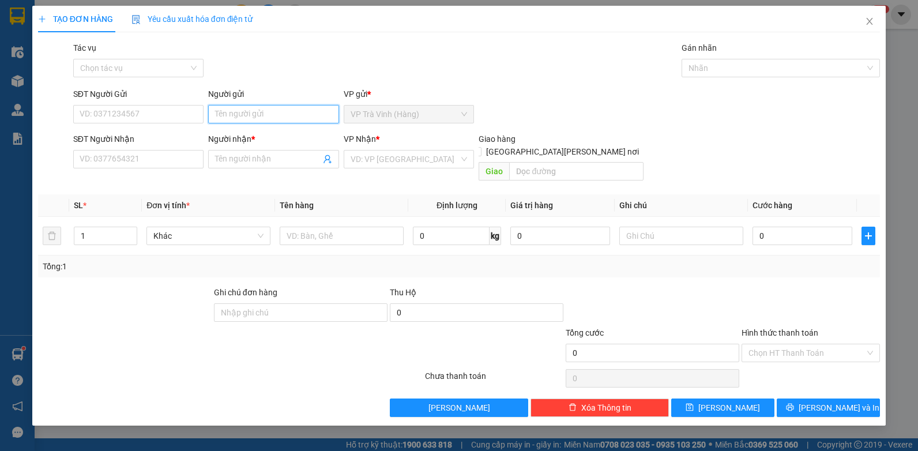
click at [229, 115] on input "Người gửi" at bounding box center [273, 114] width 131 height 18
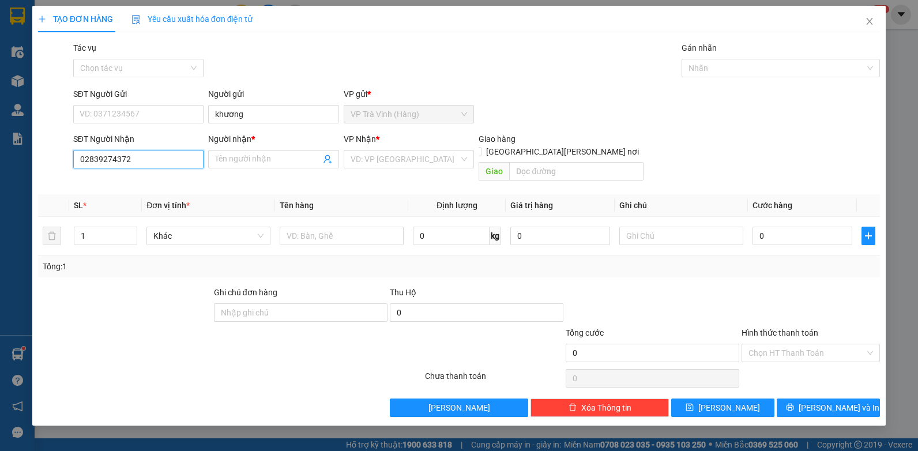
click at [148, 163] on input "02839274372" at bounding box center [138, 159] width 131 height 18
click at [125, 183] on div "02839274371 - [PERSON_NAME]" at bounding box center [139, 182] width 118 height 13
click at [821, 344] on input "Hình thức thanh toán" at bounding box center [806, 352] width 116 height 17
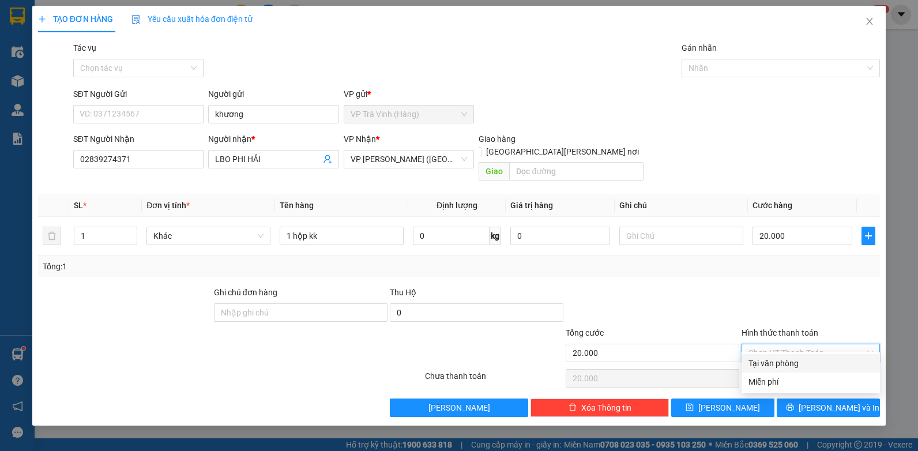
drag, startPoint x: 809, startPoint y: 358, endPoint x: 807, endPoint y: 374, distance: 16.2
click at [809, 359] on div "Tại văn phòng" at bounding box center [810, 363] width 124 height 13
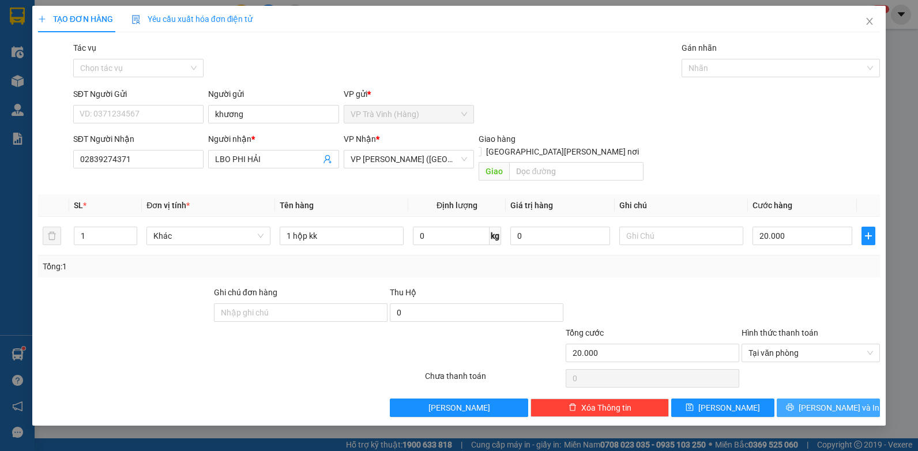
click at [826, 398] on button "[PERSON_NAME] và In" at bounding box center [827, 407] width 103 height 18
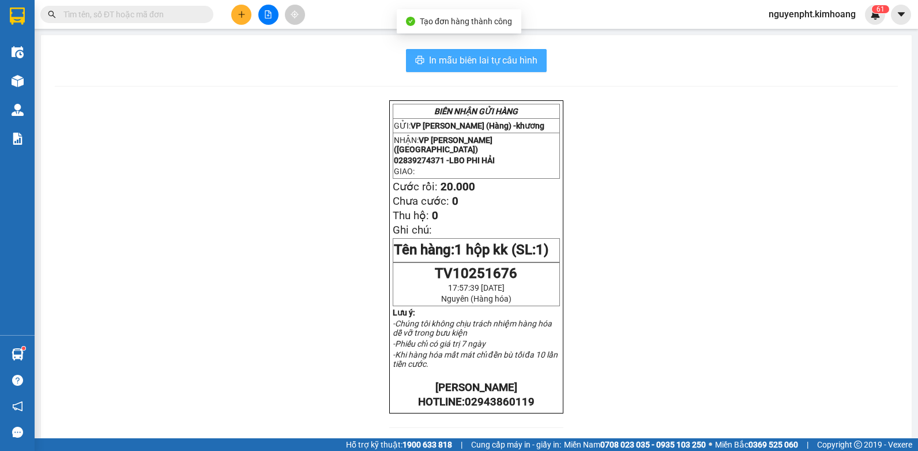
click at [441, 49] on button "In mẫu biên lai tự cấu hình" at bounding box center [476, 60] width 141 height 23
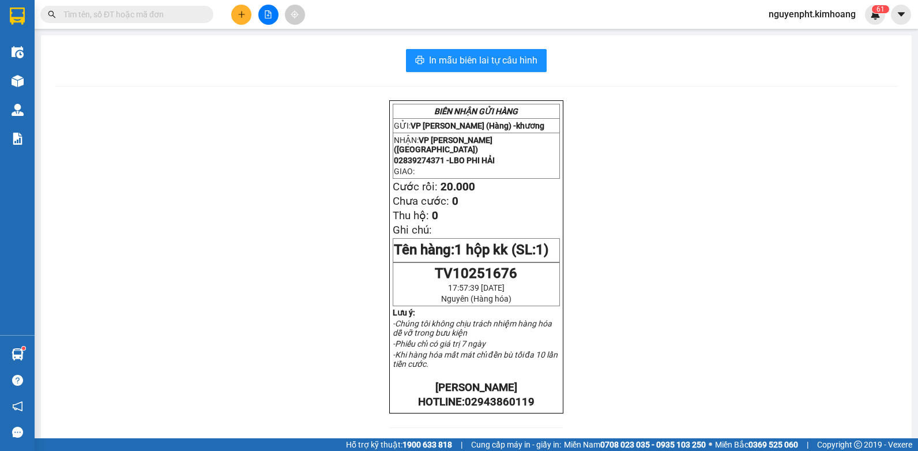
click at [167, 19] on input "text" at bounding box center [131, 14] width 136 height 13
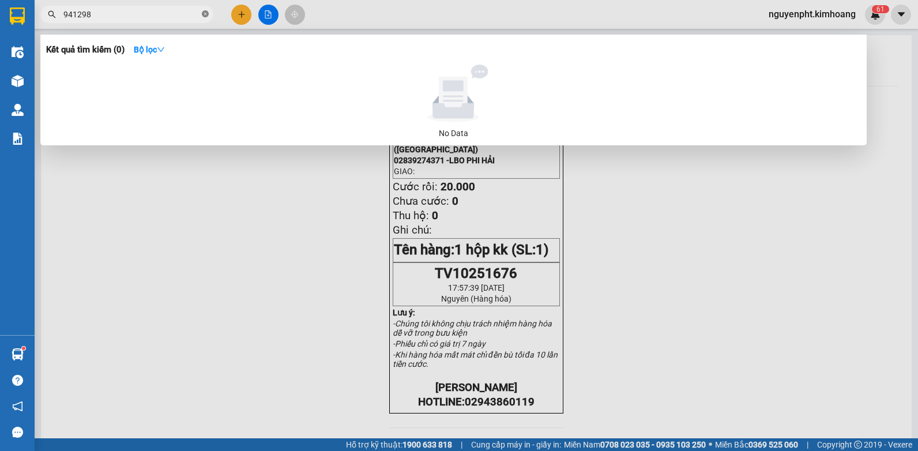
click at [202, 14] on icon "close-circle" at bounding box center [205, 13] width 7 height 7
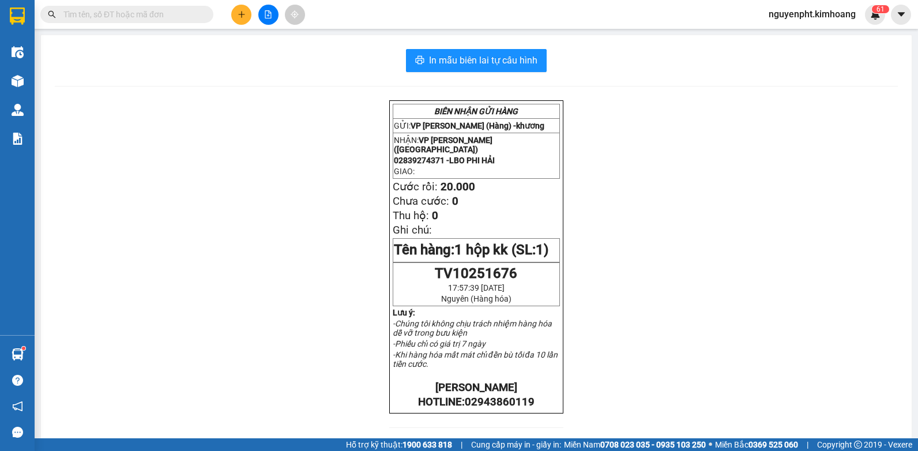
click at [187, 14] on input "text" at bounding box center [131, 14] width 136 height 13
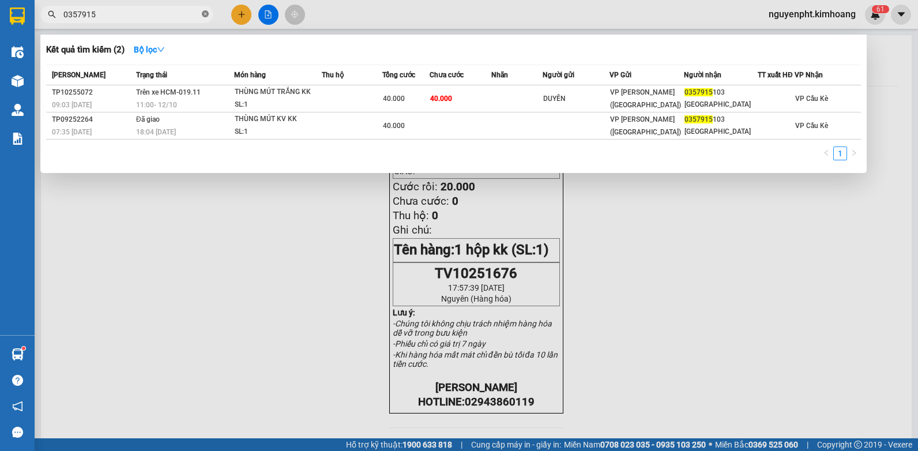
click at [203, 16] on icon "close-circle" at bounding box center [205, 13] width 7 height 7
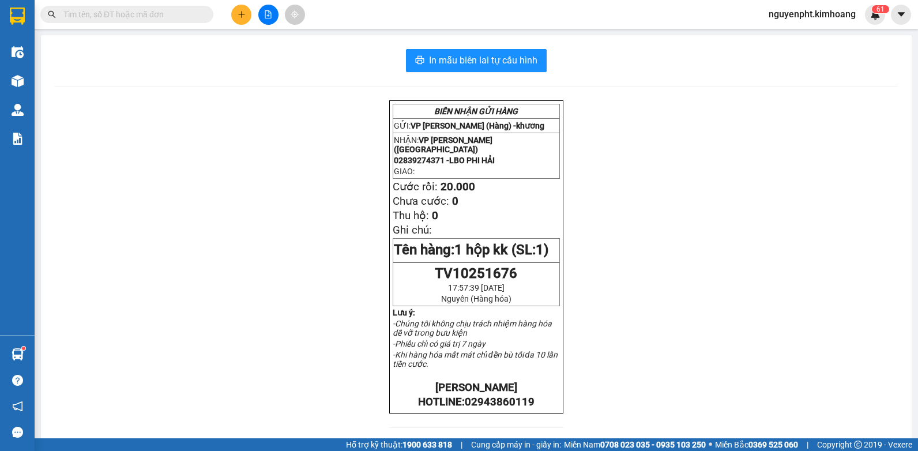
click at [238, 7] on button at bounding box center [241, 15] width 20 height 20
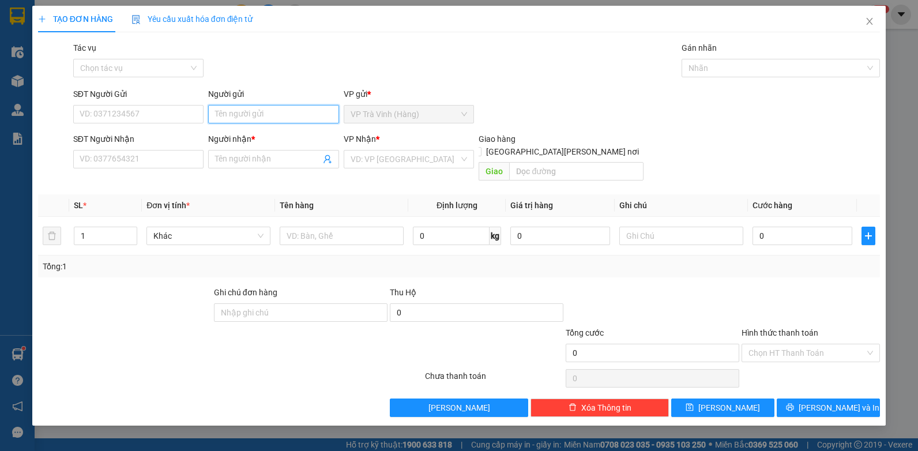
drag, startPoint x: 243, startPoint y: 115, endPoint x: 244, endPoint y: 108, distance: 7.1
click at [243, 114] on input "Người gửi" at bounding box center [273, 114] width 131 height 18
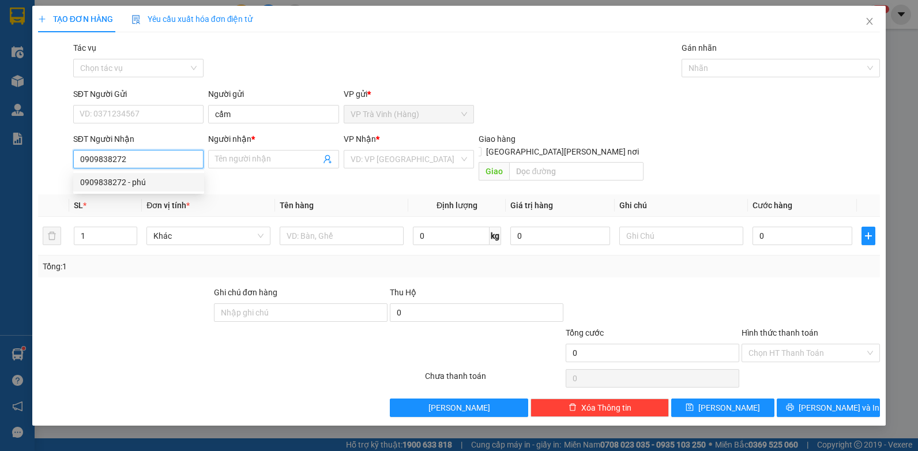
click at [127, 184] on div "0909838272 - phú" at bounding box center [138, 182] width 117 height 13
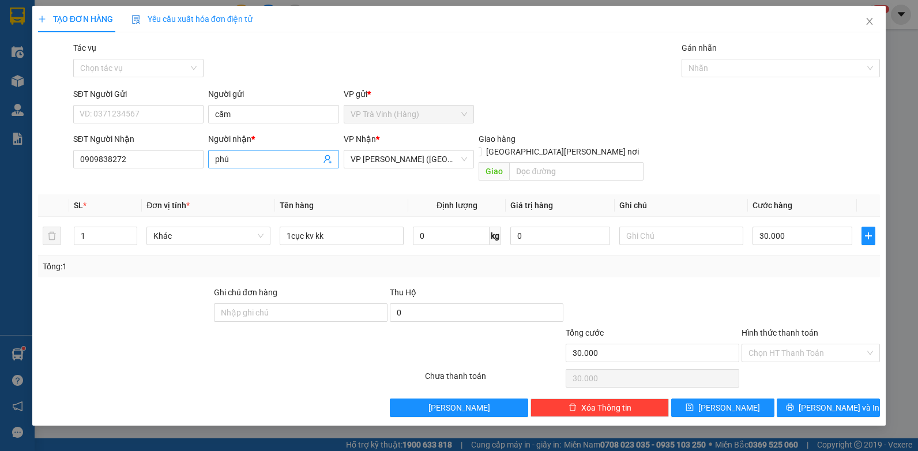
click at [268, 163] on input "phú" at bounding box center [267, 159] width 105 height 13
click at [380, 227] on input "1cục kv kk" at bounding box center [342, 236] width 124 height 18
click at [783, 344] on input "Hình thức thanh toán" at bounding box center [806, 352] width 116 height 17
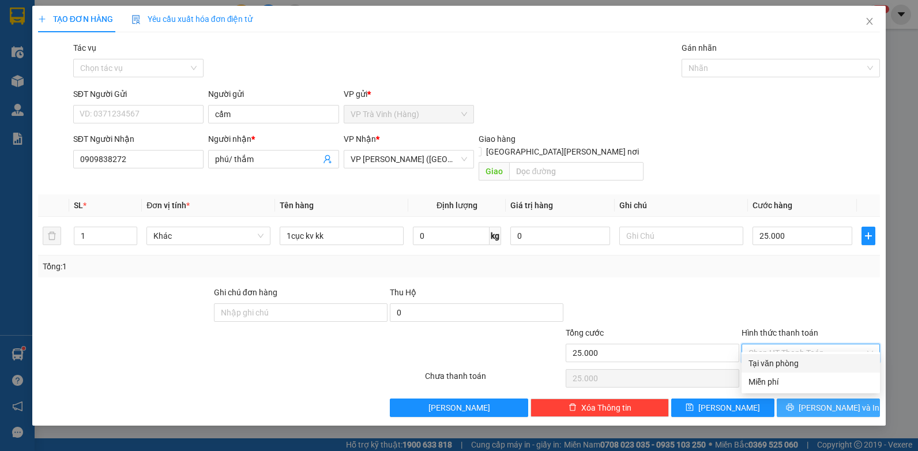
drag, startPoint x: 788, startPoint y: 358, endPoint x: 807, endPoint y: 387, distance: 34.7
click at [789, 361] on div "Tại văn phòng" at bounding box center [810, 363] width 124 height 13
click at [840, 401] on button "[PERSON_NAME] và In" at bounding box center [827, 407] width 103 height 18
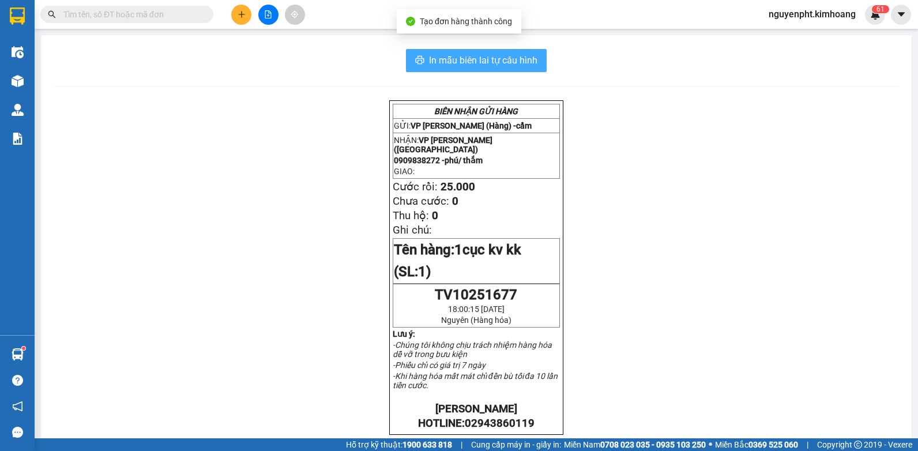
click at [500, 59] on span "In mẫu biên lai tự cấu hình" at bounding box center [483, 60] width 108 height 14
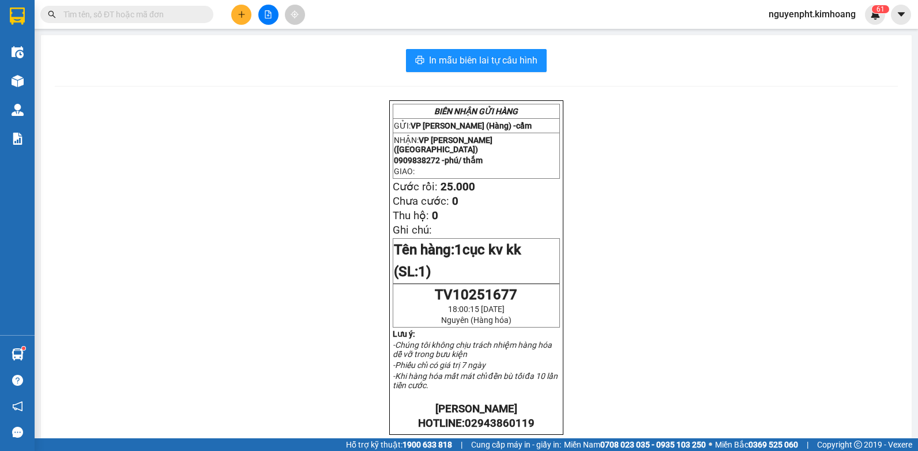
click at [182, 14] on input "text" at bounding box center [131, 14] width 136 height 13
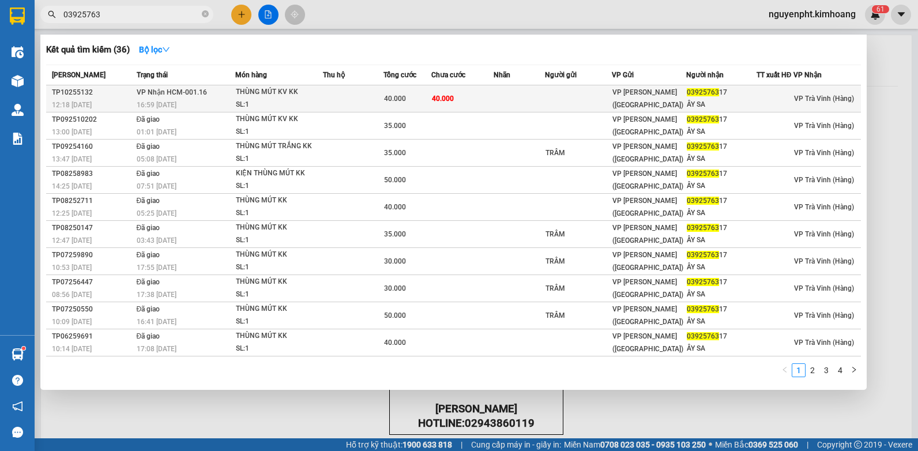
click at [417, 96] on div "40.000" at bounding box center [407, 98] width 46 height 13
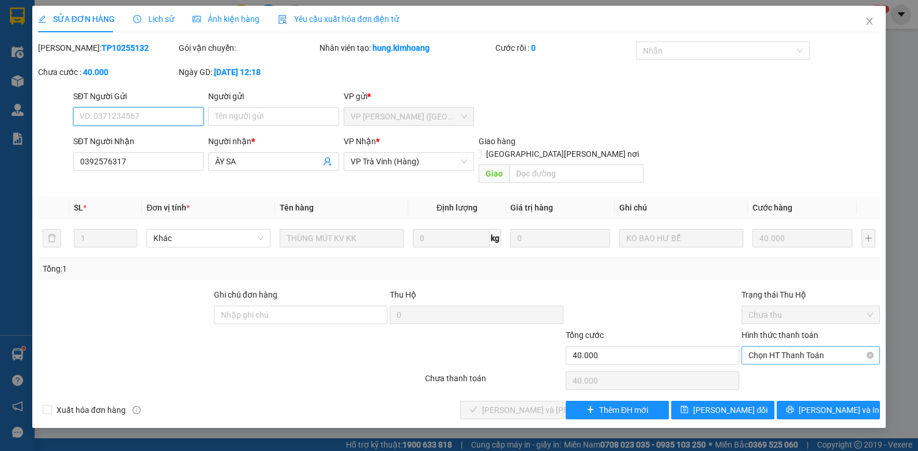
click at [827, 346] on span "Chọn HT Thanh Toán" at bounding box center [810, 354] width 124 height 17
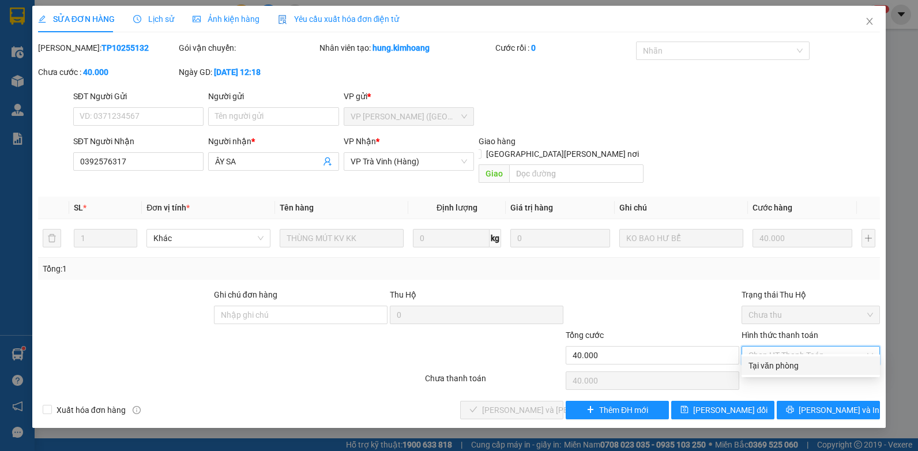
click at [822, 369] on div "Tại văn phòng" at bounding box center [810, 365] width 124 height 13
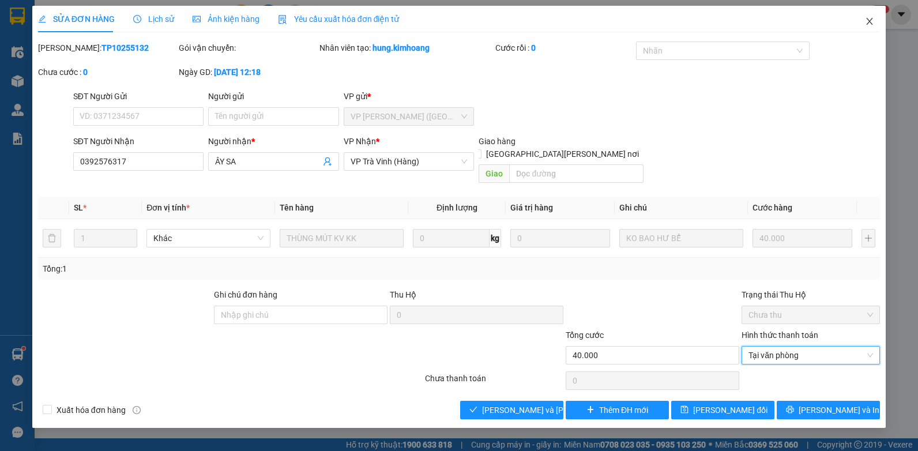
drag, startPoint x: 873, startPoint y: 23, endPoint x: 849, endPoint y: 25, distance: 24.3
click at [873, 23] on icon "close" at bounding box center [869, 21] width 9 height 9
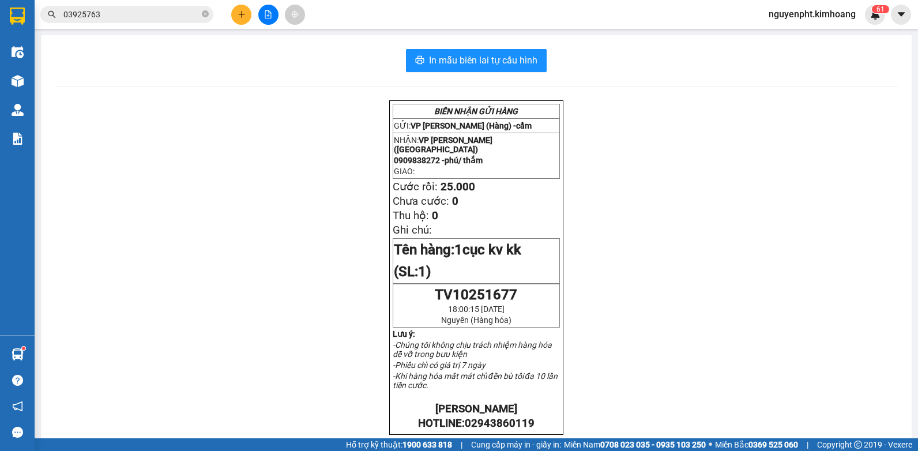
drag, startPoint x: 206, startPoint y: 14, endPoint x: 252, endPoint y: 17, distance: 46.2
click at [206, 14] on icon "close-circle" at bounding box center [205, 13] width 7 height 7
click at [241, 12] on icon "plus" at bounding box center [241, 14] width 8 height 8
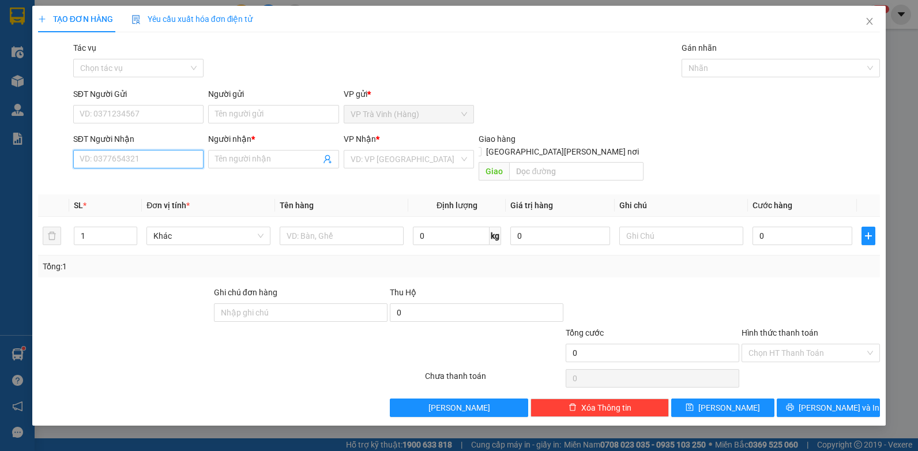
click at [123, 161] on input "SĐT Người Nhận" at bounding box center [138, 159] width 131 height 18
click at [149, 180] on div "0908312345 - HIẾU" at bounding box center [138, 182] width 117 height 13
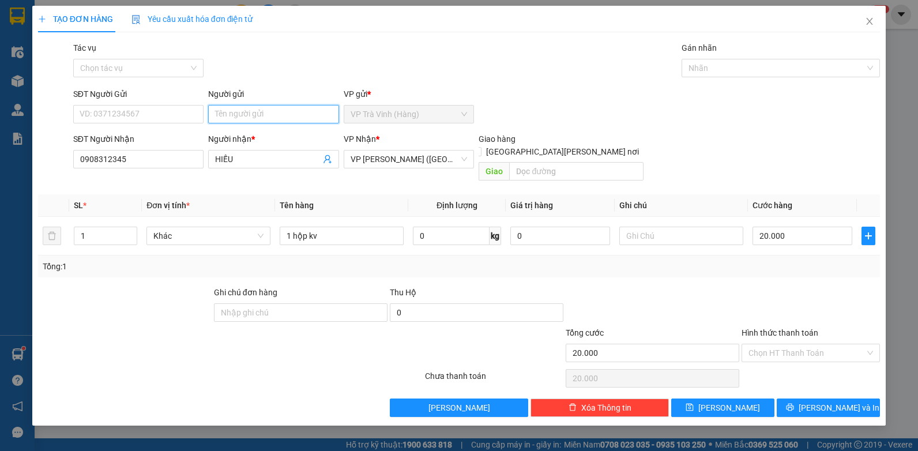
click at [285, 116] on input "Người gửi" at bounding box center [273, 114] width 131 height 18
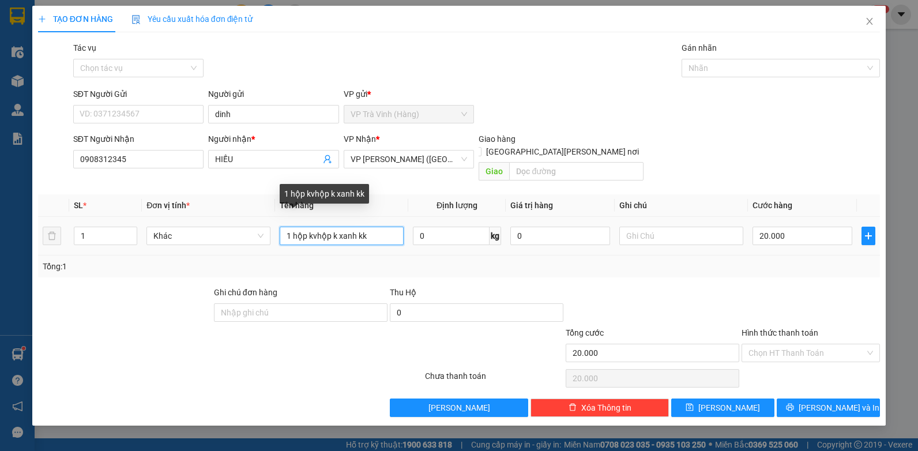
drag, startPoint x: 372, startPoint y: 226, endPoint x: 86, endPoint y: 239, distance: 285.6
click at [130, 239] on tr "1 Khác 1 hộp kvhộp k xanh kk 0 kg 0 20.000" at bounding box center [459, 236] width 842 height 39
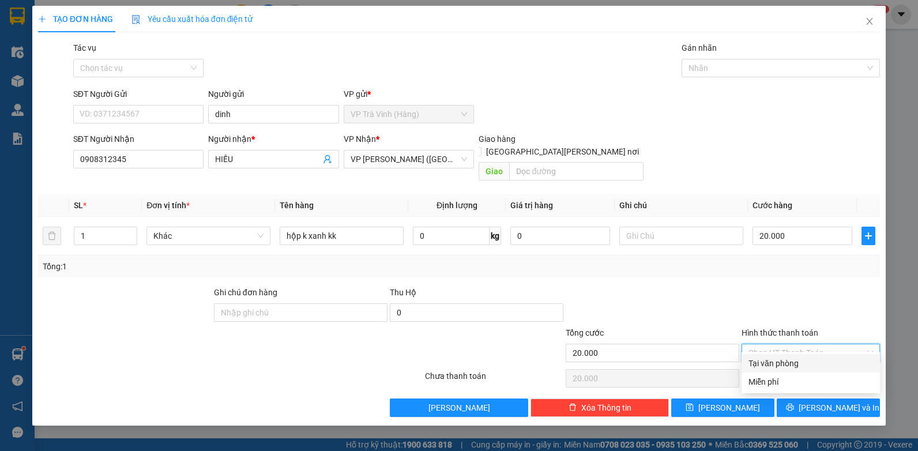
click at [795, 344] on input "Hình thức thanh toán" at bounding box center [806, 352] width 116 height 17
click at [798, 357] on div "Tại văn phòng" at bounding box center [810, 363] width 124 height 13
click at [835, 384] on div "Transit Pickup Surcharge Ids Transit Deliver Surcharge Ids Transit Deliver Surc…" at bounding box center [459, 228] width 842 height 375
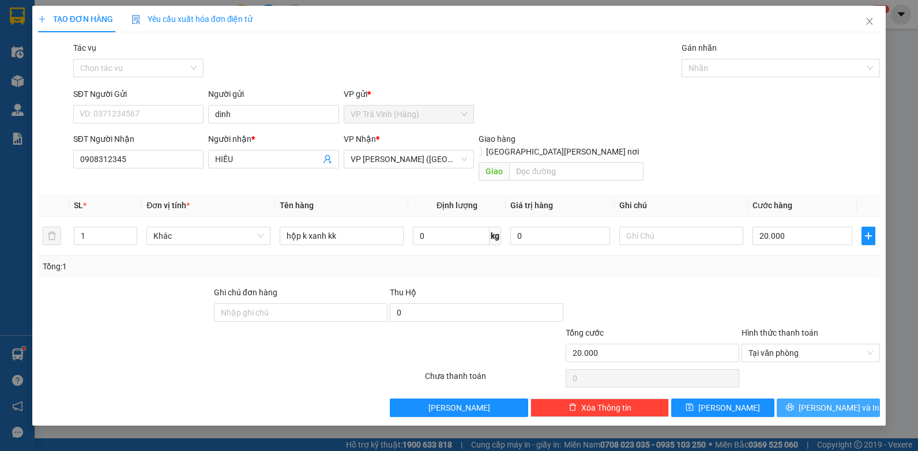
click at [857, 398] on button "[PERSON_NAME] và In" at bounding box center [827, 407] width 103 height 18
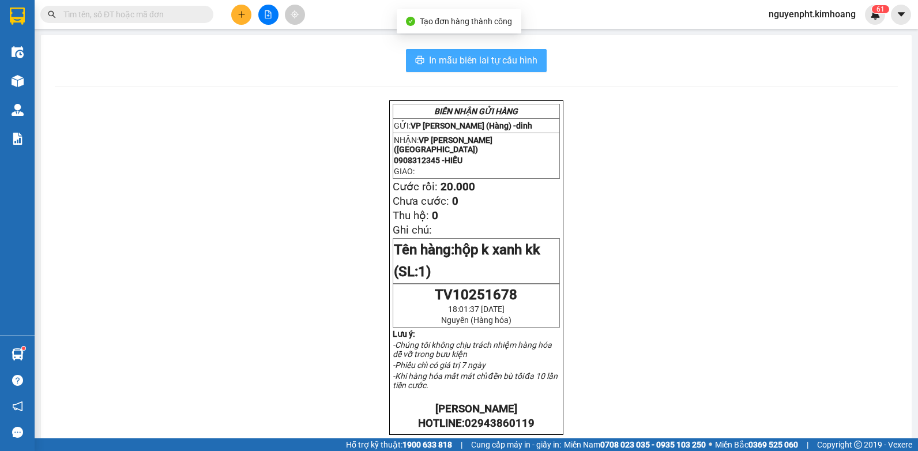
click at [447, 62] on span "In mẫu biên lai tự cấu hình" at bounding box center [483, 60] width 108 height 14
click at [236, 13] on button at bounding box center [241, 15] width 20 height 20
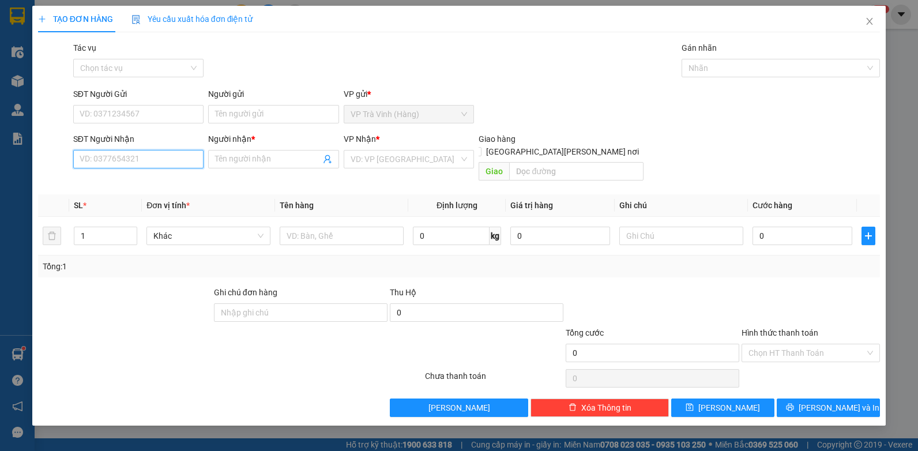
click at [134, 161] on input "SĐT Người Nhận" at bounding box center [138, 159] width 131 height 18
click at [140, 182] on div "0345676252 - CHƯƠNG" at bounding box center [138, 182] width 117 height 13
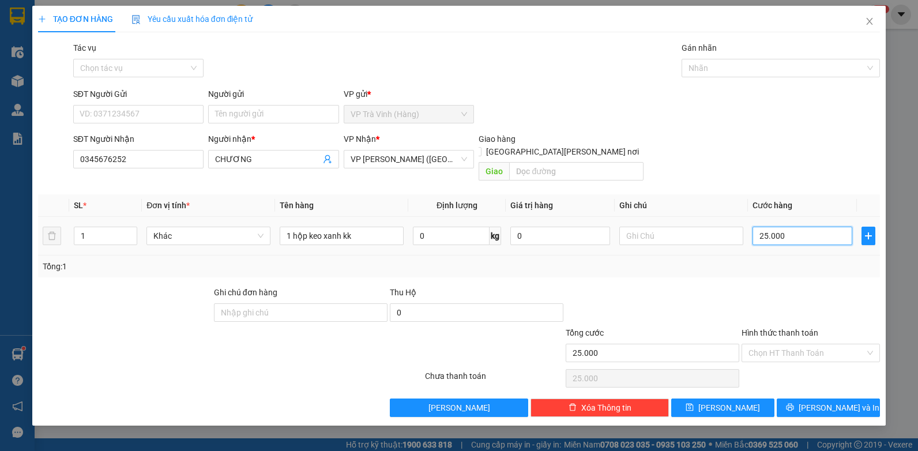
click at [795, 227] on input "25.000" at bounding box center [802, 236] width 100 height 18
click at [802, 345] on input "Hình thức thanh toán" at bounding box center [806, 352] width 116 height 17
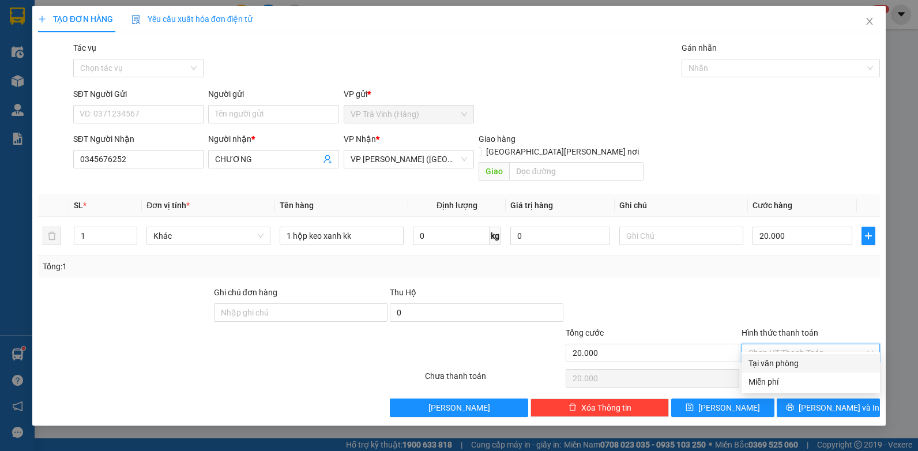
click at [801, 361] on div "Tại văn phòng" at bounding box center [810, 363] width 124 height 13
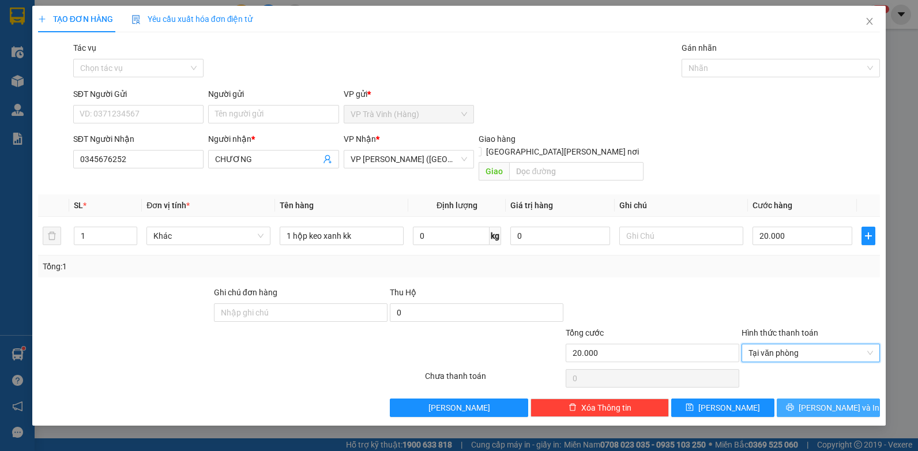
click at [826, 401] on span "[PERSON_NAME] và In" at bounding box center [838, 407] width 81 height 13
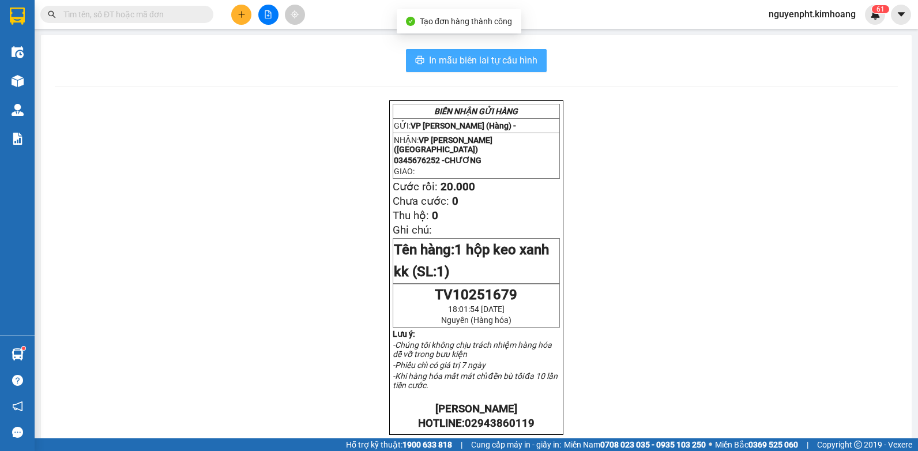
click at [462, 60] on span "In mẫu biên lai tự cấu hình" at bounding box center [483, 60] width 108 height 14
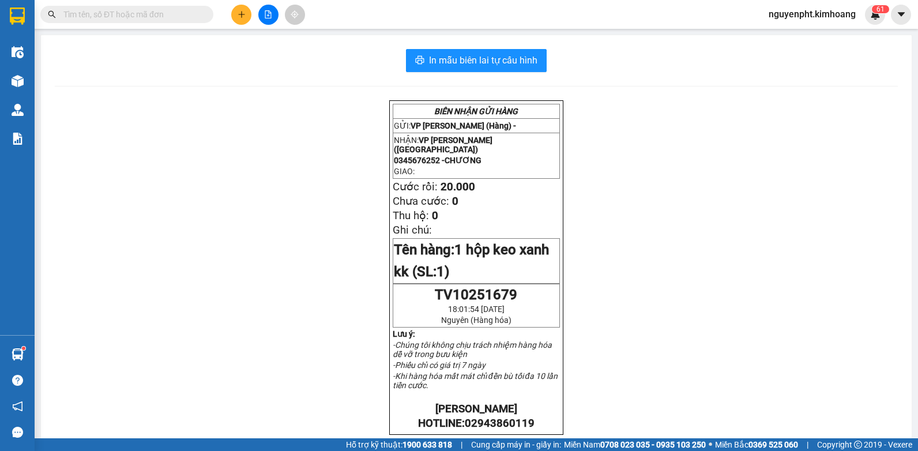
click at [131, 13] on input "text" at bounding box center [131, 14] width 136 height 13
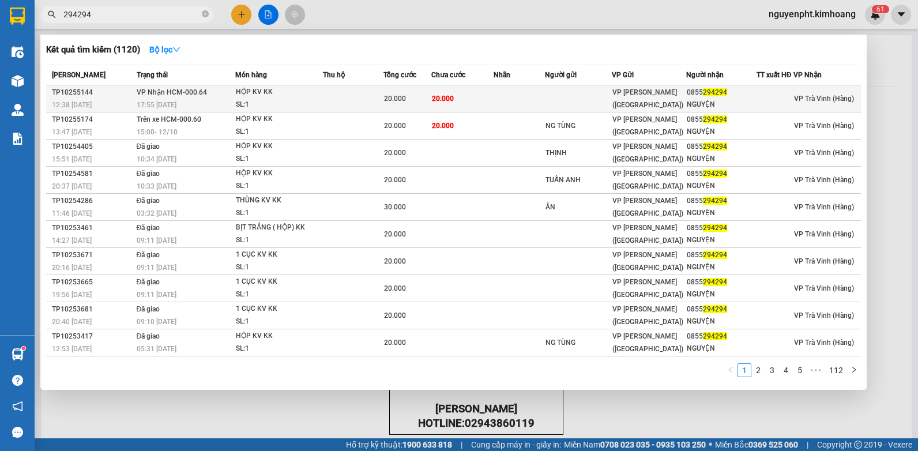
click at [355, 96] on td at bounding box center [353, 98] width 61 height 27
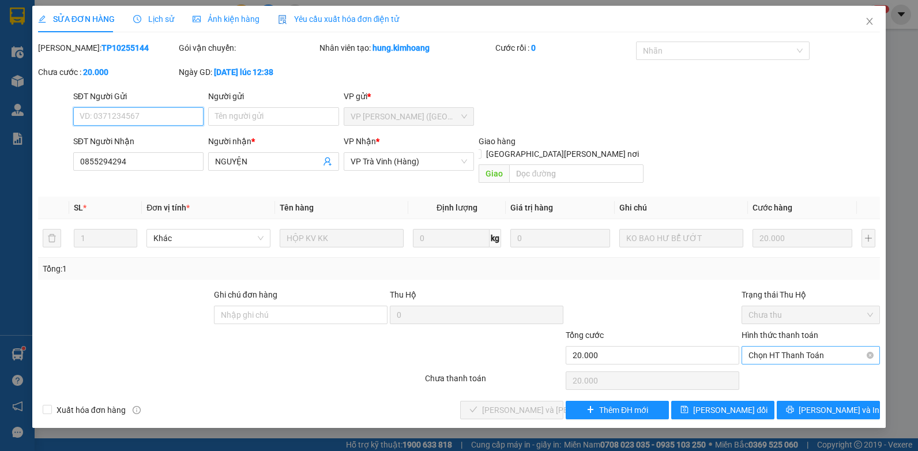
click at [794, 346] on span "Chọn HT Thanh Toán" at bounding box center [810, 354] width 124 height 17
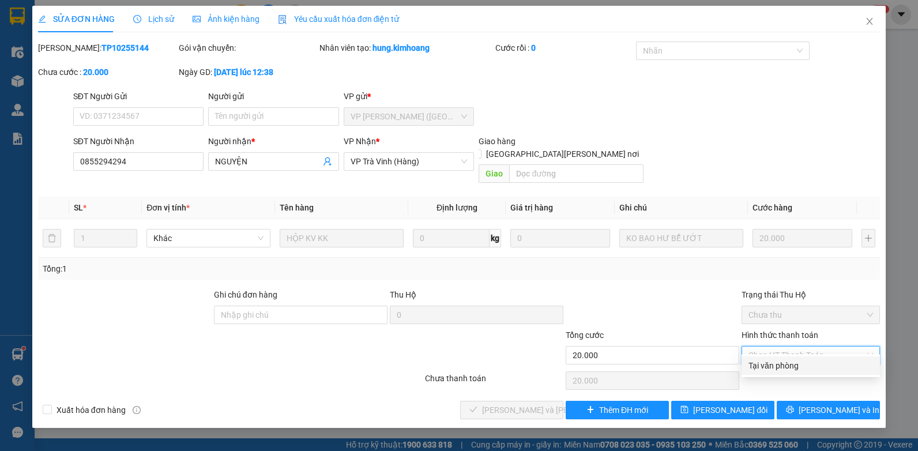
click at [792, 357] on div "Tại văn phòng" at bounding box center [810, 365] width 138 height 18
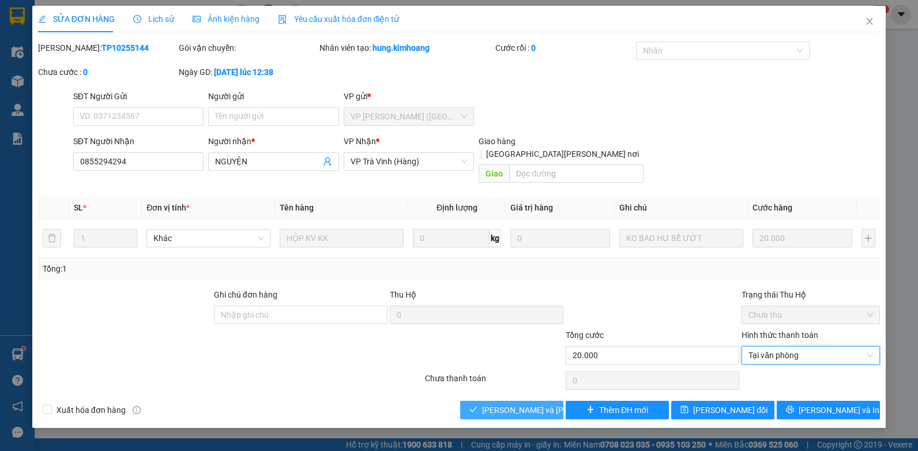
click at [518, 403] on span "[PERSON_NAME] và [PERSON_NAME] hàng" at bounding box center [560, 409] width 156 height 13
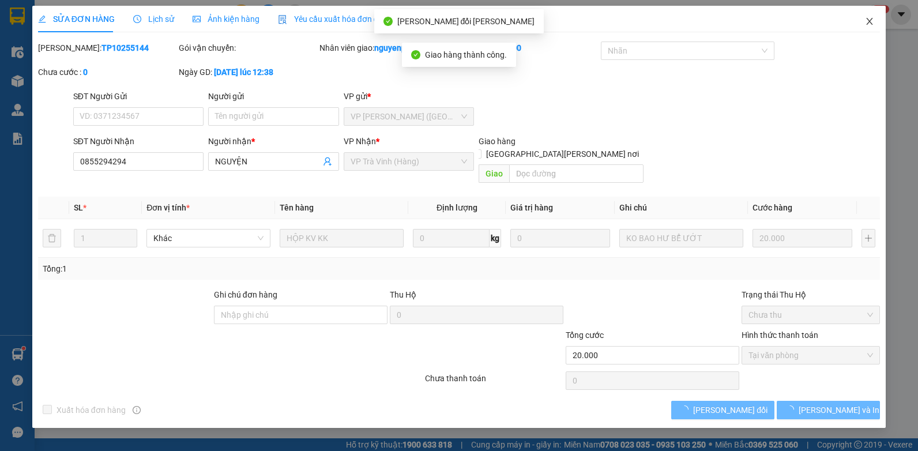
click at [869, 23] on icon "close" at bounding box center [869, 21] width 9 height 9
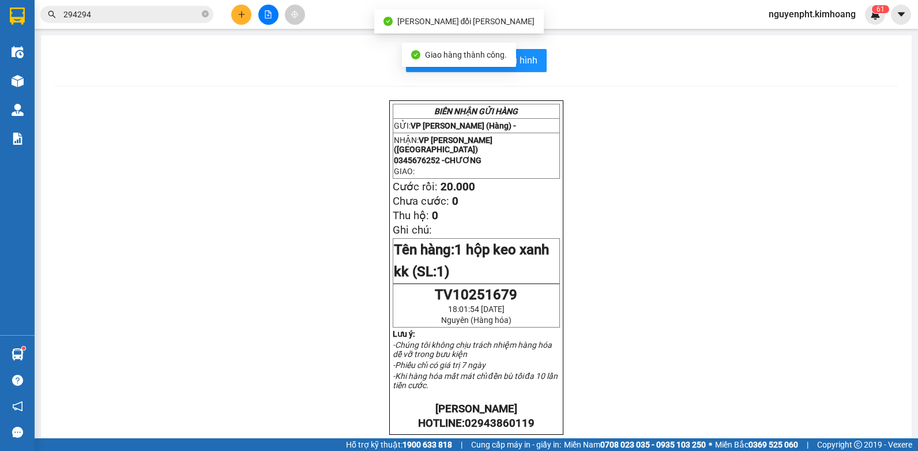
click at [203, 13] on icon "close-circle" at bounding box center [205, 13] width 7 height 7
click at [239, 13] on icon "plus" at bounding box center [241, 14] width 8 height 8
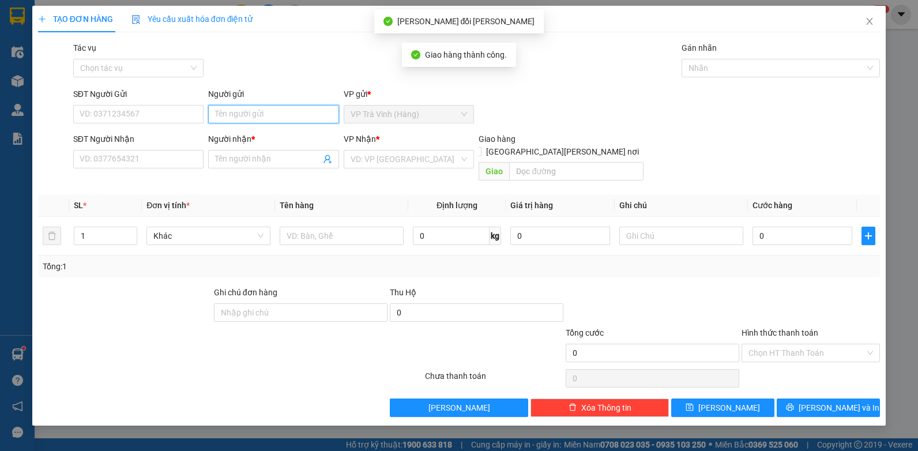
drag, startPoint x: 258, startPoint y: 112, endPoint x: 265, endPoint y: 113, distance: 6.4
click at [259, 112] on input "Người gửi" at bounding box center [273, 114] width 131 height 18
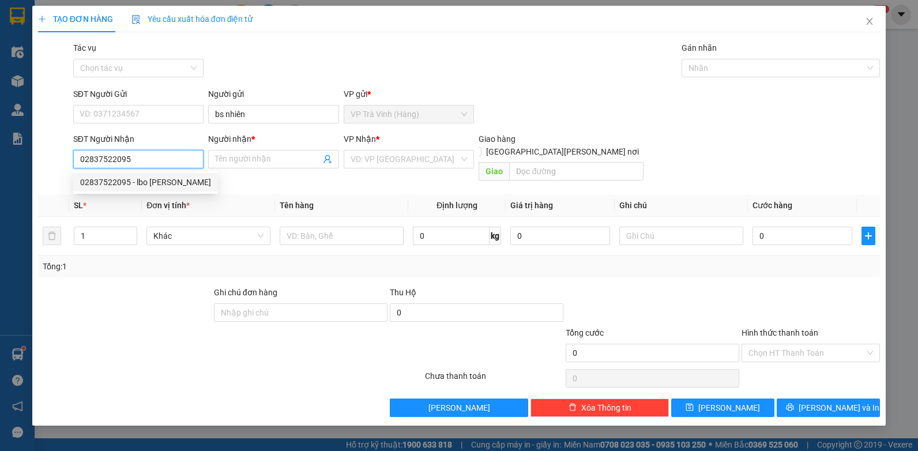
click at [124, 185] on div "02837522095 - lbo [PERSON_NAME]" at bounding box center [145, 182] width 131 height 13
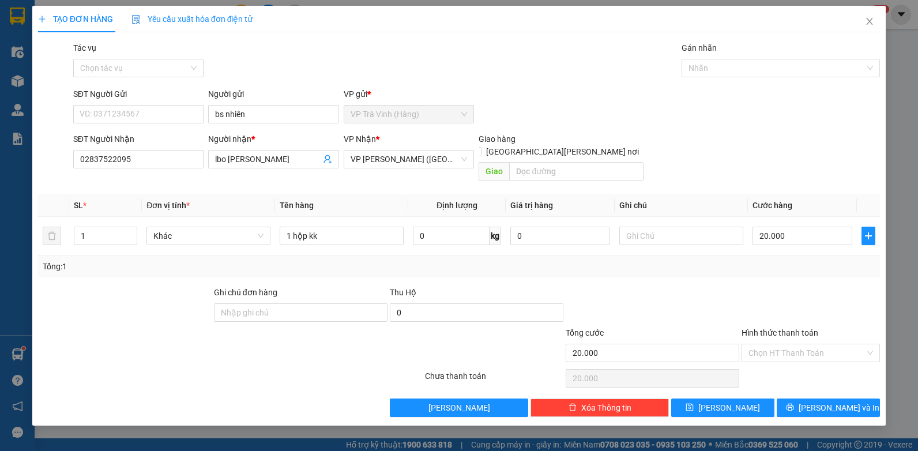
click at [791, 353] on div "Hình thức thanh toán Chọn HT Thanh Toán" at bounding box center [810, 346] width 138 height 40
click at [792, 345] on input "Hình thức thanh toán" at bounding box center [806, 352] width 116 height 17
click at [794, 365] on div "Tại văn phòng" at bounding box center [810, 363] width 124 height 13
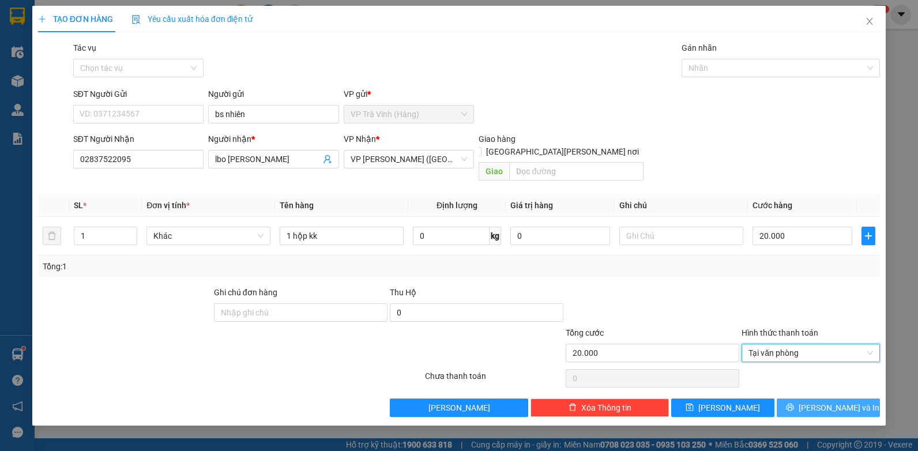
click at [817, 398] on button "[PERSON_NAME] và In" at bounding box center [827, 407] width 103 height 18
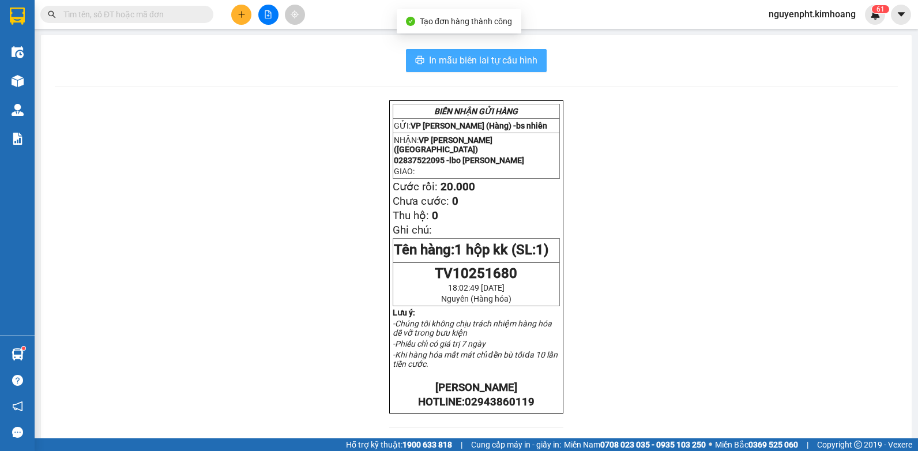
drag, startPoint x: 507, startPoint y: 58, endPoint x: 490, endPoint y: 56, distance: 16.3
click at [505, 58] on span "In mẫu biên lai tự cấu hình" at bounding box center [483, 60] width 108 height 14
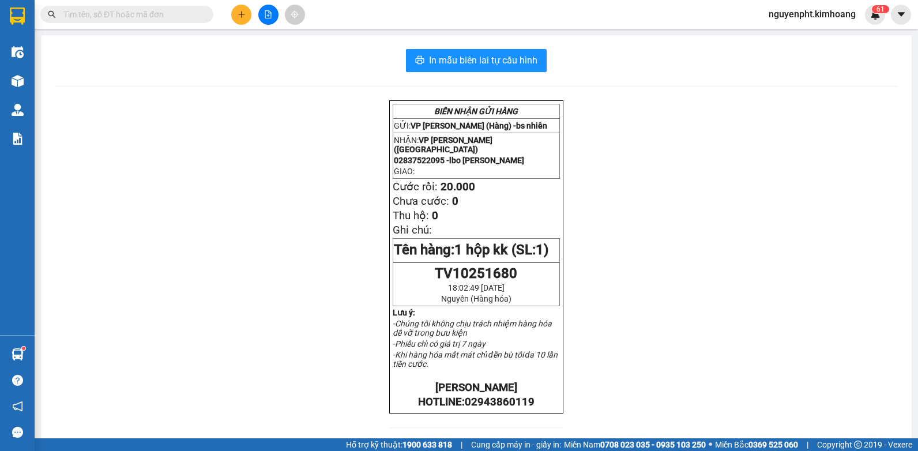
click at [149, 12] on input "text" at bounding box center [131, 14] width 136 height 13
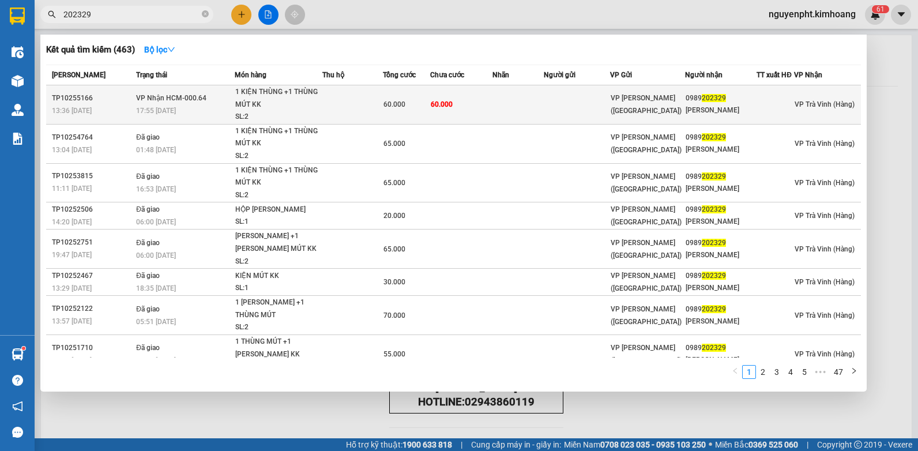
click at [454, 109] on td "60.000" at bounding box center [461, 104] width 62 height 39
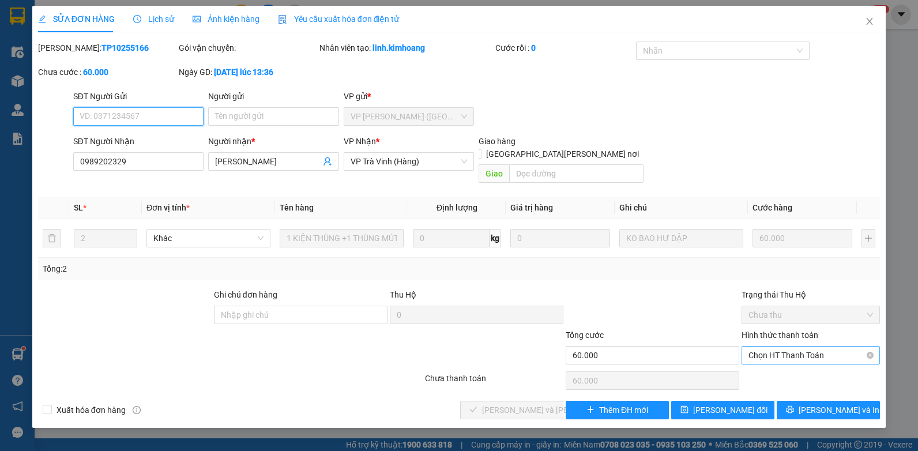
click at [783, 346] on span "Chọn HT Thanh Toán" at bounding box center [810, 354] width 124 height 17
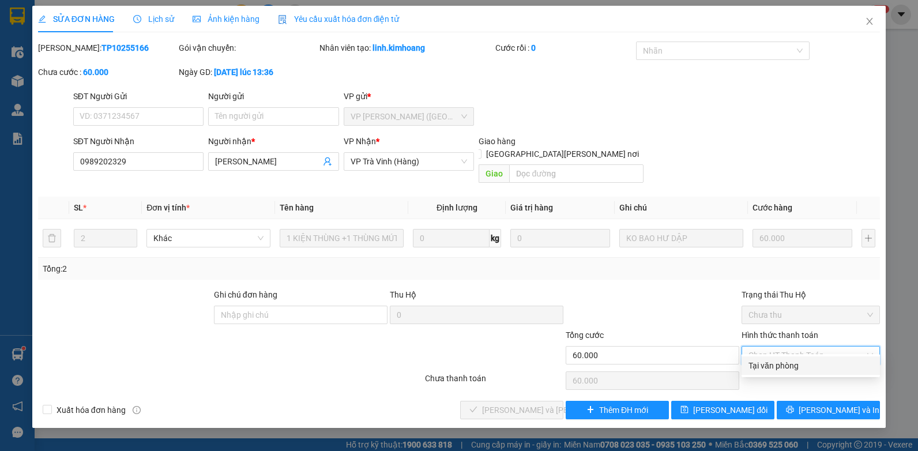
click at [784, 365] on div "Tại văn phòng" at bounding box center [810, 365] width 124 height 13
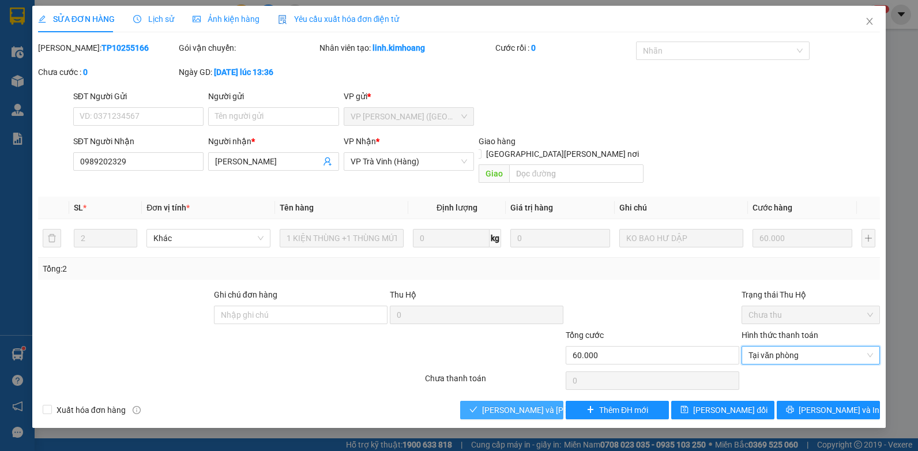
drag, startPoint x: 526, startPoint y: 397, endPoint x: 517, endPoint y: 394, distance: 8.9
click at [526, 403] on span "[PERSON_NAME] và [PERSON_NAME] hàng" at bounding box center [560, 409] width 156 height 13
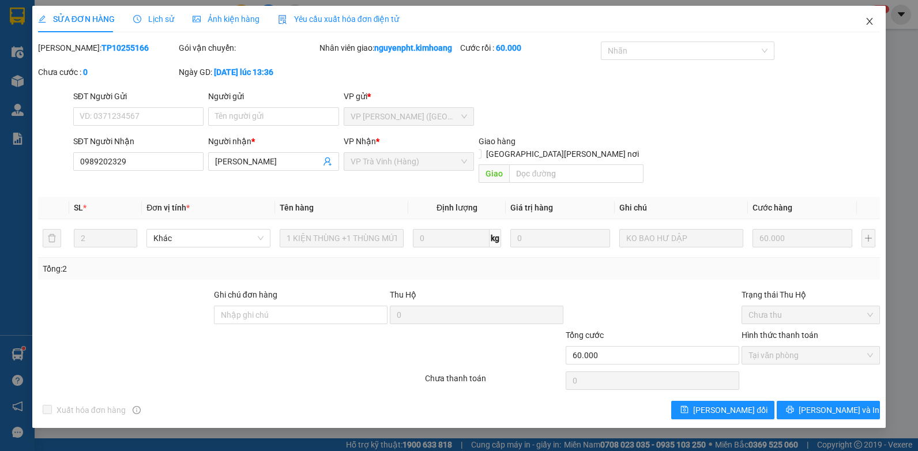
click at [871, 22] on icon "close" at bounding box center [869, 21] width 9 height 9
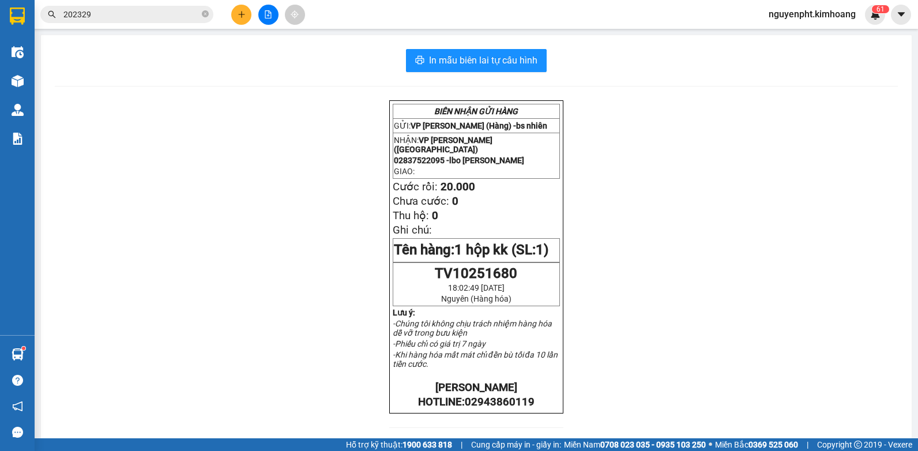
click at [241, 17] on icon "plus" at bounding box center [241, 14] width 1 height 6
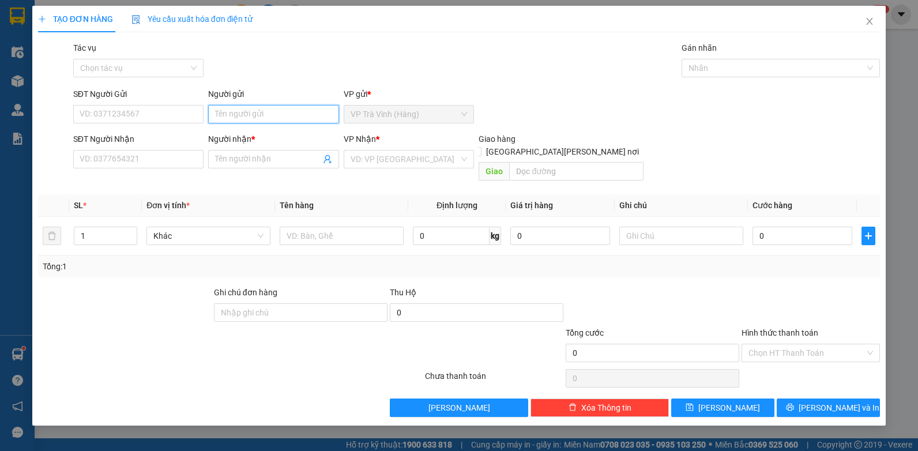
click at [259, 118] on input "Người gửi" at bounding box center [273, 114] width 131 height 18
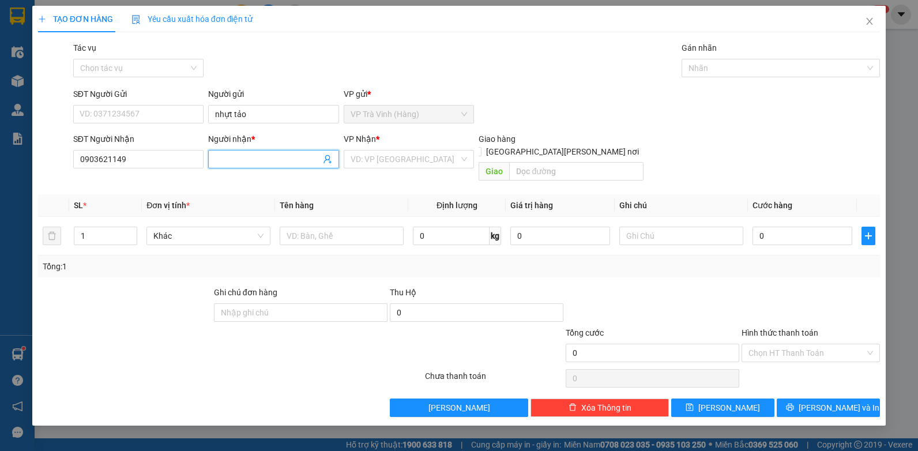
click at [290, 156] on input "Người nhận *" at bounding box center [267, 159] width 105 height 13
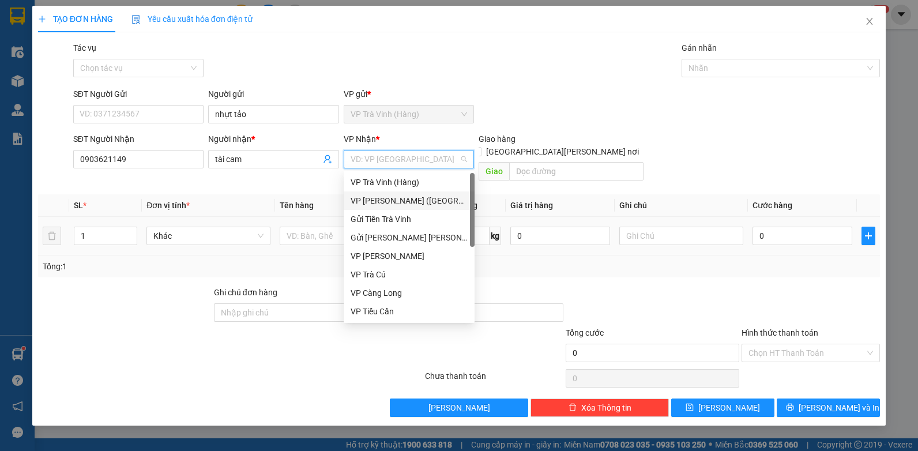
drag, startPoint x: 367, startPoint y: 197, endPoint x: 339, endPoint y: 206, distance: 29.3
click at [367, 197] on div "VP [PERSON_NAME] ([GEOGRAPHIC_DATA])" at bounding box center [408, 200] width 117 height 13
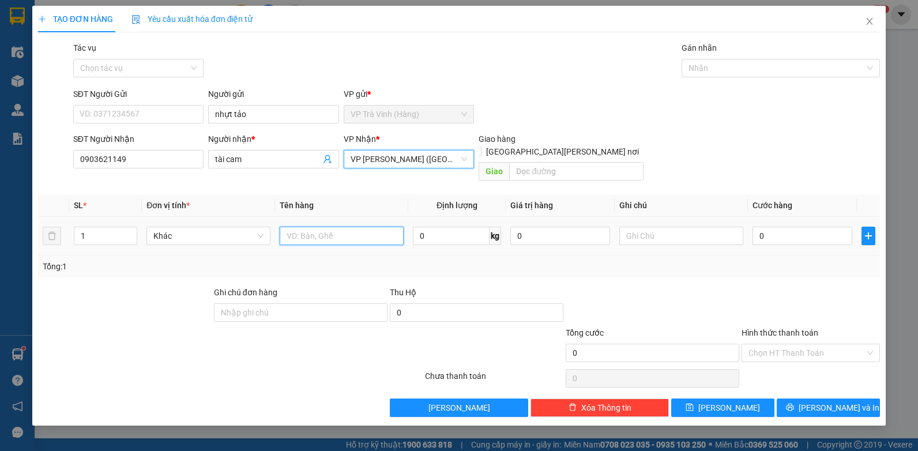
click at [332, 227] on input "text" at bounding box center [342, 236] width 124 height 18
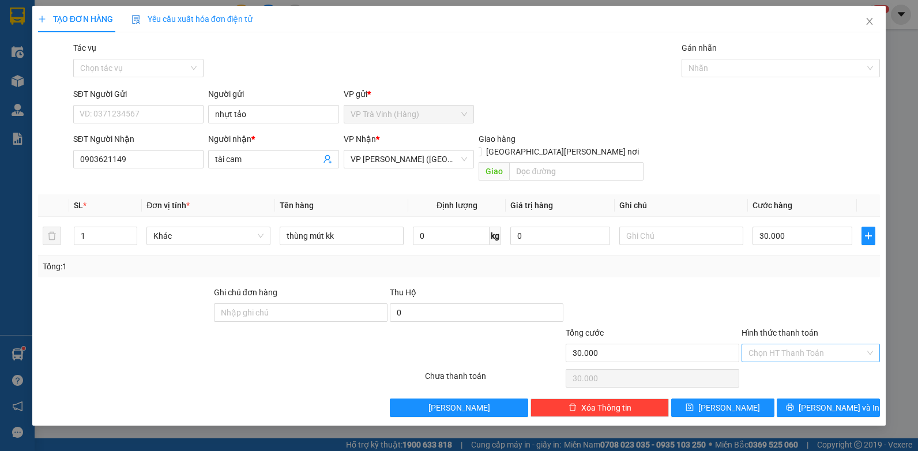
click at [807, 344] on input "Hình thức thanh toán" at bounding box center [806, 352] width 116 height 17
drag, startPoint x: 804, startPoint y: 365, endPoint x: 833, endPoint y: 388, distance: 36.9
click at [803, 365] on div "Tại văn phòng" at bounding box center [810, 363] width 124 height 13
click at [849, 401] on span "[PERSON_NAME] và In" at bounding box center [838, 407] width 81 height 13
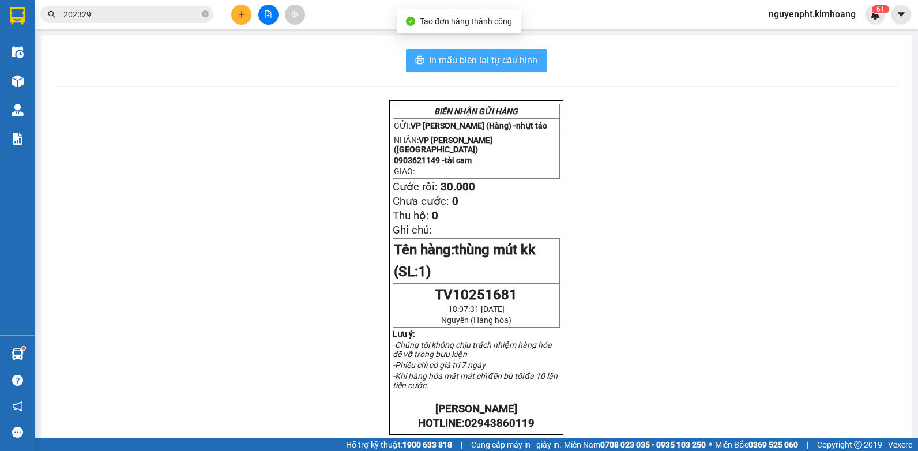
drag, startPoint x: 476, startPoint y: 62, endPoint x: 483, endPoint y: 65, distance: 7.7
click at [479, 64] on span "In mẫu biên lai tự cấu hình" at bounding box center [483, 60] width 108 height 14
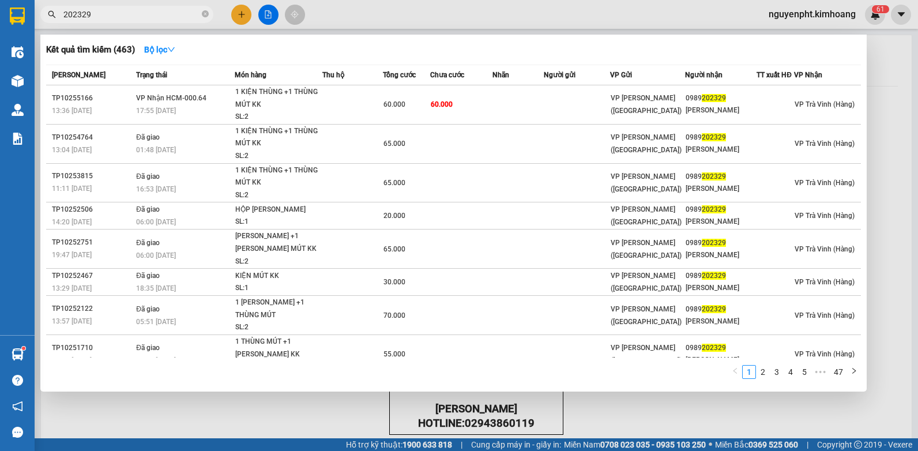
drag, startPoint x: 112, startPoint y: 14, endPoint x: 0, endPoint y: 37, distance: 114.0
click at [0, 37] on html "Kết quả tìm kiếm ( 463 ) Bộ lọc Mã ĐH Trạng thái Món hàng Thu hộ Tổng cước Chưa…" at bounding box center [459, 225] width 918 height 451
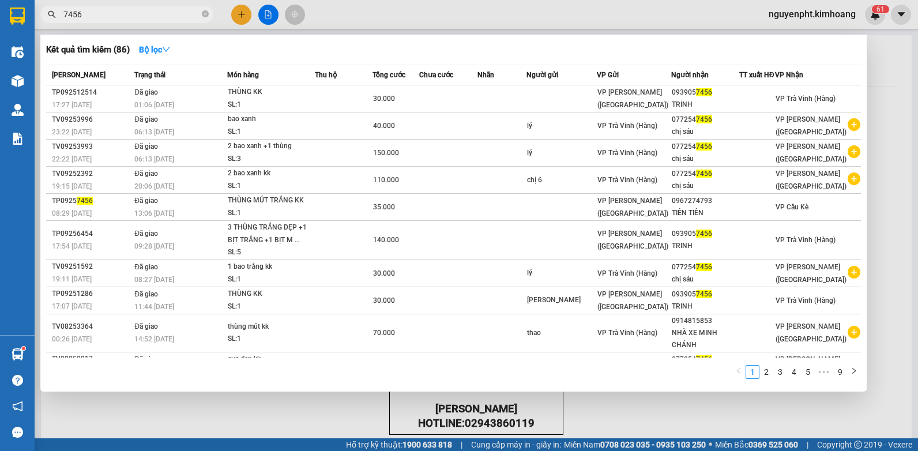
drag, startPoint x: 161, startPoint y: 12, endPoint x: 0, endPoint y: 59, distance: 167.6
click at [0, 50] on html "Kết quả tìm kiếm ( 86 ) Bộ lọc Mã ĐH Trạng thái Món hàng Thu hộ Tổng cước Chưa …" at bounding box center [459, 225] width 918 height 451
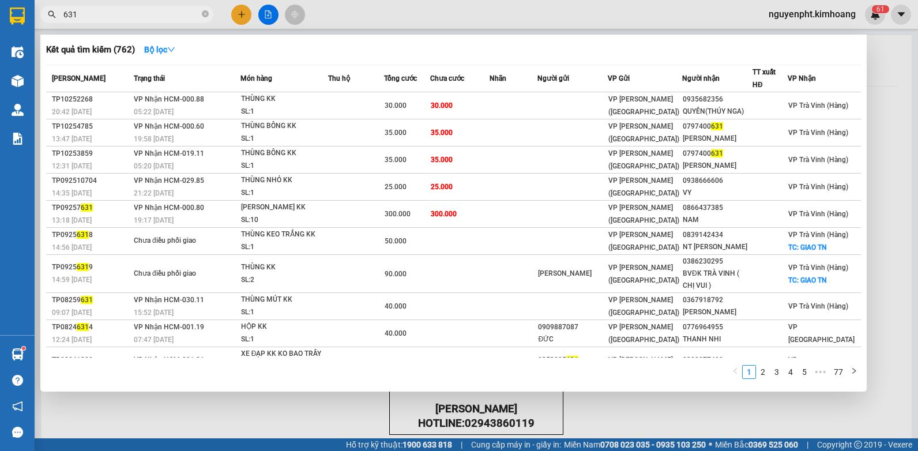
drag, startPoint x: 108, startPoint y: 16, endPoint x: 0, endPoint y: 47, distance: 112.6
click at [0, 35] on html "Kết quả [PERSON_NAME] ( 762 ) Bộ lọc Mã ĐH Trạng thái Món hàng Thu hộ Tổng [PER…" at bounding box center [459, 225] width 918 height 451
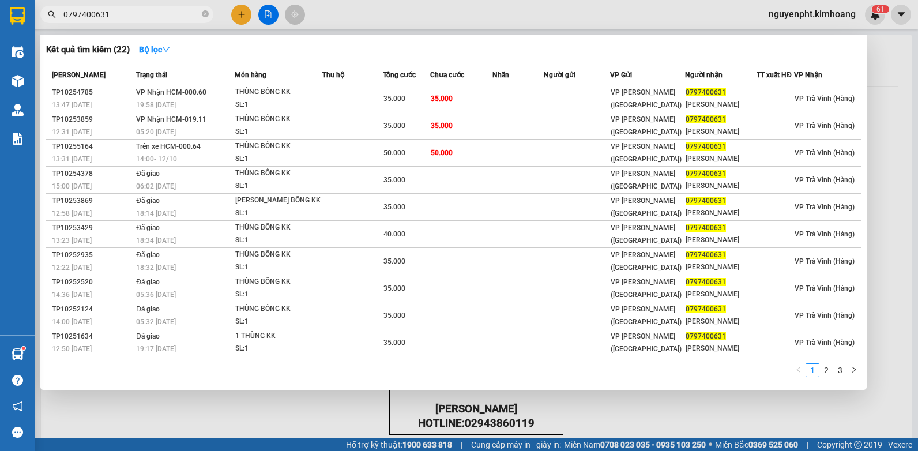
drag, startPoint x: 144, startPoint y: 15, endPoint x: -2, endPoint y: 244, distance: 272.1
click at [0, 244] on html "Kết quả [PERSON_NAME] ( 22 ) Bộ lọc Mã ĐH Trạng thái Món hàng Thu hộ Tổng [PERS…" at bounding box center [459, 225] width 918 height 451
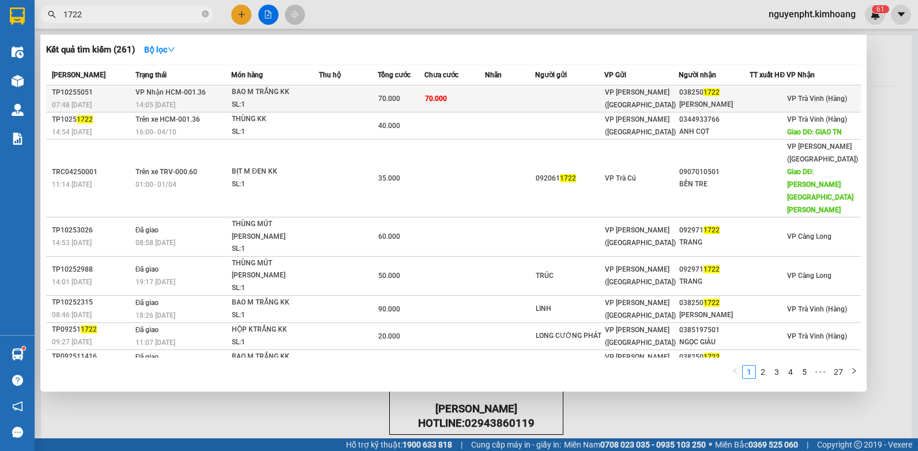
click at [516, 100] on td at bounding box center [510, 98] width 50 height 27
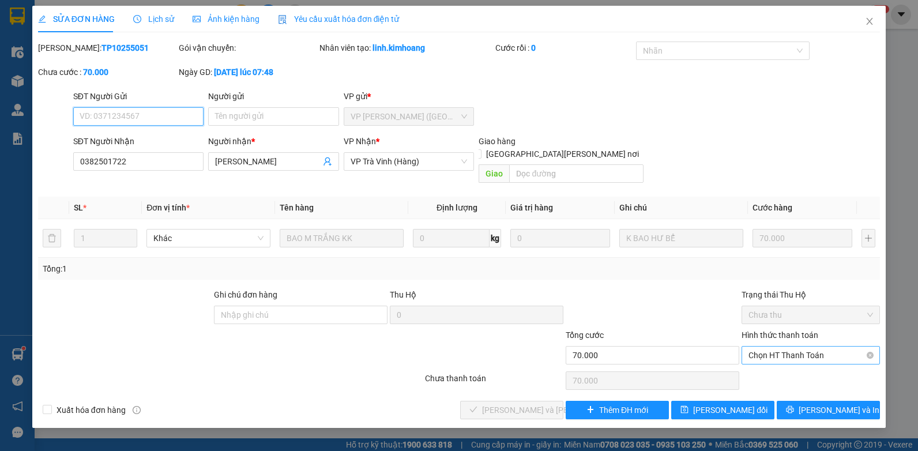
drag, startPoint x: 806, startPoint y: 338, endPoint x: 801, endPoint y: 351, distance: 13.7
click at [806, 346] on span "Chọn HT Thanh Toán" at bounding box center [810, 354] width 124 height 17
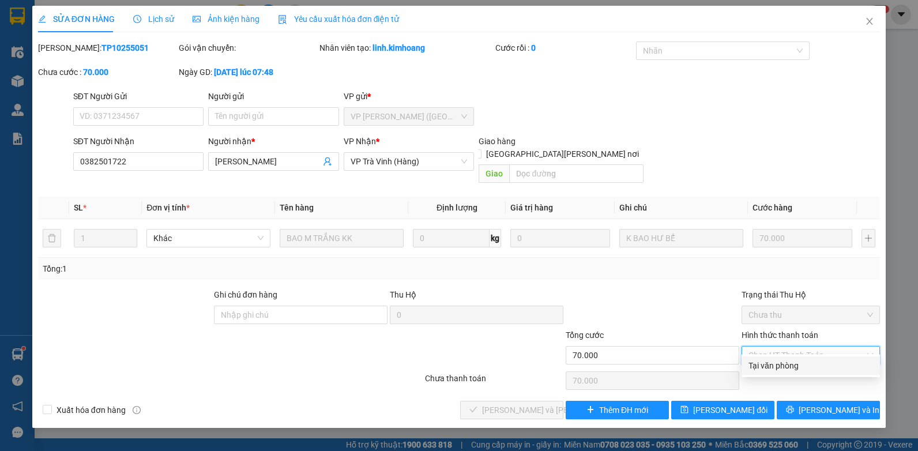
click at [786, 367] on div "Tại văn phòng" at bounding box center [810, 365] width 124 height 13
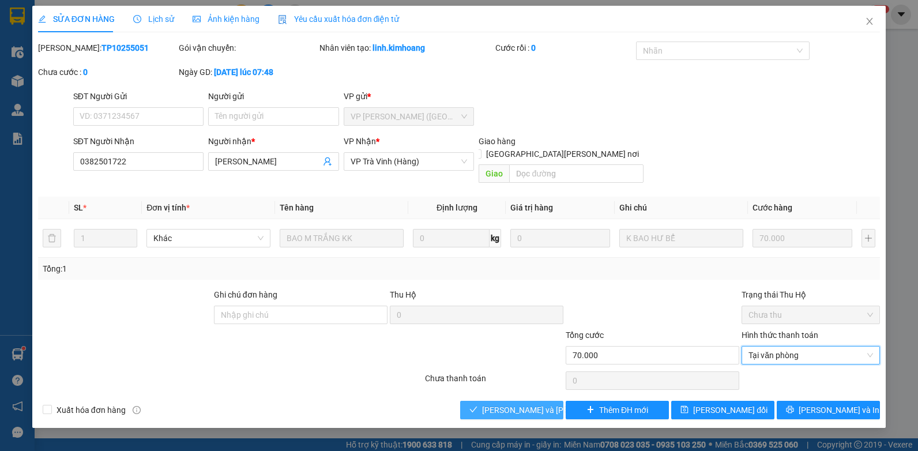
click at [526, 403] on span "[PERSON_NAME] và [PERSON_NAME] hàng" at bounding box center [560, 409] width 156 height 13
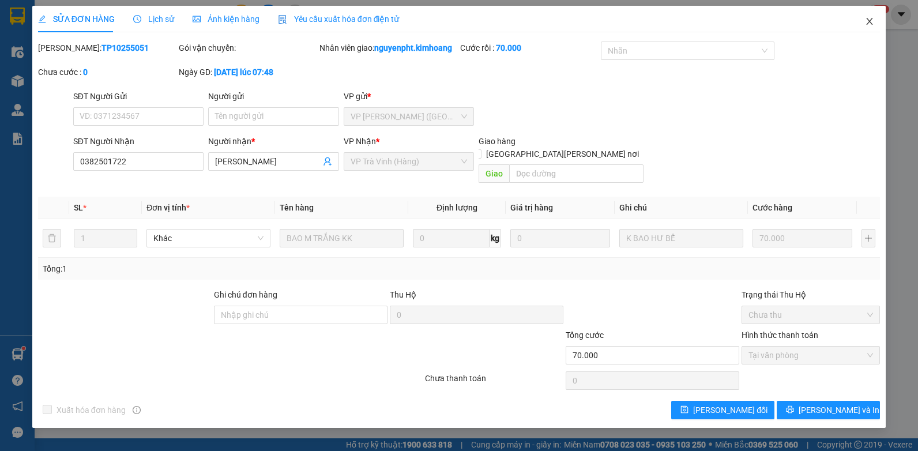
click at [870, 21] on icon "close" at bounding box center [869, 21] width 6 height 7
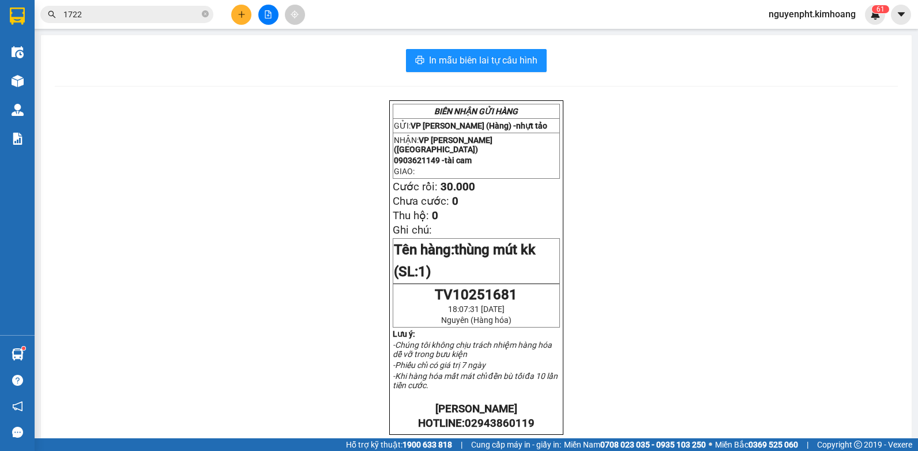
click at [244, 18] on button at bounding box center [241, 15] width 20 height 20
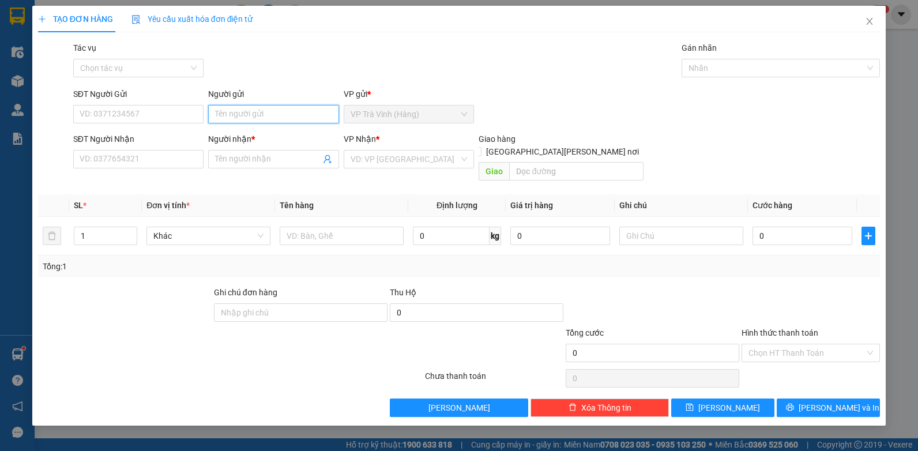
click at [237, 119] on input "Người gửi" at bounding box center [273, 114] width 131 height 18
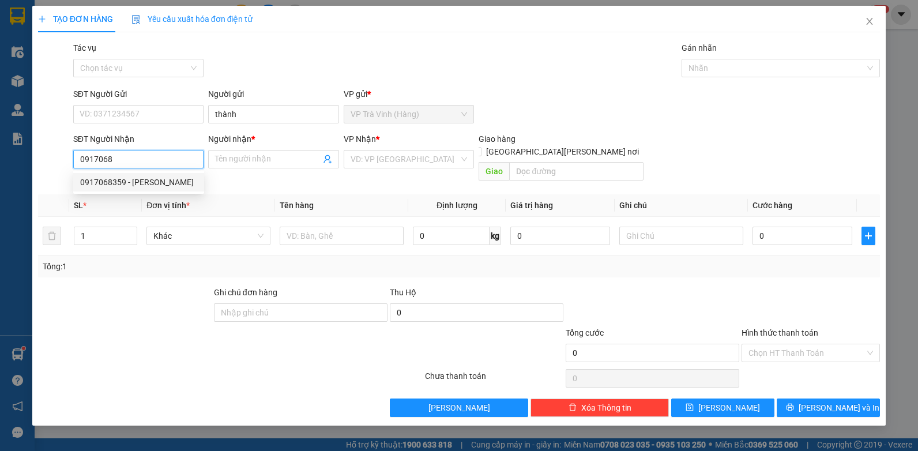
click at [120, 183] on div "0917068359 - [PERSON_NAME]" at bounding box center [138, 182] width 117 height 13
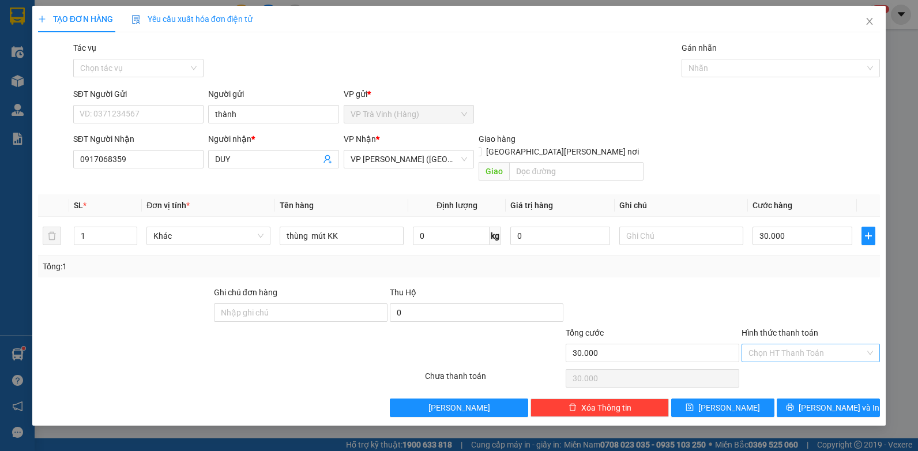
click at [789, 344] on input "Hình thức thanh toán" at bounding box center [806, 352] width 116 height 17
drag, startPoint x: 788, startPoint y: 360, endPoint x: 814, endPoint y: 395, distance: 43.7
click at [788, 361] on div "Tại văn phòng" at bounding box center [810, 363] width 124 height 13
click at [819, 401] on span "[PERSON_NAME] và In" at bounding box center [838, 407] width 81 height 13
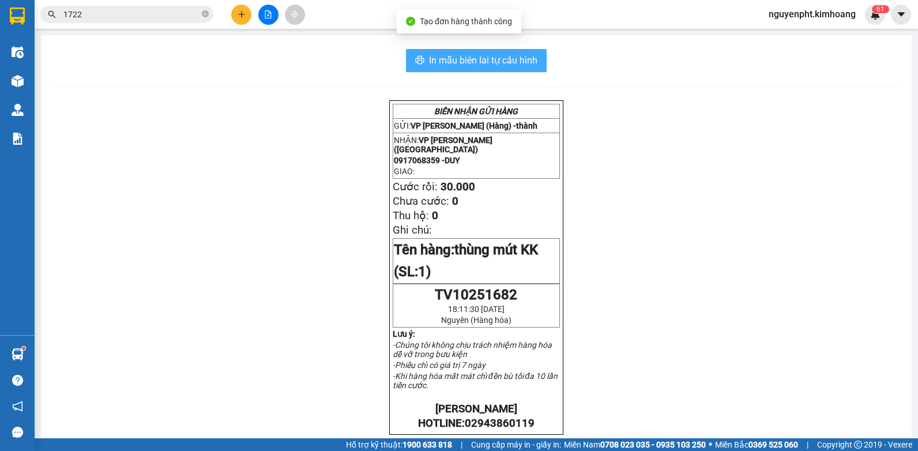
click at [458, 66] on span "In mẫu biên lai tự cấu hình" at bounding box center [483, 60] width 108 height 14
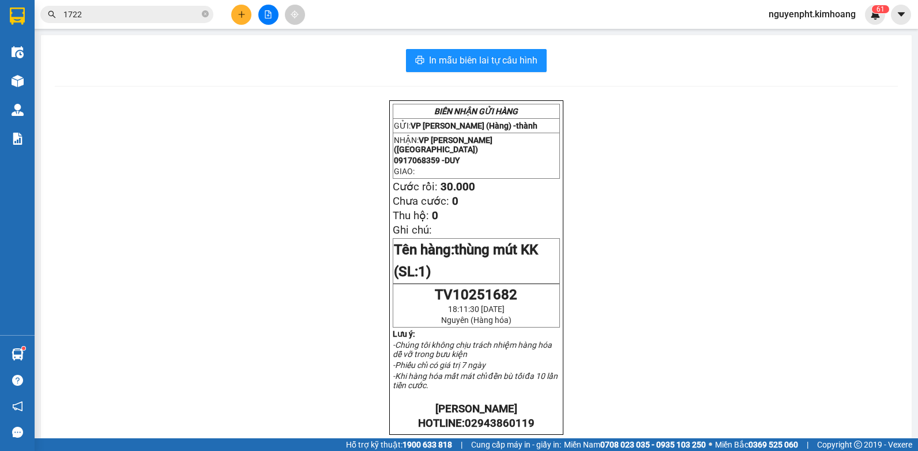
click at [236, 13] on button at bounding box center [241, 15] width 20 height 20
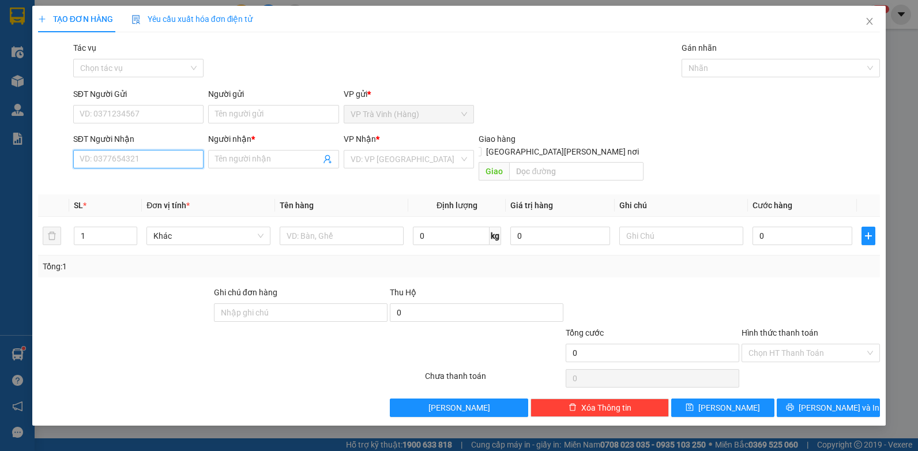
click at [177, 157] on input "SĐT Người Nhận" at bounding box center [138, 159] width 131 height 18
click at [124, 178] on div "0918668425 - [PERSON_NAME]" at bounding box center [138, 182] width 117 height 13
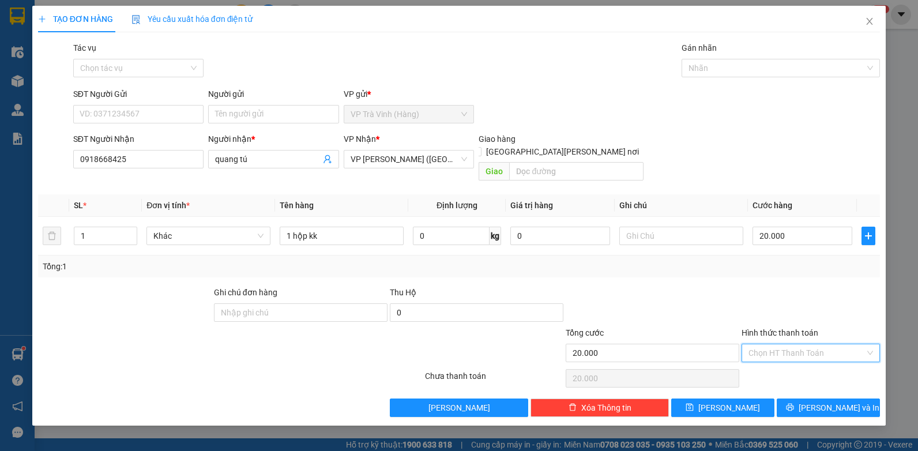
drag, startPoint x: 811, startPoint y: 333, endPoint x: 810, endPoint y: 346, distance: 12.7
click at [811, 344] on input "Hình thức thanh toán" at bounding box center [806, 352] width 116 height 17
click at [808, 356] on div "Tại văn phòng" at bounding box center [810, 363] width 138 height 18
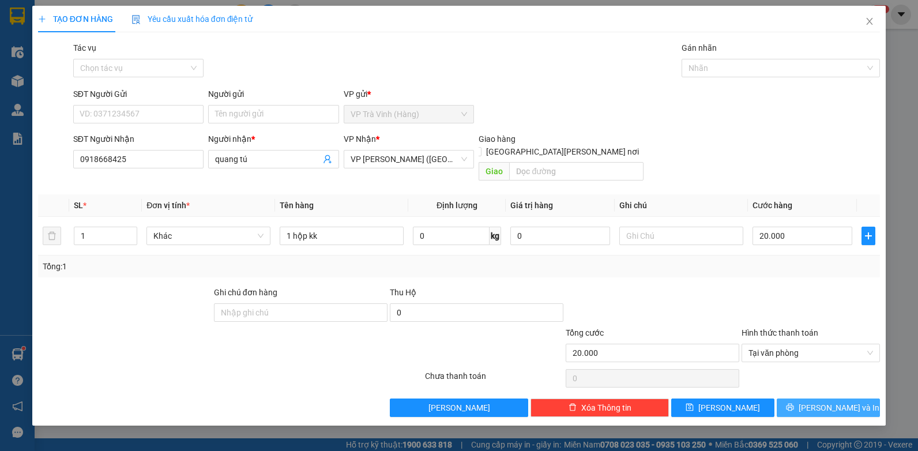
click at [820, 401] on span "[PERSON_NAME] và In" at bounding box center [838, 407] width 81 height 13
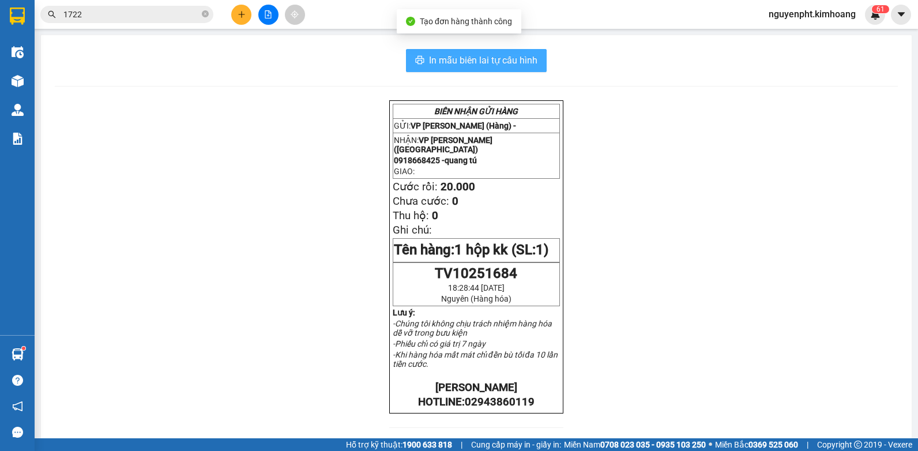
click at [466, 61] on span "In mẫu biên lai tự cấu hình" at bounding box center [483, 60] width 108 height 14
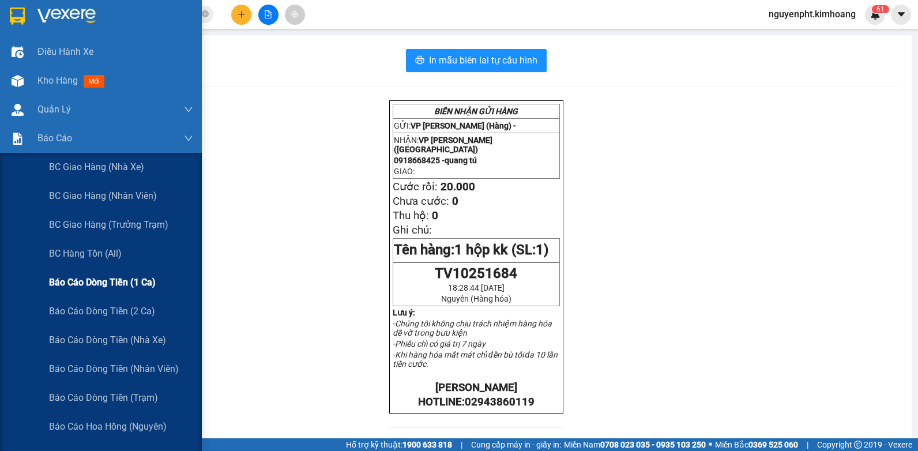
click at [92, 283] on span "Báo cáo dòng tiền (1 ca)" at bounding box center [102, 282] width 107 height 14
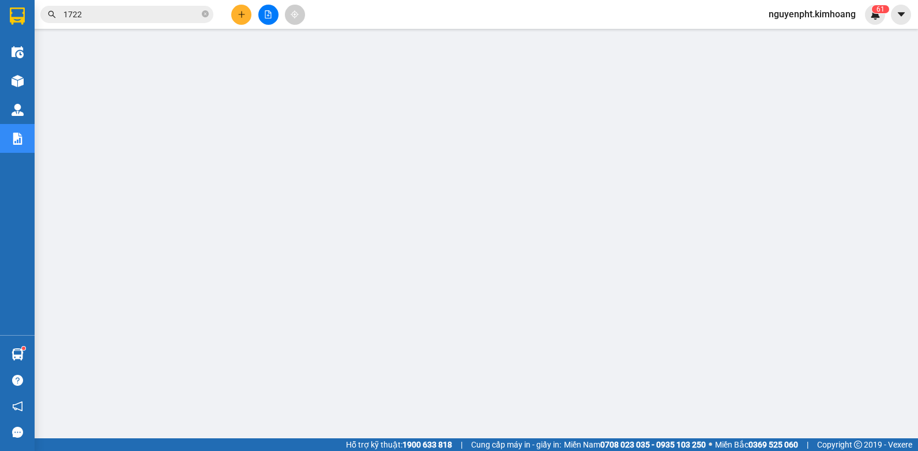
click at [832, 10] on span "nguyenpht.kimhoang" at bounding box center [811, 14] width 105 height 14
click at [797, 32] on span "Đăng xuất" at bounding box center [816, 35] width 83 height 13
